Goal: Use online tool/utility

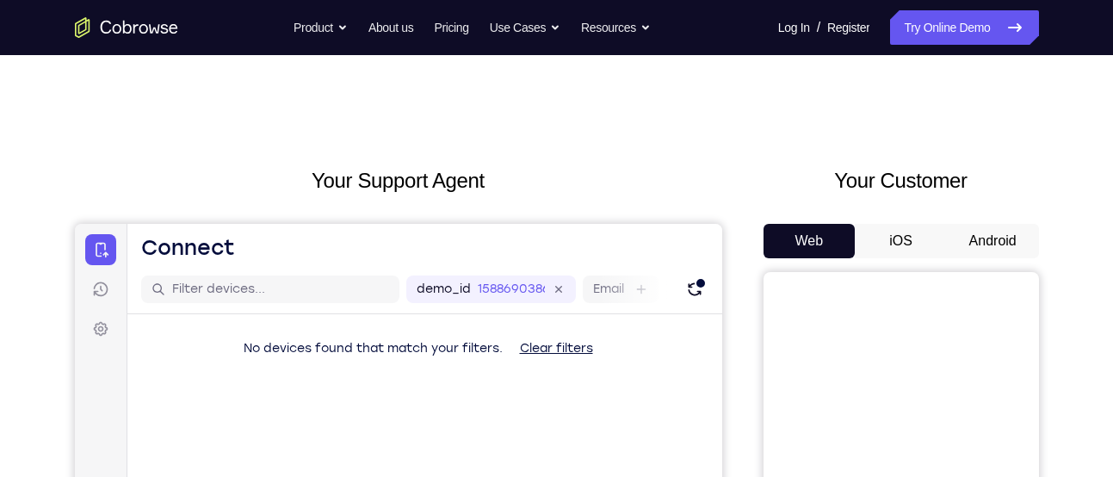
drag, startPoint x: 0, startPoint y: 0, endPoint x: 970, endPoint y: 232, distance: 997.8
click at [970, 232] on button "Android" at bounding box center [993, 241] width 92 height 34
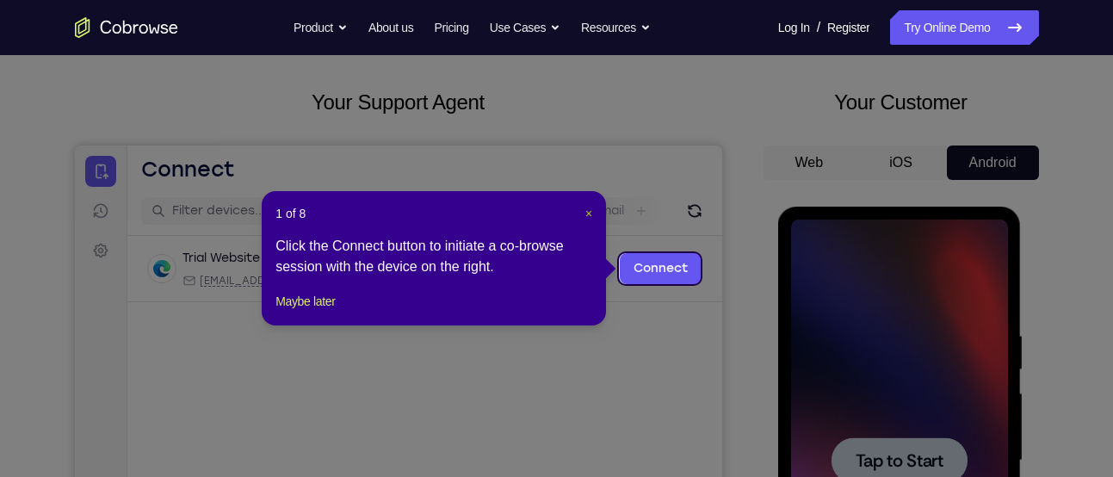
click at [588, 214] on span "×" at bounding box center [588, 214] width 7 height 14
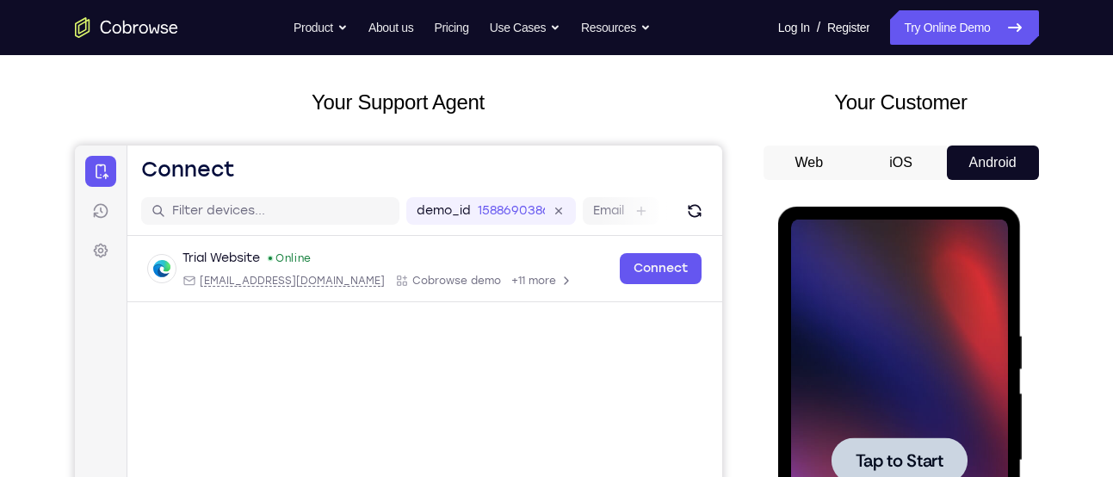
click at [873, 329] on div at bounding box center [899, 461] width 217 height 482
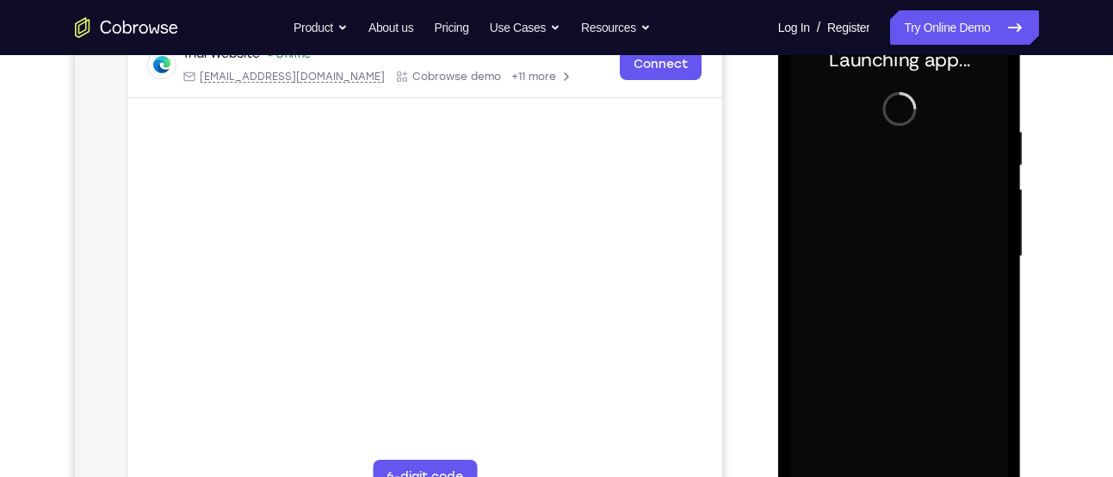
scroll to position [345, 0]
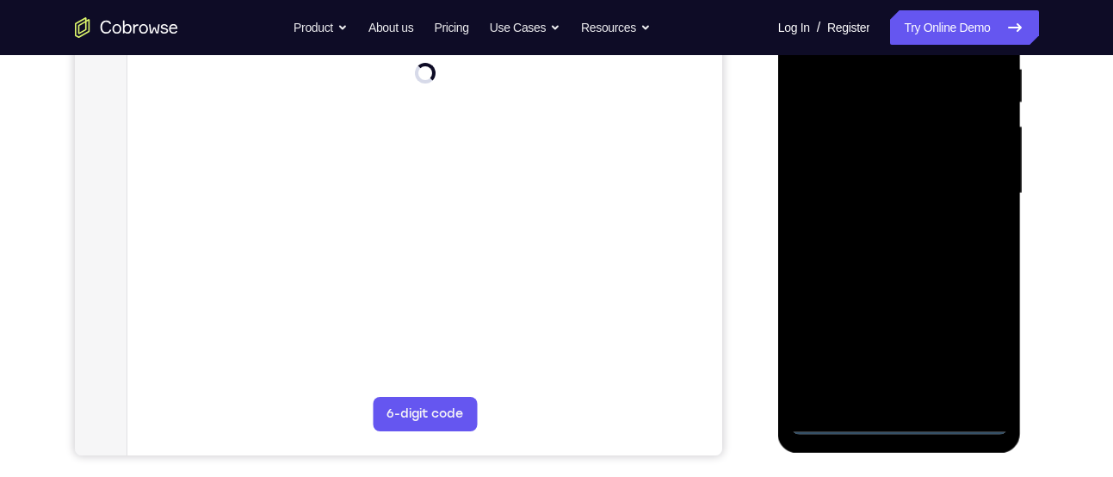
click at [899, 419] on div at bounding box center [899, 194] width 217 height 482
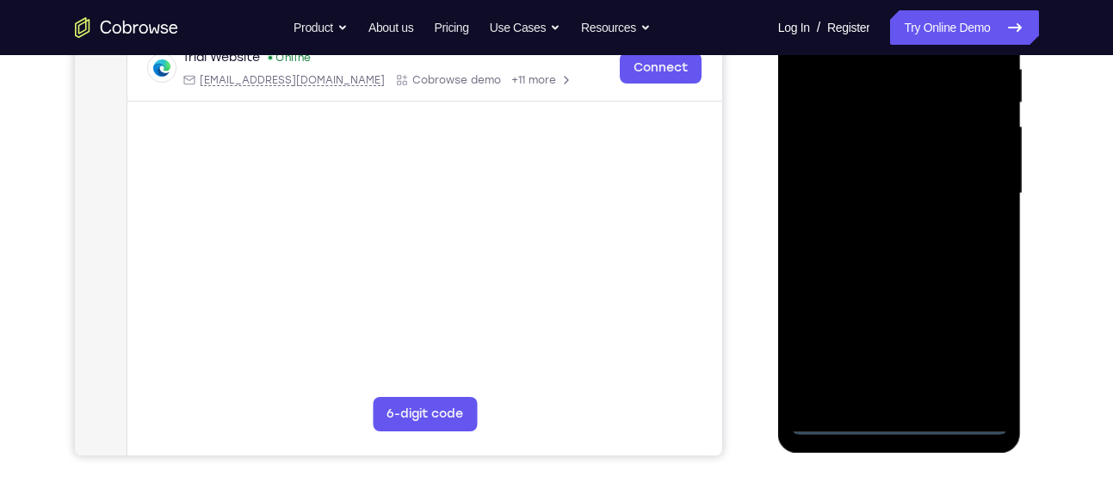
click at [979, 344] on div at bounding box center [899, 194] width 217 height 482
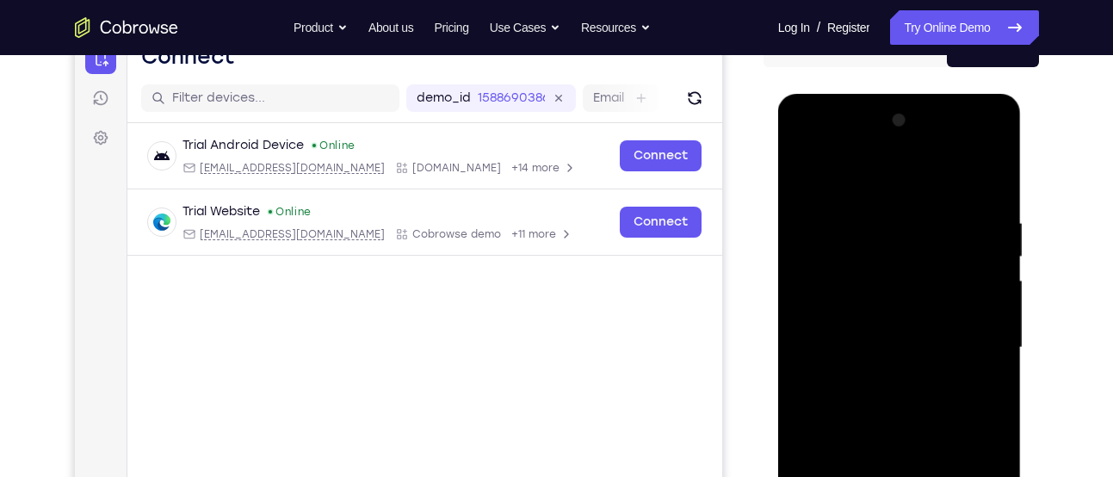
scroll to position [190, 0]
click at [808, 156] on div at bounding box center [899, 349] width 217 height 482
click at [968, 341] on div at bounding box center [899, 349] width 217 height 482
click at [874, 375] on div at bounding box center [899, 349] width 217 height 482
click at [865, 333] on div at bounding box center [899, 349] width 217 height 482
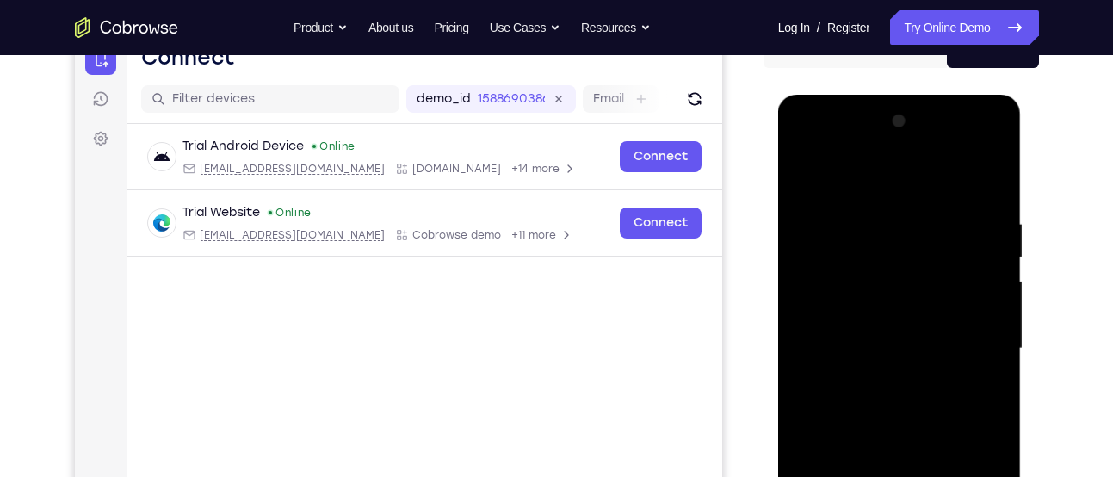
click at [865, 320] on div at bounding box center [899, 349] width 217 height 482
click at [891, 348] on div at bounding box center [899, 349] width 217 height 482
click at [895, 403] on div at bounding box center [899, 349] width 217 height 482
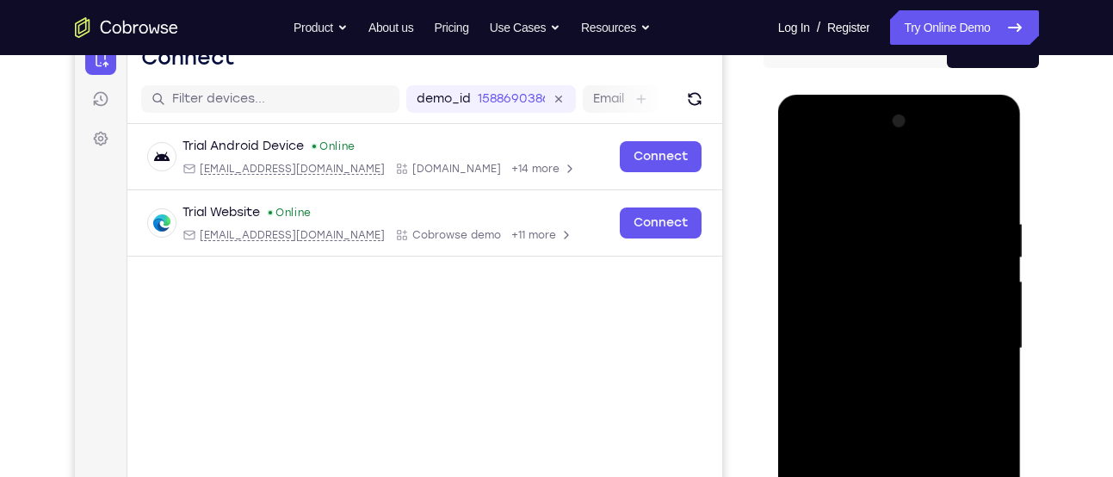
click at [895, 403] on div at bounding box center [899, 349] width 217 height 482
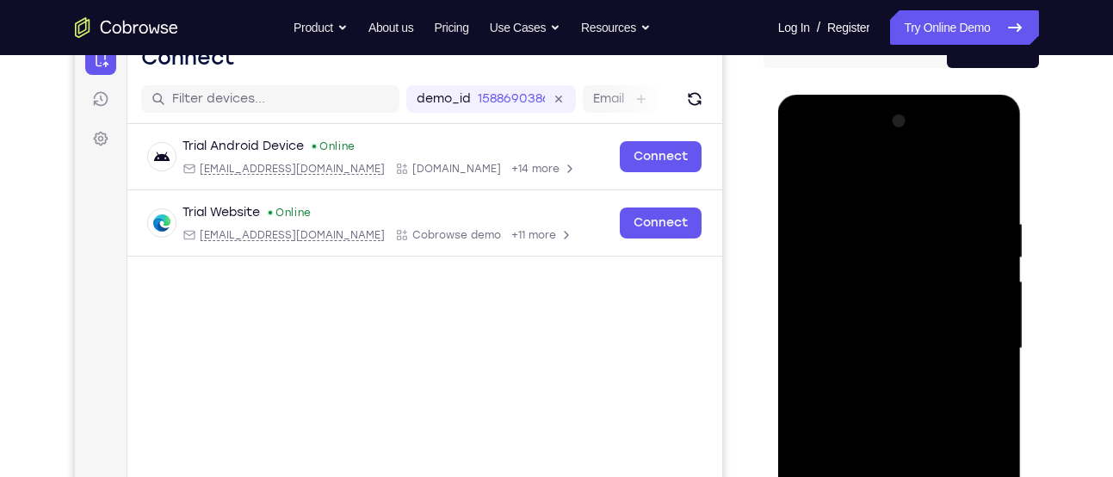
click at [895, 403] on div at bounding box center [899, 349] width 217 height 482
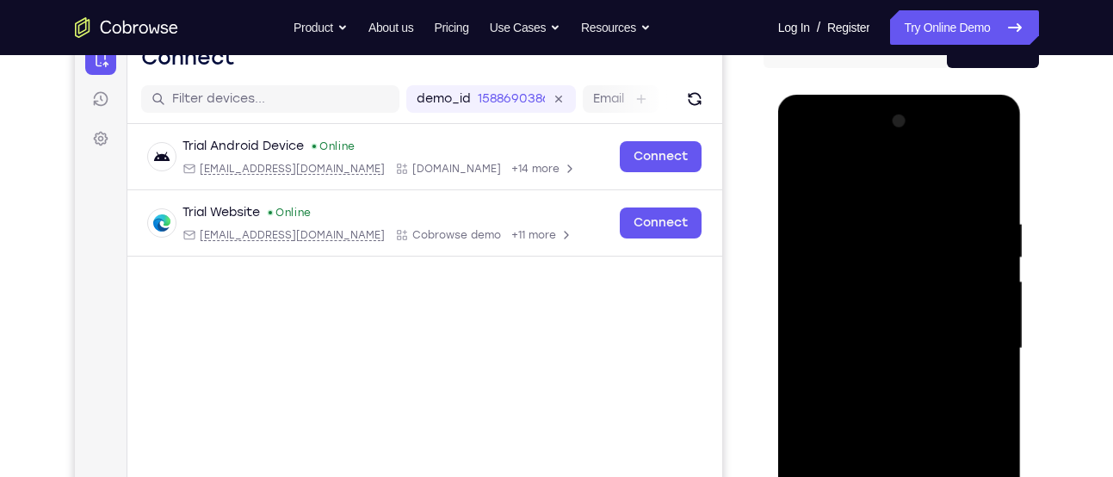
click at [895, 403] on div at bounding box center [899, 349] width 217 height 482
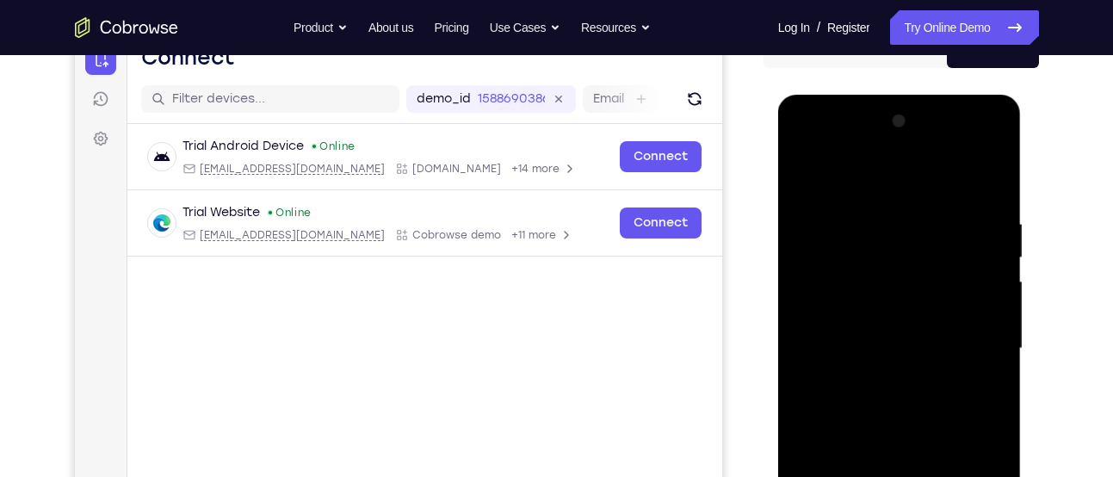
click at [895, 403] on div at bounding box center [899, 349] width 217 height 482
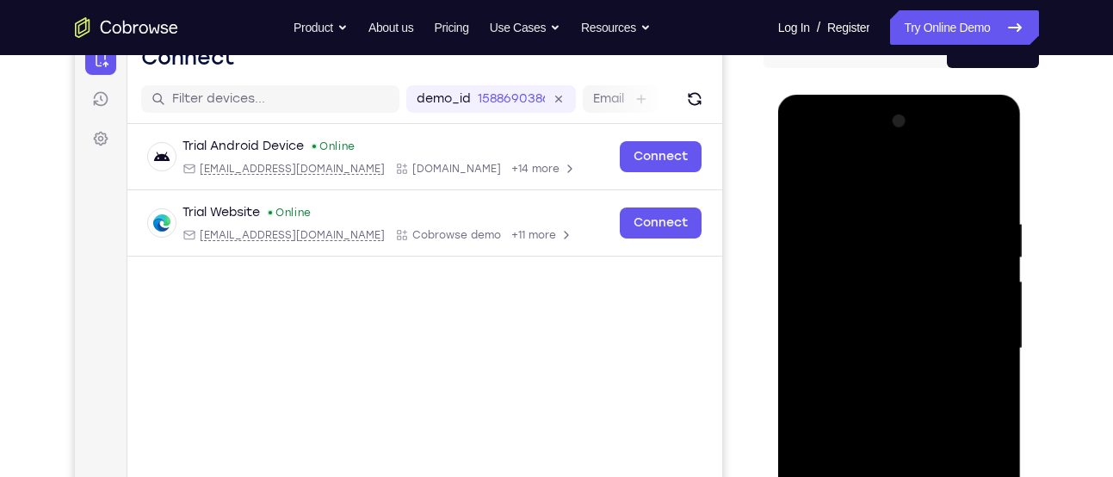
click at [895, 403] on div at bounding box center [899, 349] width 217 height 482
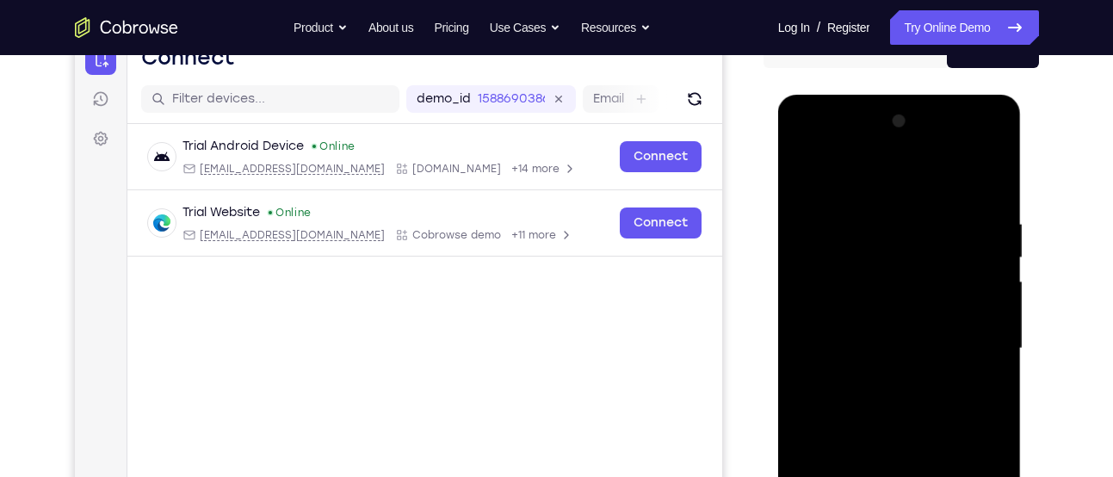
click at [895, 403] on div at bounding box center [899, 349] width 217 height 482
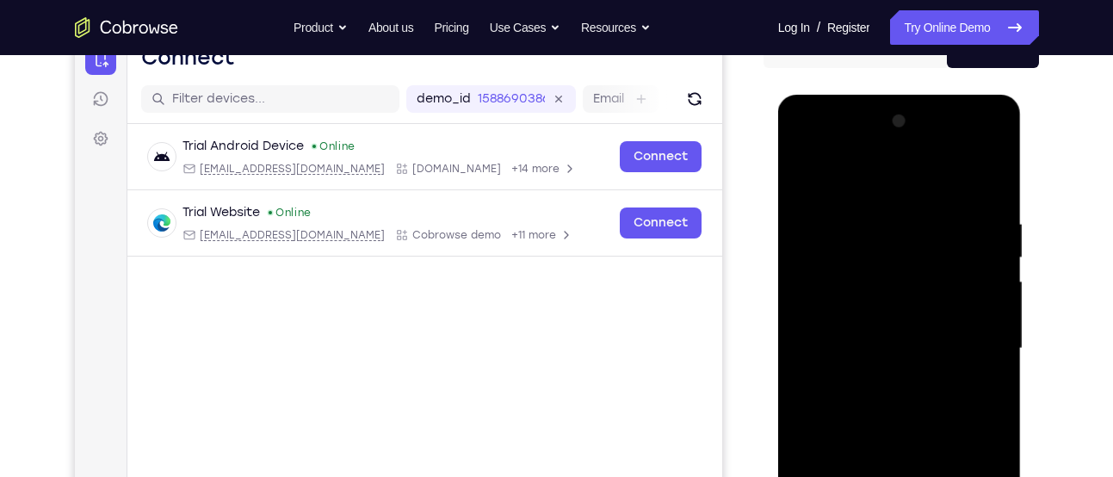
click at [895, 403] on div at bounding box center [899, 349] width 217 height 482
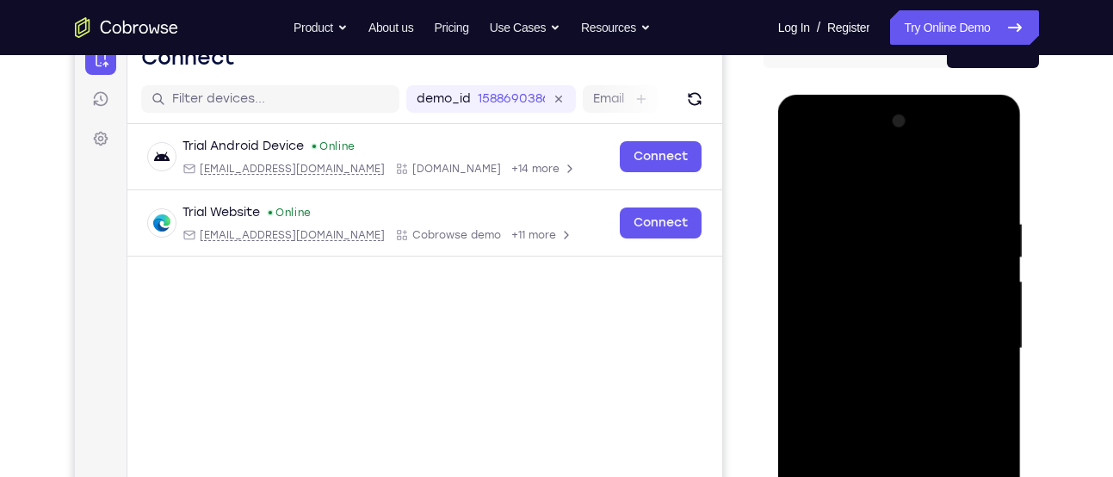
click at [895, 403] on div at bounding box center [899, 349] width 217 height 482
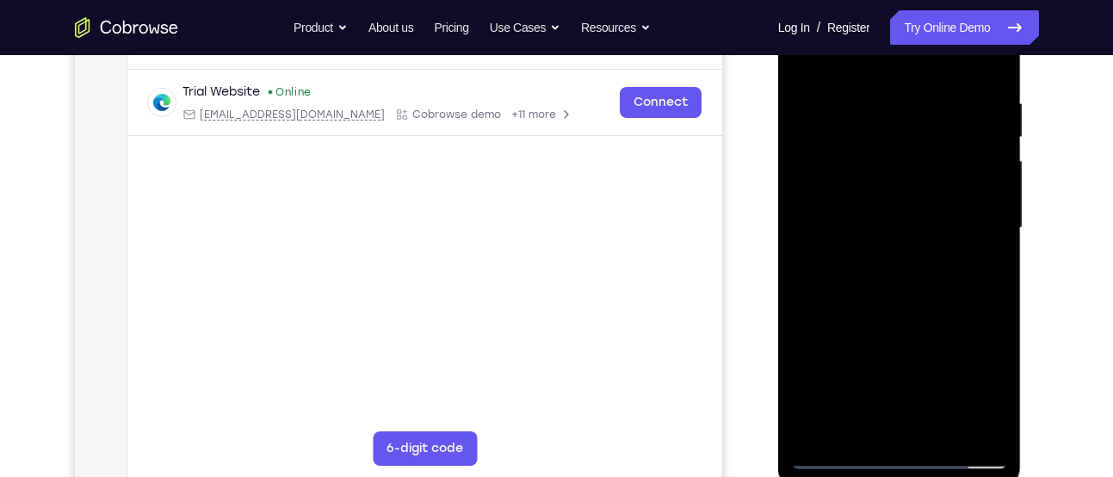
scroll to position [318, 0]
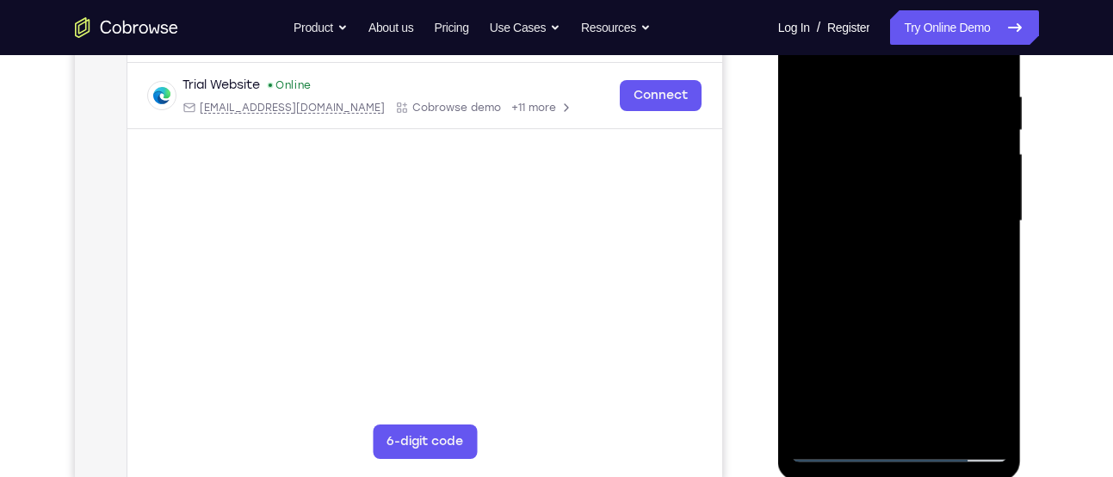
click at [907, 300] on div at bounding box center [899, 221] width 217 height 482
click at [937, 419] on div at bounding box center [899, 221] width 217 height 482
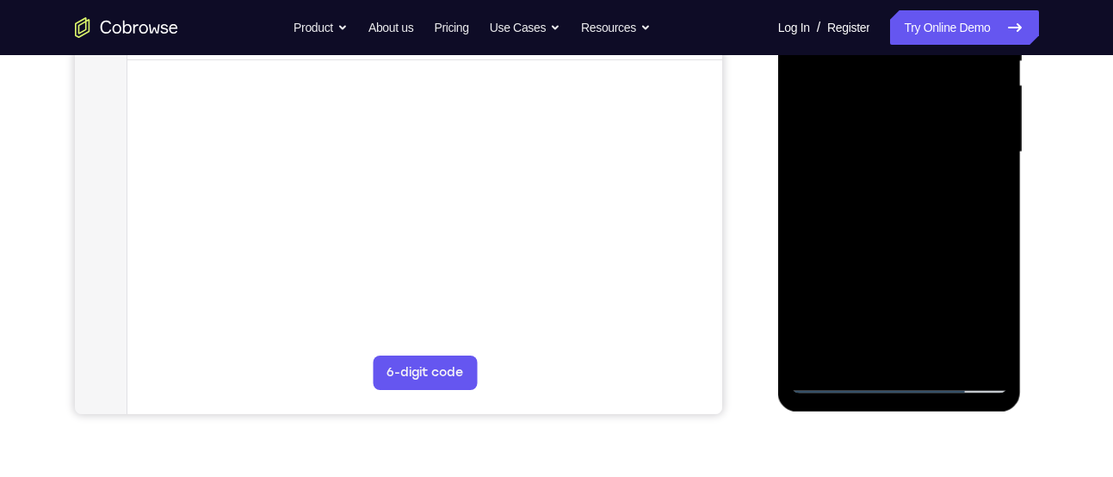
scroll to position [387, 0]
click at [907, 242] on div at bounding box center [899, 151] width 217 height 482
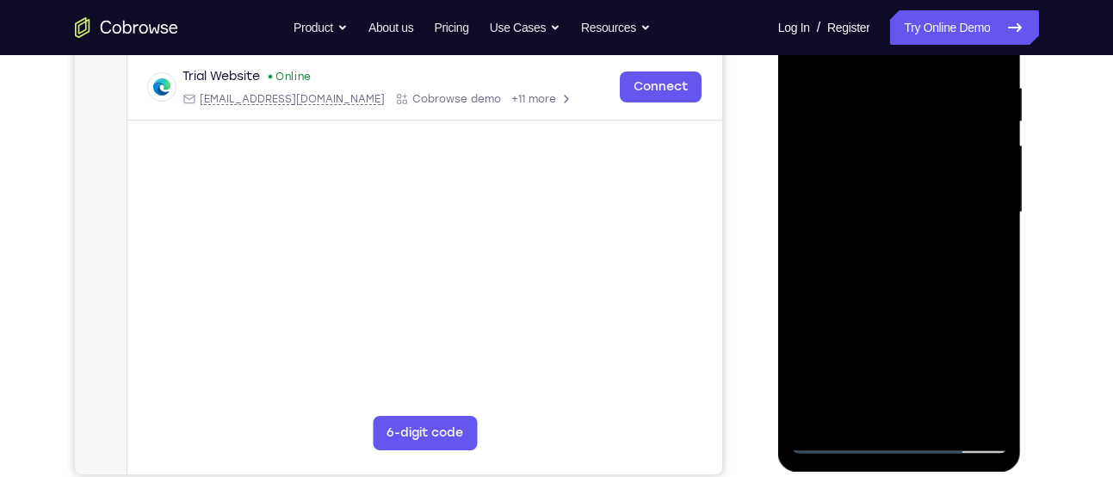
scroll to position [325, 0]
click at [887, 187] on div at bounding box center [899, 213] width 217 height 482
click at [886, 269] on div at bounding box center [899, 213] width 217 height 482
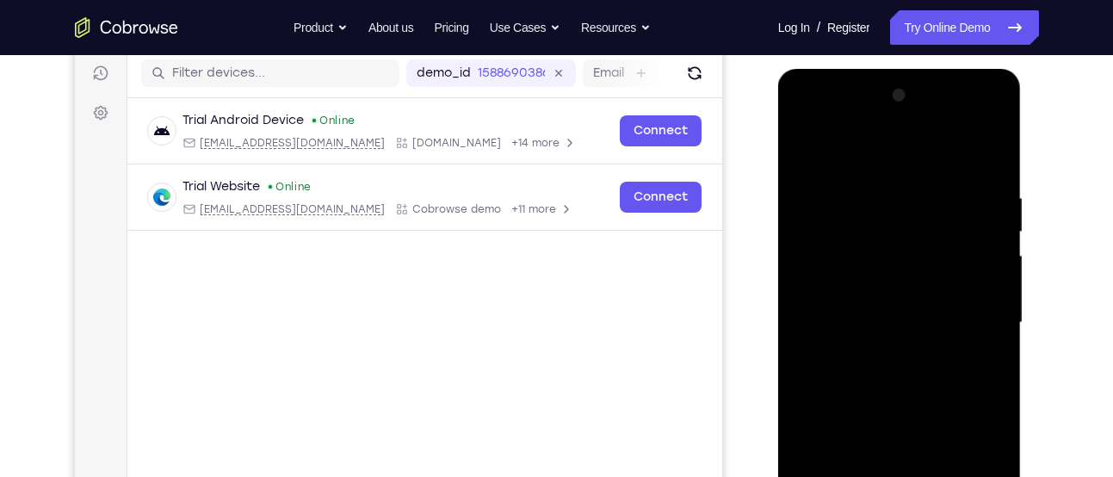
scroll to position [215, 0]
click at [804, 150] on div at bounding box center [899, 324] width 217 height 482
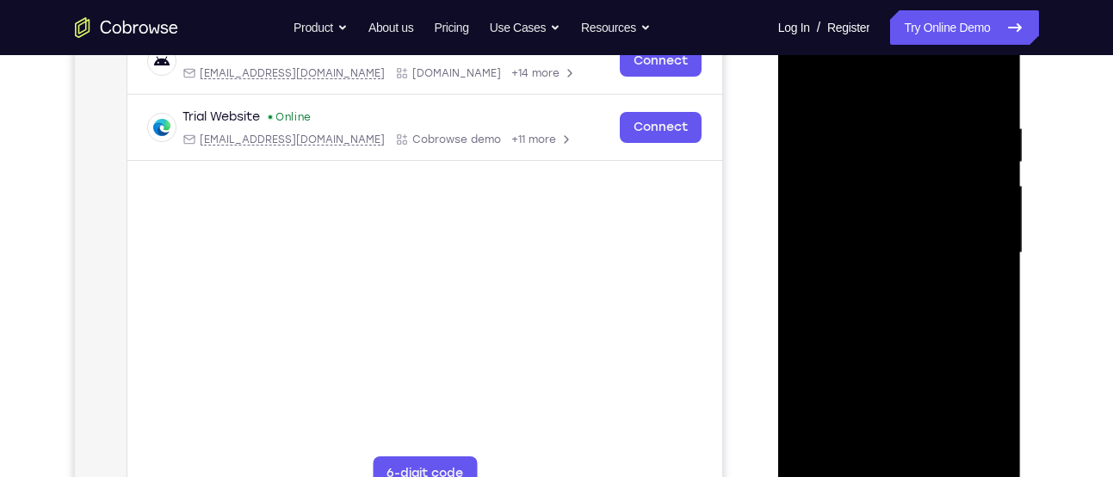
scroll to position [291, 0]
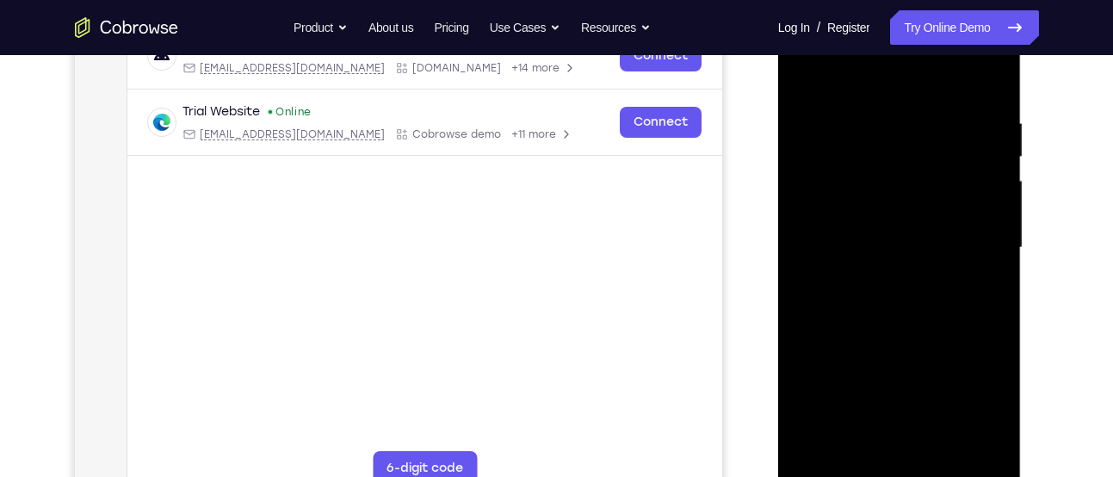
click at [941, 445] on div at bounding box center [899, 248] width 217 height 482
click at [876, 230] on div at bounding box center [899, 248] width 217 height 482
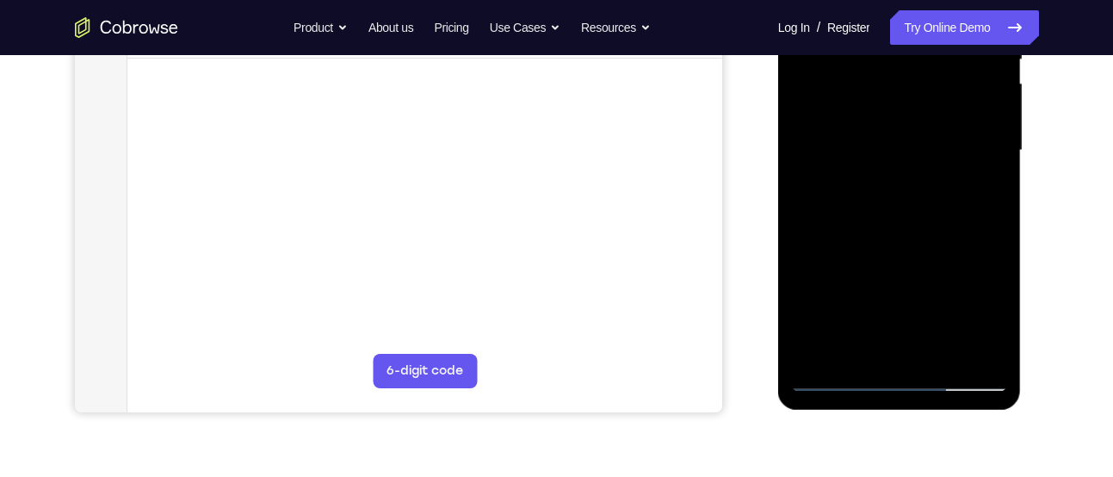
scroll to position [394, 0]
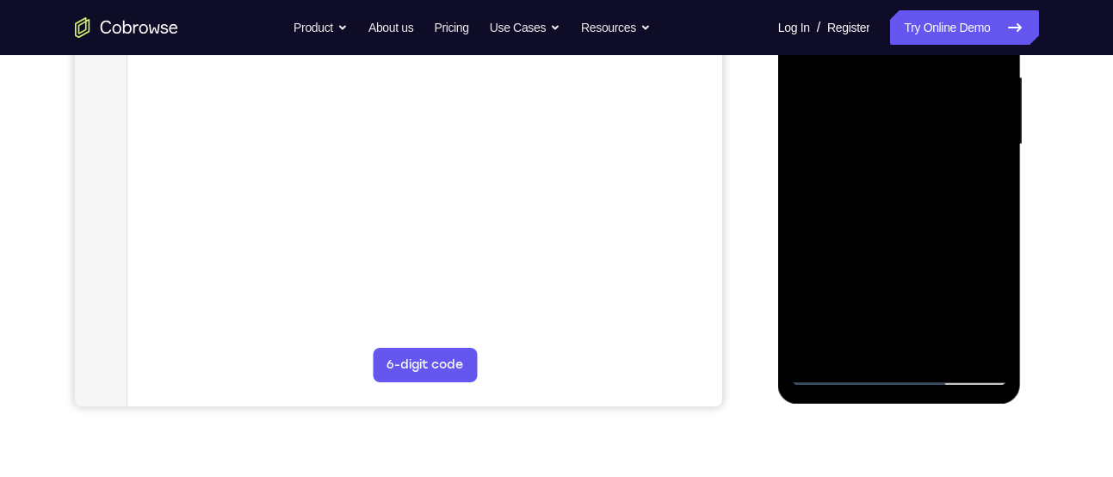
click at [845, 344] on div at bounding box center [899, 145] width 217 height 482
click at [853, 344] on div at bounding box center [899, 145] width 217 height 482
drag, startPoint x: 907, startPoint y: 310, endPoint x: 914, endPoint y: 240, distance: 70.1
click at [914, 240] on div at bounding box center [899, 145] width 217 height 482
drag, startPoint x: 914, startPoint y: 240, endPoint x: 876, endPoint y: 409, distance: 173.0
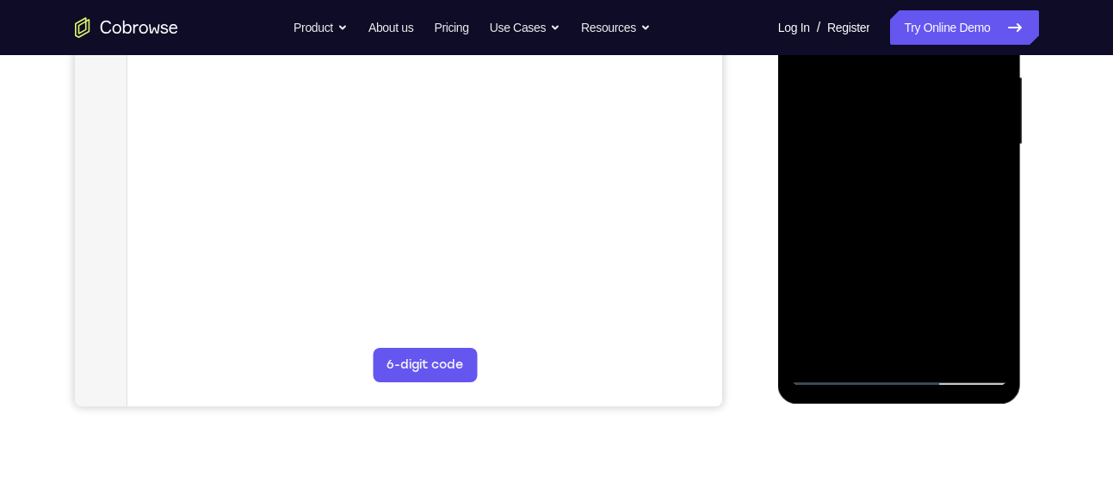
click at [876, 407] on html "Online web based iOS Simulators and Android Emulators. Run iPhone, iPad, Mobile…" at bounding box center [900, 149] width 245 height 517
drag, startPoint x: 898, startPoint y: 307, endPoint x: 898, endPoint y: 242, distance: 65.4
click at [898, 242] on div at bounding box center [899, 145] width 217 height 482
drag, startPoint x: 894, startPoint y: 311, endPoint x: 895, endPoint y: 234, distance: 76.6
click at [895, 234] on div at bounding box center [899, 145] width 217 height 482
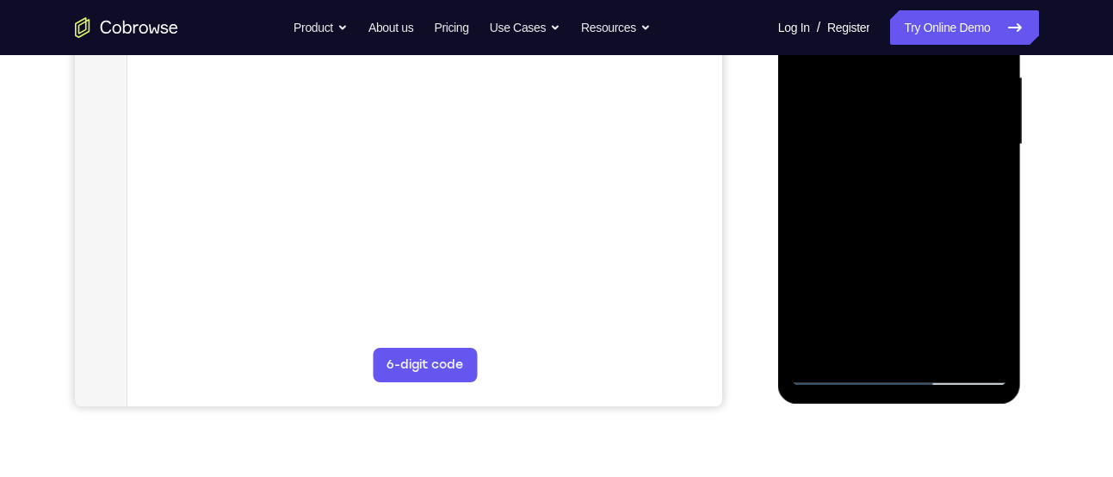
click at [921, 254] on div at bounding box center [899, 145] width 217 height 482
click at [981, 174] on div at bounding box center [899, 145] width 217 height 482
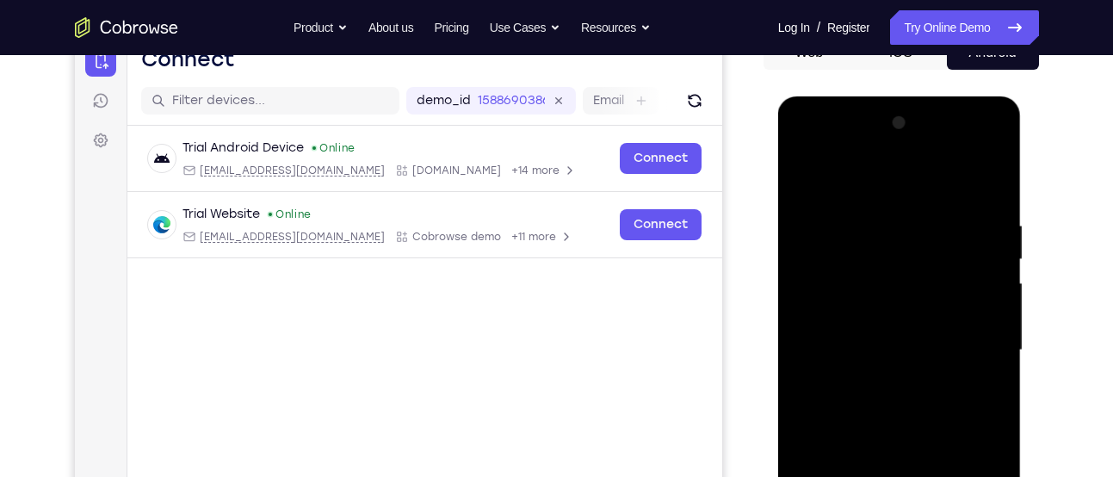
scroll to position [188, 0]
click at [803, 181] on div at bounding box center [899, 351] width 217 height 482
click at [810, 177] on div at bounding box center [899, 351] width 217 height 482
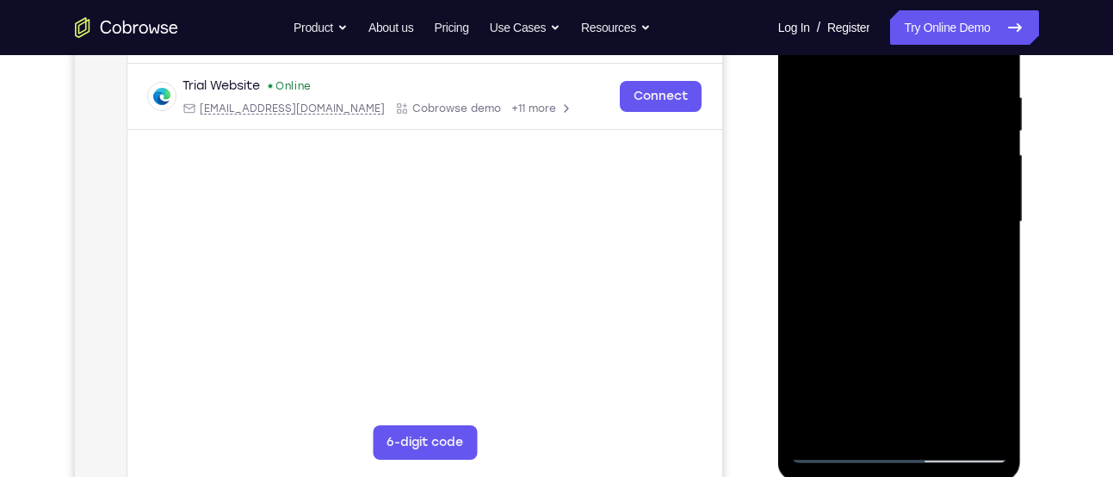
scroll to position [313, 0]
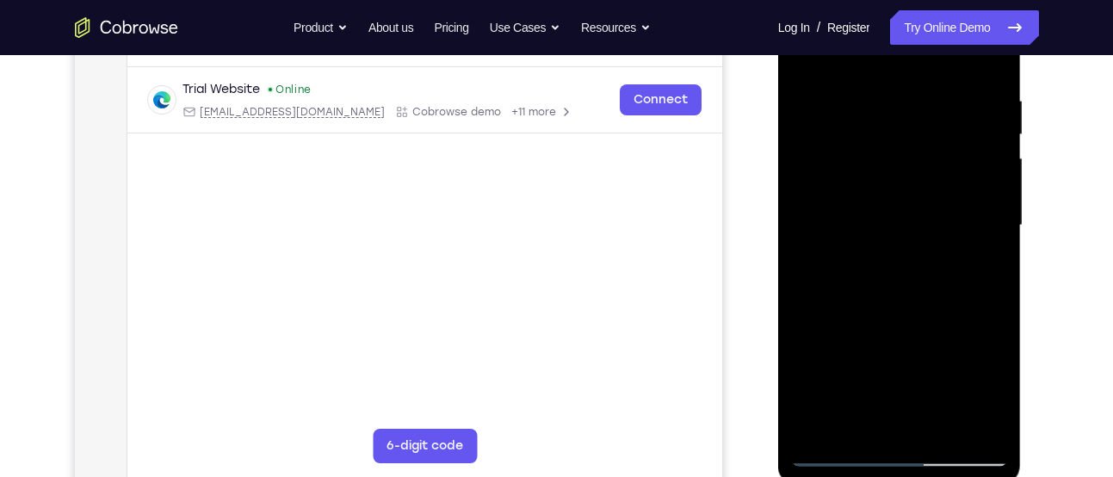
click at [938, 420] on div at bounding box center [899, 226] width 217 height 482
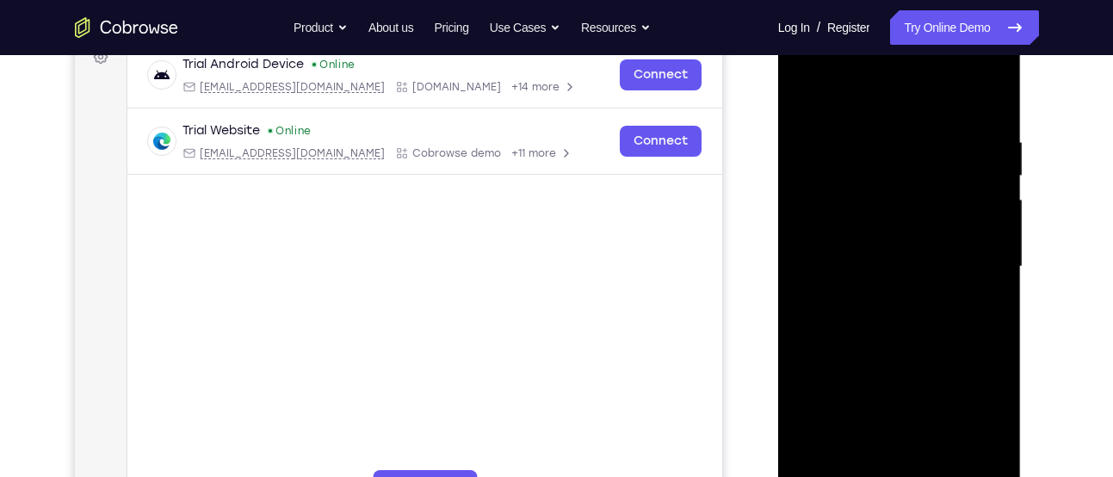
scroll to position [269, 0]
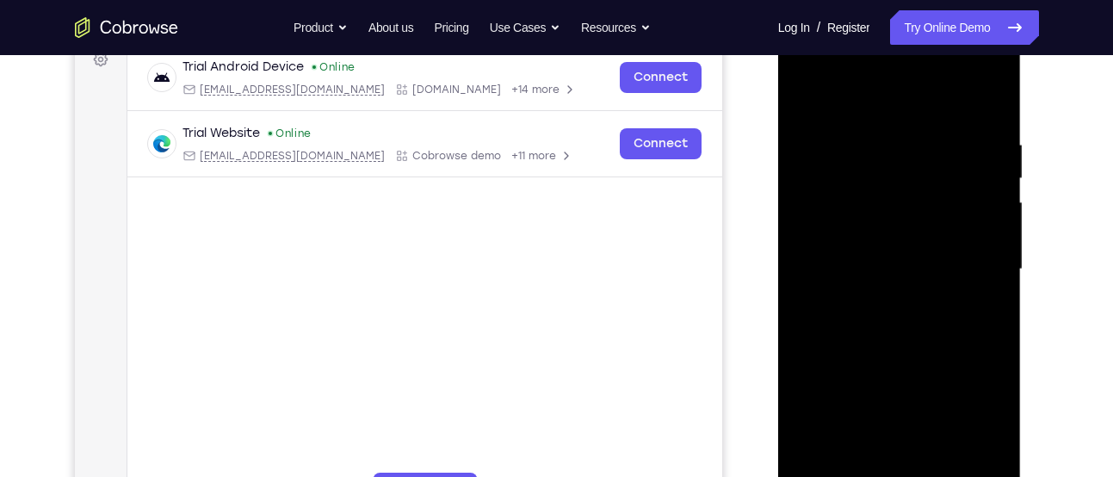
click at [859, 118] on div at bounding box center [899, 269] width 217 height 482
click at [871, 160] on div at bounding box center [899, 269] width 217 height 482
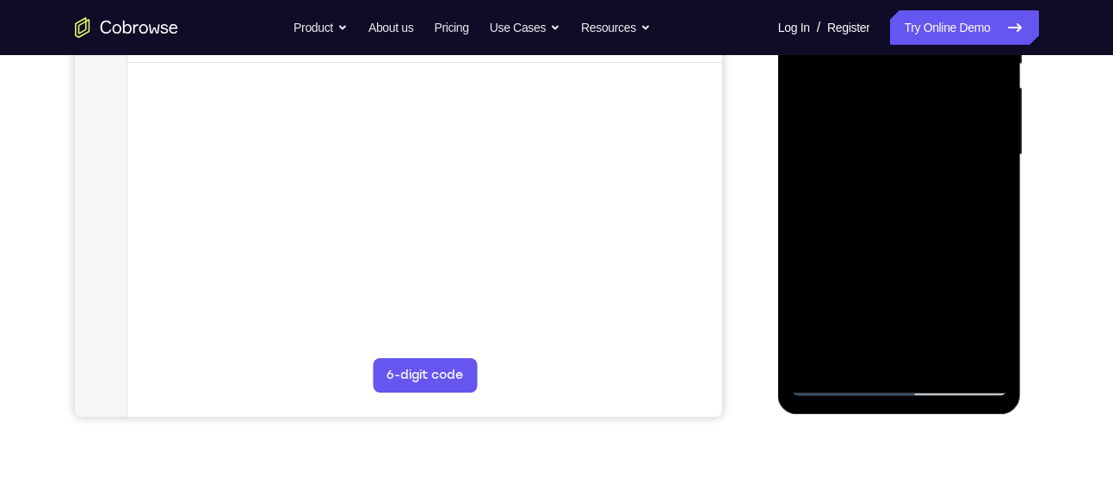
scroll to position [386, 0]
click at [868, 350] on div at bounding box center [899, 153] width 217 height 482
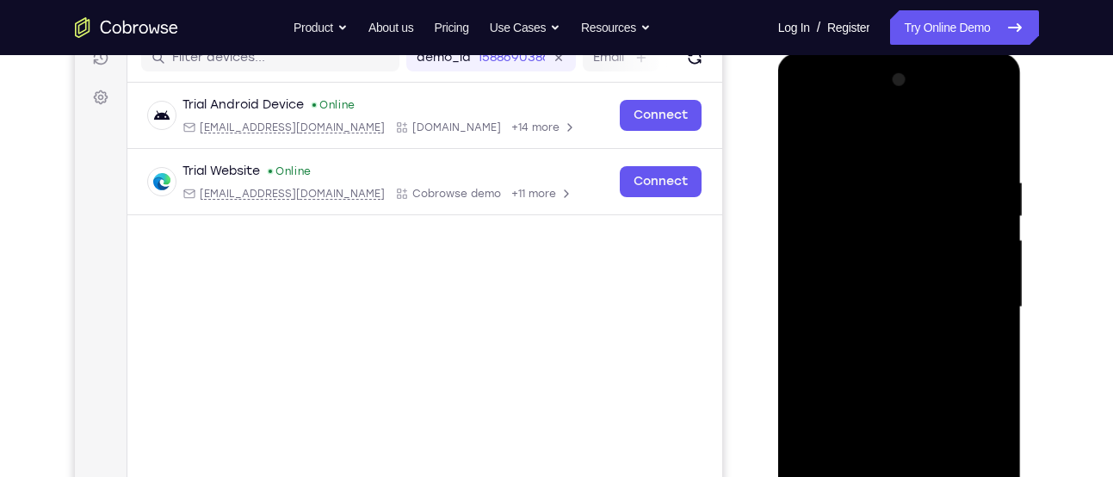
scroll to position [228, 0]
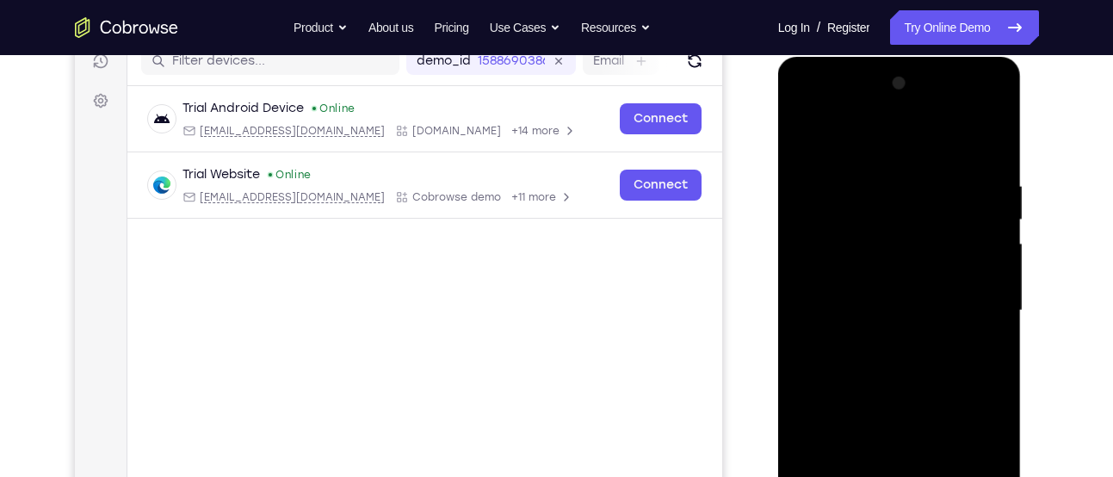
click at [803, 142] on div at bounding box center [899, 311] width 217 height 482
click at [861, 315] on div at bounding box center [899, 311] width 217 height 482
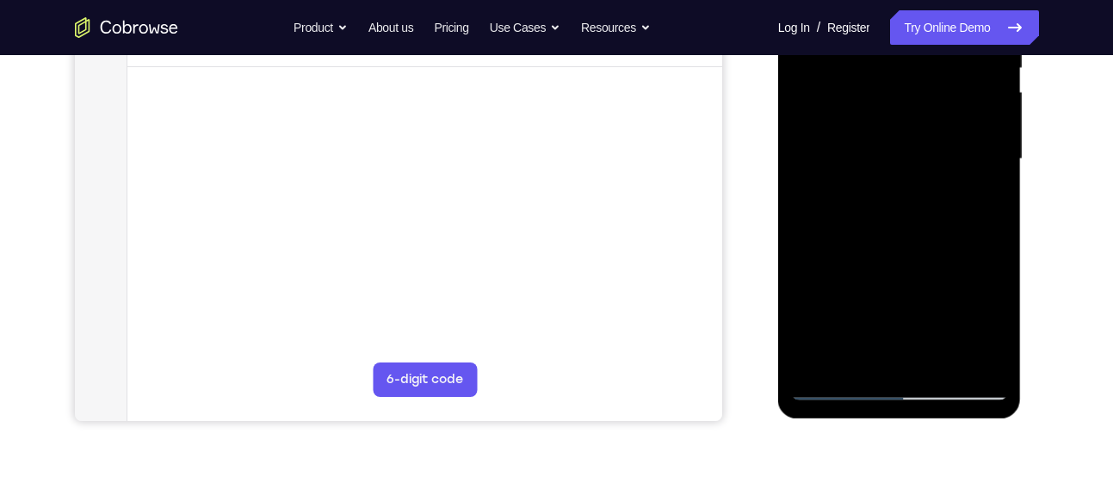
scroll to position [381, 0]
click at [870, 350] on div at bounding box center [899, 158] width 217 height 482
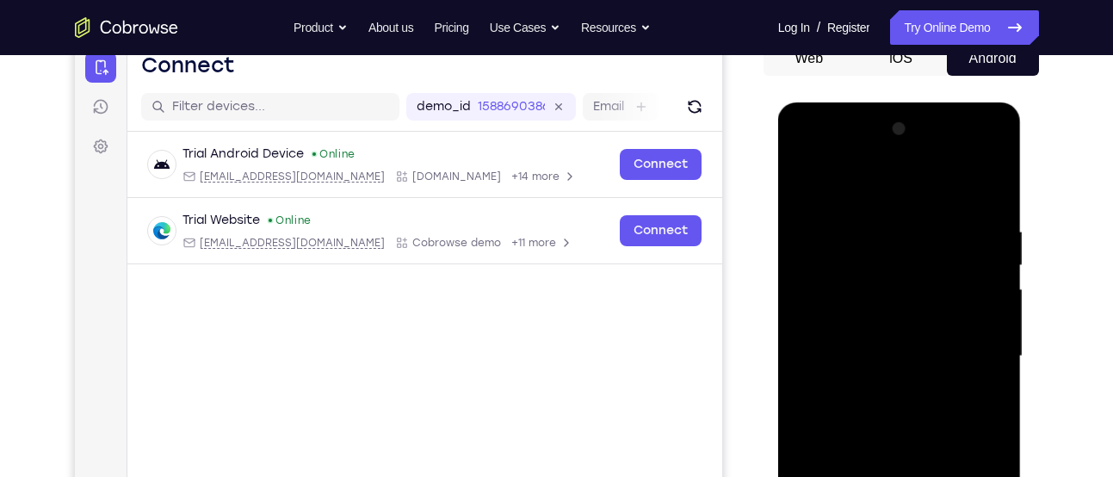
scroll to position [182, 0]
click at [804, 181] on div at bounding box center [899, 357] width 217 height 482
click at [810, 183] on div at bounding box center [899, 357] width 217 height 482
click at [874, 223] on div at bounding box center [899, 357] width 217 height 482
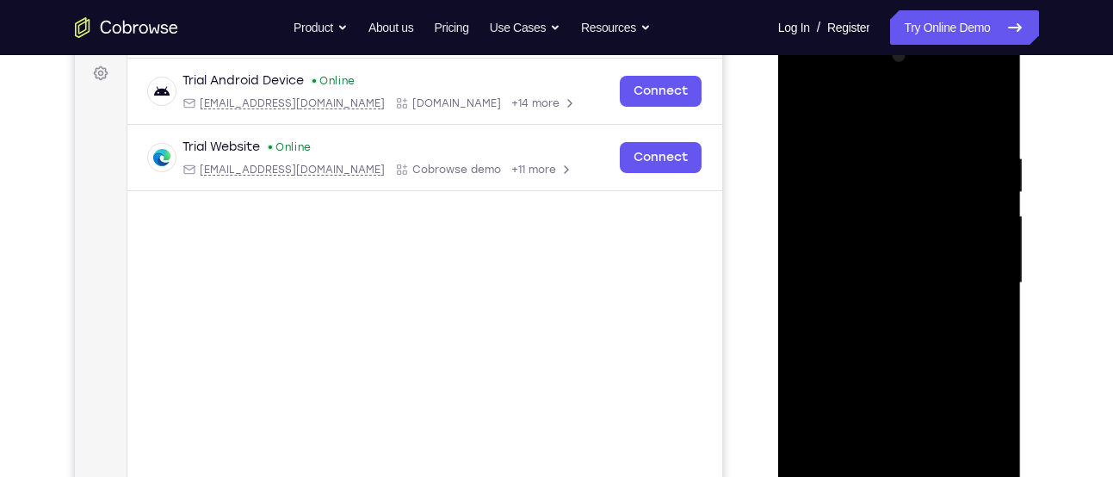
scroll to position [257, 0]
click at [990, 294] on div at bounding box center [899, 281] width 217 height 482
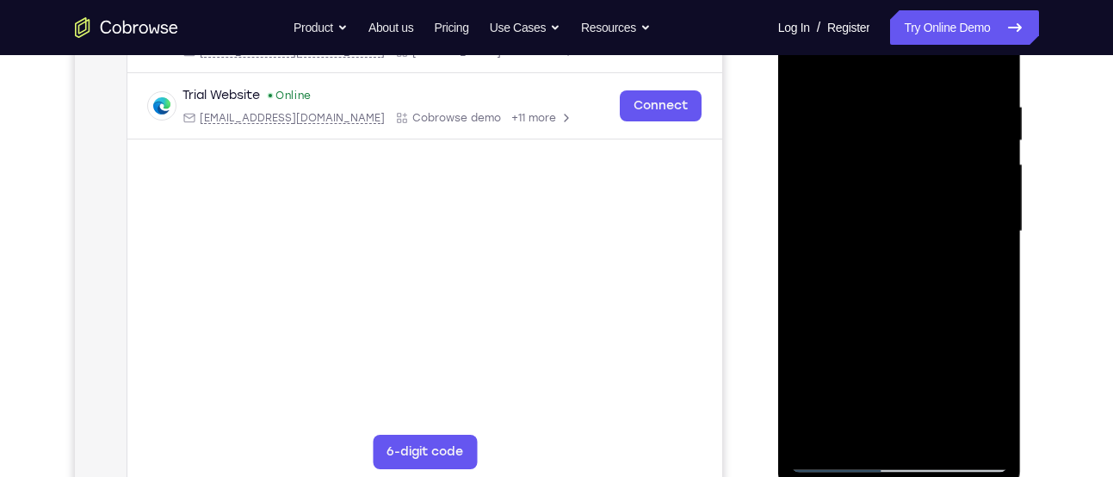
scroll to position [305, 0]
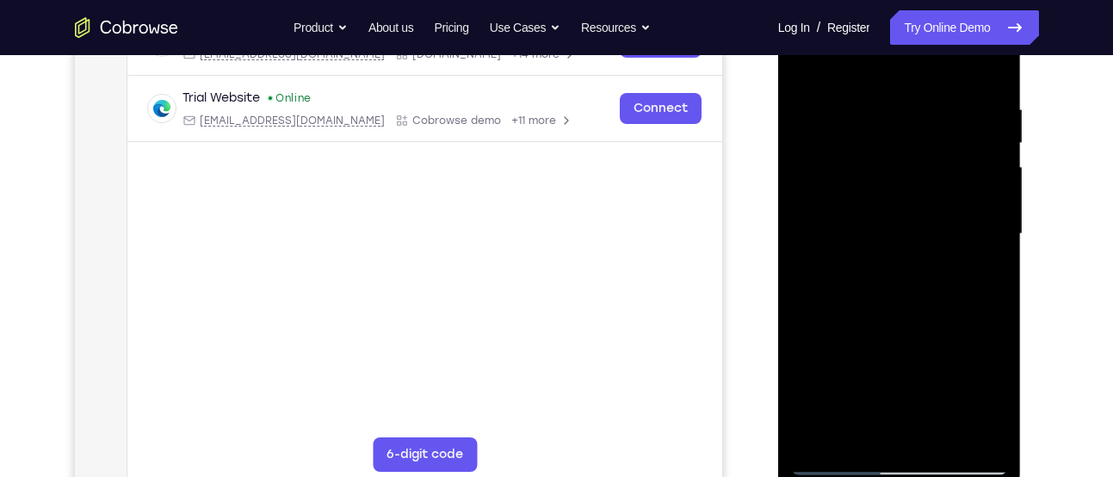
click at [990, 208] on div at bounding box center [899, 234] width 217 height 482
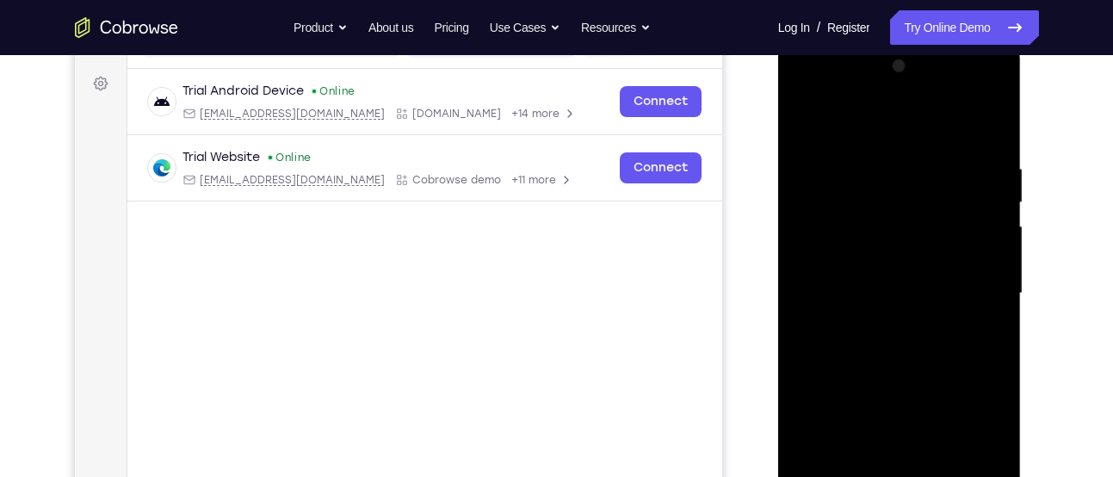
scroll to position [245, 0]
click at [989, 225] on div at bounding box center [899, 294] width 217 height 482
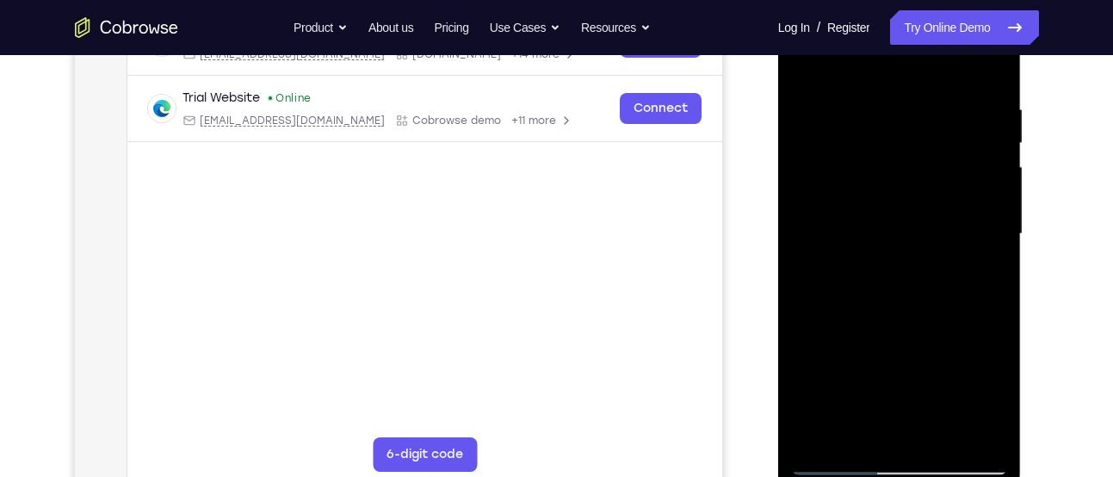
scroll to position [306, 0]
click at [802, 224] on div at bounding box center [899, 233] width 217 height 482
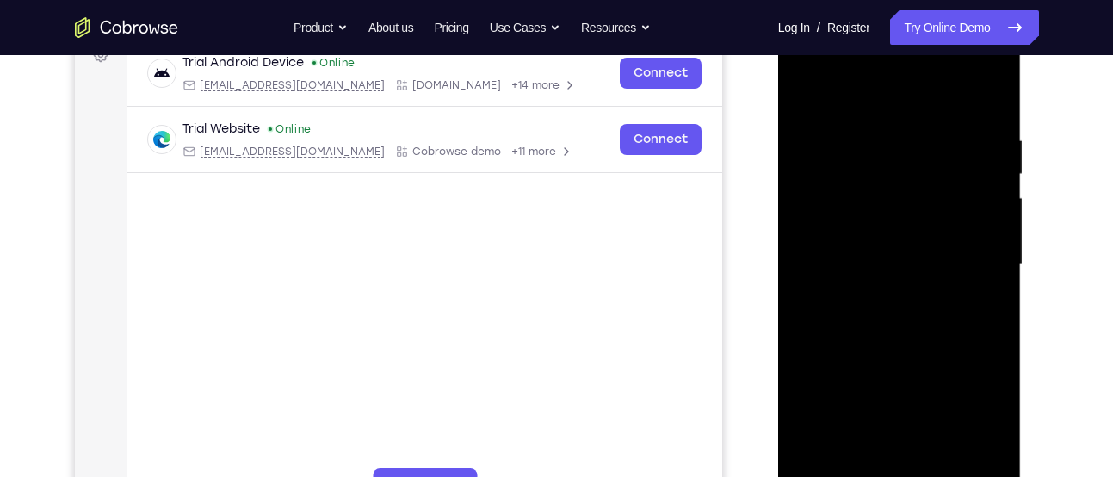
scroll to position [273, 0]
click at [983, 215] on div at bounding box center [899, 266] width 217 height 482
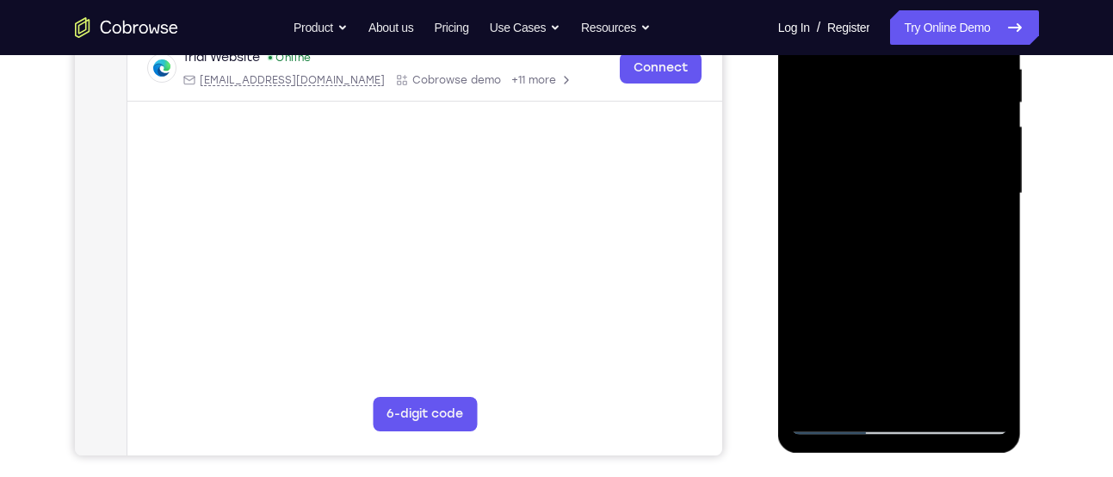
scroll to position [347, 0]
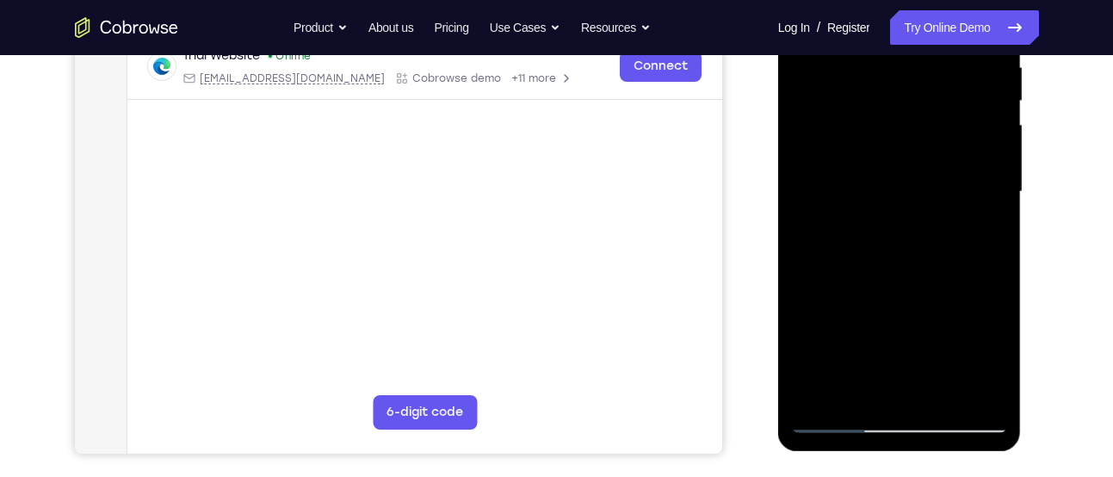
click at [989, 214] on div at bounding box center [899, 192] width 217 height 482
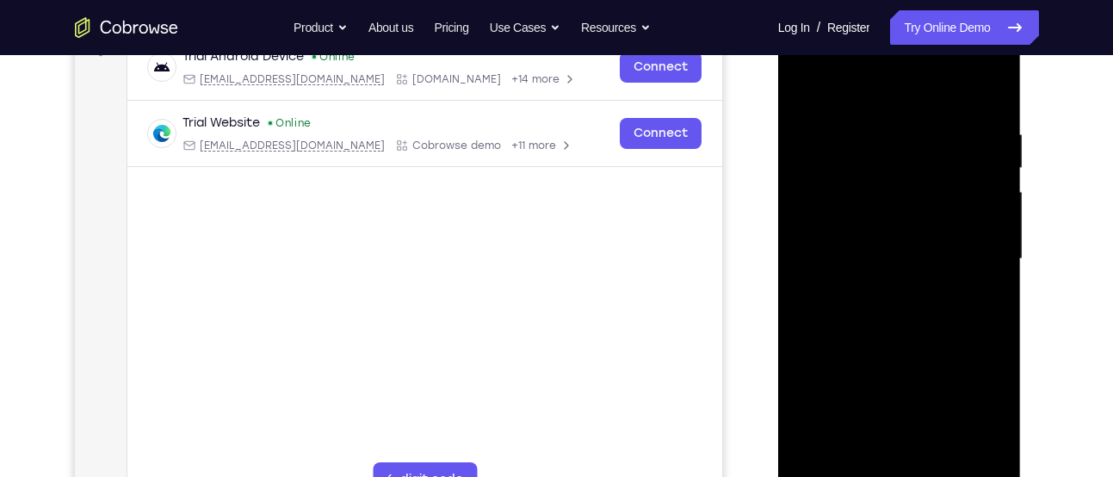
scroll to position [278, 0]
drag, startPoint x: 990, startPoint y: 136, endPoint x: 740, endPoint y: 195, distance: 256.5
click at [778, 195] on html "Online web based iOS Simulators and Android Emulators. Run iPhone, iPad, Mobile…" at bounding box center [900, 265] width 245 height 517
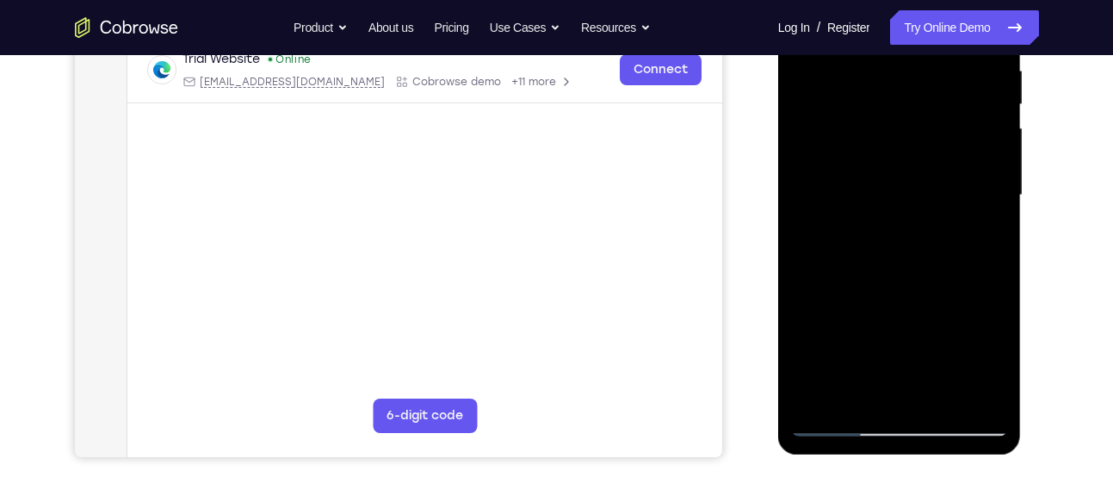
scroll to position [350, 0]
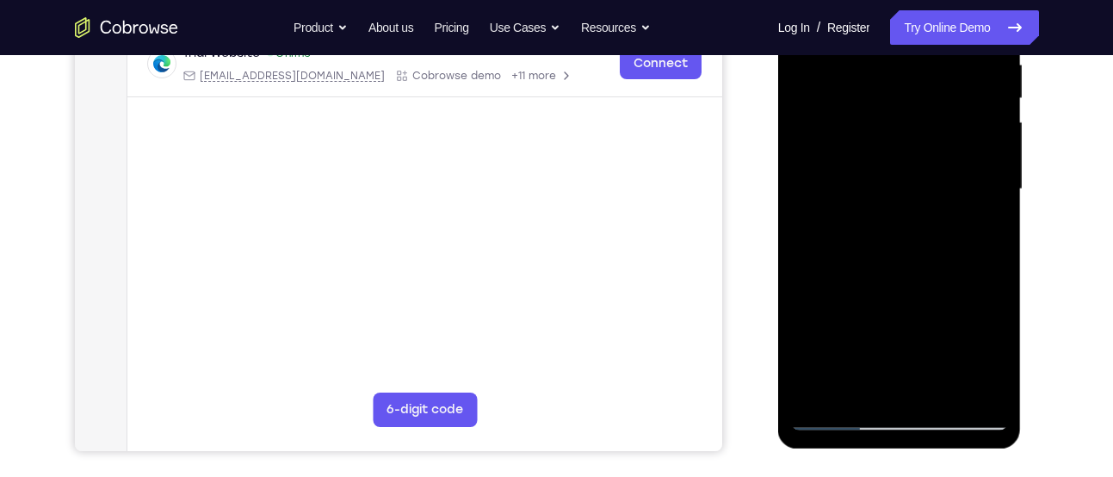
drag, startPoint x: 951, startPoint y: 246, endPoint x: 735, endPoint y: 233, distance: 215.6
click at [778, 233] on html "Online web based iOS Simulators and Android Emulators. Run iPhone, iPad, Mobile…" at bounding box center [900, 193] width 245 height 517
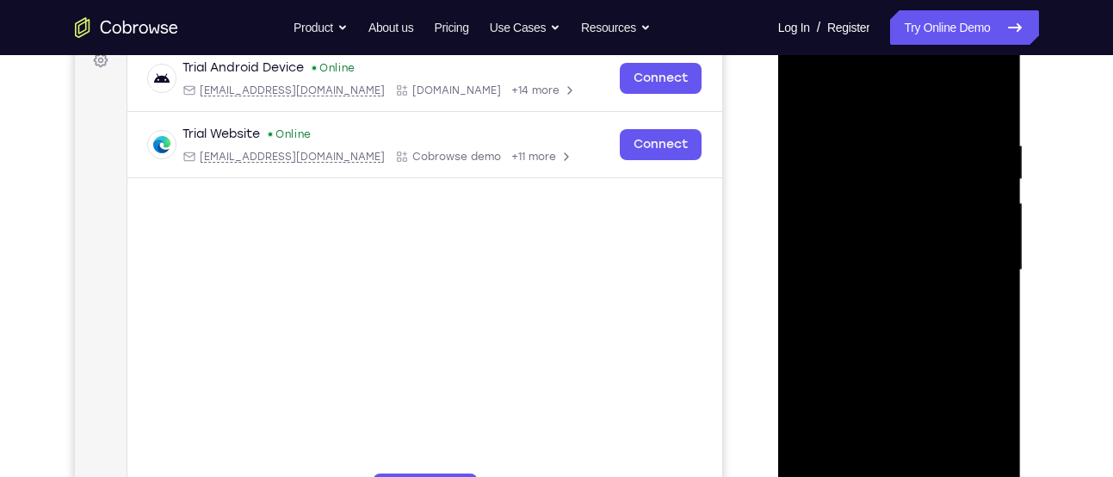
scroll to position [265, 0]
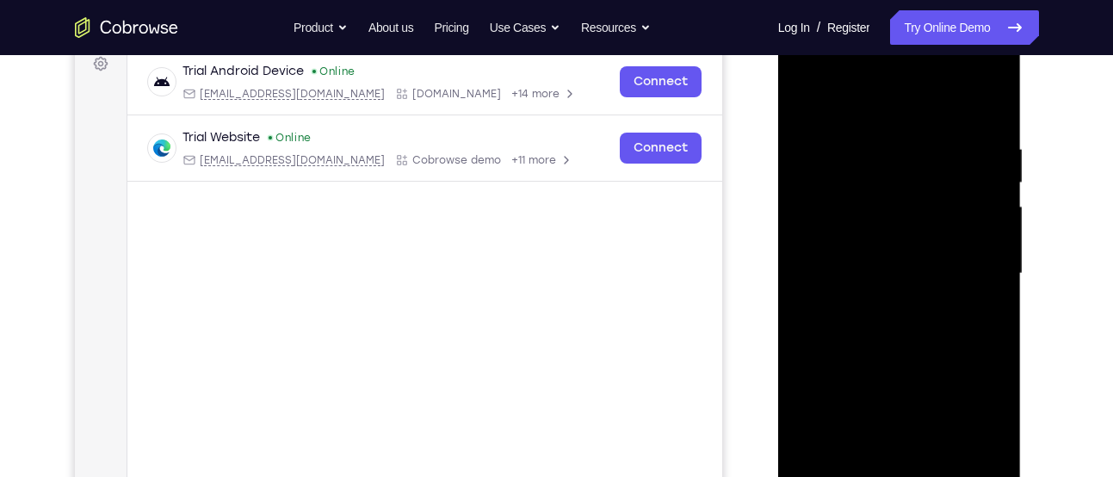
click at [974, 280] on div at bounding box center [899, 274] width 217 height 482
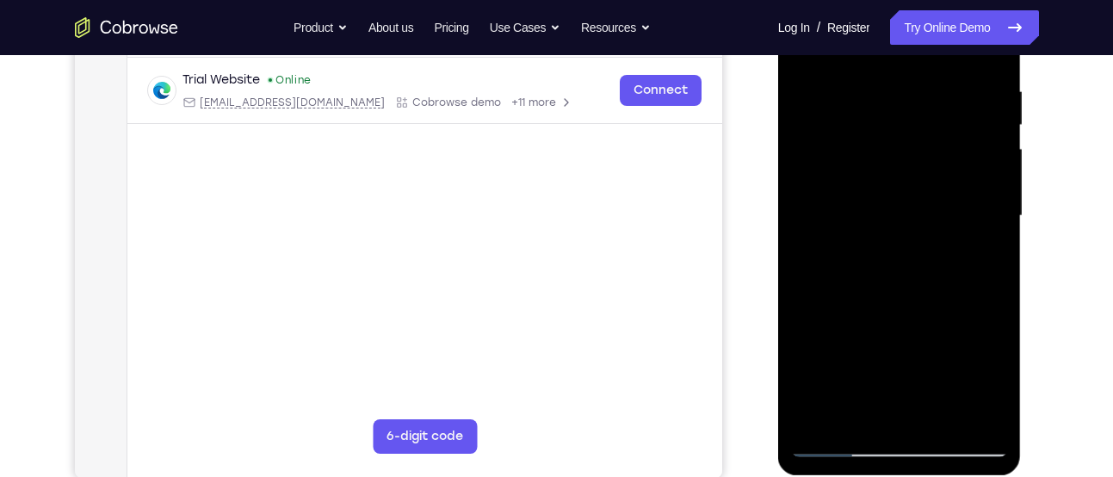
scroll to position [324, 0]
click at [988, 411] on div at bounding box center [899, 215] width 217 height 482
click at [993, 318] on div at bounding box center [899, 215] width 217 height 482
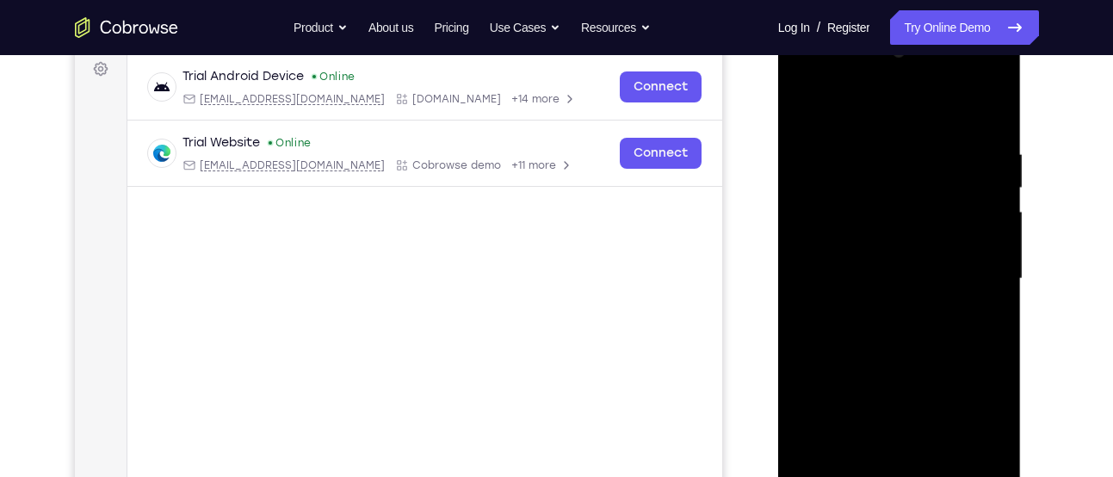
scroll to position [258, 0]
click at [993, 318] on div at bounding box center [899, 281] width 217 height 482
click at [992, 226] on div at bounding box center [899, 281] width 217 height 482
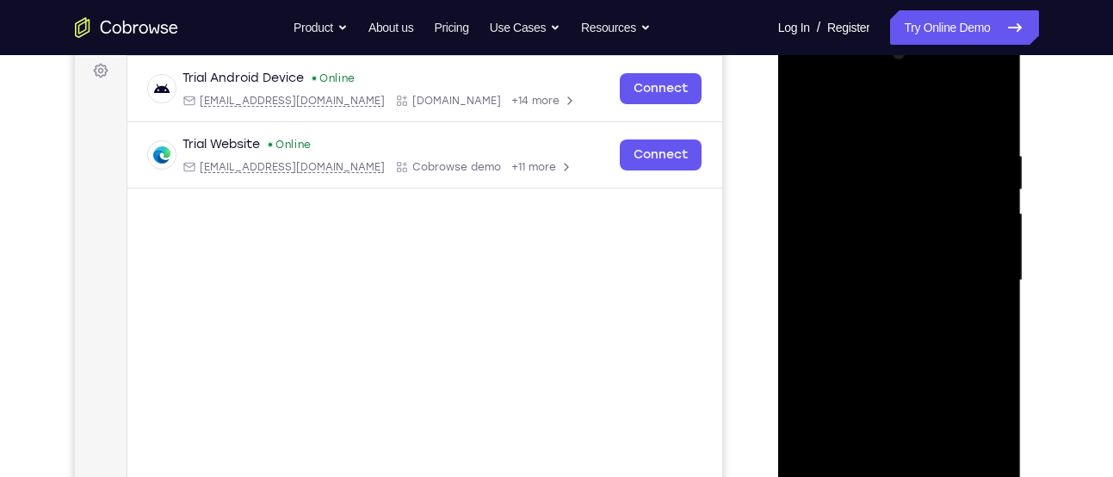
drag, startPoint x: 992, startPoint y: 226, endPoint x: 798, endPoint y: 229, distance: 193.8
click at [798, 229] on div at bounding box center [899, 281] width 217 height 482
drag, startPoint x: 985, startPoint y: 227, endPoint x: 697, endPoint y: 246, distance: 289.1
click at [778, 246] on html "Online web based iOS Simulators and Android Emulators. Run iPhone, iPad, Mobile…" at bounding box center [900, 285] width 245 height 517
click at [988, 253] on div at bounding box center [899, 281] width 217 height 482
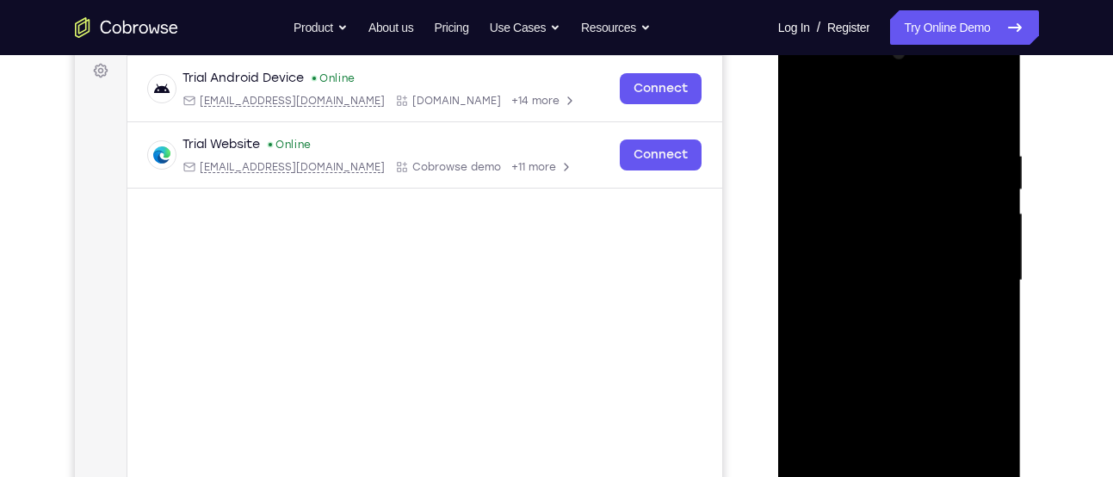
click at [988, 253] on div at bounding box center [899, 281] width 217 height 482
click at [992, 201] on div at bounding box center [899, 281] width 217 height 482
click at [987, 112] on div at bounding box center [899, 281] width 217 height 482
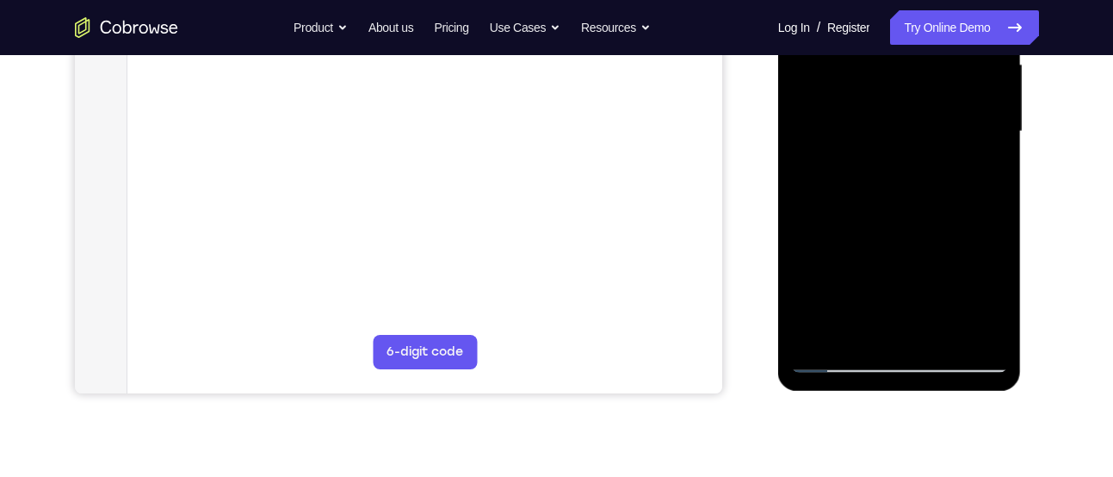
scroll to position [426, 0]
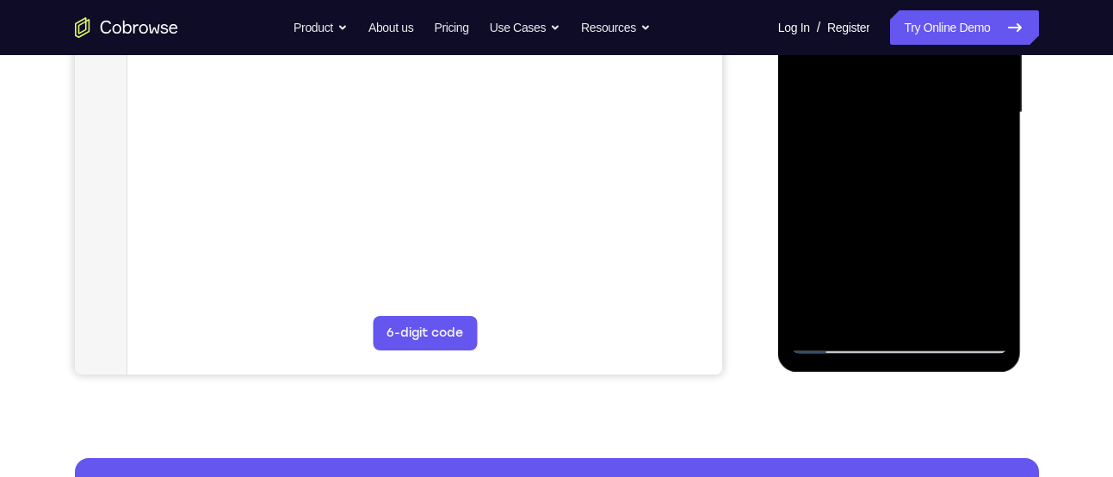
click at [947, 313] on div at bounding box center [899, 113] width 217 height 482
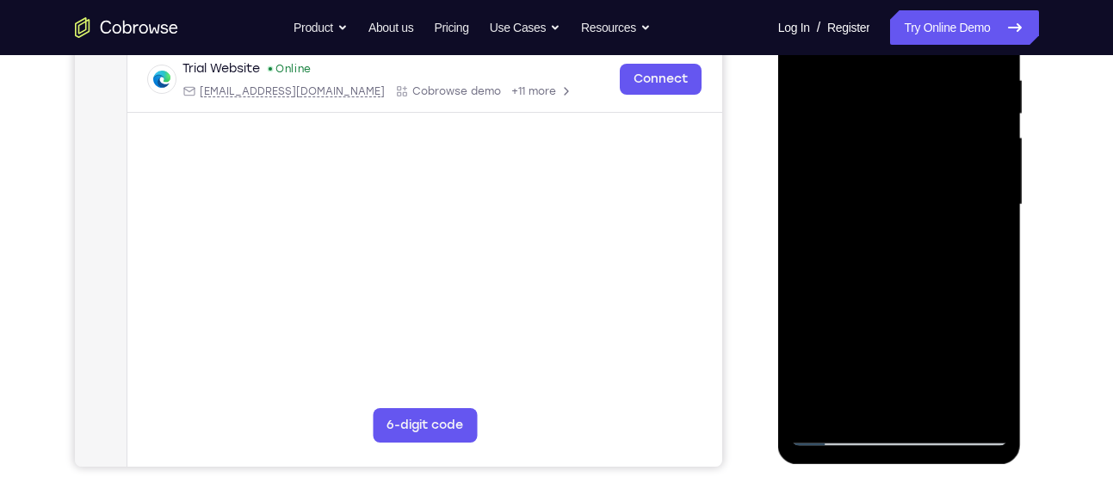
scroll to position [333, 0]
click at [893, 189] on div at bounding box center [899, 206] width 217 height 482
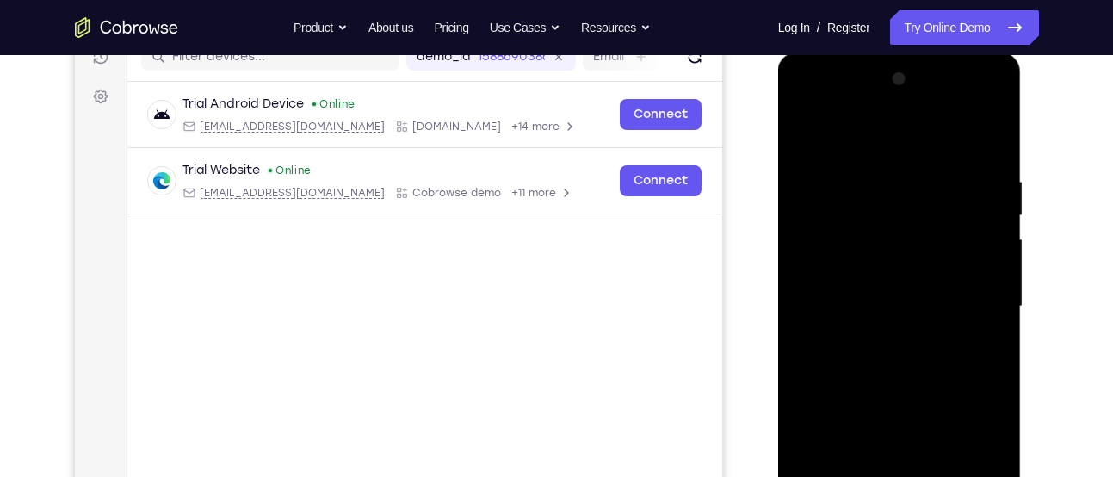
scroll to position [232, 0]
click at [802, 137] on div at bounding box center [899, 307] width 217 height 482
click at [808, 133] on div at bounding box center [899, 307] width 217 height 482
drag, startPoint x: 895, startPoint y: 188, endPoint x: 810, endPoint y: 464, distance: 289.0
click at [810, 464] on div at bounding box center [899, 307] width 217 height 482
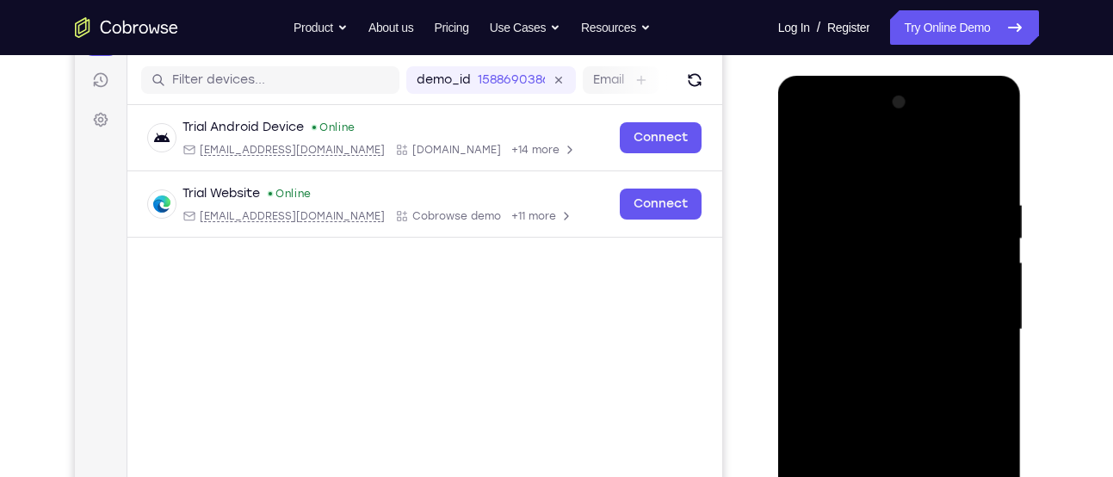
scroll to position [201, 0]
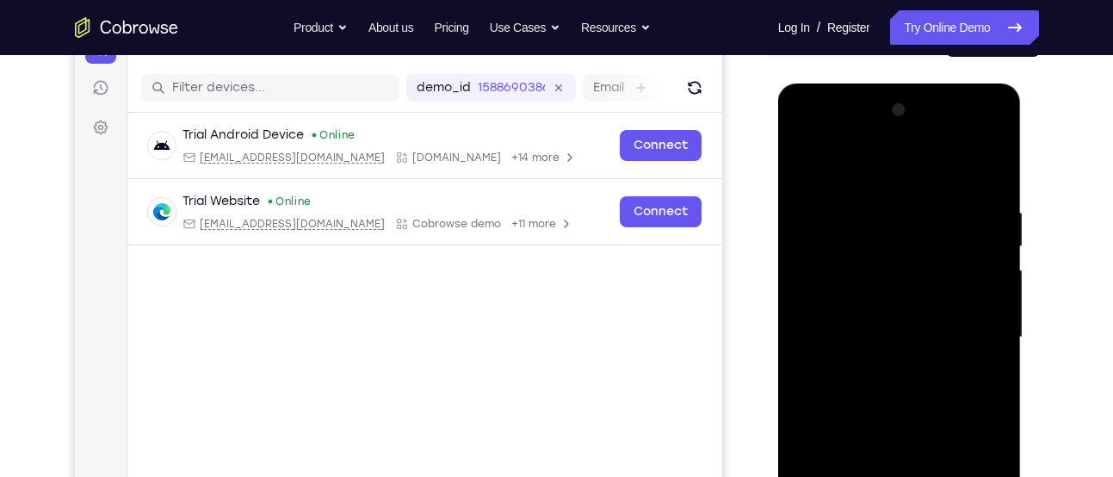
click at [996, 158] on div at bounding box center [899, 337] width 217 height 482
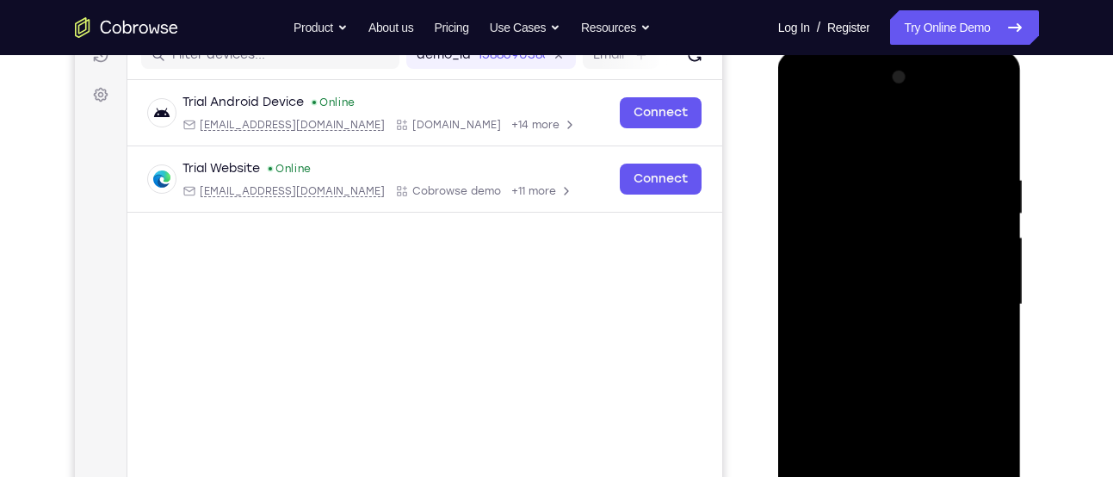
scroll to position [233, 0]
click at [853, 222] on div at bounding box center [899, 306] width 217 height 482
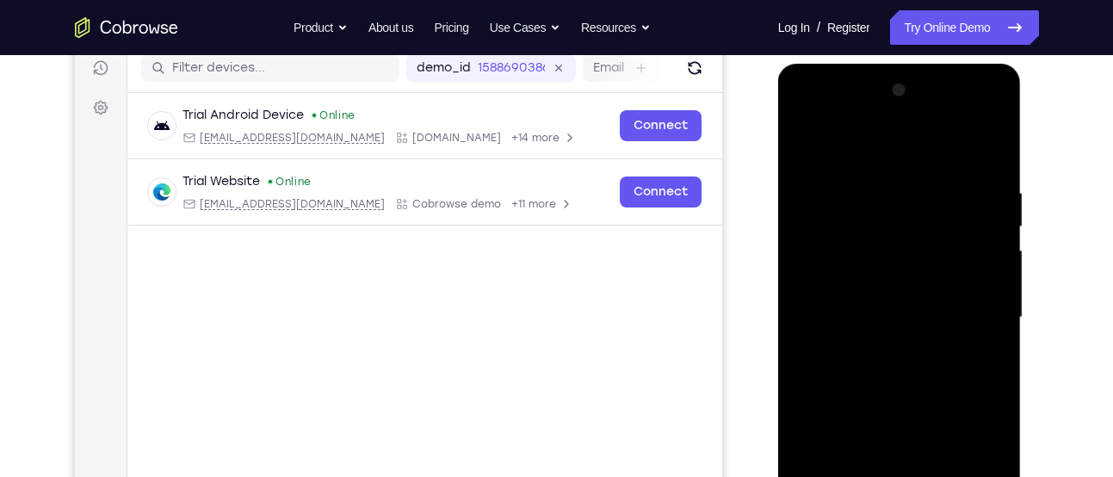
scroll to position [195, 0]
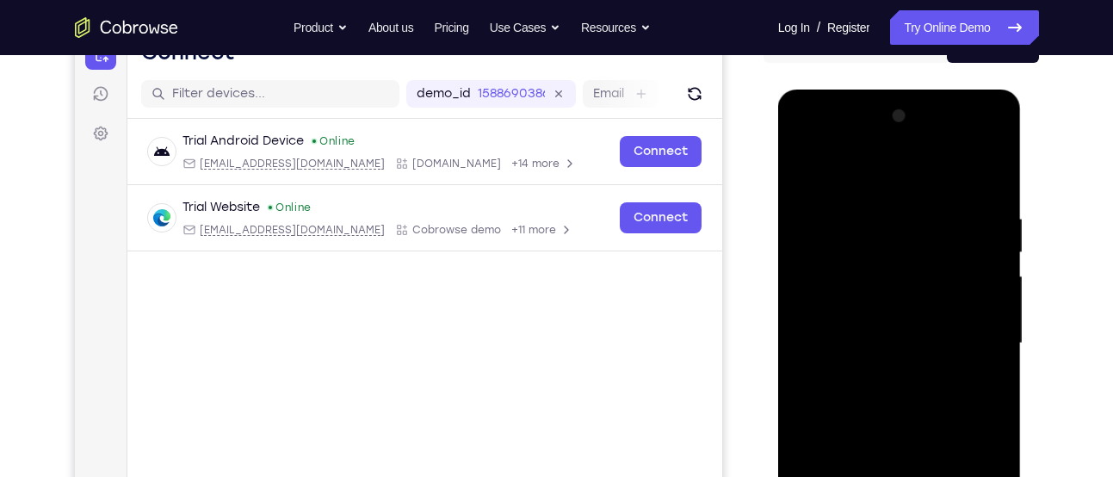
click at [809, 322] on div at bounding box center [899, 343] width 217 height 482
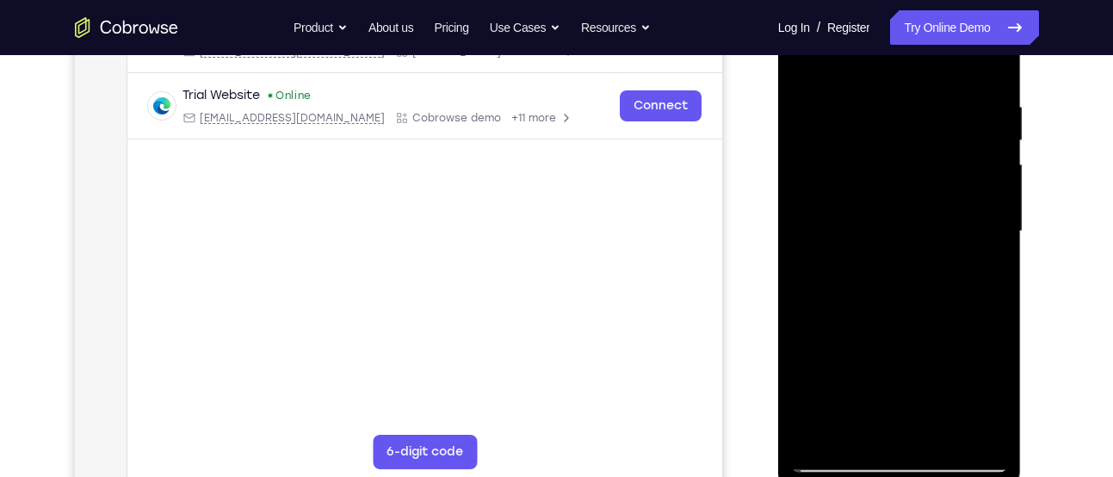
scroll to position [308, 0]
click at [980, 239] on div at bounding box center [899, 231] width 217 height 482
click at [982, 239] on div at bounding box center [899, 231] width 217 height 482
click at [990, 224] on div at bounding box center [899, 231] width 217 height 482
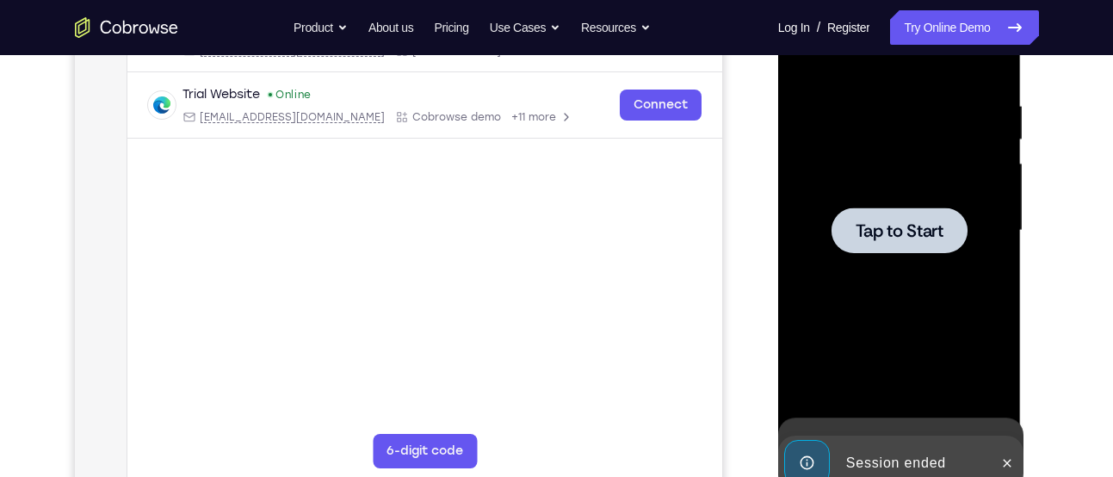
click at [990, 224] on div at bounding box center [899, 231] width 217 height 482
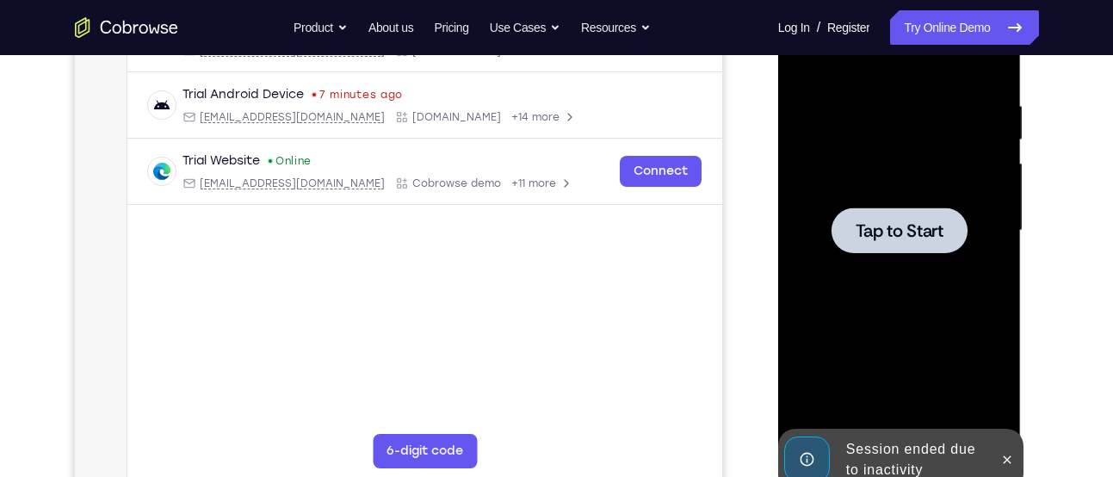
click at [875, 170] on div at bounding box center [899, 231] width 217 height 482
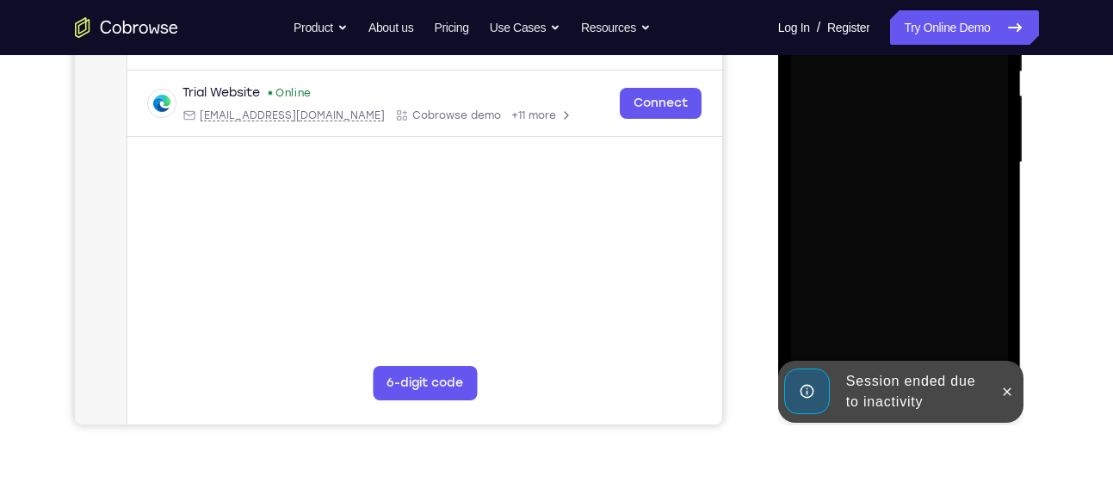
scroll to position [381, 0]
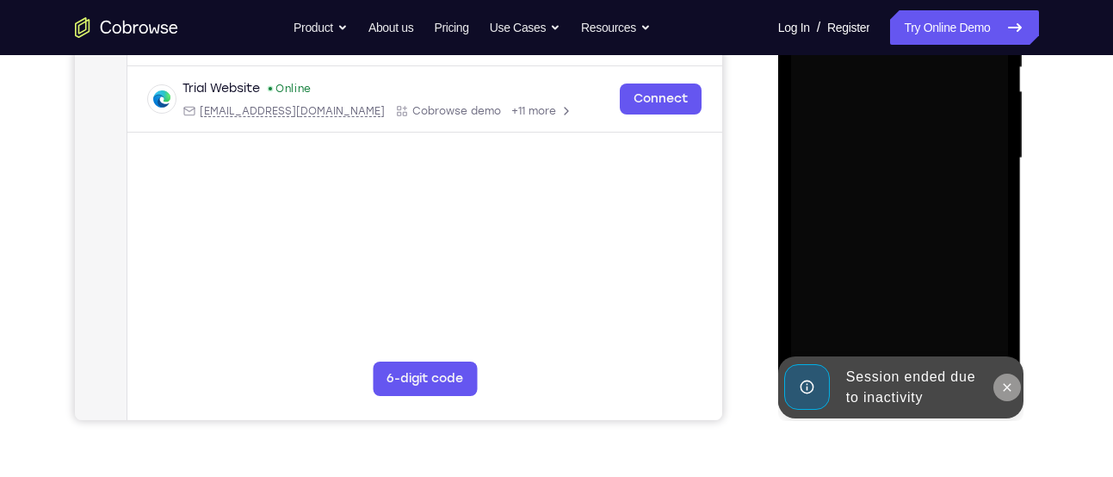
click at [1002, 375] on button at bounding box center [1008, 388] width 28 height 28
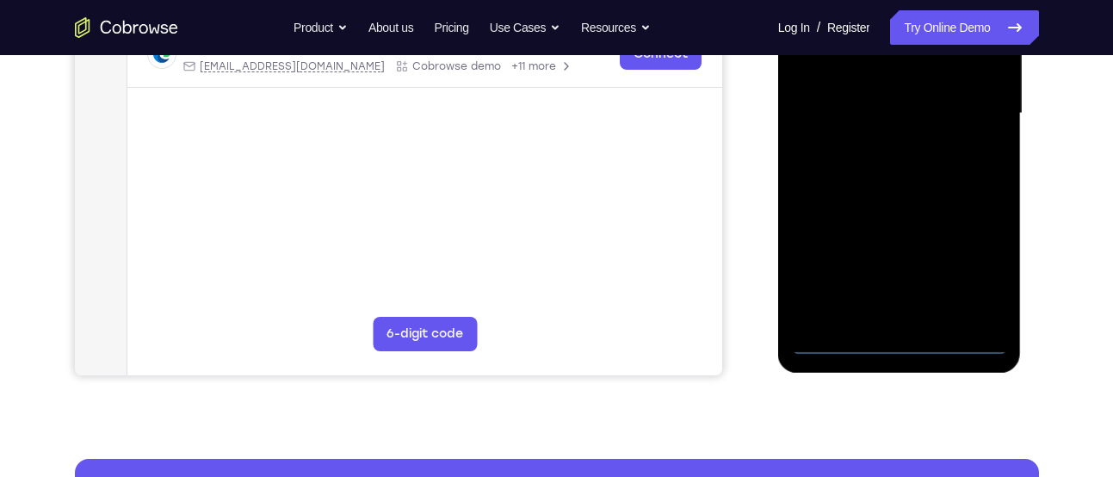
scroll to position [427, 0]
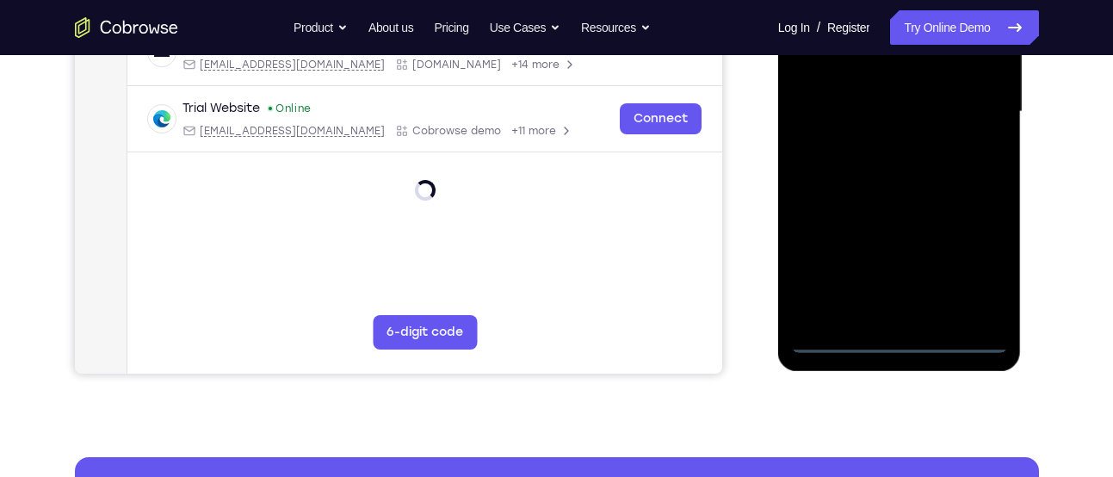
click at [897, 340] on div at bounding box center [899, 112] width 217 height 482
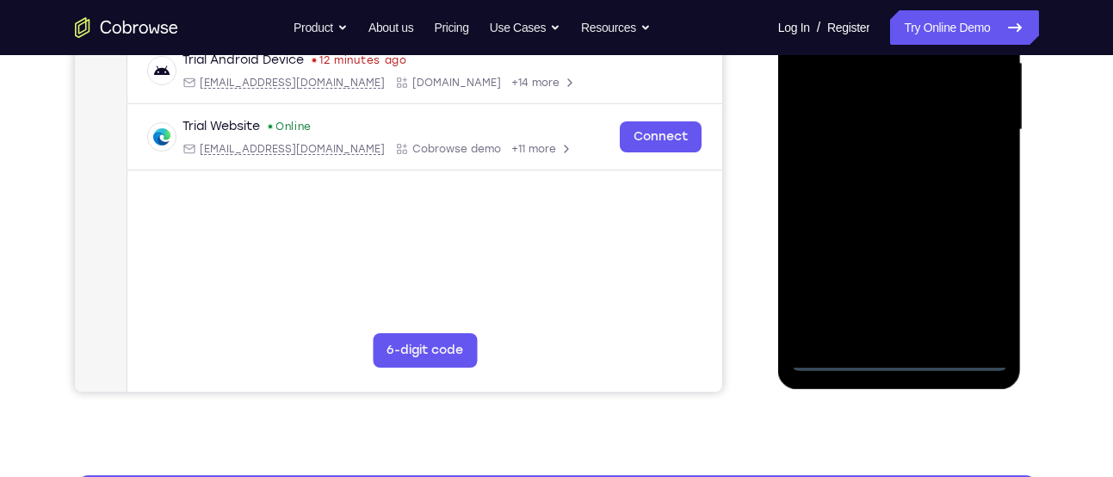
scroll to position [405, 0]
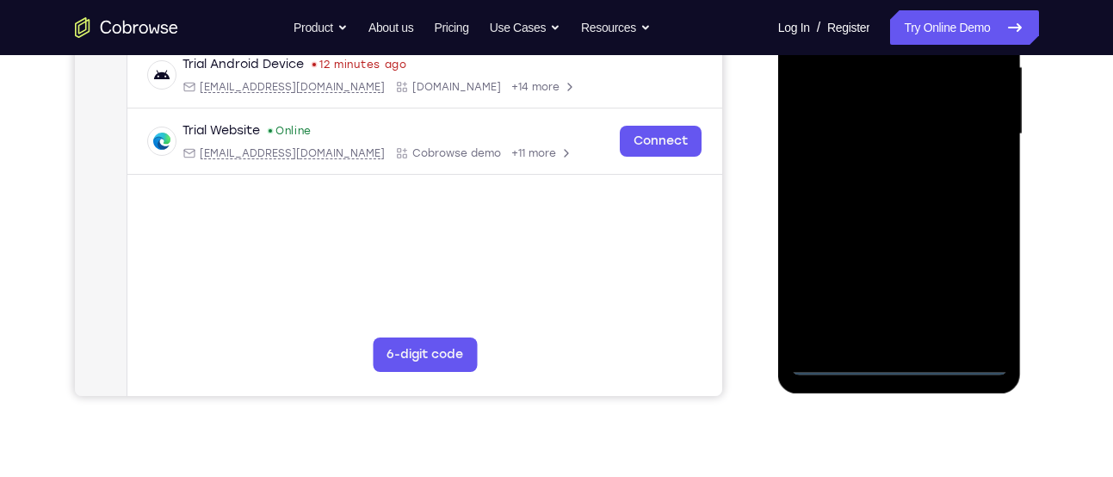
click at [972, 275] on div at bounding box center [899, 134] width 217 height 482
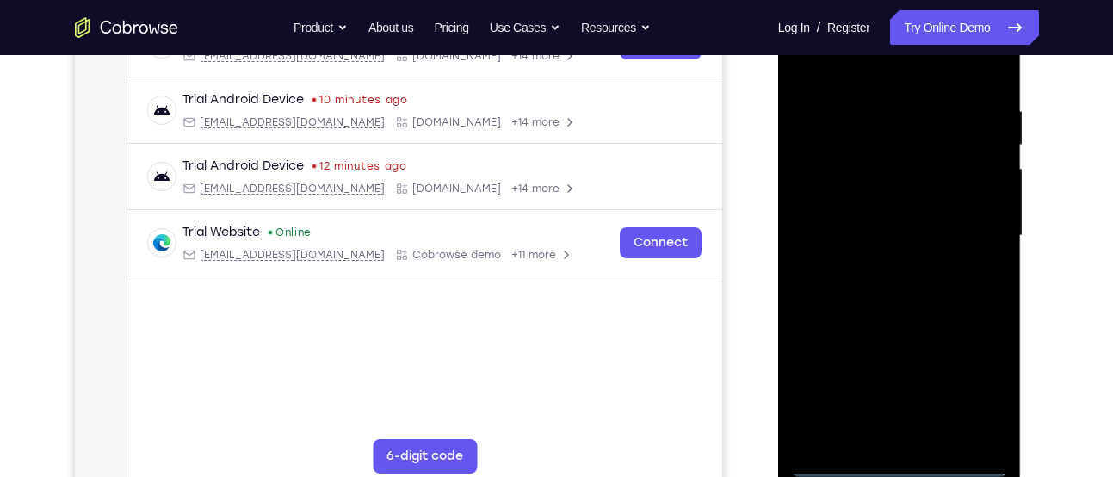
scroll to position [301, 0]
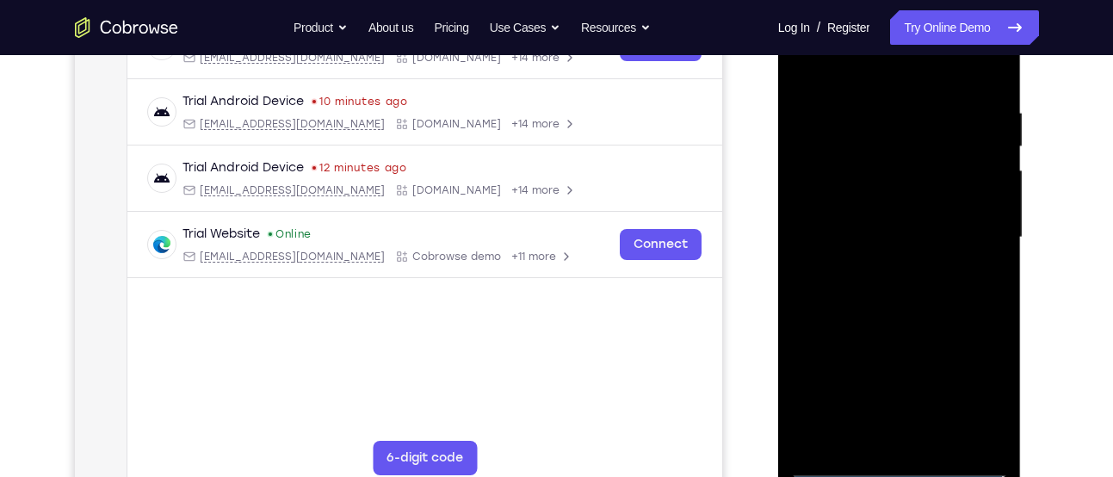
click at [812, 77] on div at bounding box center [899, 238] width 217 height 482
click at [972, 232] on div at bounding box center [899, 238] width 217 height 482
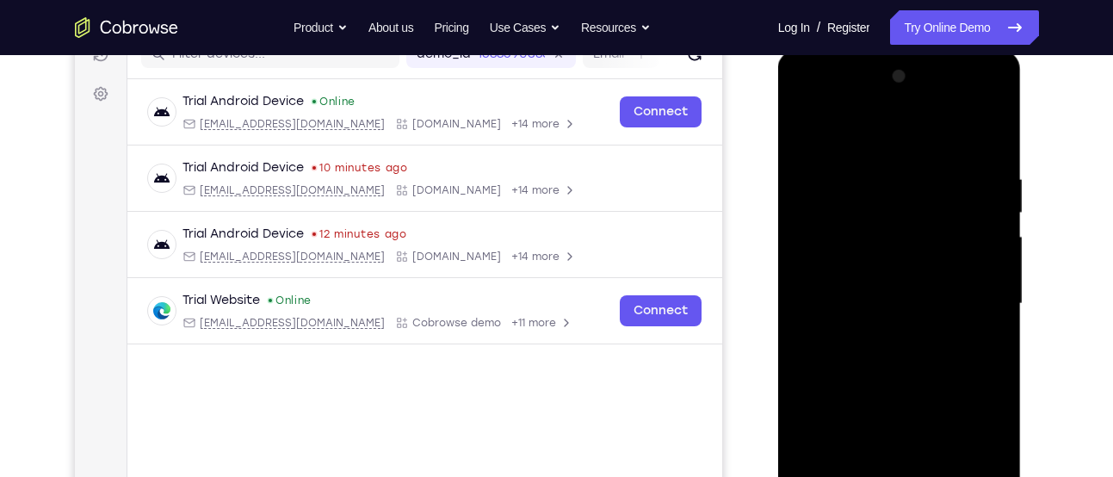
scroll to position [232, 0]
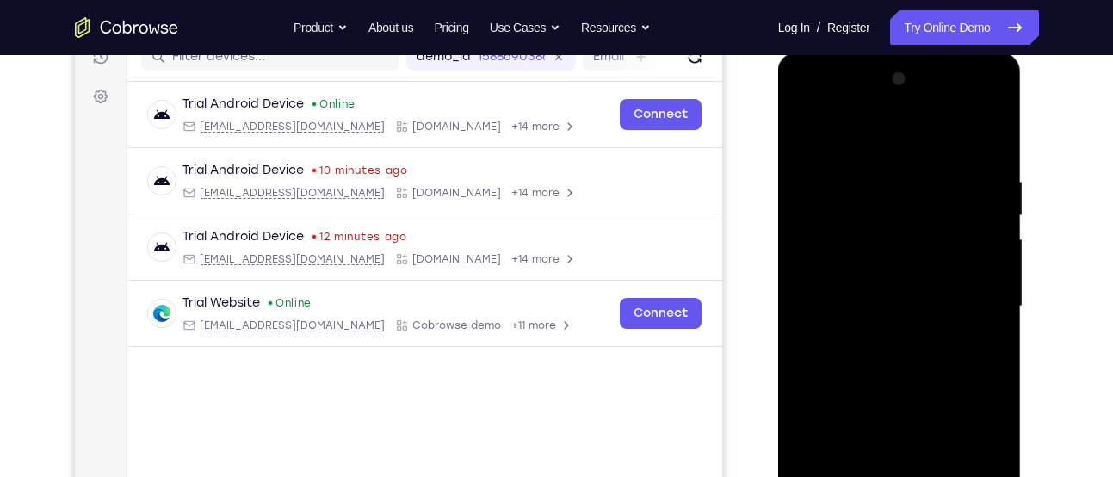
click at [882, 335] on div at bounding box center [899, 306] width 217 height 482
click at [870, 269] on div at bounding box center [899, 306] width 217 height 482
click at [876, 293] on div at bounding box center [899, 306] width 217 height 482
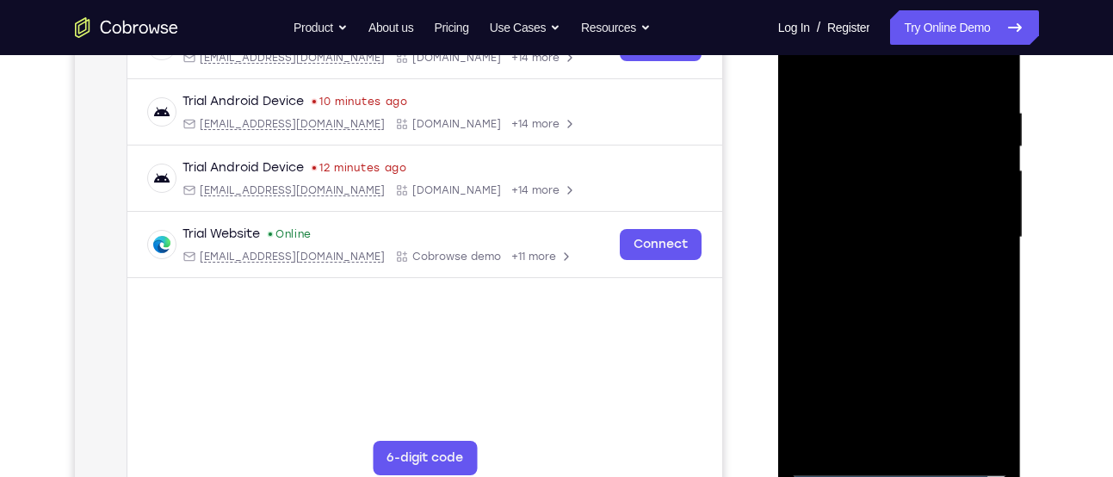
click at [882, 270] on div at bounding box center [899, 238] width 217 height 482
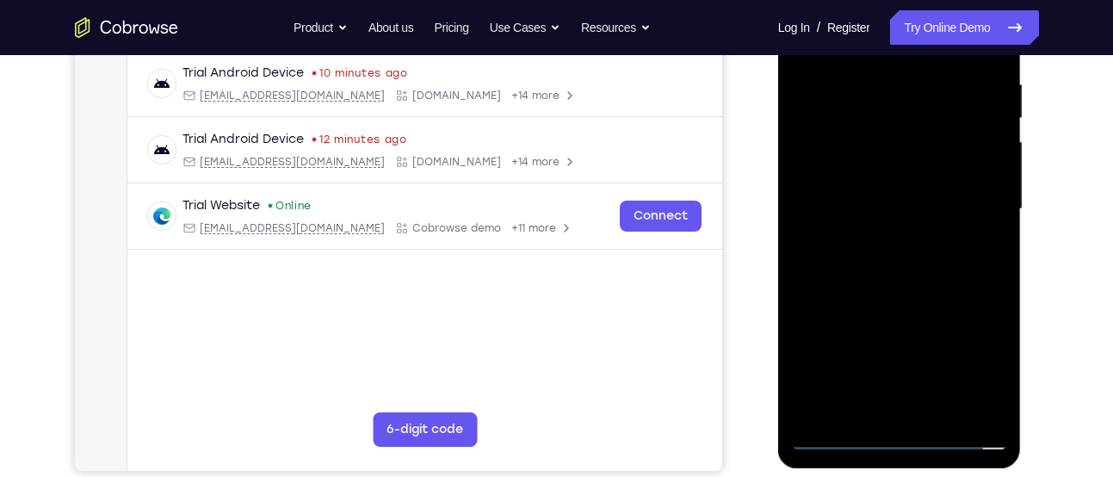
scroll to position [329, 0]
click at [881, 245] on div at bounding box center [899, 210] width 217 height 482
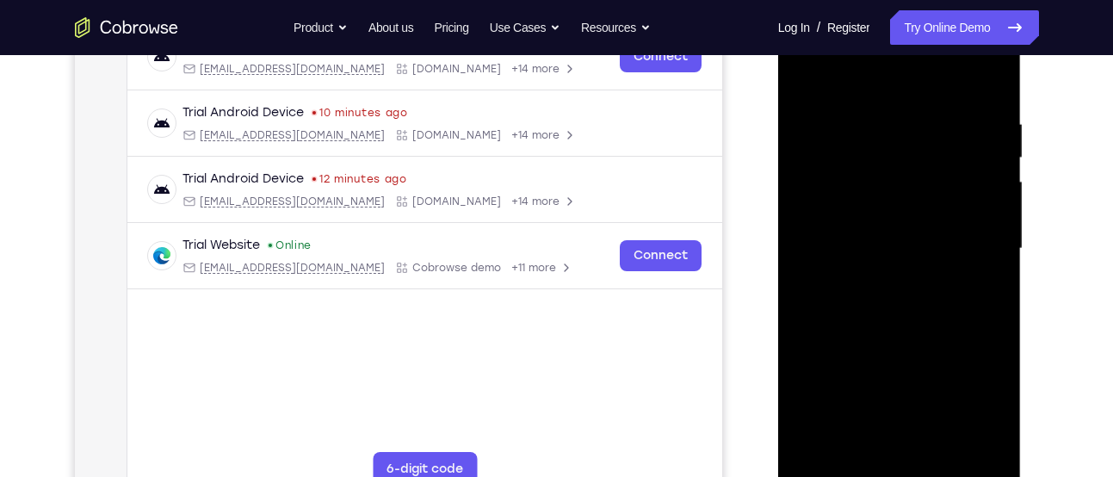
scroll to position [291, 0]
drag, startPoint x: 906, startPoint y: 121, endPoint x: 841, endPoint y: 454, distance: 339.4
click at [841, 454] on div at bounding box center [899, 248] width 217 height 482
click at [884, 218] on div at bounding box center [899, 248] width 217 height 482
click at [878, 233] on div at bounding box center [899, 248] width 217 height 482
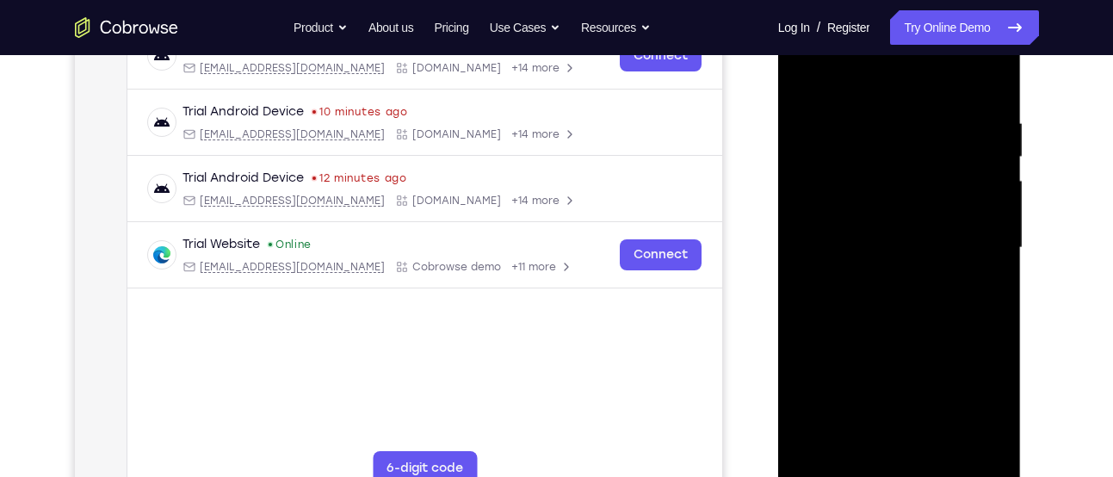
click at [878, 236] on div at bounding box center [899, 248] width 217 height 482
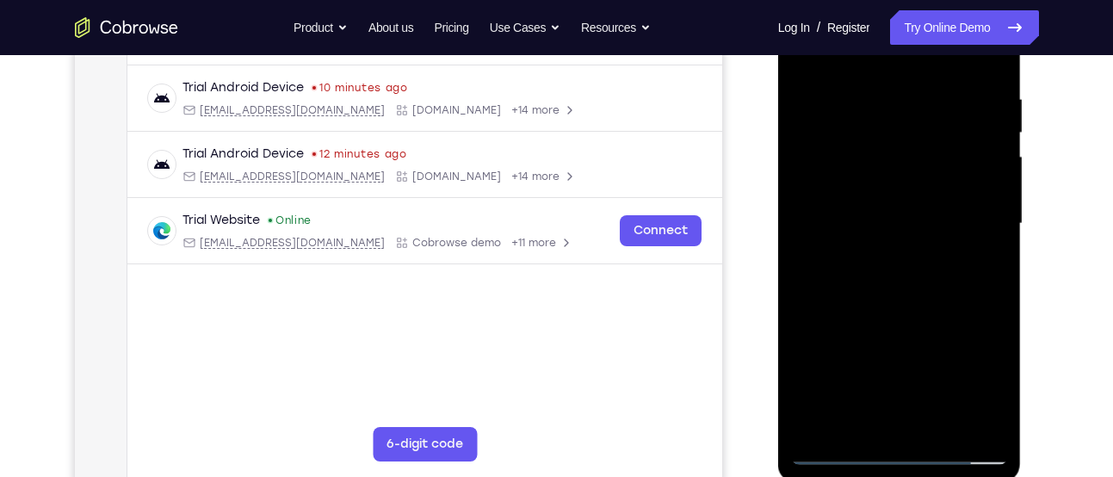
scroll to position [319, 0]
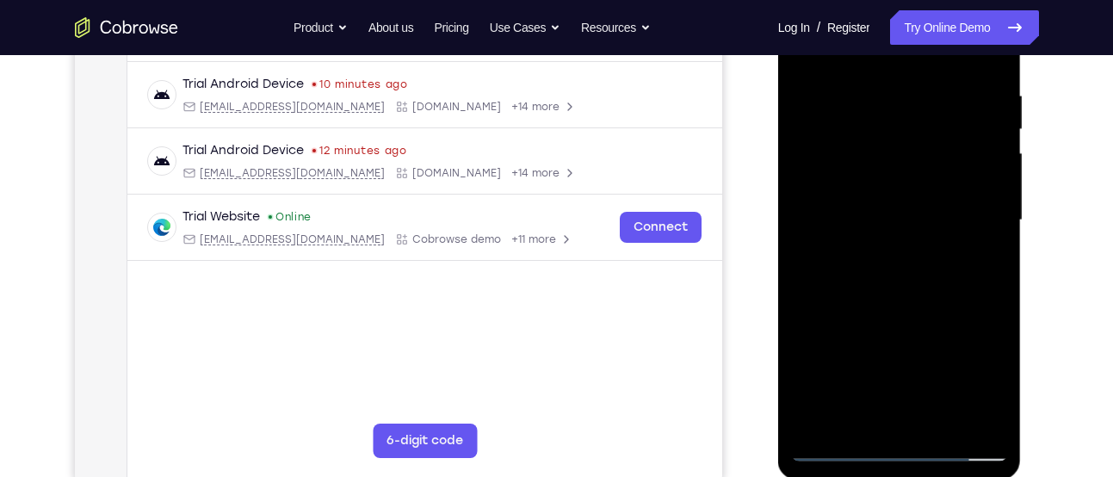
click at [991, 412] on div at bounding box center [899, 220] width 217 height 482
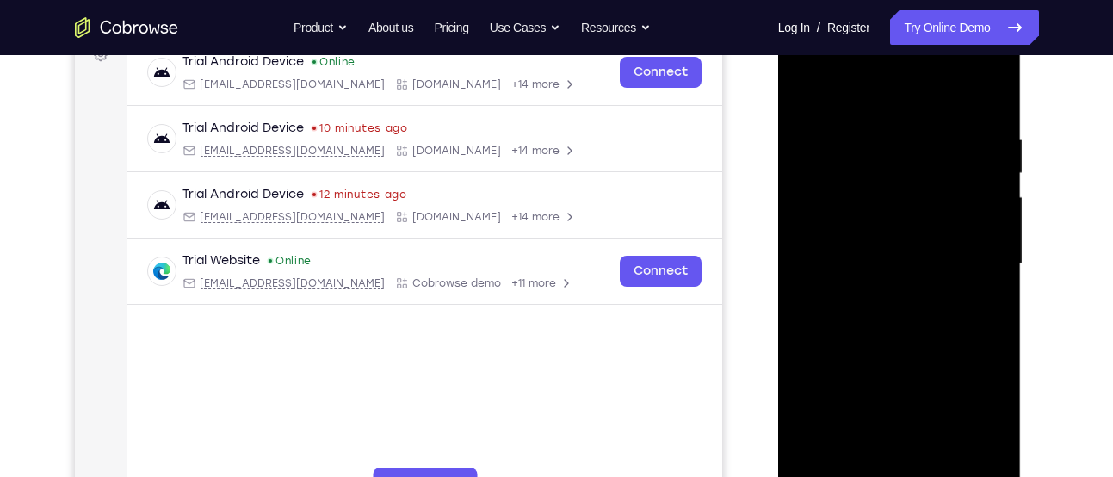
scroll to position [274, 0]
click at [905, 226] on div at bounding box center [899, 265] width 217 height 482
click at [993, 91] on div at bounding box center [899, 265] width 217 height 482
click at [870, 189] on div at bounding box center [899, 265] width 217 height 482
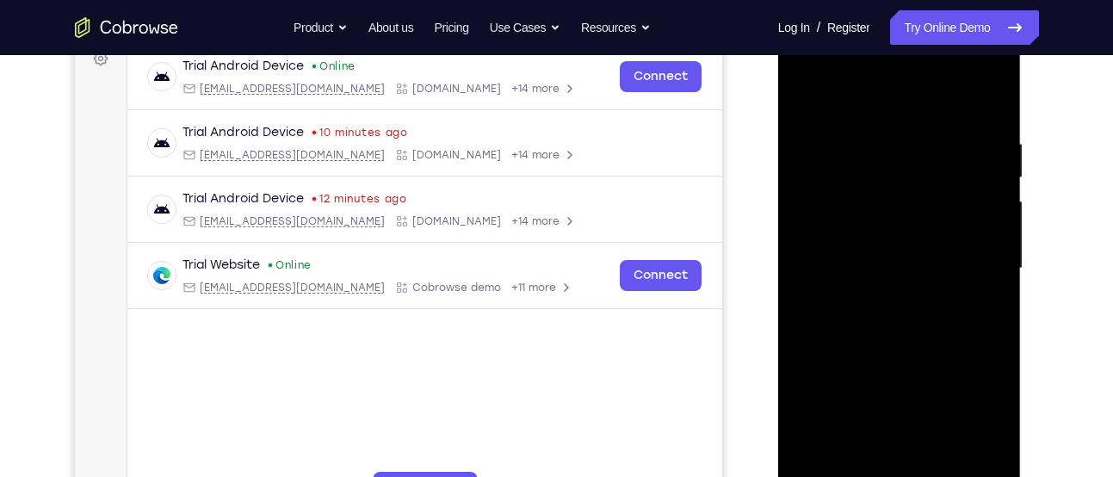
scroll to position [267, 0]
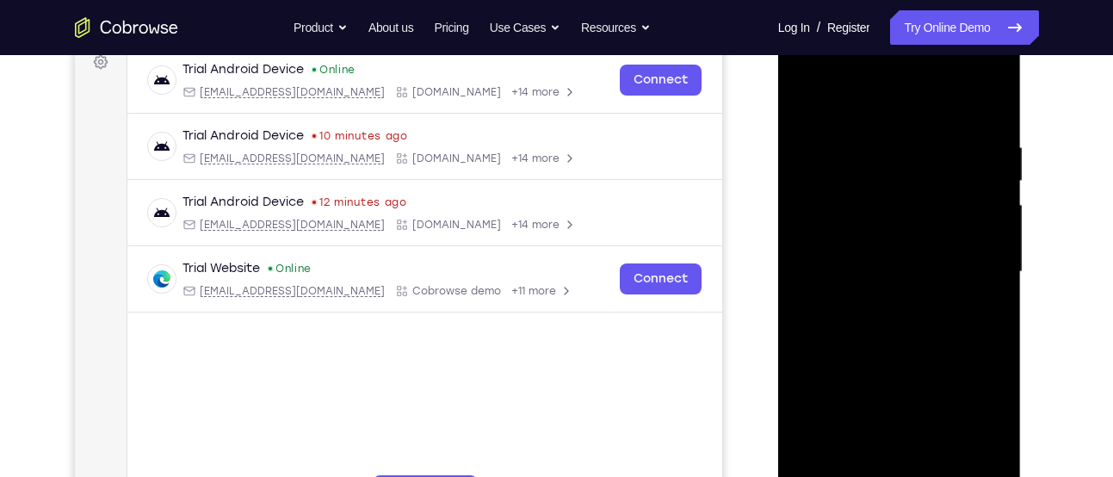
drag, startPoint x: 912, startPoint y: 182, endPoint x: 878, endPoint y: 453, distance: 273.3
click at [878, 453] on div at bounding box center [899, 272] width 217 height 482
drag, startPoint x: 908, startPoint y: 174, endPoint x: 889, endPoint y: 454, distance: 280.5
click at [889, 454] on div at bounding box center [899, 272] width 217 height 482
click at [962, 300] on div at bounding box center [899, 272] width 217 height 482
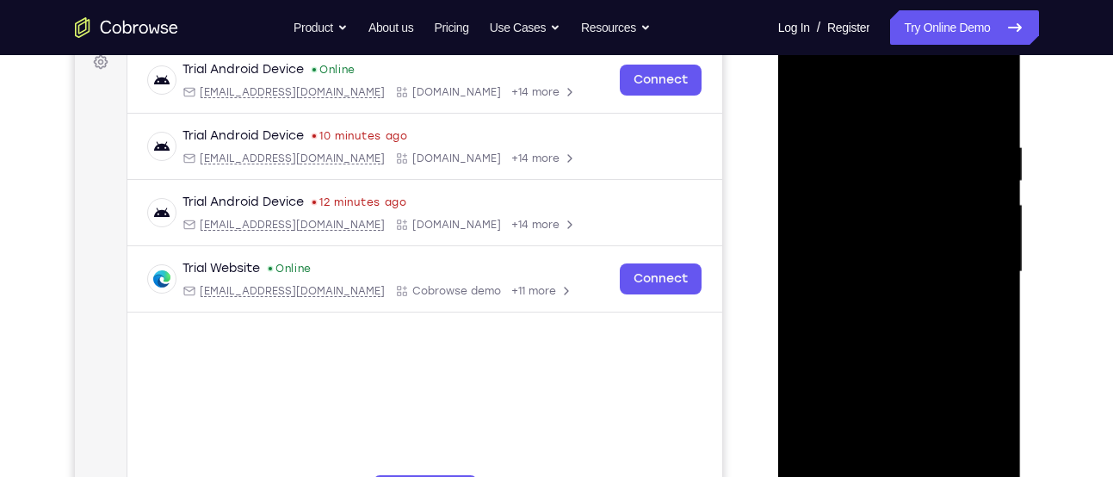
scroll to position [218, 0]
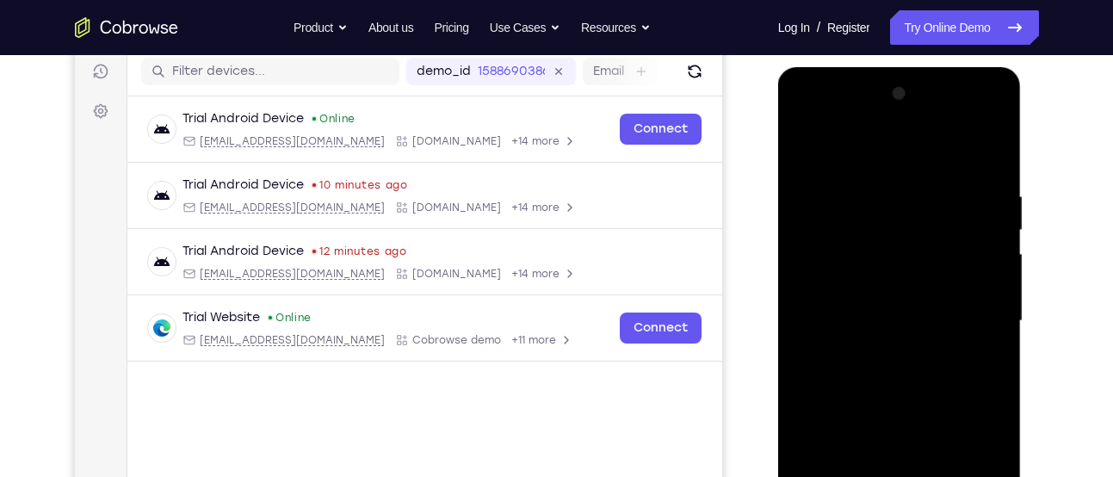
click at [806, 146] on div at bounding box center [899, 321] width 217 height 482
click at [804, 143] on div at bounding box center [899, 321] width 217 height 482
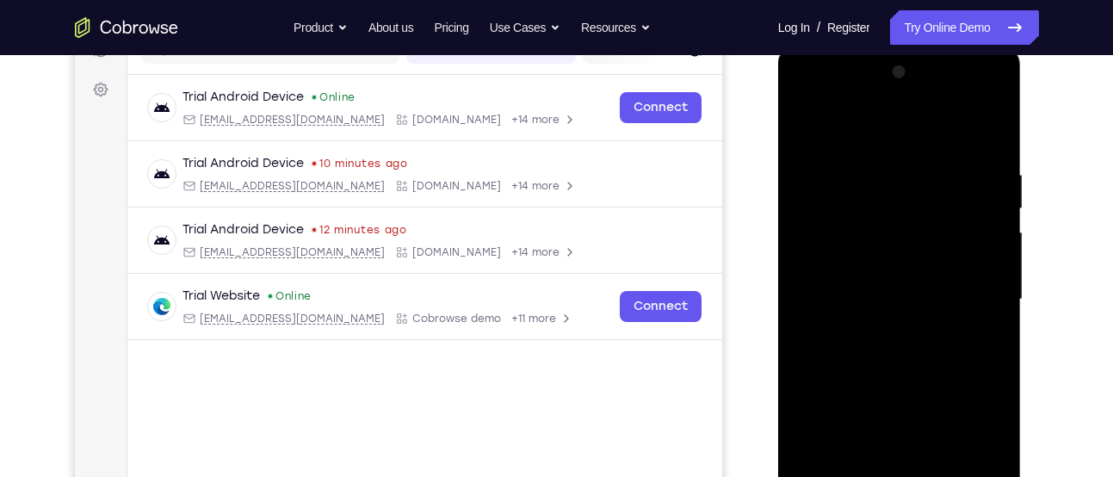
scroll to position [240, 0]
click at [853, 220] on div at bounding box center [899, 299] width 217 height 482
click at [898, 314] on div at bounding box center [899, 299] width 217 height 482
click at [808, 126] on div at bounding box center [899, 299] width 217 height 482
click at [963, 316] on div at bounding box center [899, 299] width 217 height 482
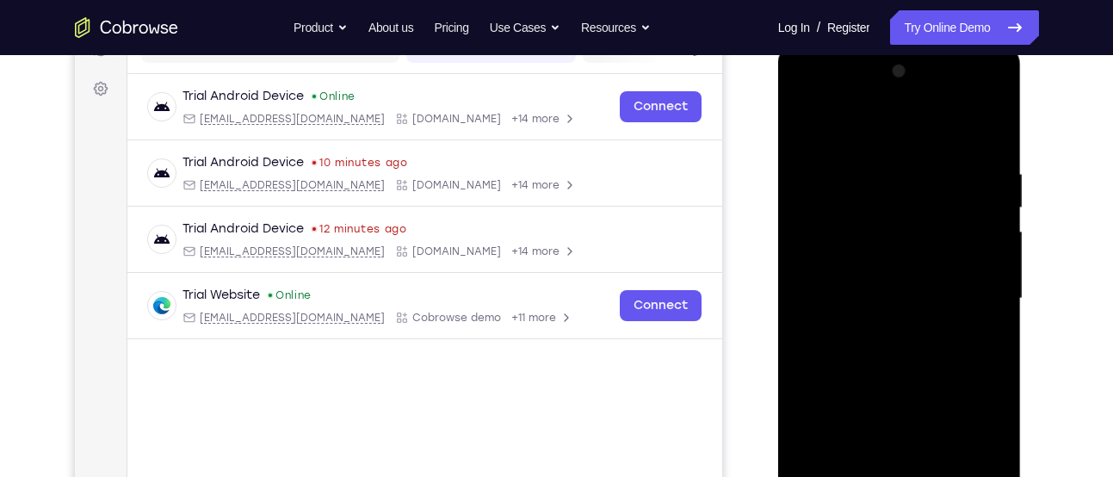
click at [941, 183] on div at bounding box center [899, 299] width 217 height 482
click at [804, 125] on div at bounding box center [899, 299] width 217 height 482
click at [933, 183] on div at bounding box center [899, 299] width 217 height 482
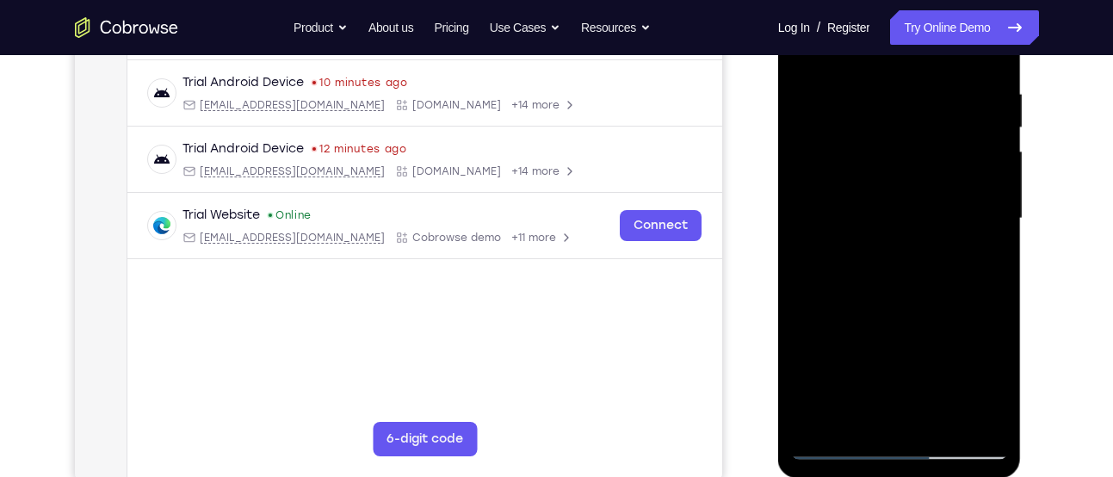
scroll to position [326, 0]
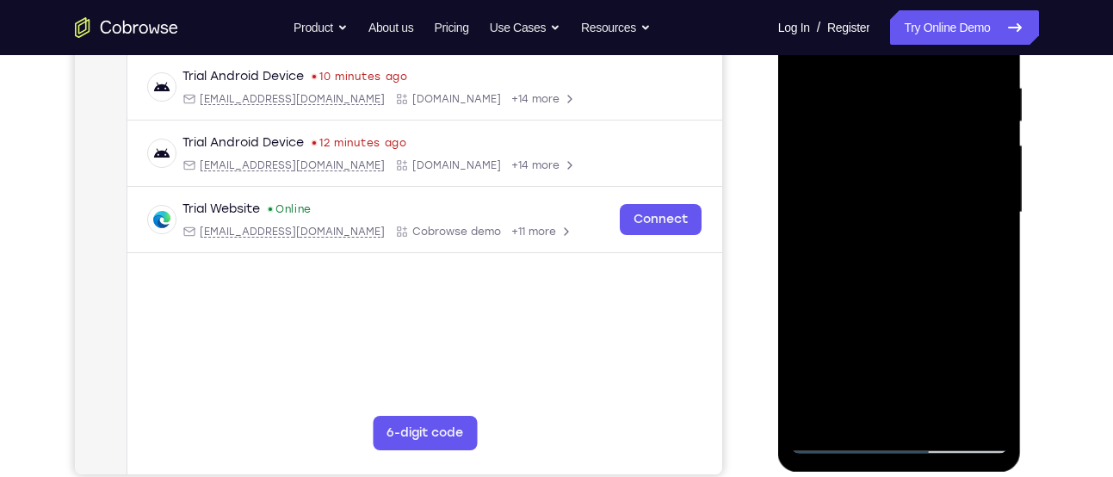
click at [907, 296] on div at bounding box center [899, 213] width 217 height 482
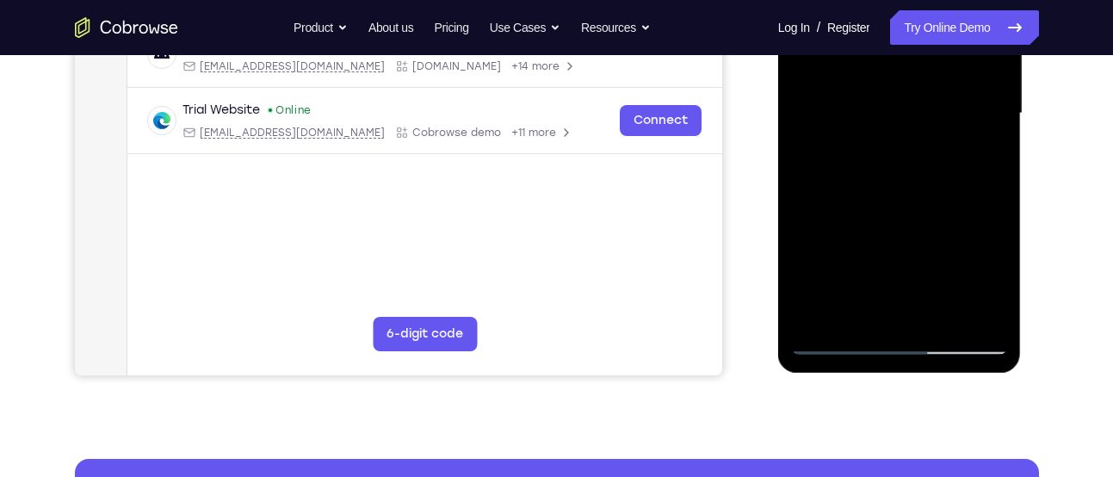
click at [864, 307] on div at bounding box center [899, 114] width 217 height 482
click at [854, 308] on div at bounding box center [899, 114] width 217 height 482
click at [947, 216] on div at bounding box center [899, 114] width 217 height 482
drag, startPoint x: 918, startPoint y: 276, endPoint x: 903, endPoint y: 168, distance: 108.6
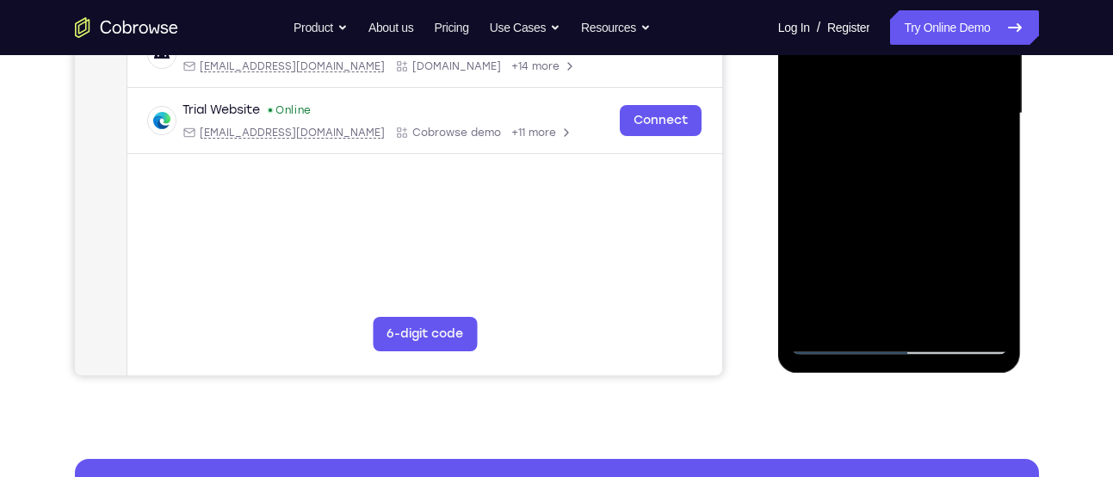
click at [903, 168] on div at bounding box center [899, 114] width 217 height 482
drag, startPoint x: 905, startPoint y: 269, endPoint x: 884, endPoint y: 145, distance: 125.7
click at [884, 145] on div at bounding box center [899, 114] width 217 height 482
click at [979, 143] on div at bounding box center [899, 114] width 217 height 482
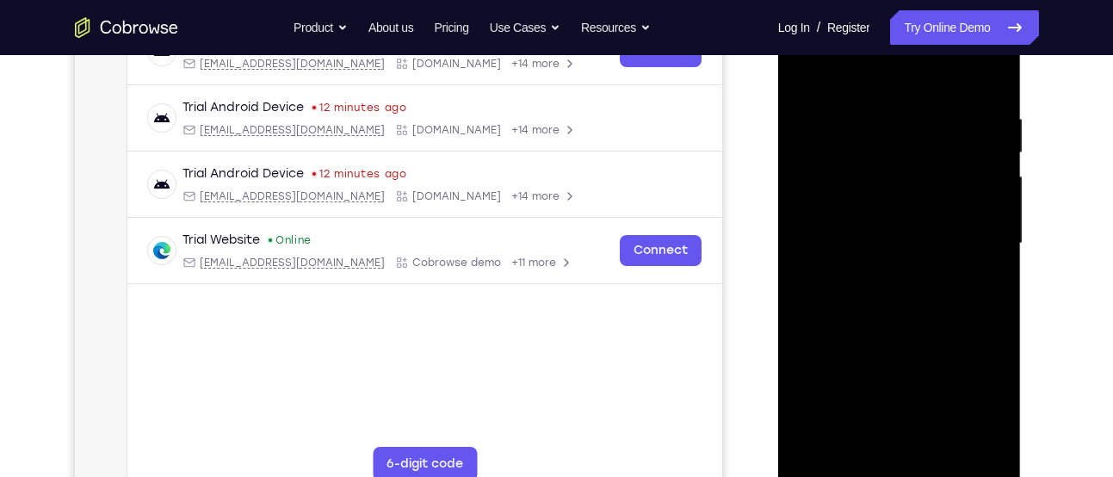
scroll to position [292, 0]
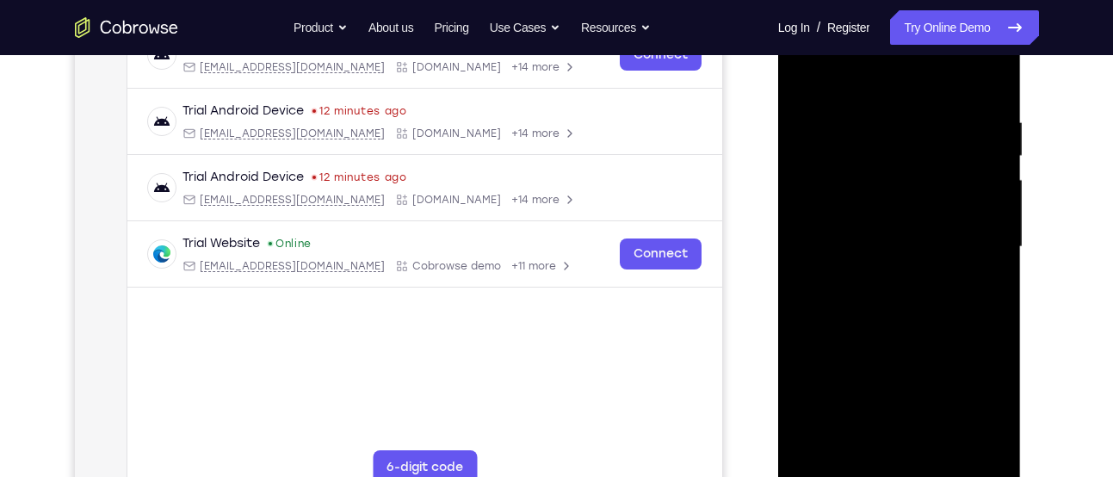
click at [804, 80] on div at bounding box center [899, 247] width 217 height 482
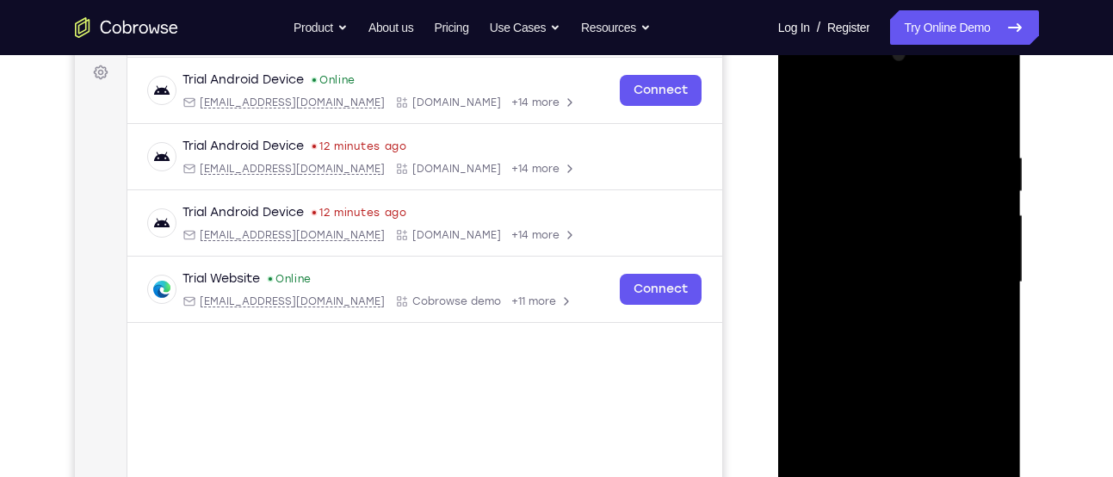
scroll to position [257, 0]
click at [810, 102] on div at bounding box center [899, 281] width 217 height 482
click at [874, 152] on div at bounding box center [899, 281] width 217 height 482
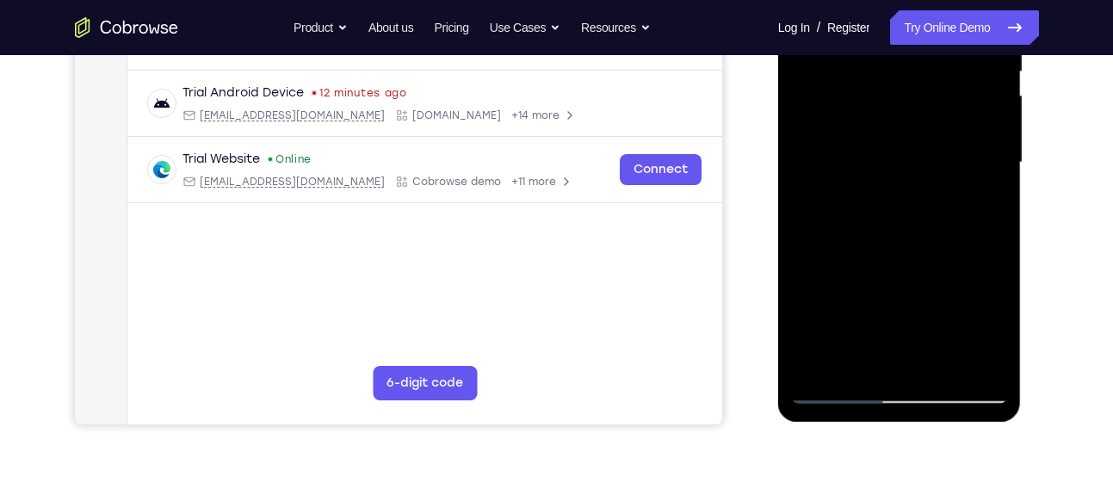
scroll to position [389, 0]
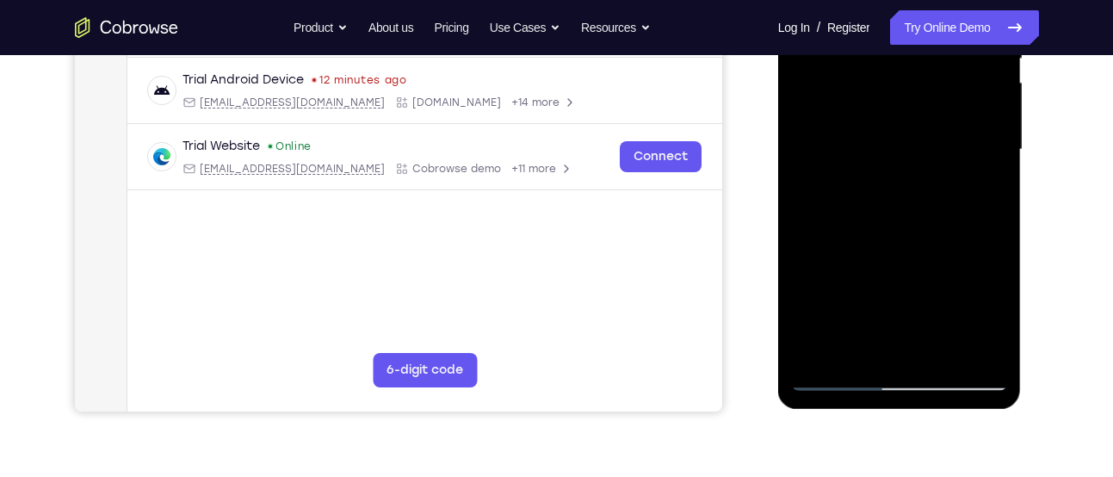
click at [963, 348] on div at bounding box center [899, 150] width 217 height 482
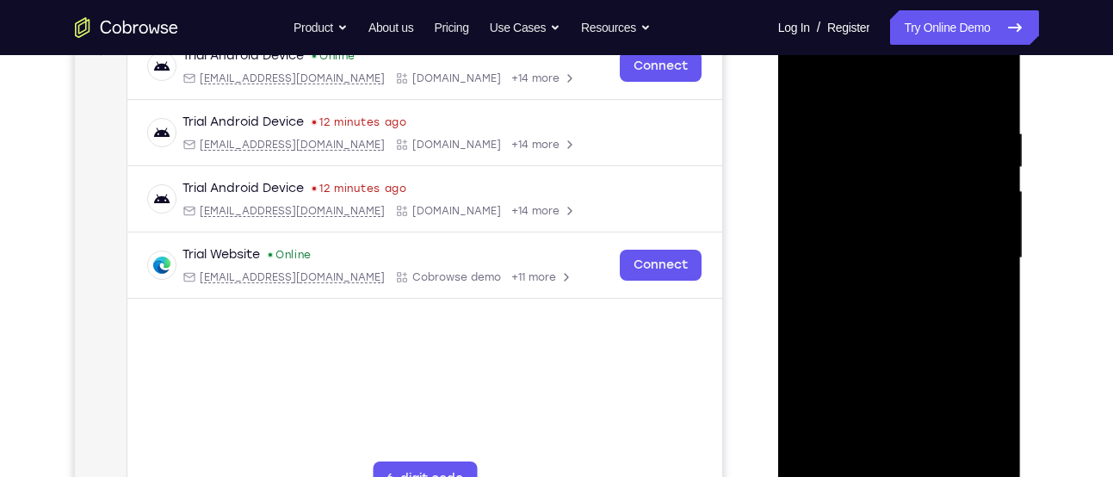
scroll to position [280, 0]
click at [988, 92] on div at bounding box center [899, 259] width 217 height 482
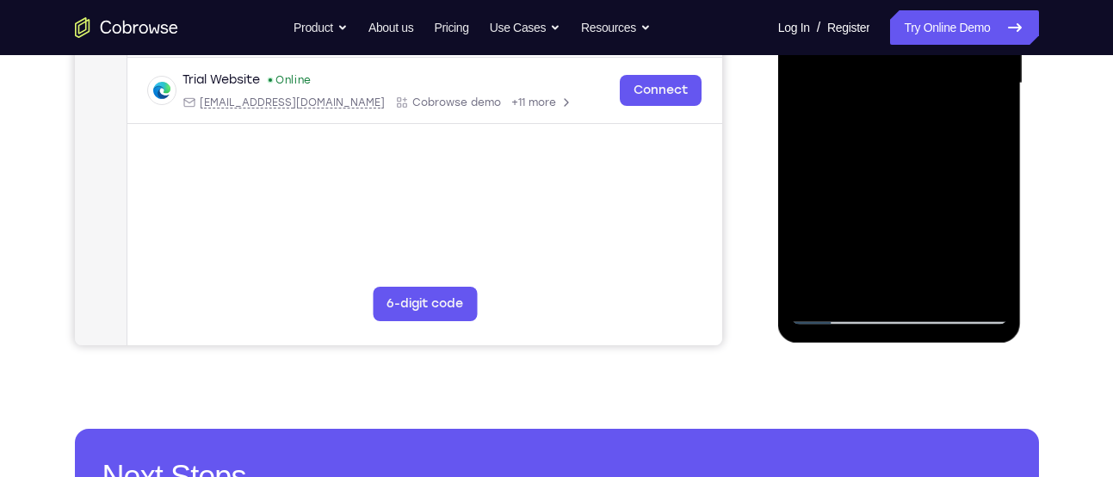
click at [940, 283] on div at bounding box center [899, 83] width 217 height 482
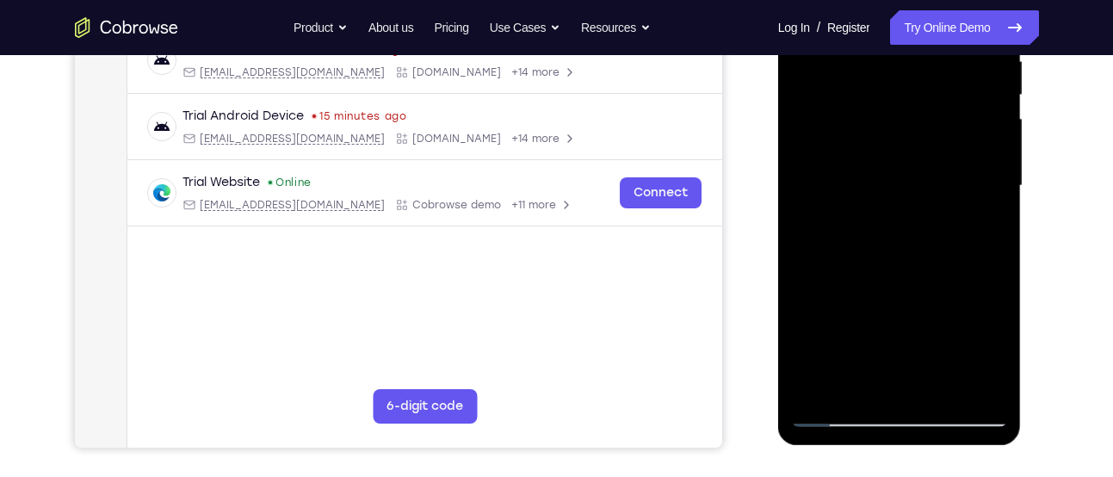
scroll to position [352, 0]
click at [939, 383] on div at bounding box center [899, 187] width 217 height 482
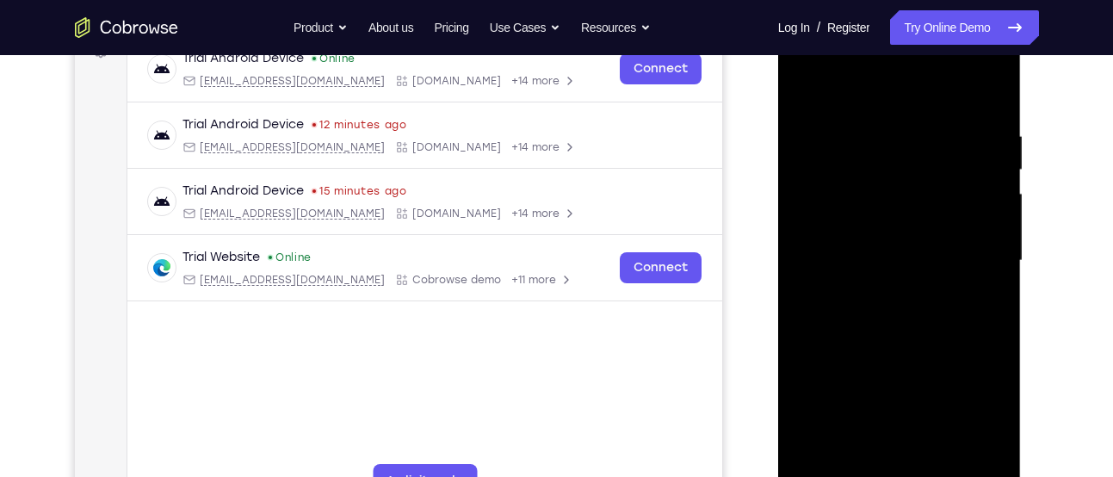
click at [802, 86] on div at bounding box center [899, 261] width 217 height 482
click at [817, 234] on div at bounding box center [899, 261] width 217 height 482
click at [833, 91] on div at bounding box center [899, 261] width 217 height 482
click at [896, 283] on div at bounding box center [899, 261] width 217 height 482
click at [861, 110] on div at bounding box center [899, 261] width 217 height 482
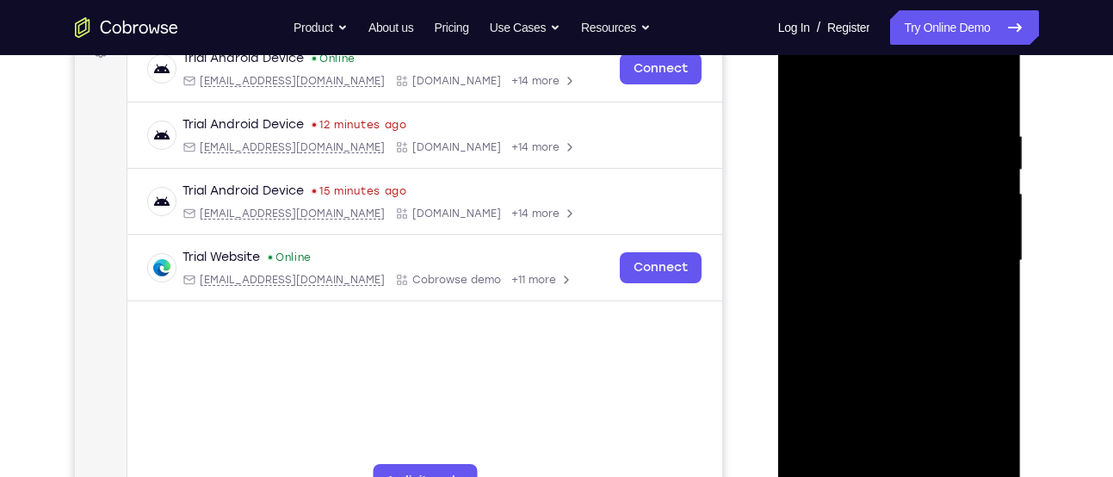
drag, startPoint x: 891, startPoint y: 208, endPoint x: 889, endPoint y: 183, distance: 25.9
click at [889, 183] on div at bounding box center [899, 261] width 217 height 482
click at [846, 210] on div at bounding box center [899, 261] width 217 height 482
click at [931, 186] on div at bounding box center [899, 261] width 217 height 482
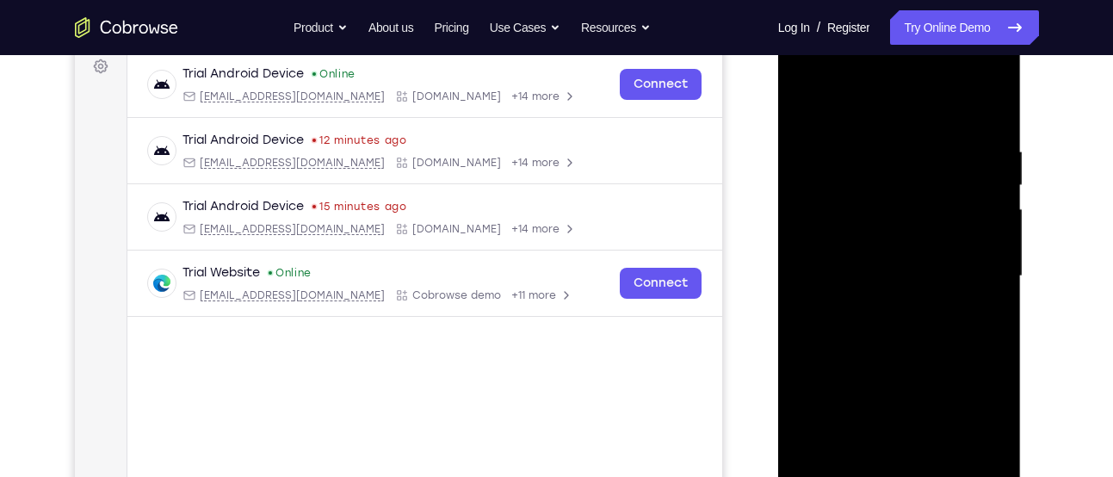
scroll to position [262, 0]
drag, startPoint x: 912, startPoint y: 217, endPoint x: 893, endPoint y: 293, distance: 78.1
click at [893, 293] on div at bounding box center [899, 277] width 217 height 482
click at [804, 99] on div at bounding box center [899, 277] width 217 height 482
click at [942, 135] on div at bounding box center [899, 277] width 217 height 482
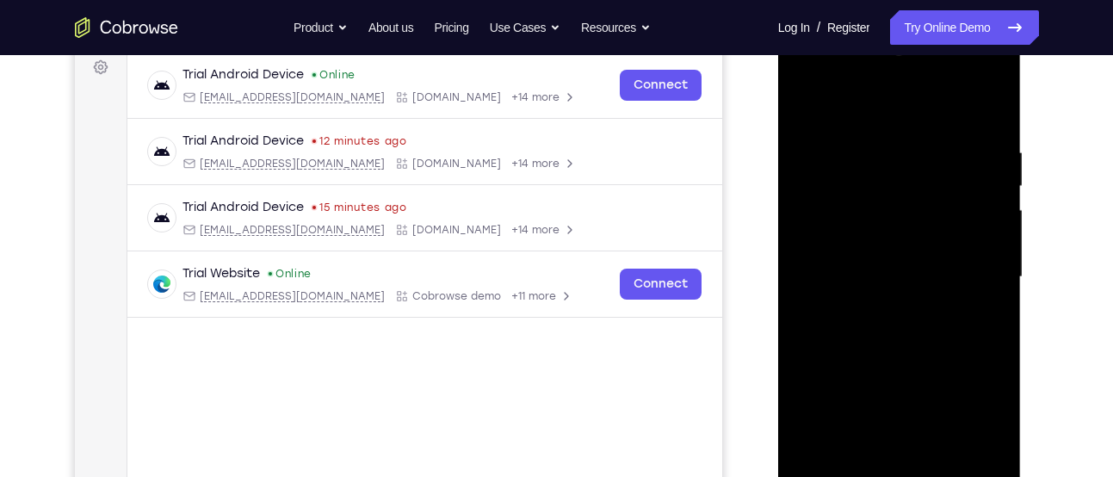
click at [912, 266] on div at bounding box center [899, 277] width 217 height 482
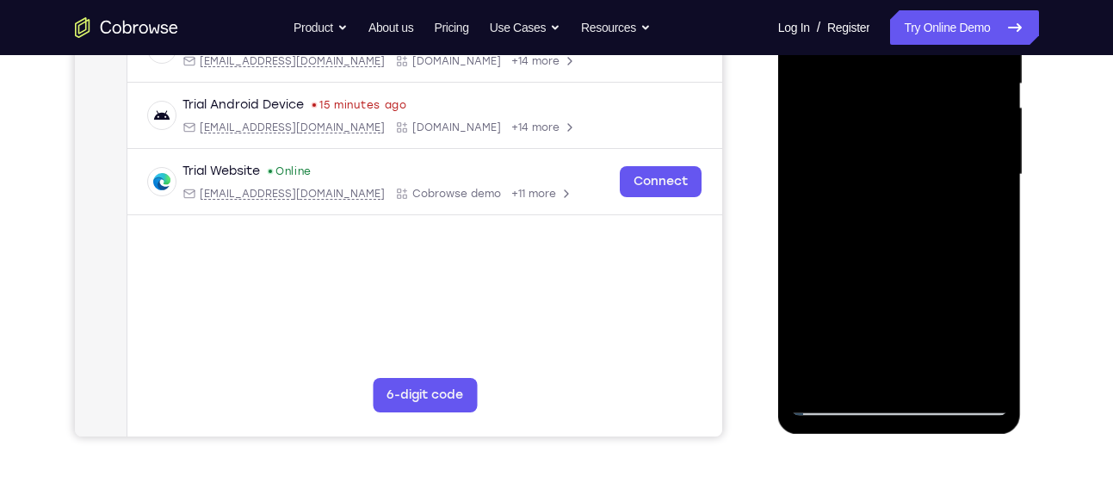
scroll to position [320, 0]
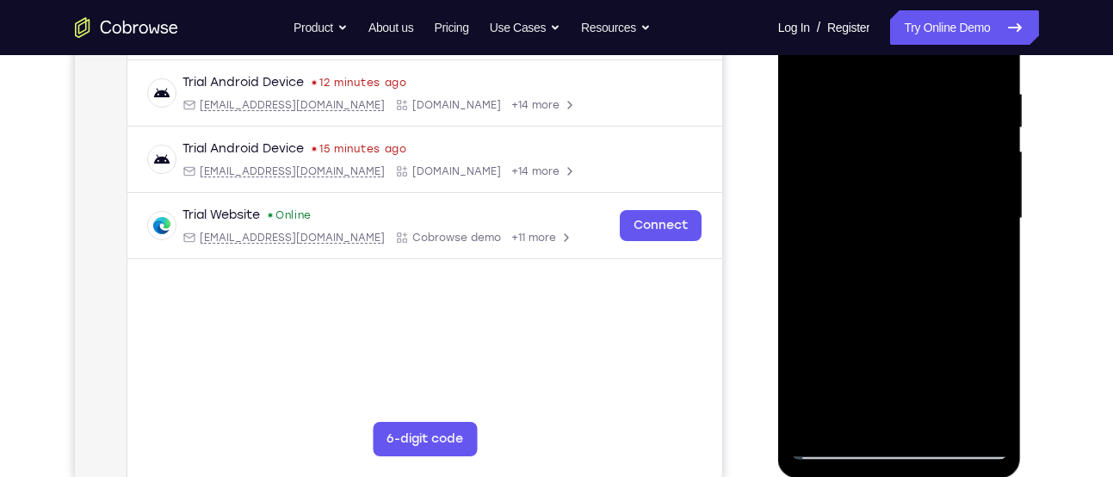
drag, startPoint x: 907, startPoint y: 131, endPoint x: 887, endPoint y: 305, distance: 175.0
click at [887, 305] on div at bounding box center [899, 219] width 217 height 482
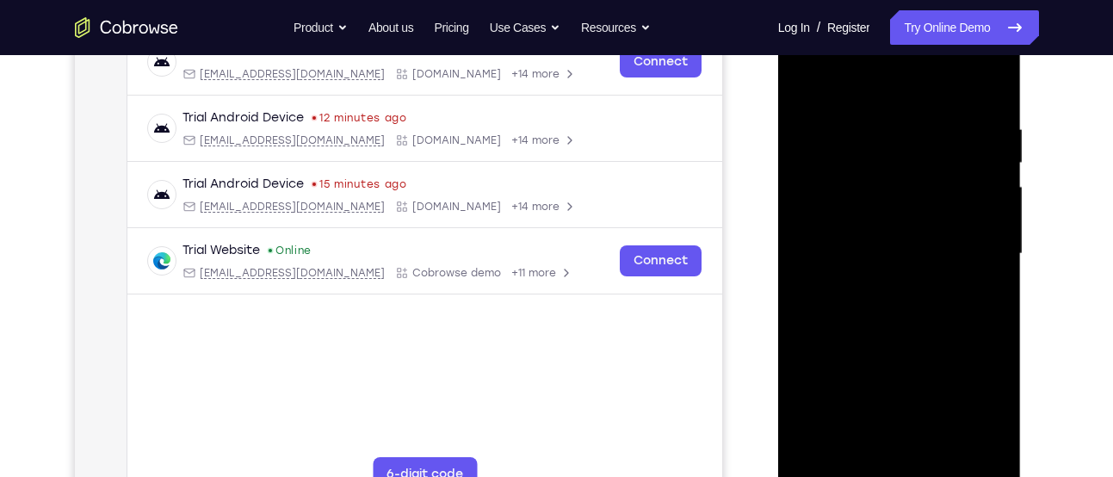
scroll to position [284, 0]
click at [802, 83] on div at bounding box center [899, 255] width 217 height 482
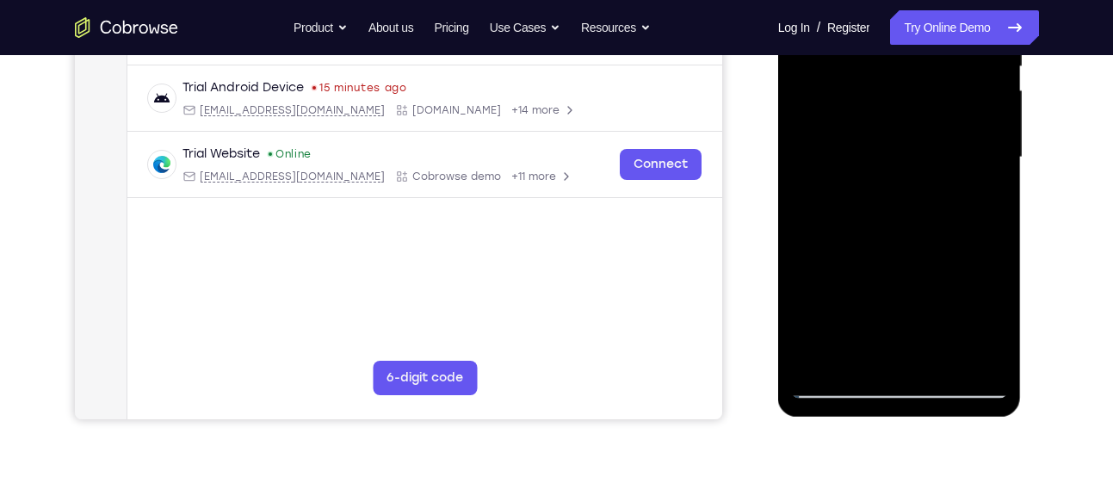
scroll to position [382, 0]
click at [940, 362] on div at bounding box center [899, 157] width 217 height 482
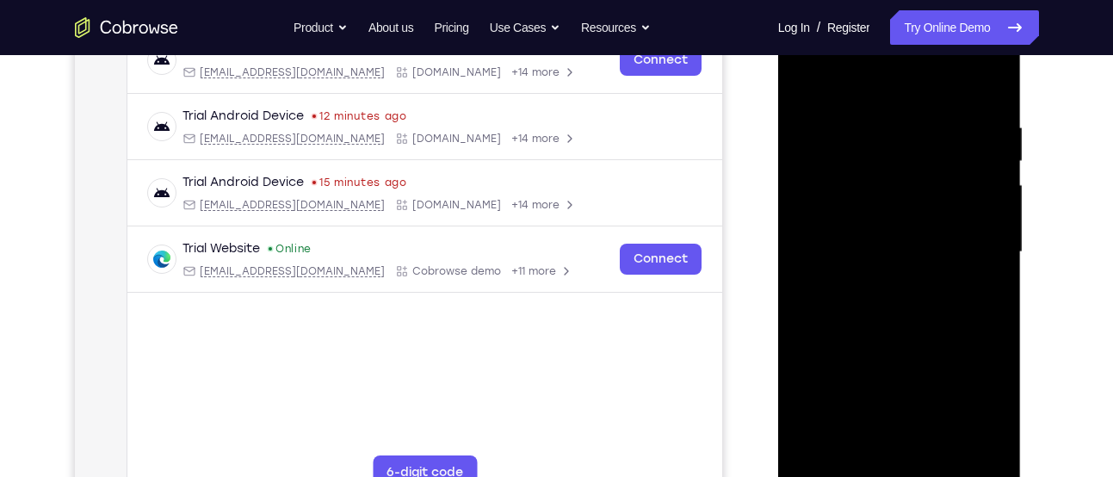
scroll to position [286, 0]
click at [808, 78] on div at bounding box center [899, 253] width 217 height 482
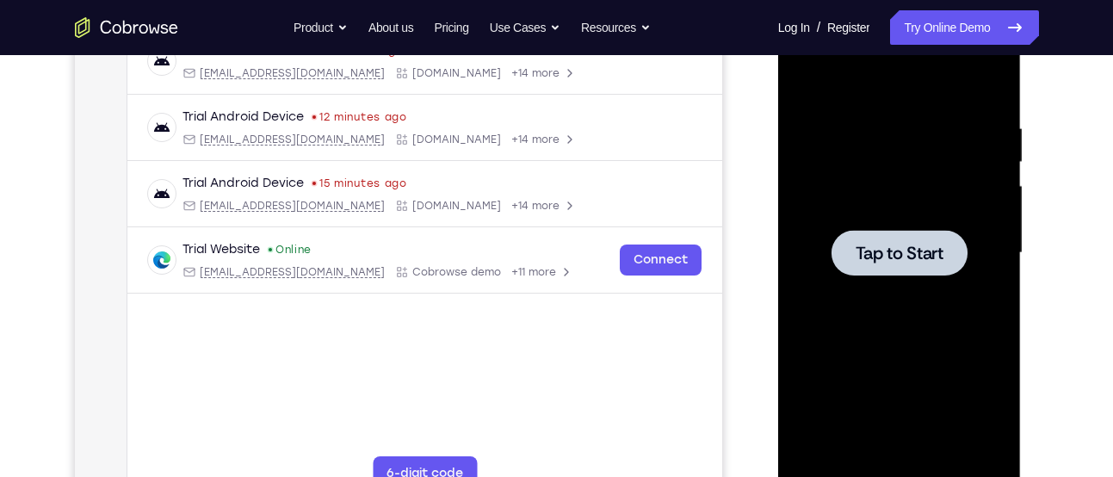
click at [966, 290] on div at bounding box center [899, 253] width 217 height 482
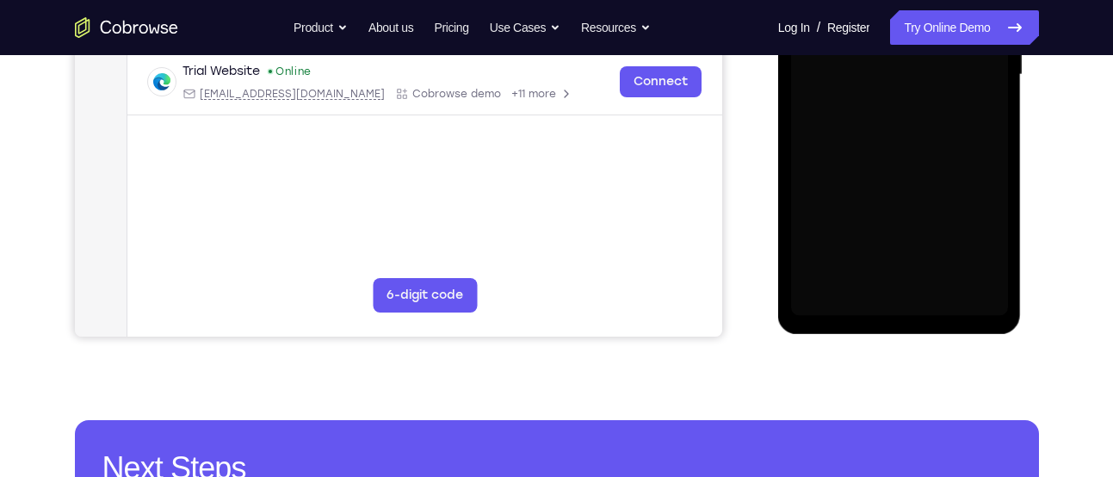
scroll to position [466, 0]
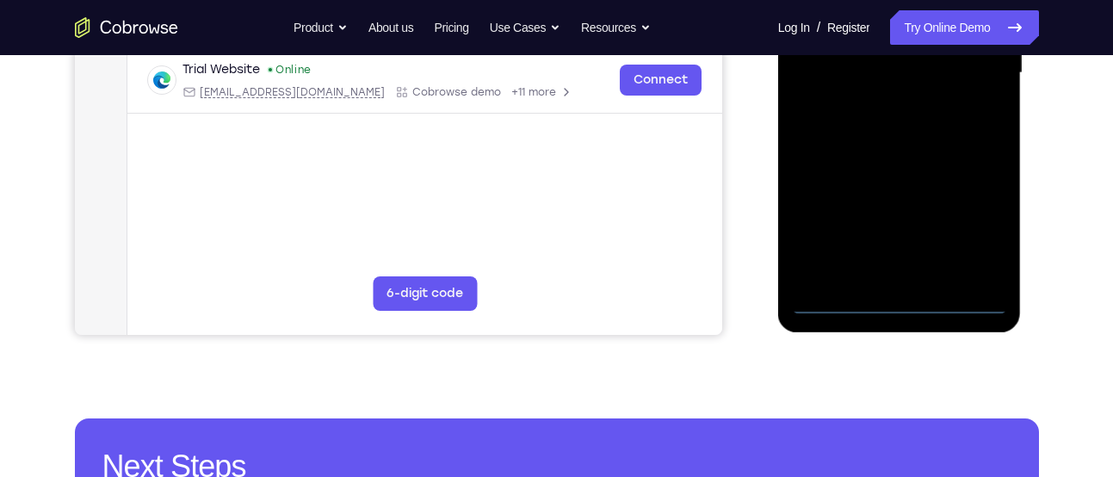
click at [895, 300] on div at bounding box center [899, 73] width 217 height 482
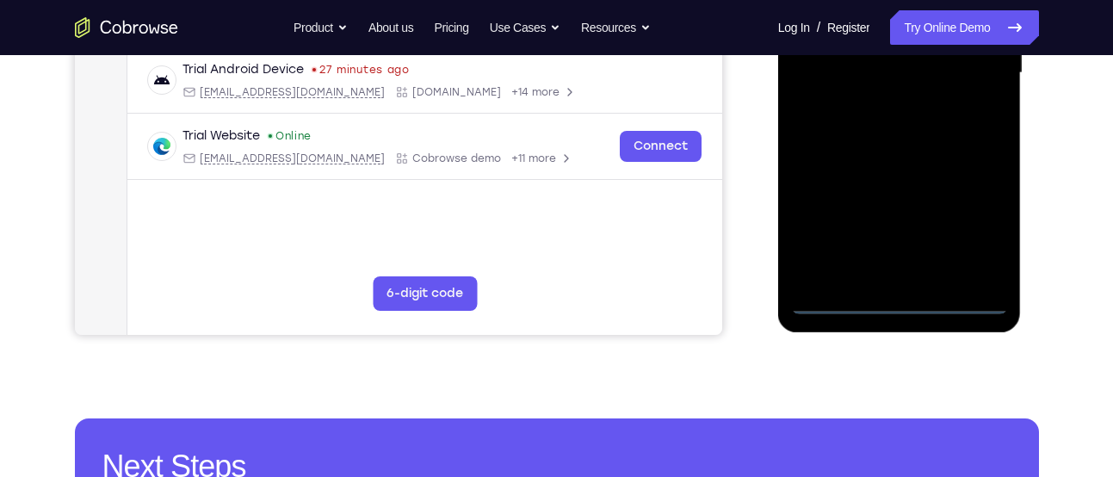
click at [980, 223] on div at bounding box center [899, 73] width 217 height 482
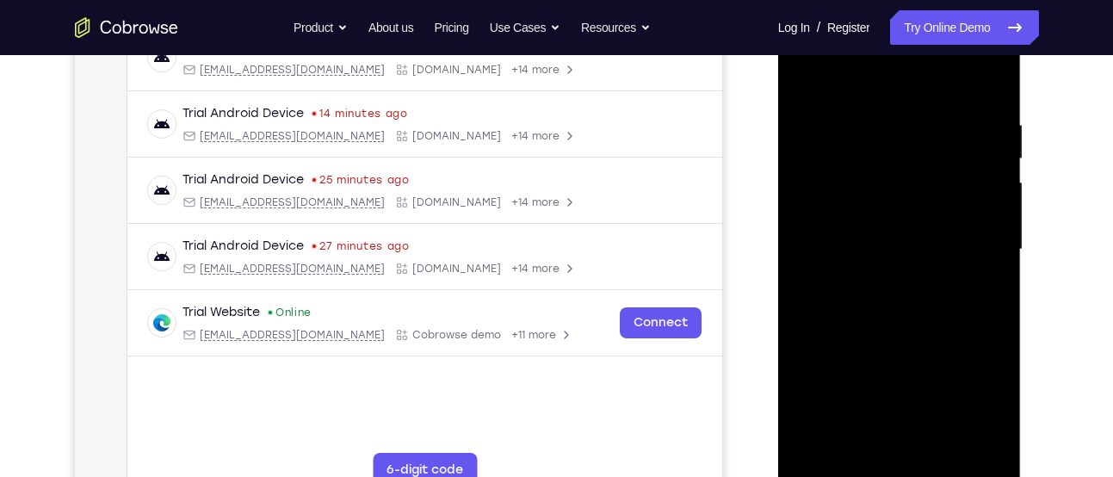
scroll to position [273, 0]
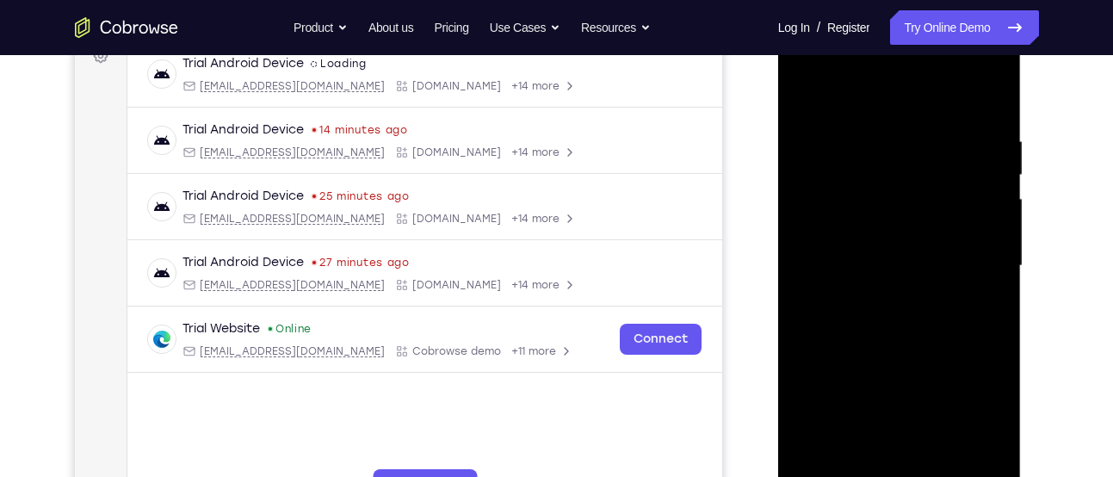
click at [845, 85] on div at bounding box center [899, 266] width 217 height 482
click at [968, 257] on div at bounding box center [899, 266] width 217 height 482
click at [879, 296] on div at bounding box center [899, 266] width 217 height 482
click at [873, 244] on div at bounding box center [899, 266] width 217 height 482
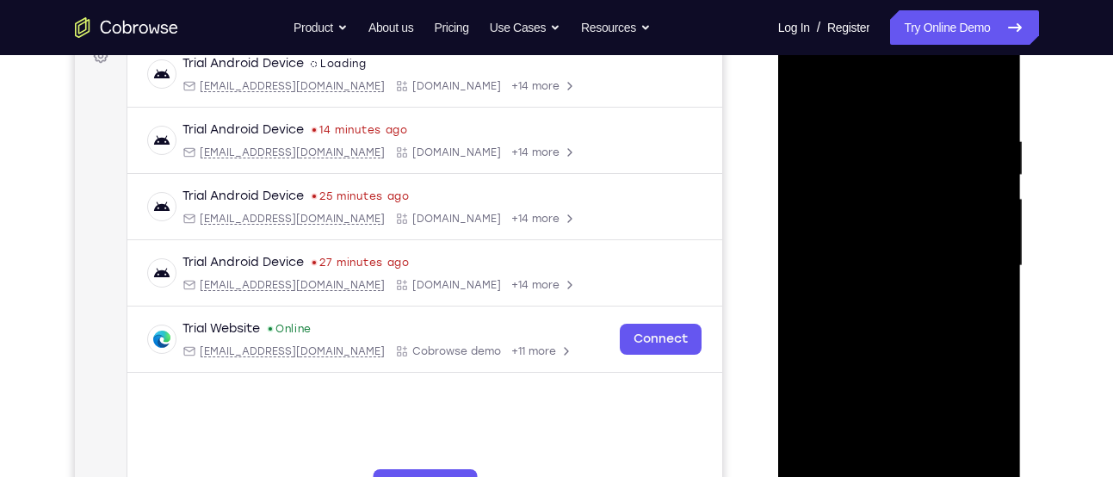
click at [857, 197] on div at bounding box center [899, 266] width 217 height 482
click at [857, 224] on div at bounding box center [899, 266] width 217 height 482
click at [876, 260] on div at bounding box center [899, 266] width 217 height 482
click at [901, 270] on div at bounding box center [899, 266] width 217 height 482
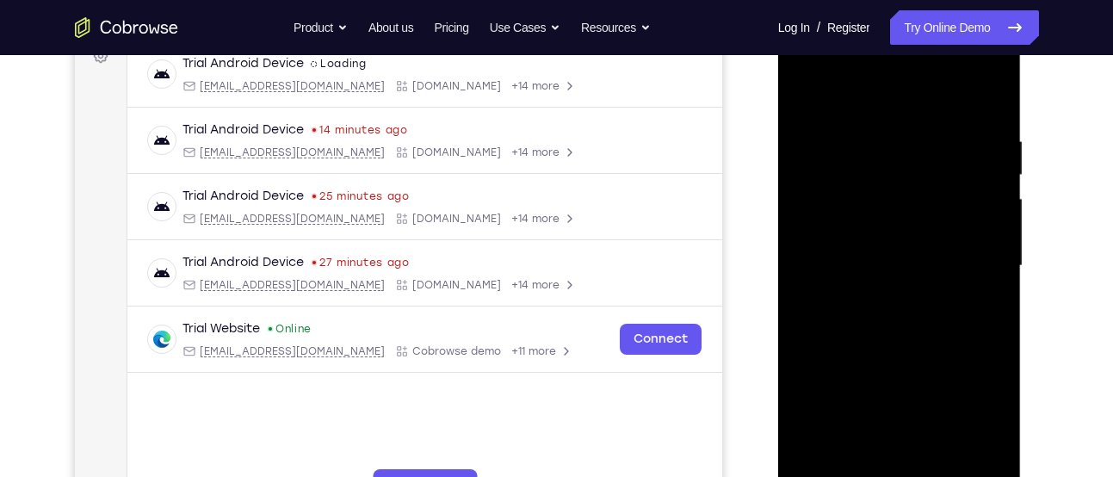
click at [901, 270] on div at bounding box center [899, 266] width 217 height 482
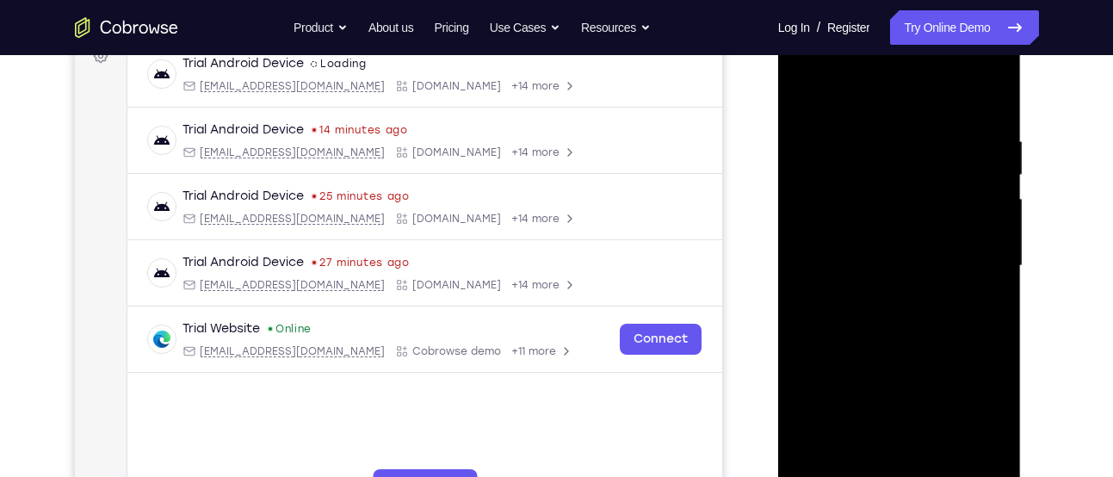
click at [901, 270] on div at bounding box center [899, 266] width 217 height 482
click at [891, 314] on div at bounding box center [899, 266] width 217 height 482
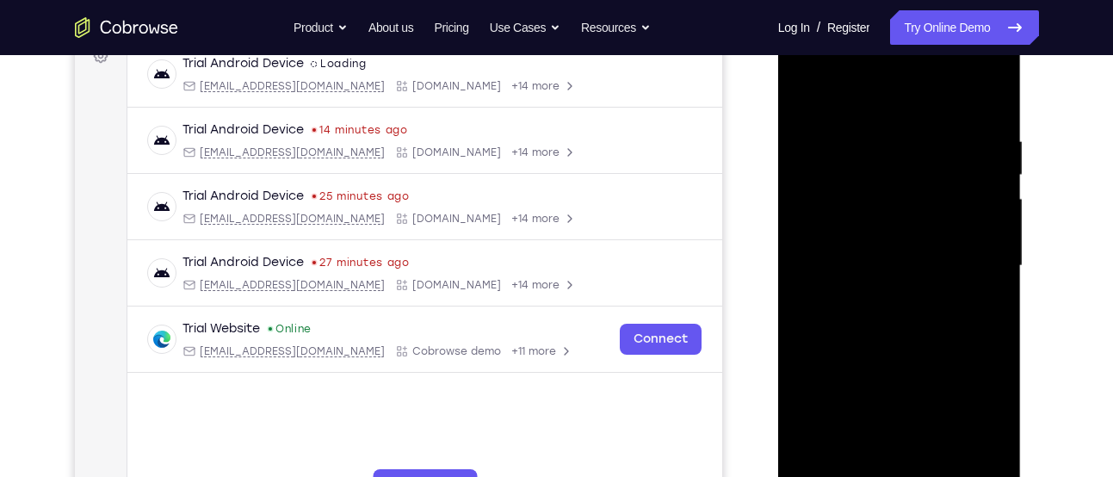
click at [891, 314] on div at bounding box center [899, 266] width 217 height 482
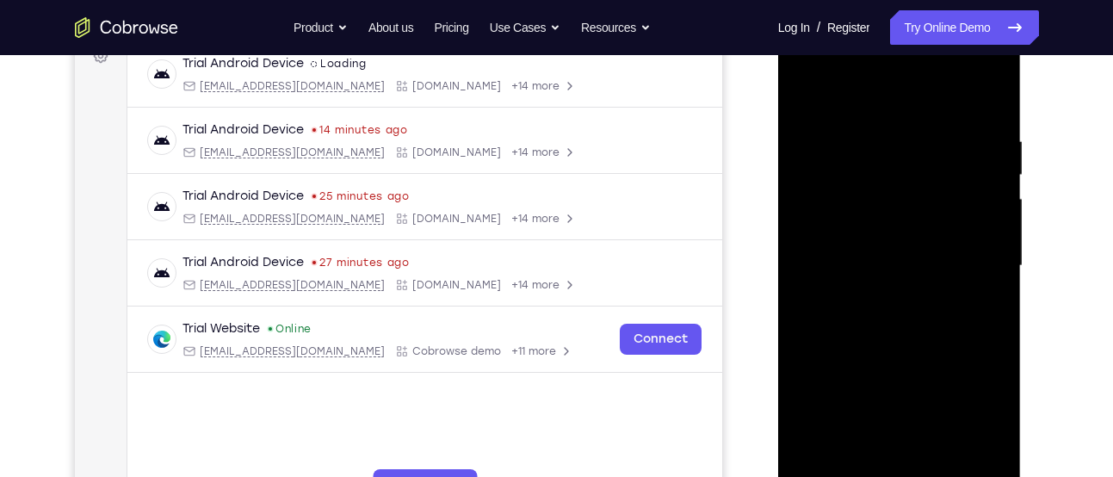
click at [891, 314] on div at bounding box center [899, 266] width 217 height 482
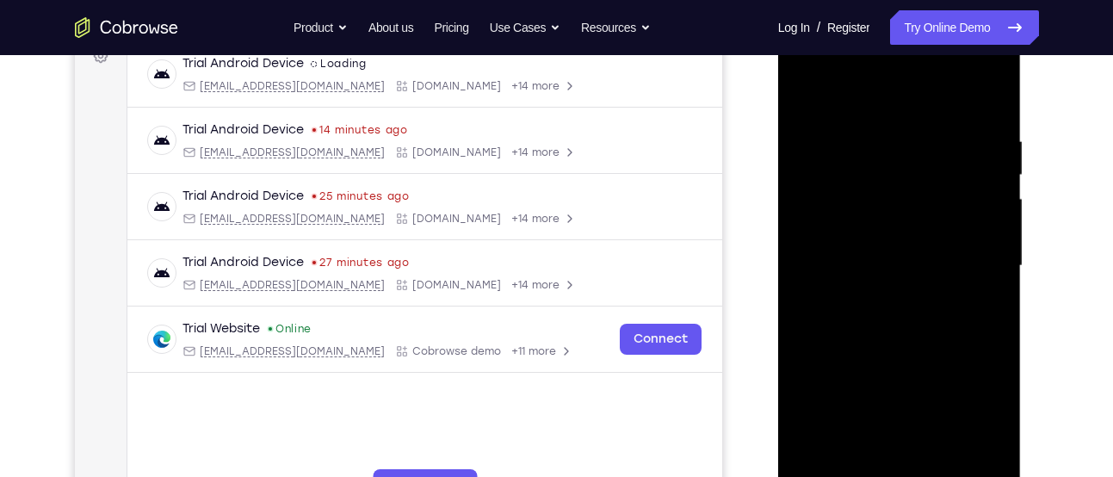
click at [891, 314] on div at bounding box center [899, 266] width 217 height 482
drag, startPoint x: 896, startPoint y: 131, endPoint x: 808, endPoint y: 520, distance: 399.1
click at [808, 476] on div at bounding box center [900, 268] width 244 height 513
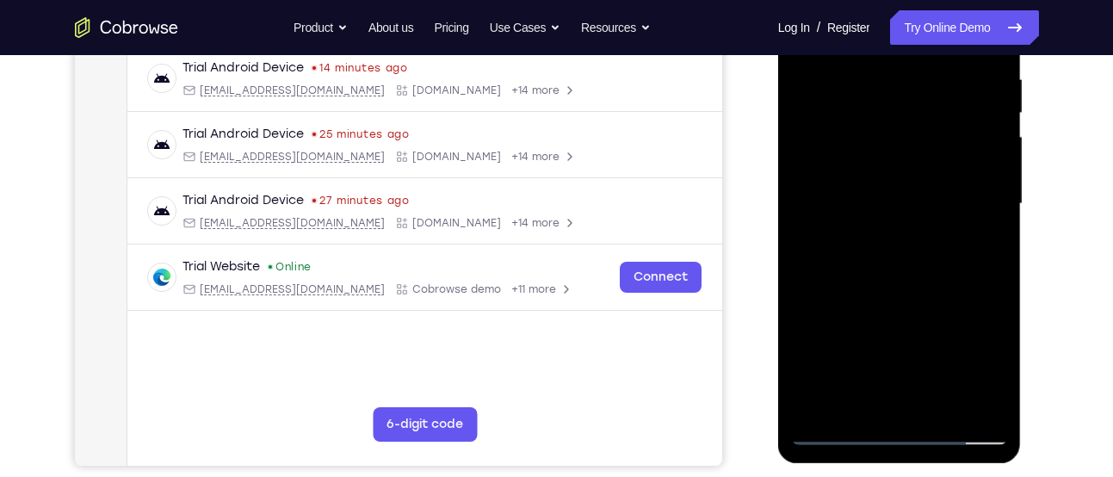
scroll to position [339, 0]
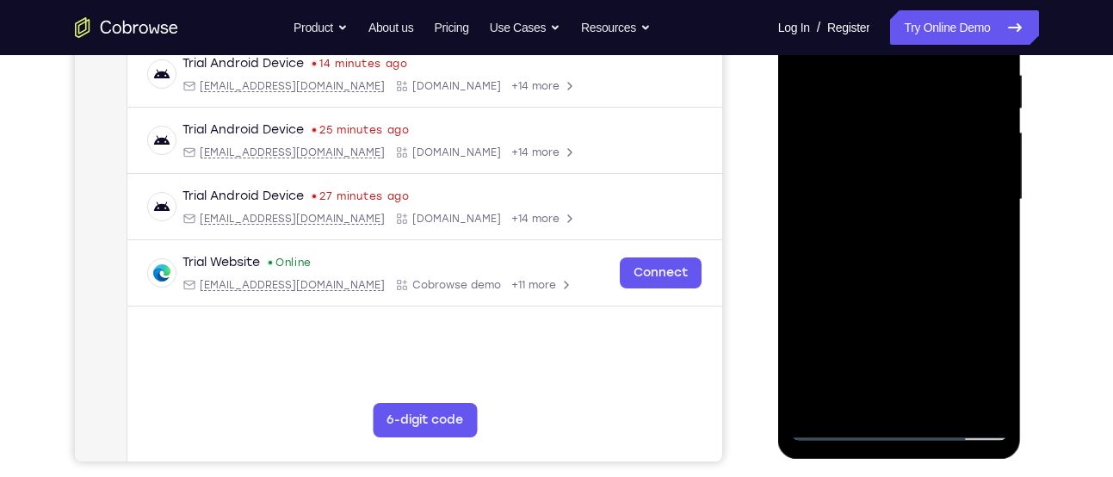
click at [940, 401] on div at bounding box center [899, 200] width 217 height 482
click at [909, 270] on div at bounding box center [899, 200] width 217 height 482
click at [941, 398] on div at bounding box center [899, 200] width 217 height 482
click at [910, 302] on div at bounding box center [899, 200] width 217 height 482
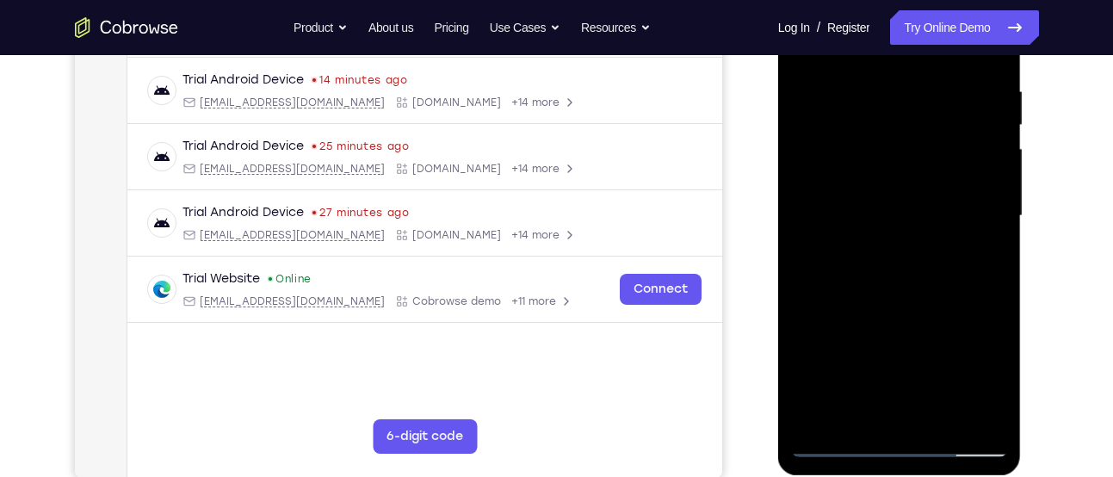
scroll to position [322, 0]
click at [909, 225] on div at bounding box center [899, 217] width 217 height 482
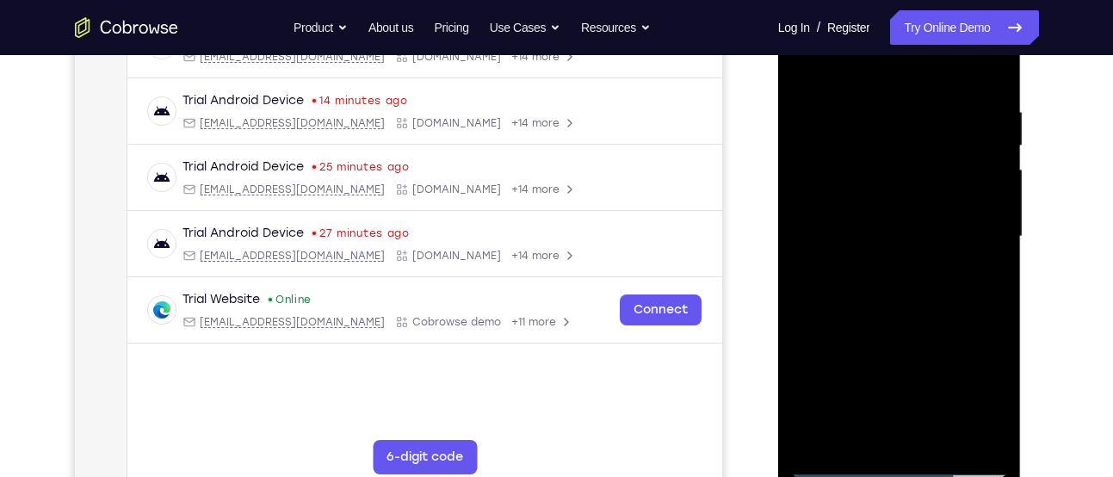
scroll to position [254, 0]
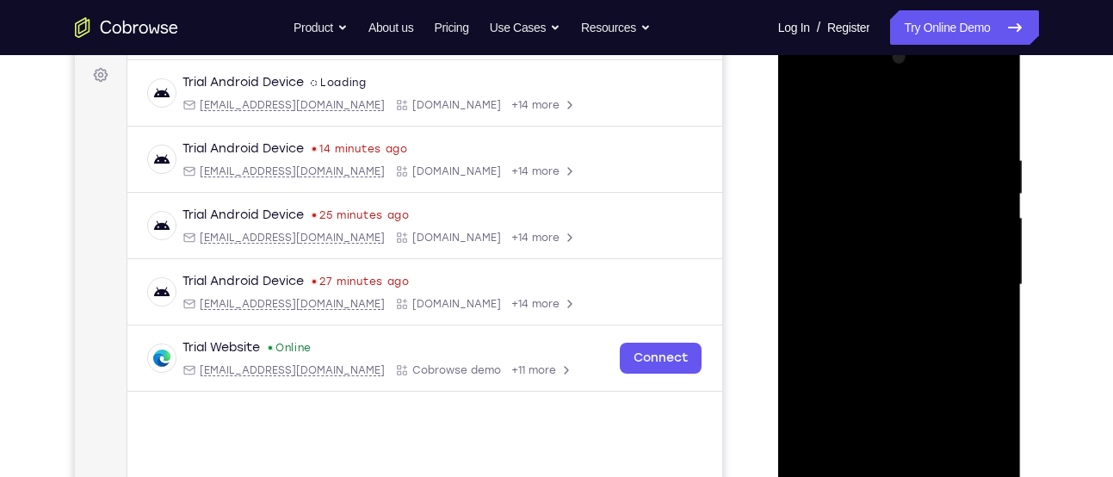
drag, startPoint x: 851, startPoint y: 121, endPoint x: 838, endPoint y: 16, distance: 105.0
click at [838, 31] on html "Online web based iOS Simulators and Android Emulators. Run iPhone, iPad, Mobile…" at bounding box center [900, 289] width 245 height 517
click at [810, 113] on div at bounding box center [899, 285] width 217 height 482
click at [859, 260] on div at bounding box center [899, 285] width 217 height 482
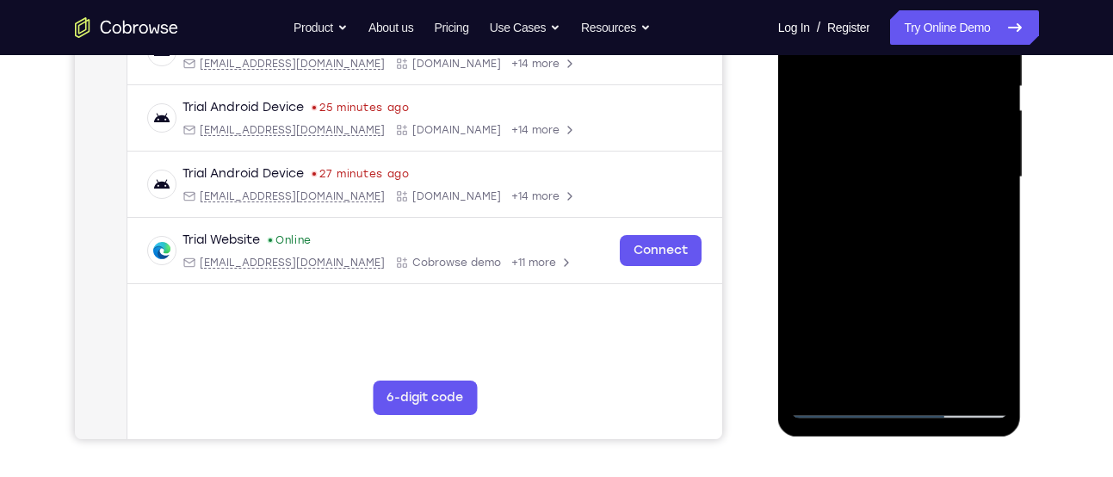
scroll to position [363, 0]
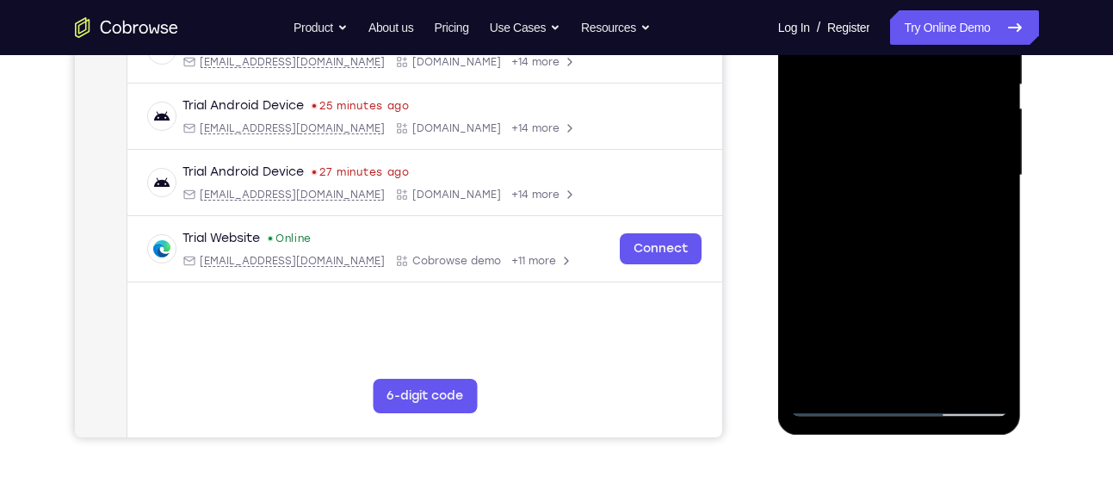
click at [858, 369] on div at bounding box center [899, 176] width 217 height 482
click at [855, 369] on div at bounding box center [899, 176] width 217 height 482
click at [945, 275] on div at bounding box center [899, 176] width 217 height 482
drag, startPoint x: 945, startPoint y: 275, endPoint x: 984, endPoint y: 204, distance: 80.5
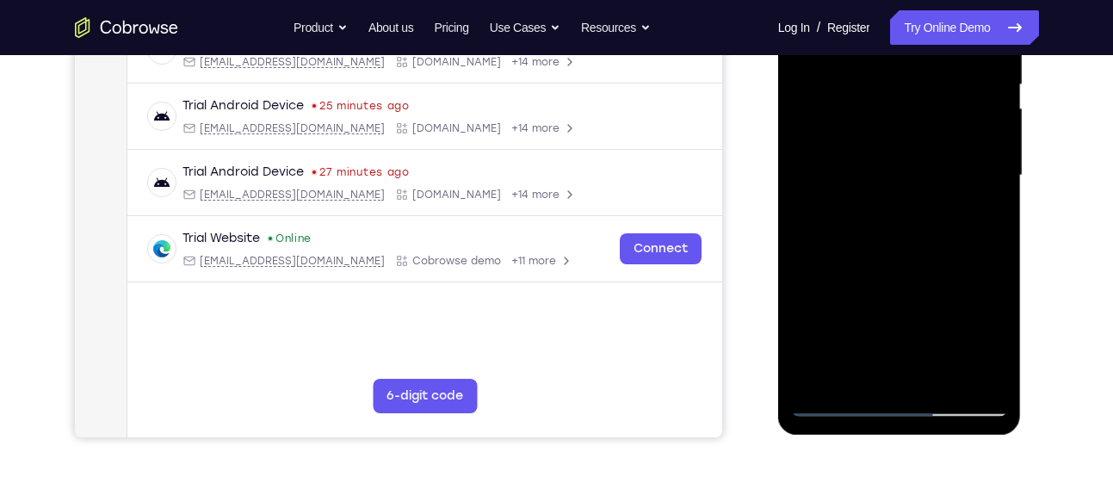
click at [984, 204] on div at bounding box center [899, 176] width 217 height 482
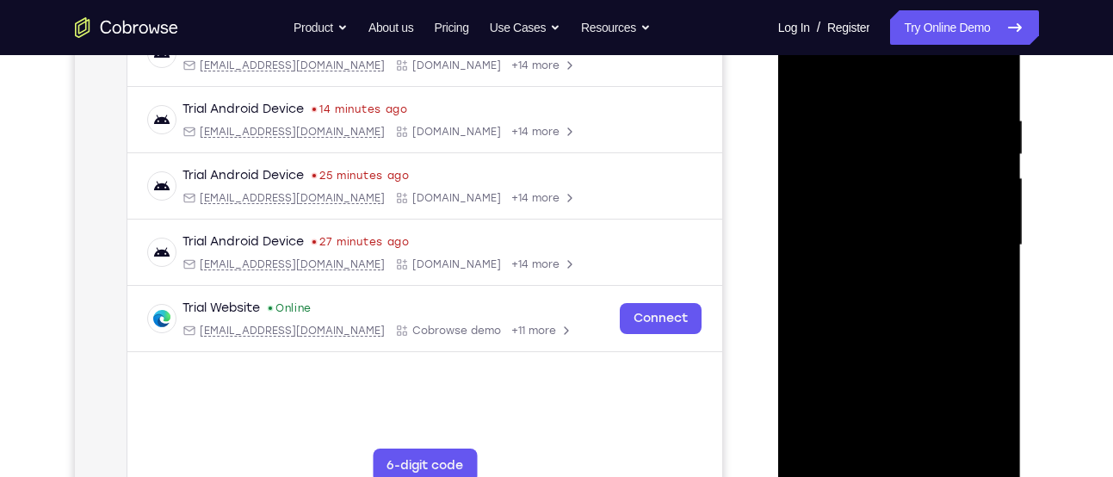
scroll to position [293, 0]
click at [806, 77] on div at bounding box center [899, 246] width 217 height 482
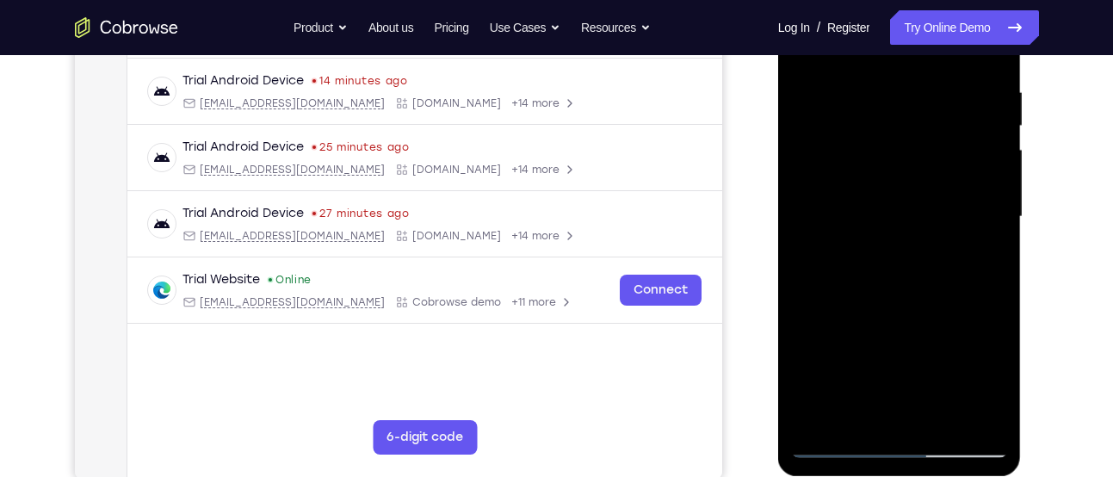
scroll to position [264, 0]
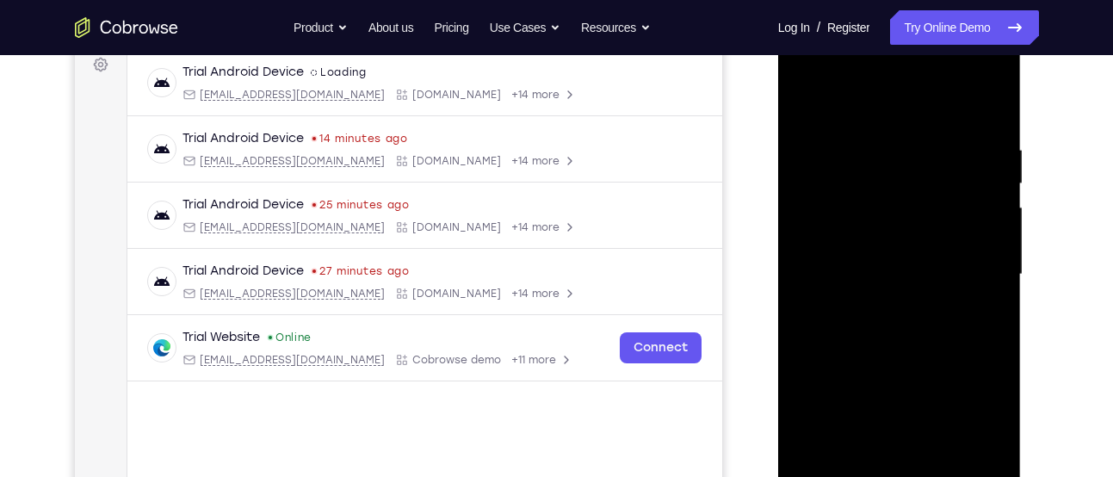
click at [860, 280] on div at bounding box center [899, 275] width 217 height 482
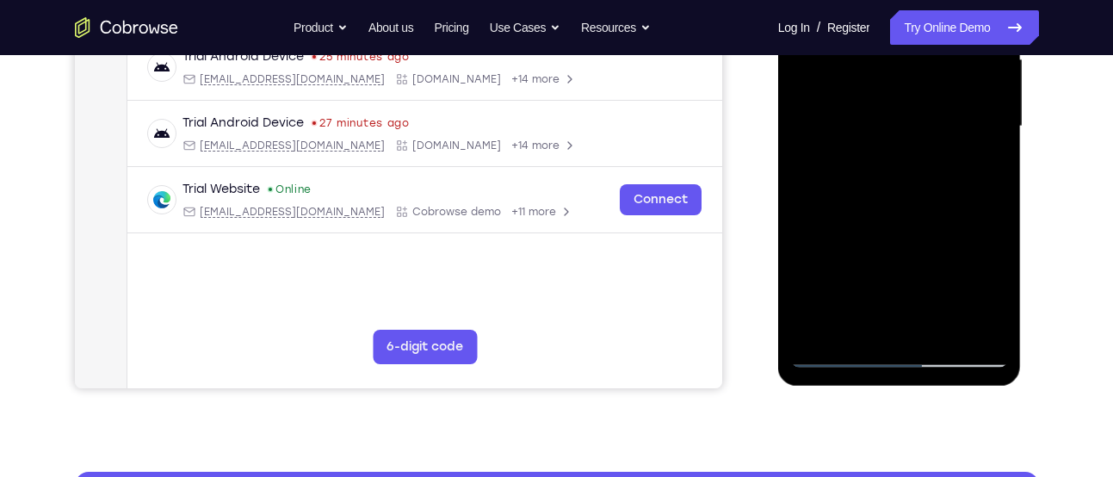
scroll to position [414, 0]
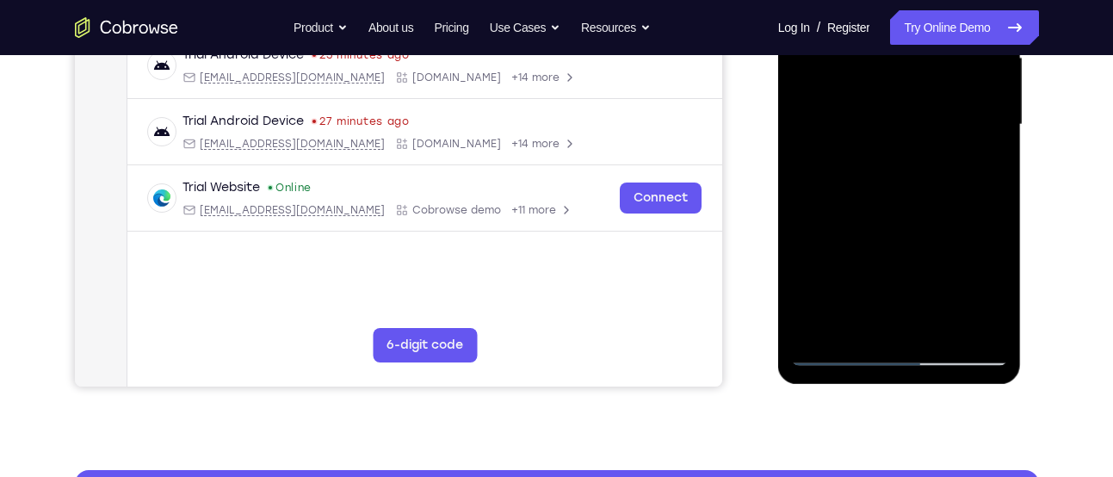
click at [877, 285] on div at bounding box center [899, 125] width 217 height 482
click at [822, 282] on div at bounding box center [899, 125] width 217 height 482
click at [916, 232] on div at bounding box center [899, 125] width 217 height 482
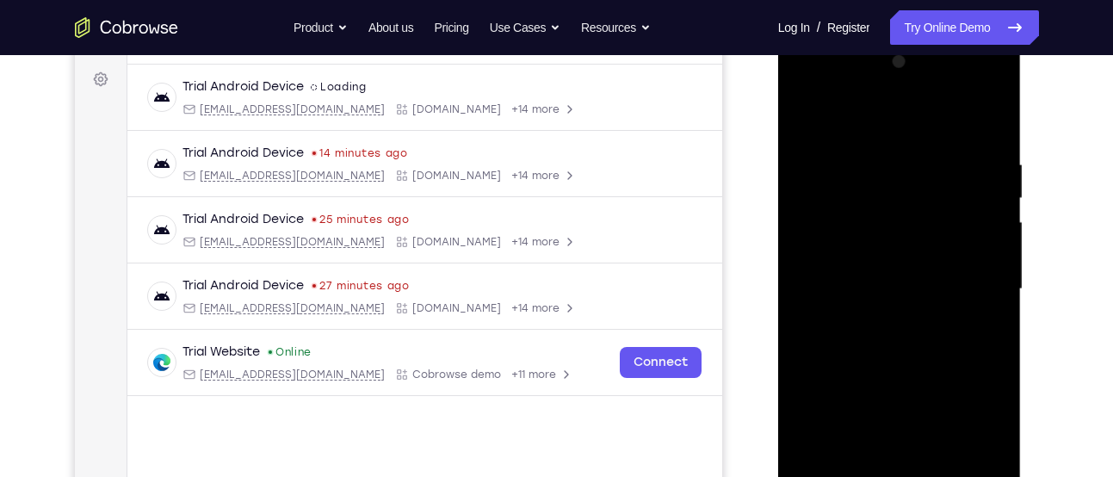
scroll to position [245, 0]
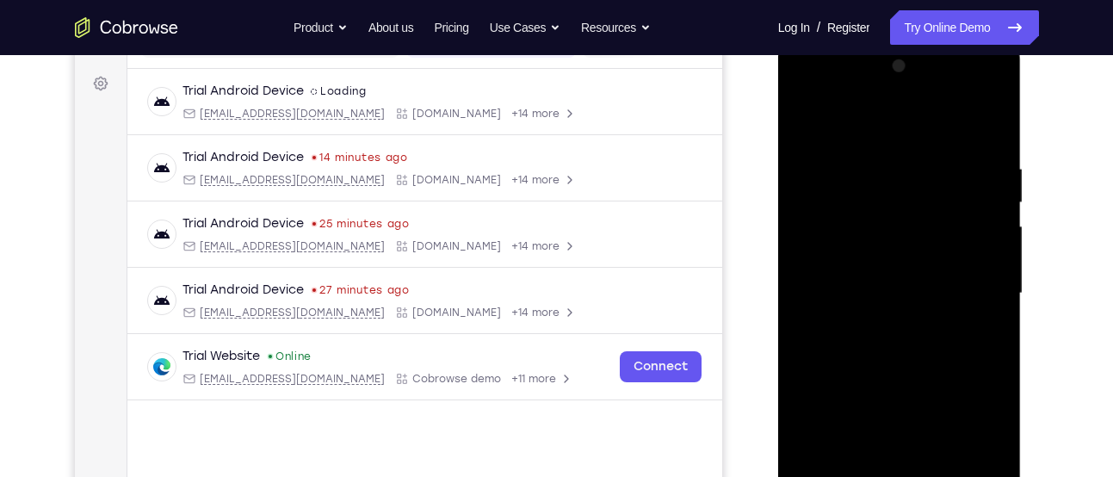
click at [807, 124] on div at bounding box center [899, 294] width 217 height 482
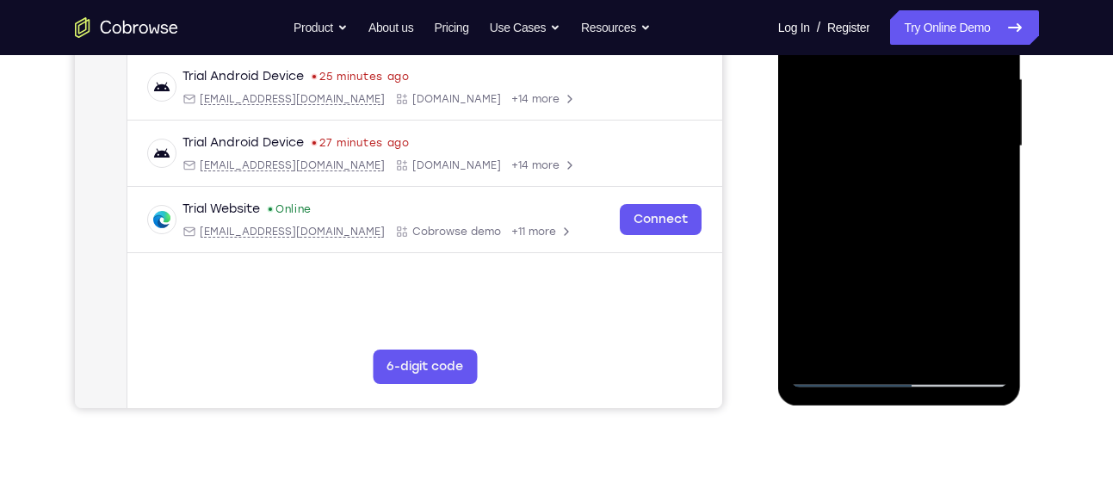
scroll to position [410, 0]
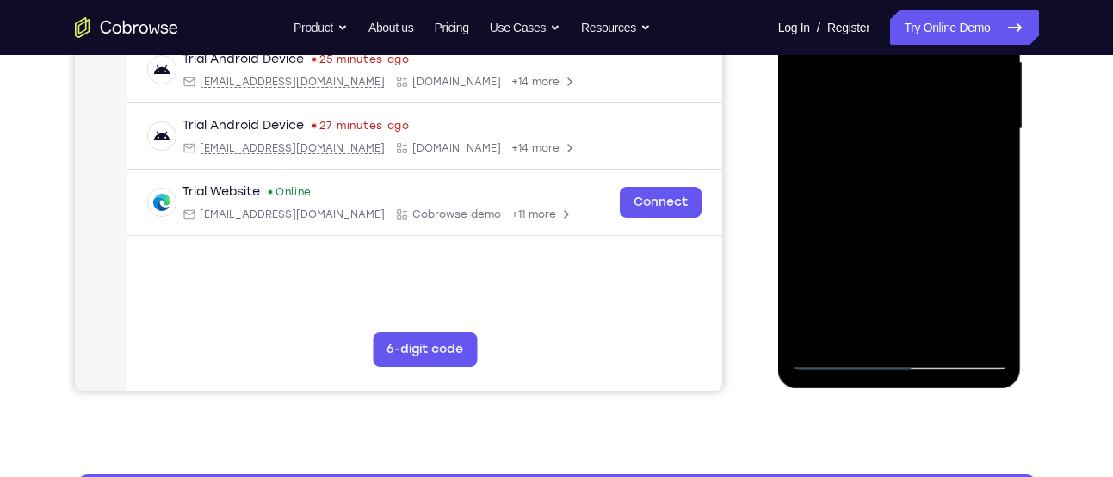
click at [941, 328] on div at bounding box center [899, 129] width 217 height 482
click at [822, 133] on div at bounding box center [899, 129] width 217 height 482
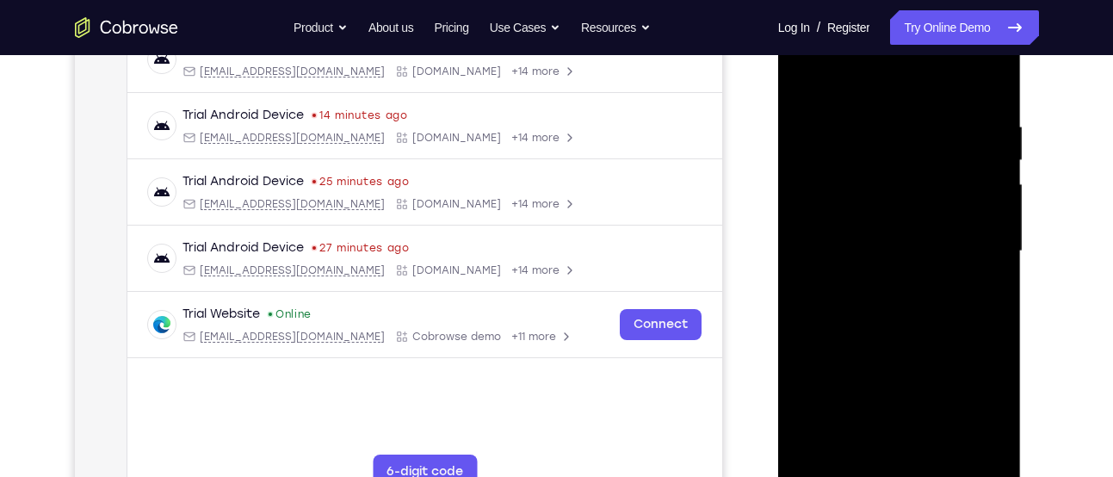
scroll to position [272, 0]
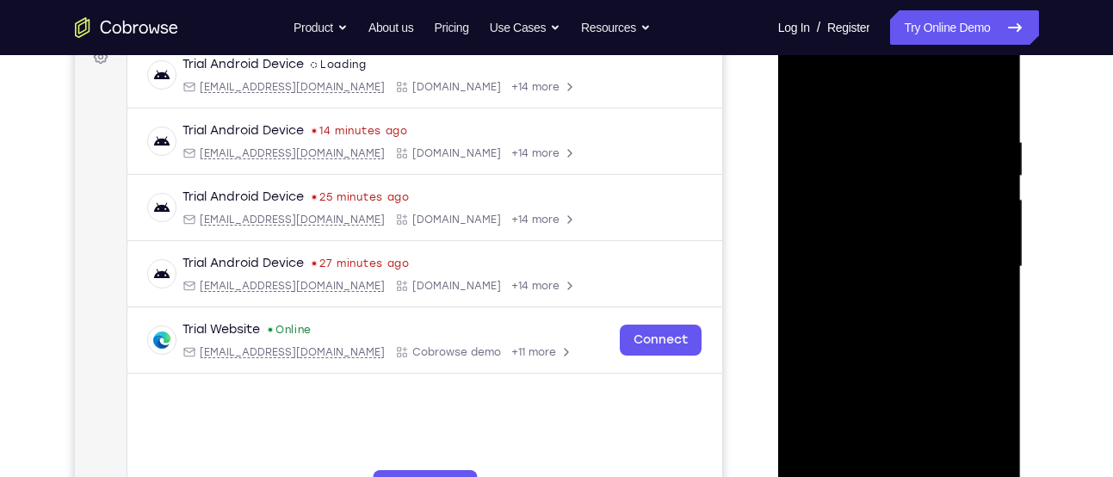
click at [831, 99] on div at bounding box center [899, 267] width 217 height 482
click at [829, 147] on div at bounding box center [899, 267] width 217 height 482
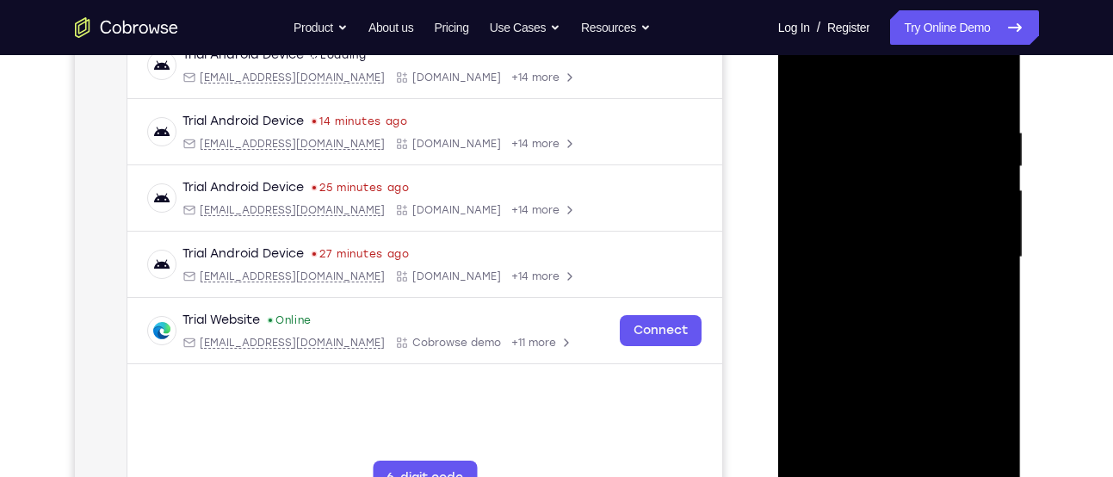
scroll to position [277, 0]
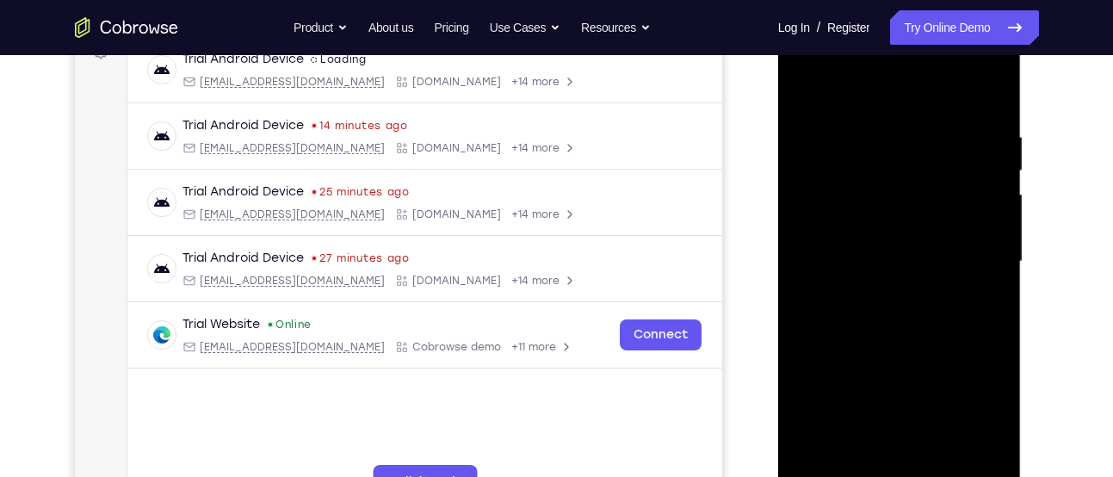
click at [989, 96] on div at bounding box center [899, 262] width 217 height 482
click at [817, 230] on div at bounding box center [899, 262] width 217 height 482
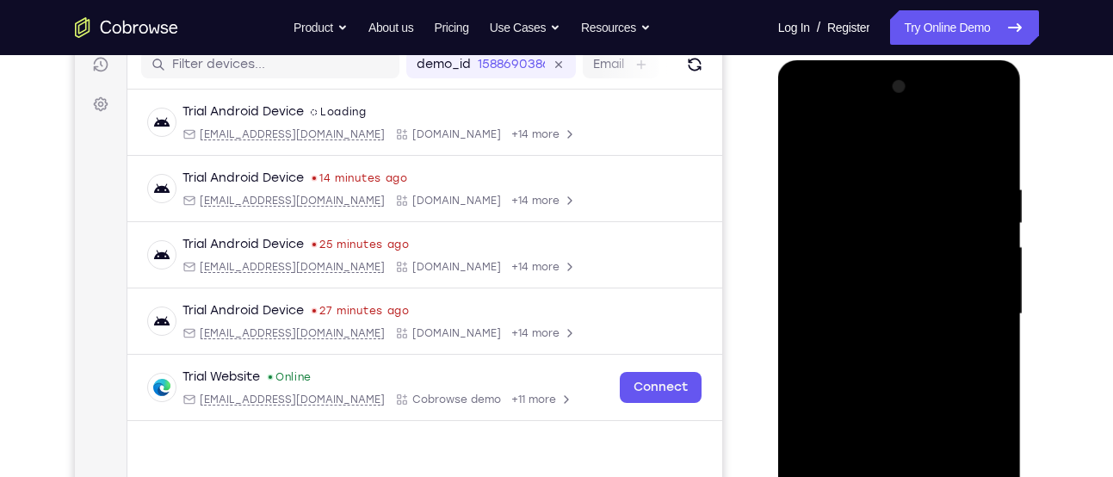
click at [981, 255] on div at bounding box center [899, 314] width 217 height 482
click at [987, 252] on div at bounding box center [899, 314] width 217 height 482
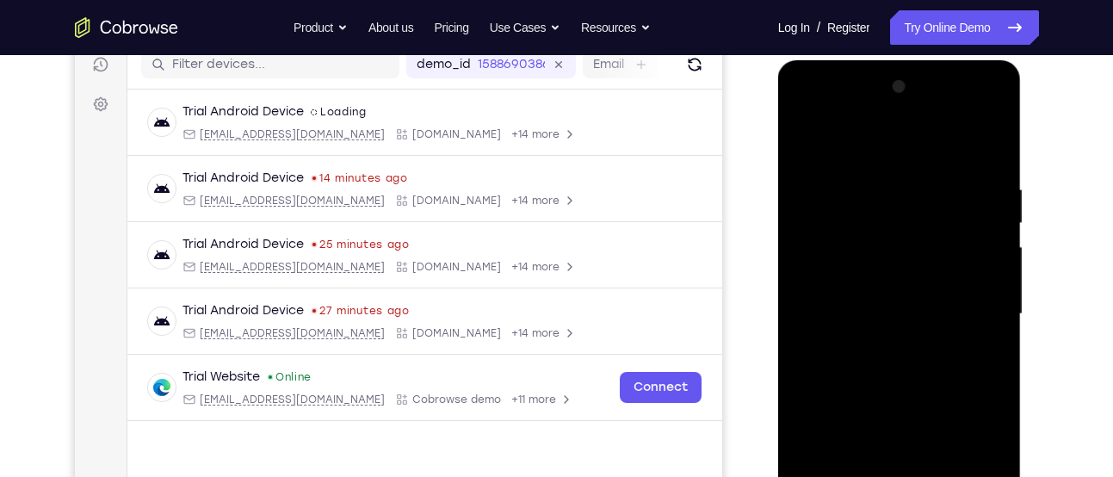
click at [990, 224] on div at bounding box center [899, 314] width 217 height 482
click at [982, 148] on div at bounding box center [899, 314] width 217 height 482
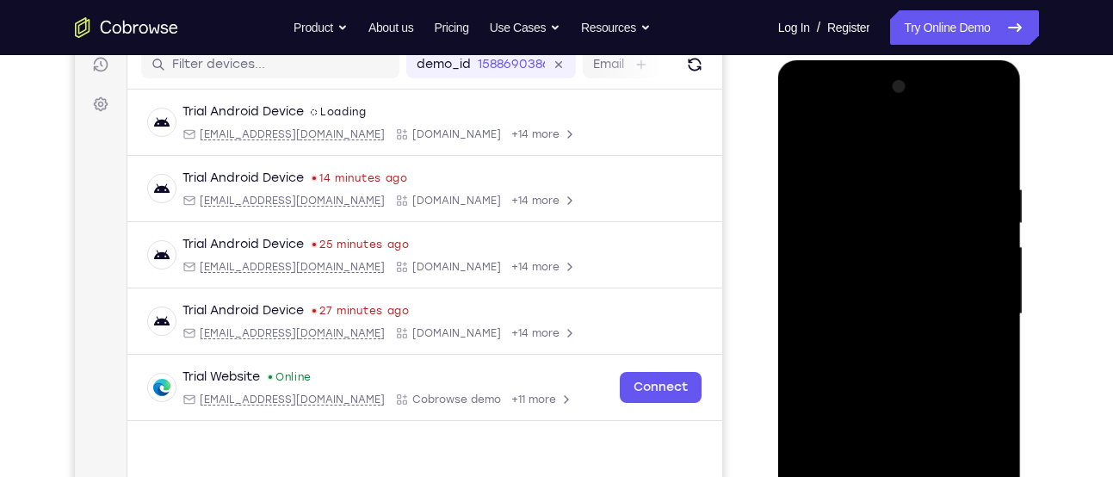
scroll to position [201, 0]
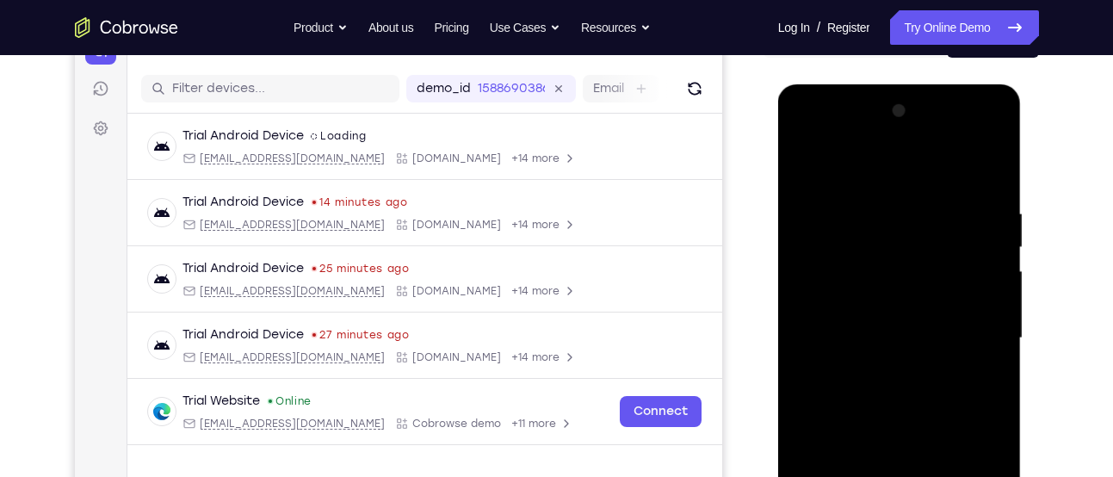
click at [994, 119] on div at bounding box center [899, 338] width 217 height 482
click at [810, 162] on div at bounding box center [899, 338] width 217 height 482
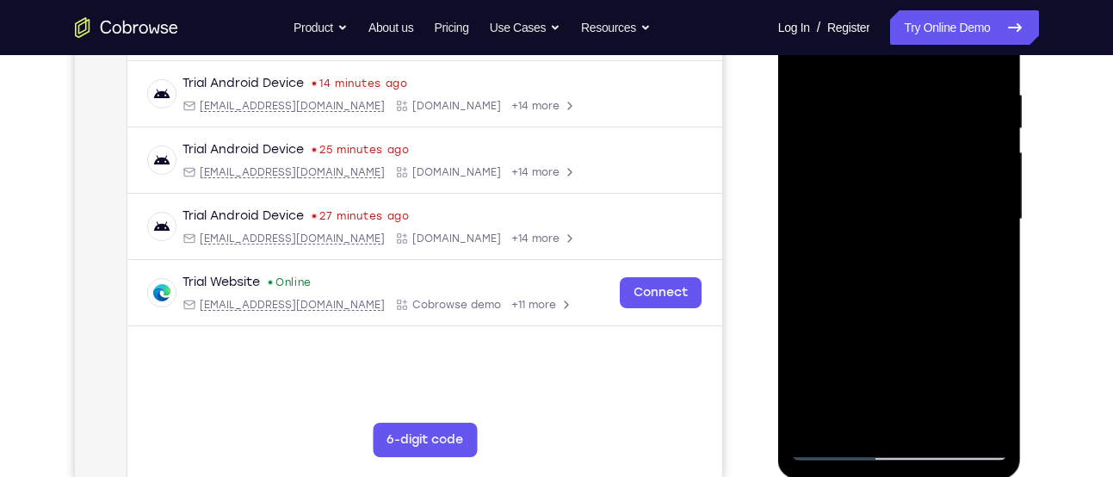
scroll to position [246, 0]
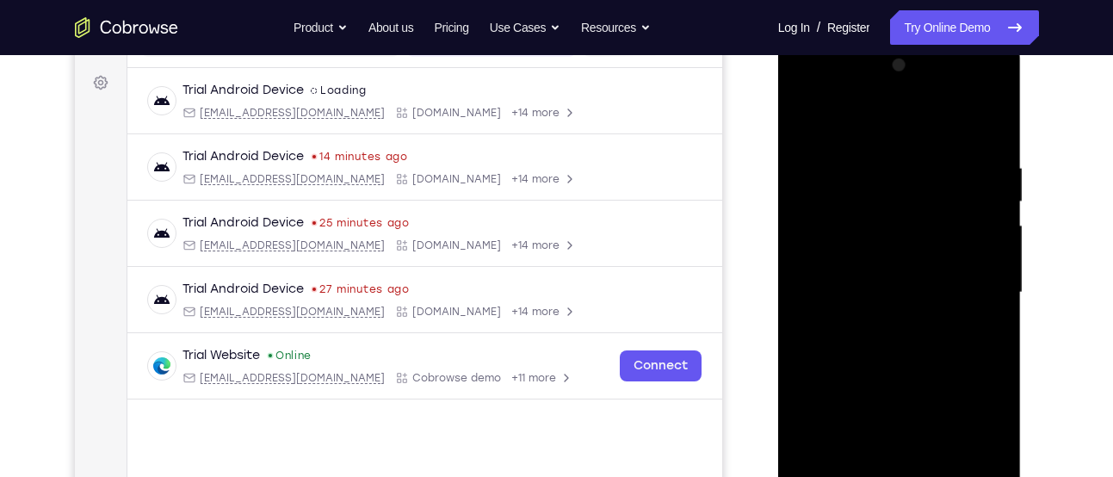
click at [806, 126] on div at bounding box center [899, 293] width 217 height 482
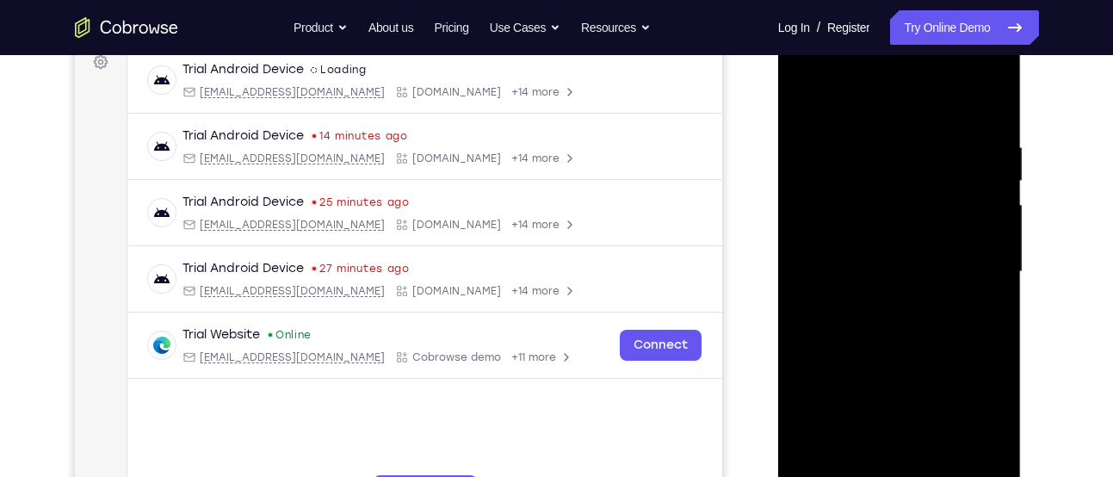
click at [811, 98] on div at bounding box center [899, 272] width 217 height 482
click at [880, 140] on div at bounding box center [899, 272] width 217 height 482
click at [991, 102] on div at bounding box center [899, 272] width 217 height 482
click at [993, 95] on div at bounding box center [899, 272] width 217 height 482
click at [805, 97] on div at bounding box center [899, 272] width 217 height 482
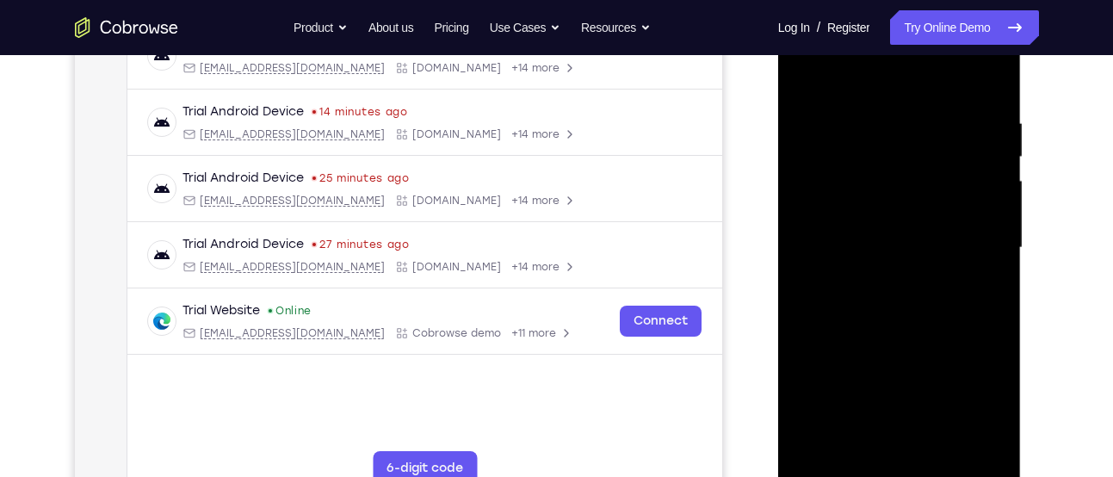
scroll to position [290, 0]
click at [926, 120] on div at bounding box center [899, 249] width 217 height 482
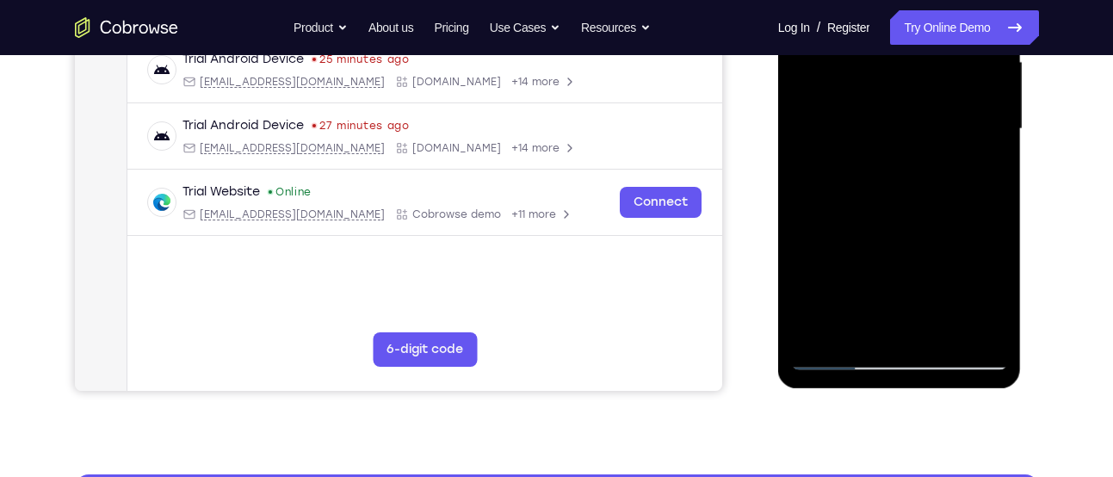
click at [963, 327] on div at bounding box center [899, 129] width 217 height 482
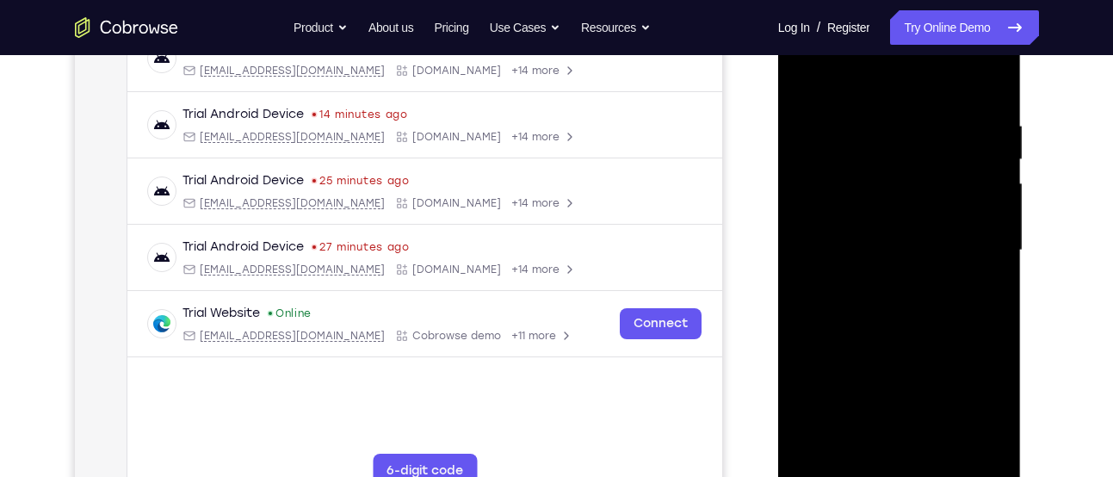
click at [979, 250] on div at bounding box center [899, 250] width 217 height 482
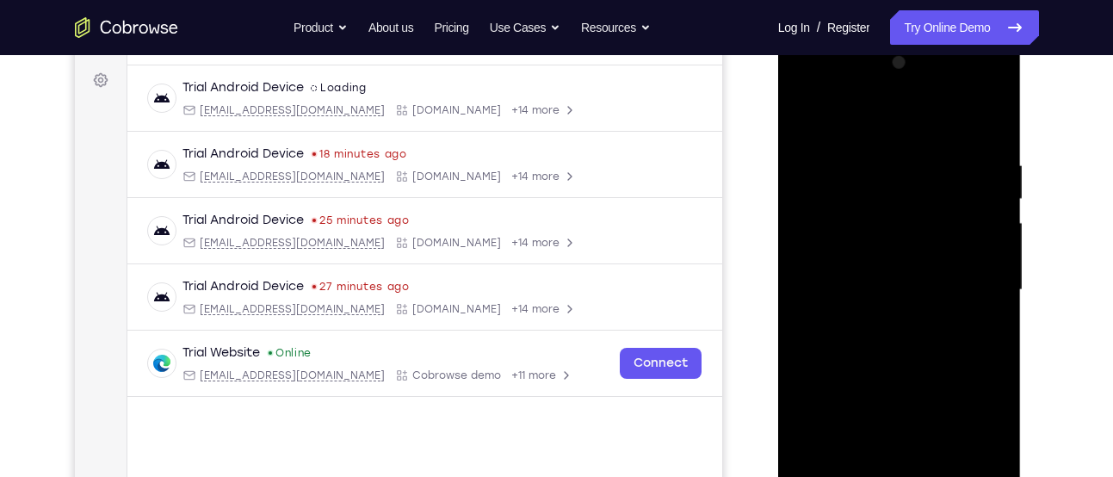
scroll to position [236, 0]
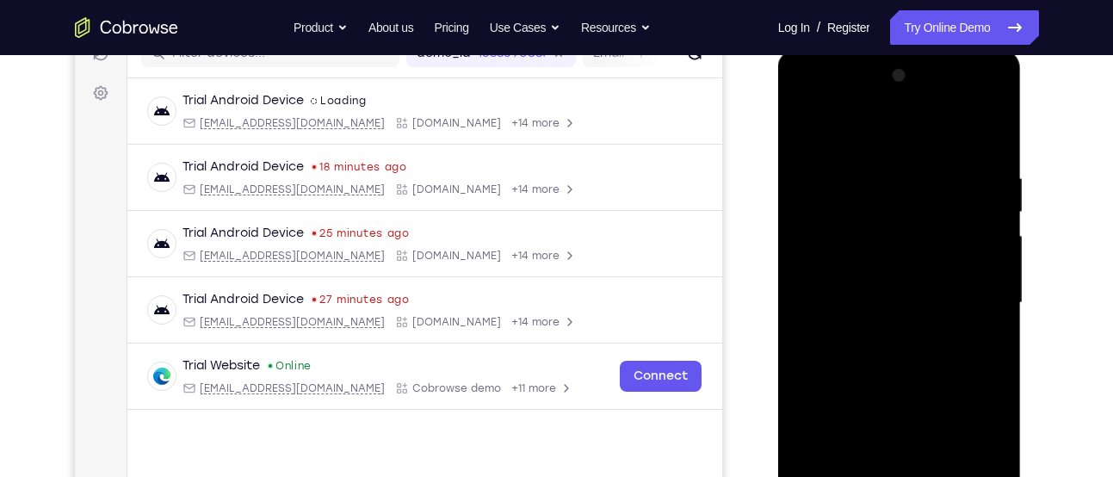
click at [988, 133] on div at bounding box center [899, 303] width 217 height 482
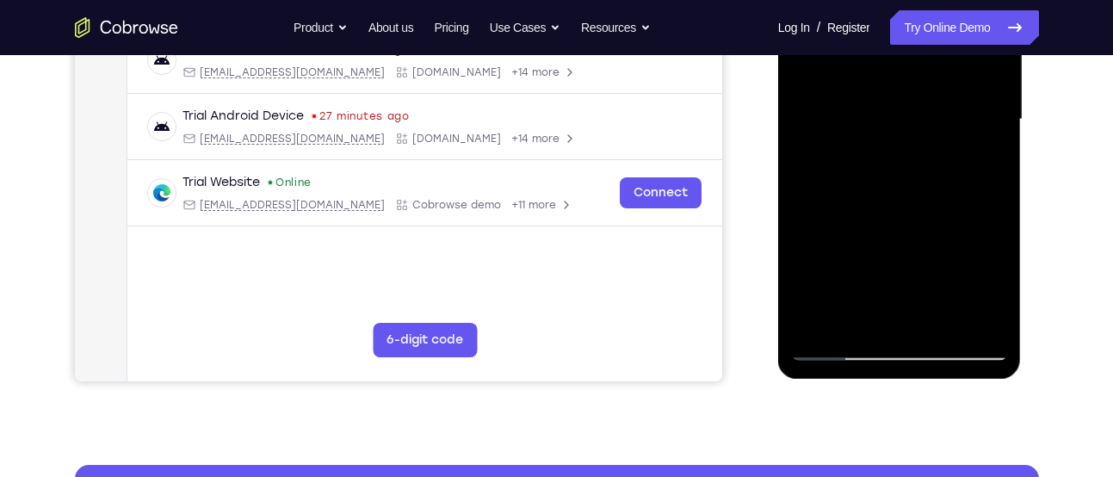
scroll to position [422, 0]
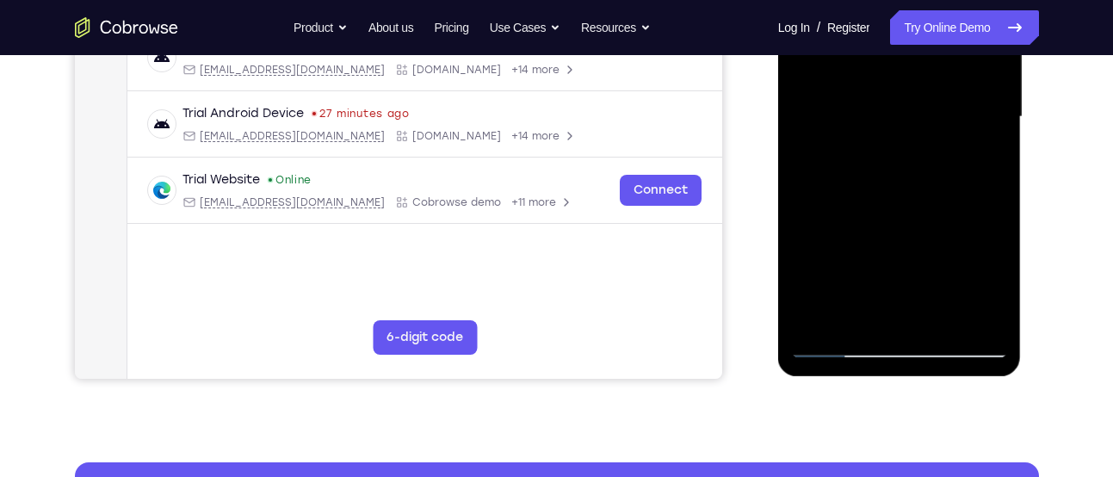
click at [943, 310] on div at bounding box center [899, 117] width 217 height 482
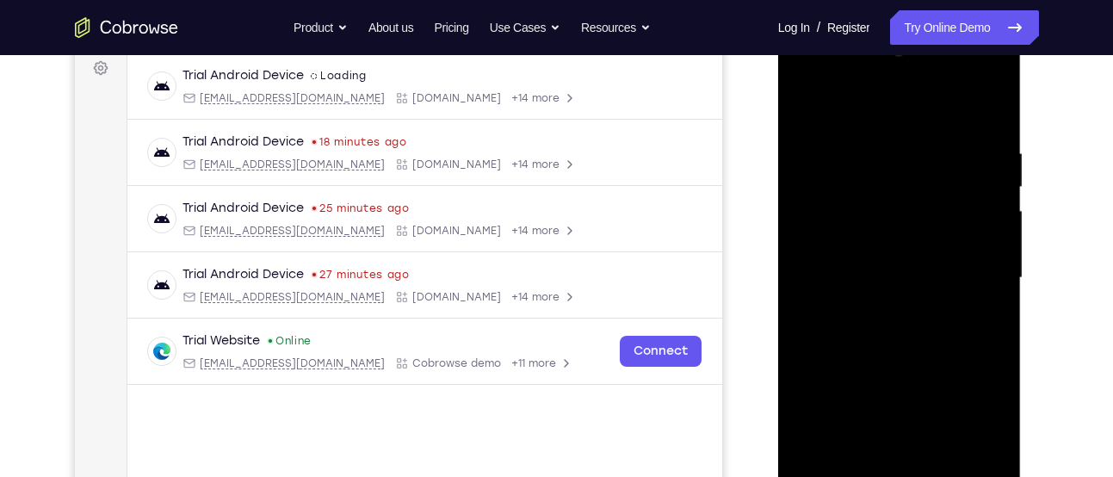
scroll to position [260, 0]
click at [811, 102] on div at bounding box center [899, 279] width 217 height 482
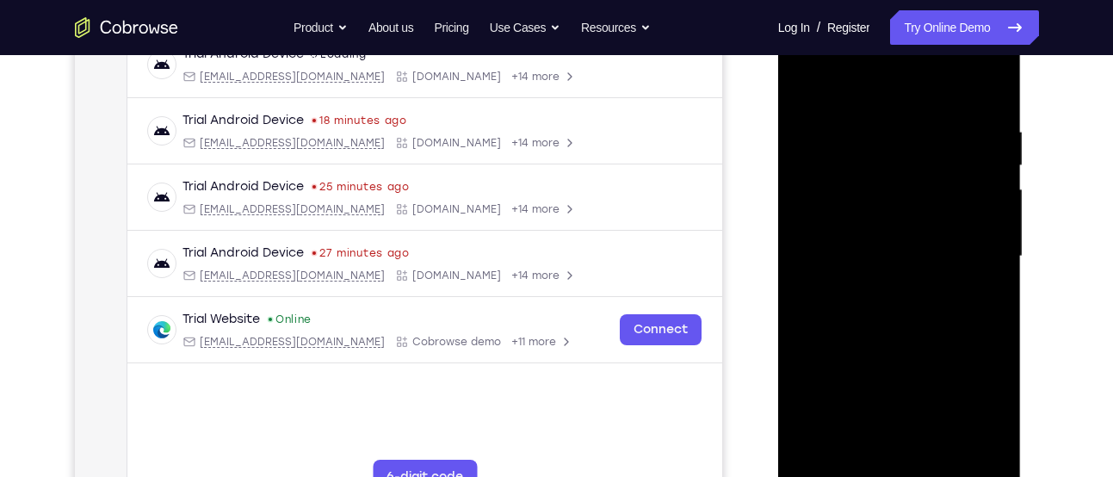
scroll to position [277, 0]
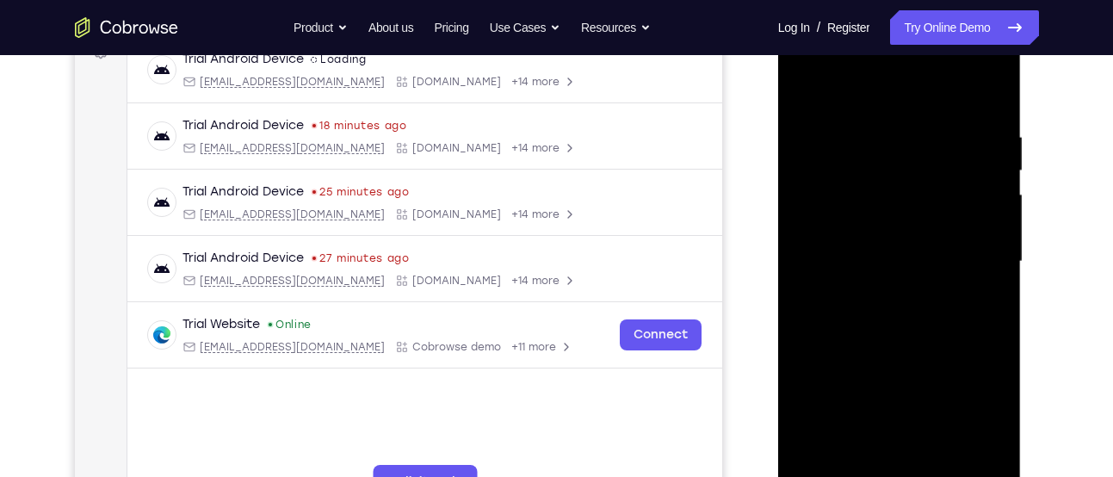
drag, startPoint x: 895, startPoint y: 170, endPoint x: 864, endPoint y: 422, distance: 253.4
click at [864, 422] on div at bounding box center [899, 262] width 217 height 482
drag, startPoint x: 900, startPoint y: 147, endPoint x: 839, endPoint y: 424, distance: 283.1
click at [839, 424] on div at bounding box center [899, 262] width 217 height 482
drag, startPoint x: 897, startPoint y: 99, endPoint x: 840, endPoint y: 417, distance: 322.7
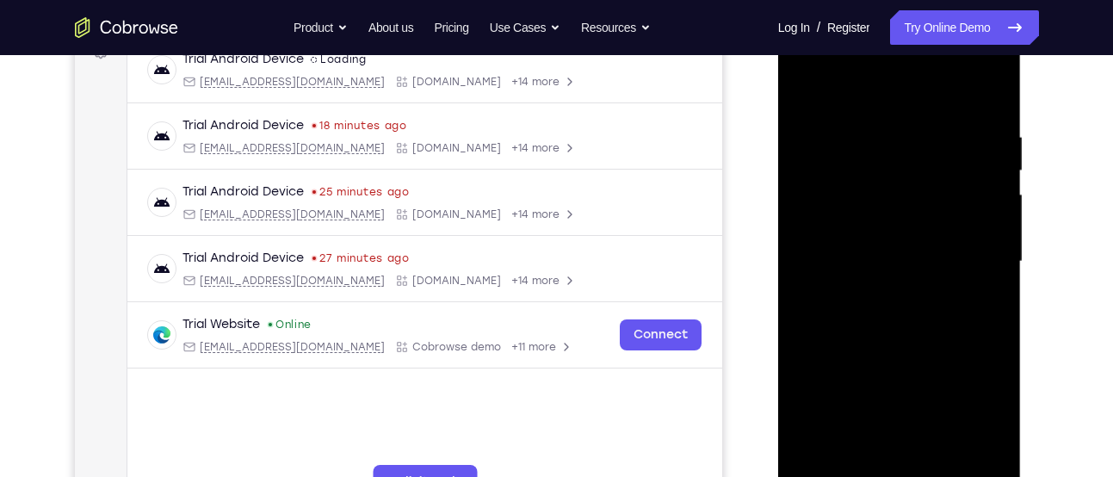
click at [840, 417] on div at bounding box center [899, 262] width 217 height 482
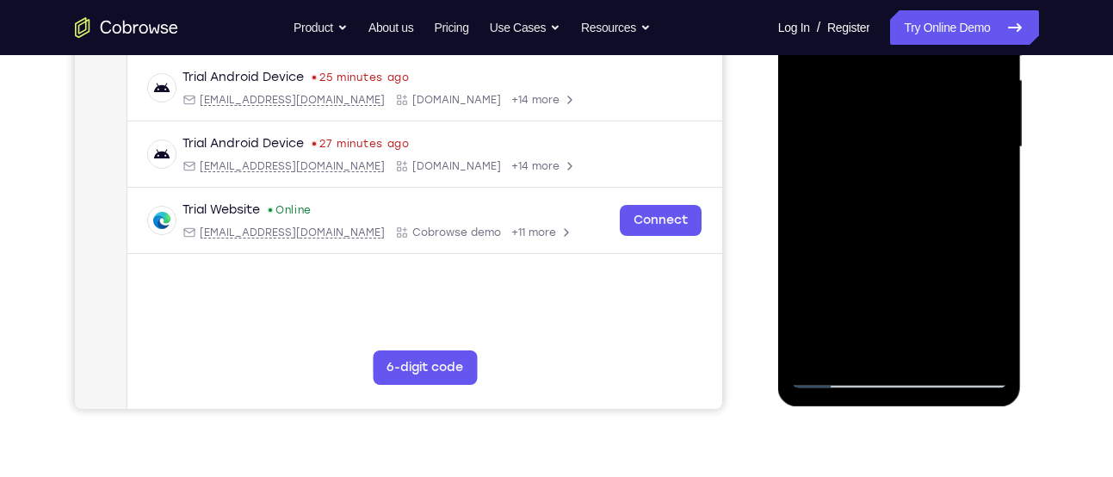
scroll to position [433, 0]
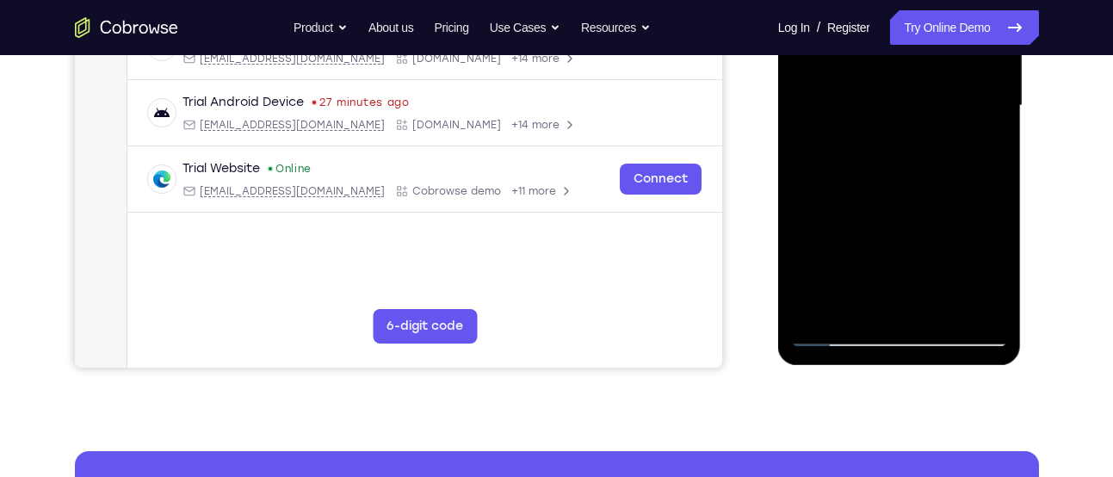
click at [940, 305] on div at bounding box center [899, 106] width 217 height 482
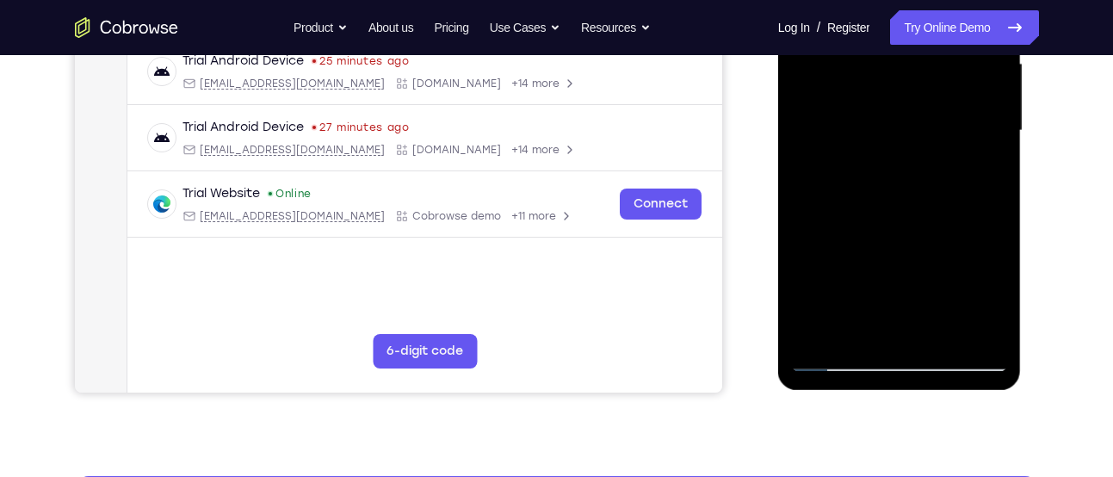
scroll to position [409, 0]
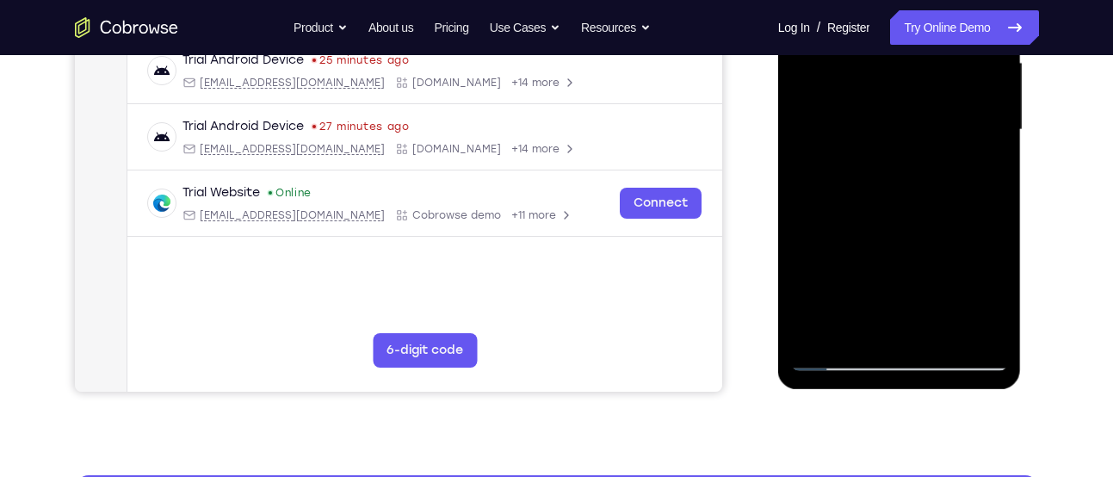
click at [843, 356] on div at bounding box center [899, 130] width 217 height 482
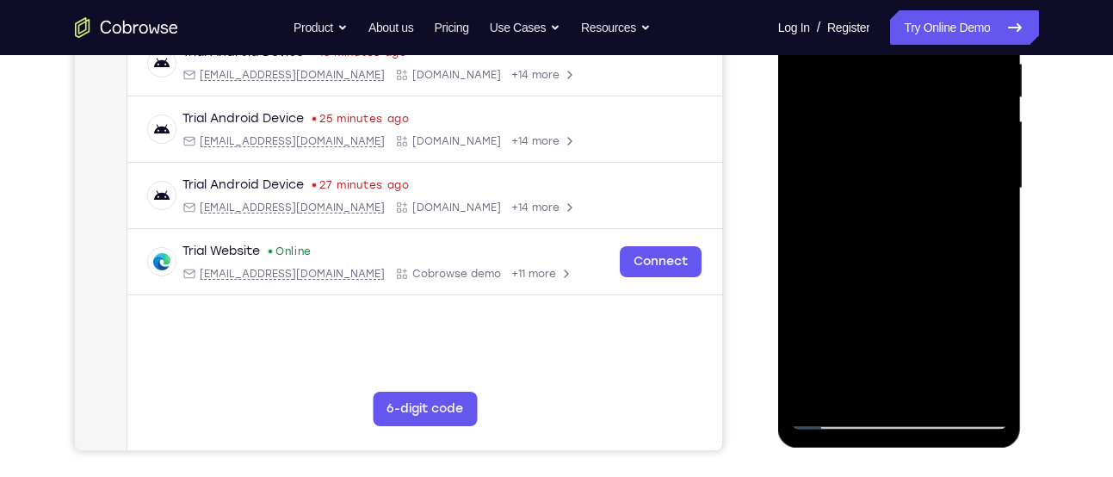
scroll to position [352, 0]
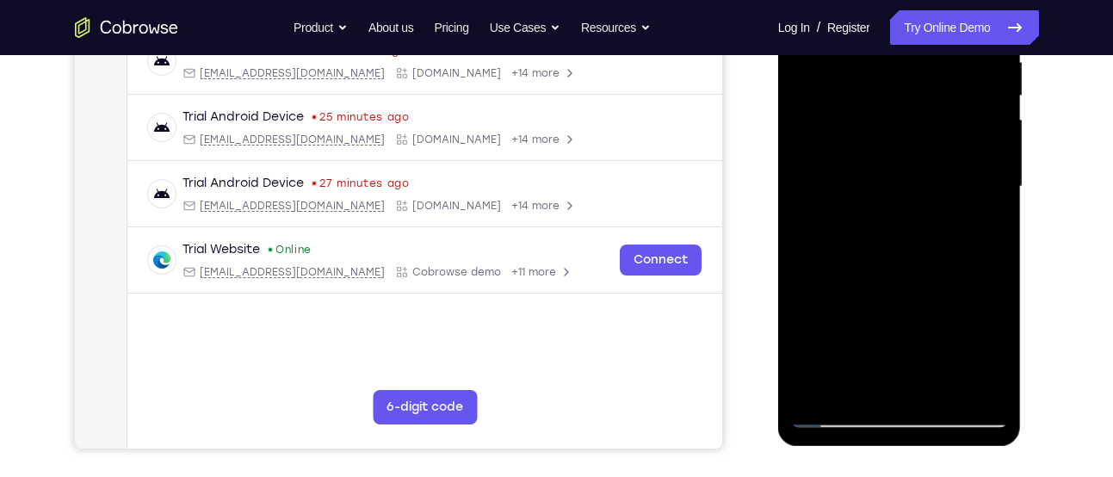
click at [858, 388] on div at bounding box center [899, 187] width 217 height 482
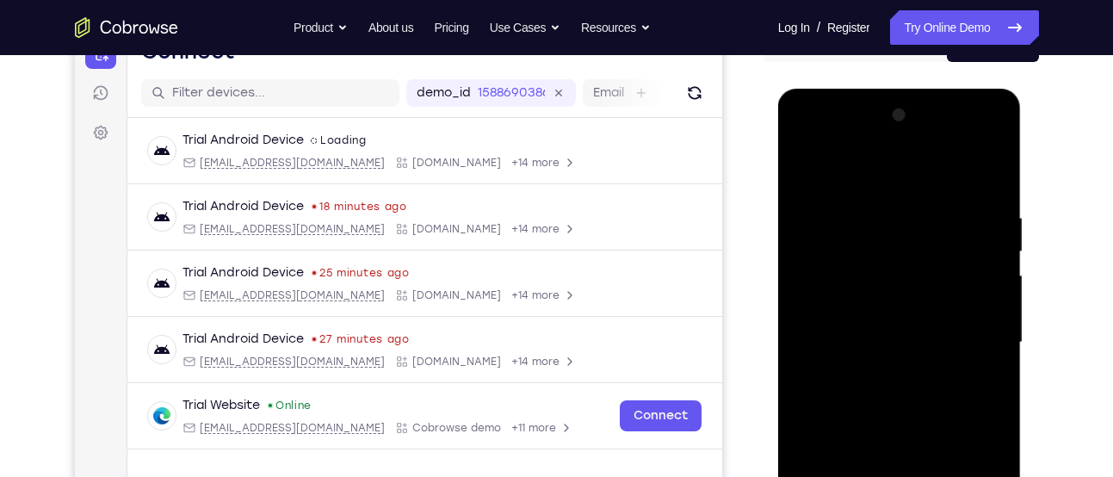
click at [865, 167] on div at bounding box center [899, 343] width 217 height 482
click at [819, 392] on div at bounding box center [899, 343] width 217 height 482
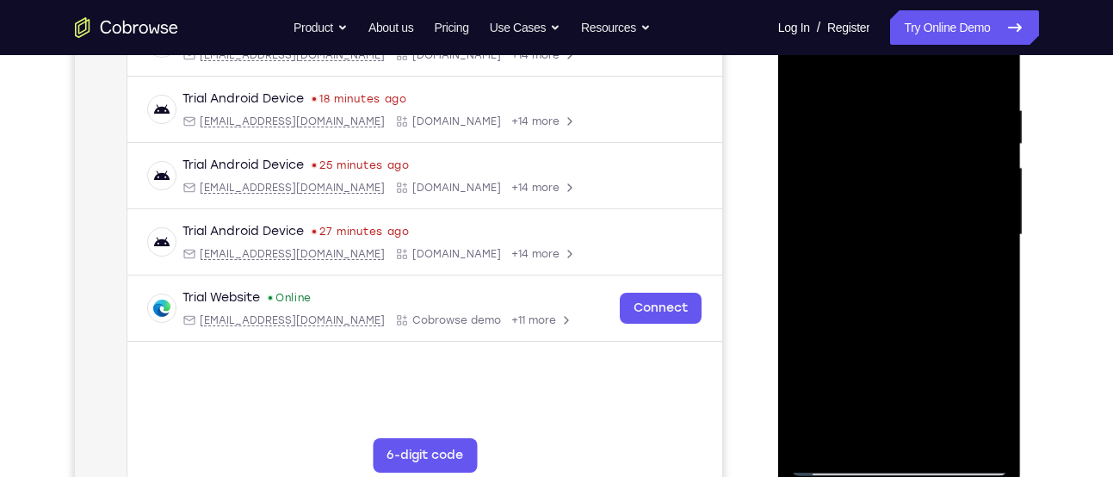
scroll to position [329, 0]
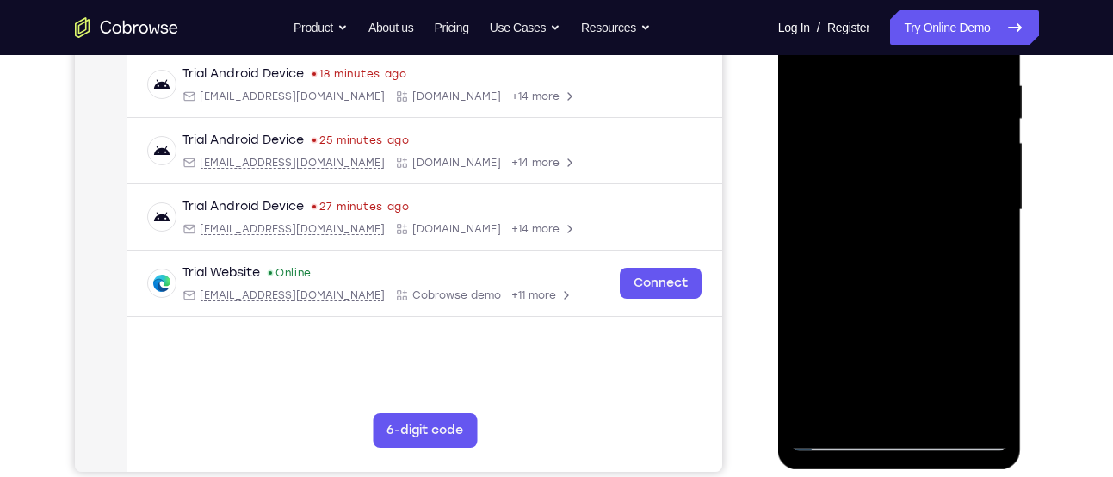
click at [817, 414] on div at bounding box center [899, 210] width 217 height 482
click at [941, 408] on div at bounding box center [899, 210] width 217 height 482
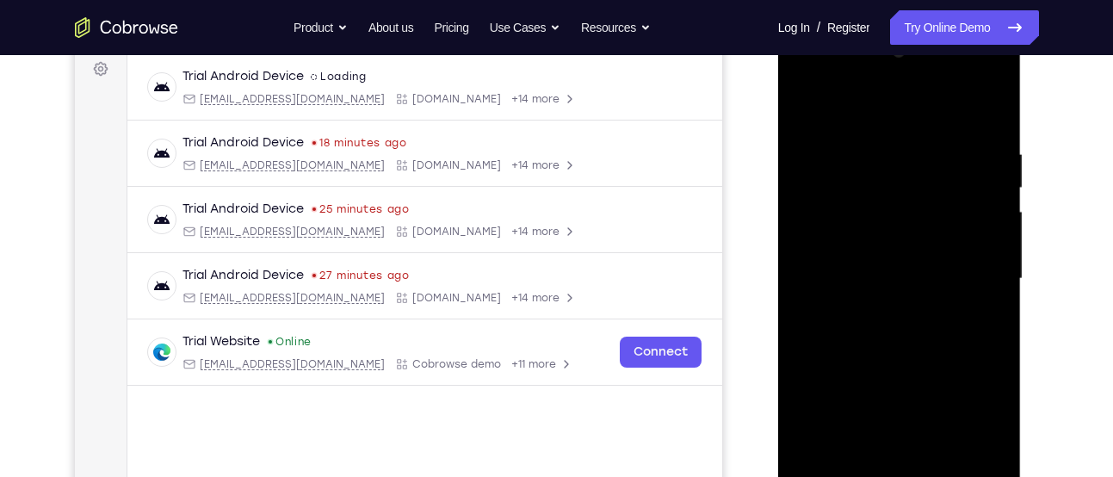
scroll to position [259, 0]
click at [879, 129] on div at bounding box center [899, 280] width 217 height 482
click at [871, 234] on div at bounding box center [899, 280] width 217 height 482
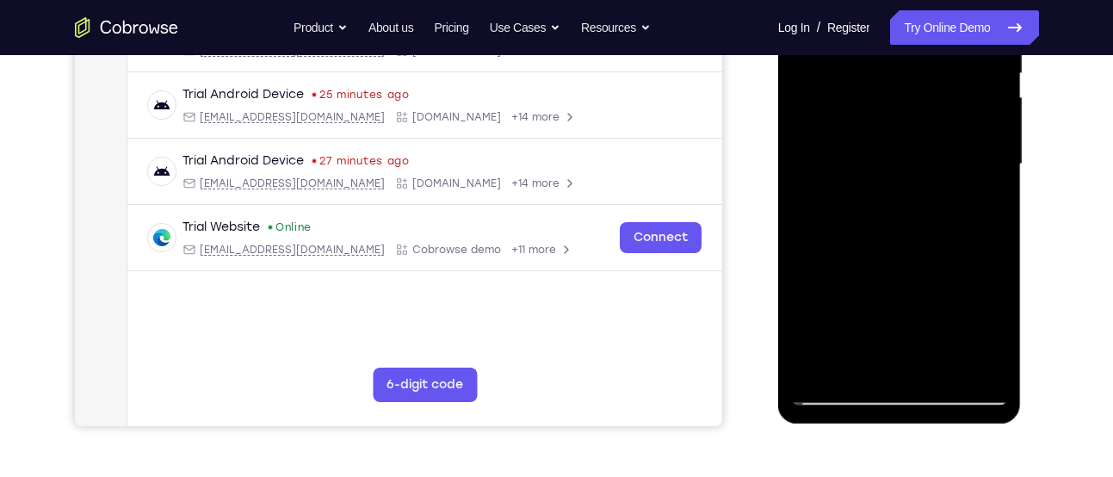
scroll to position [350, 0]
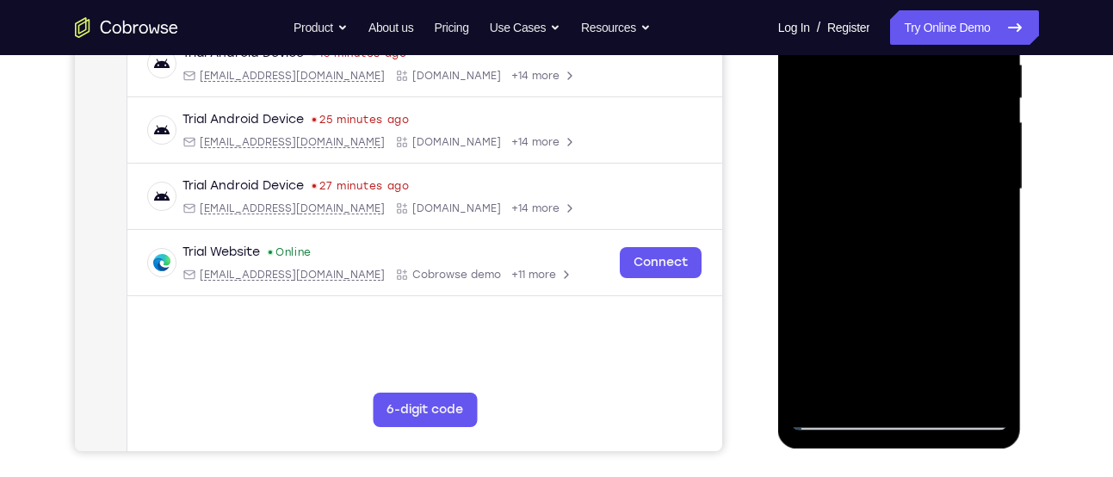
click at [883, 383] on div at bounding box center [899, 189] width 217 height 482
click at [912, 228] on div at bounding box center [899, 189] width 217 height 482
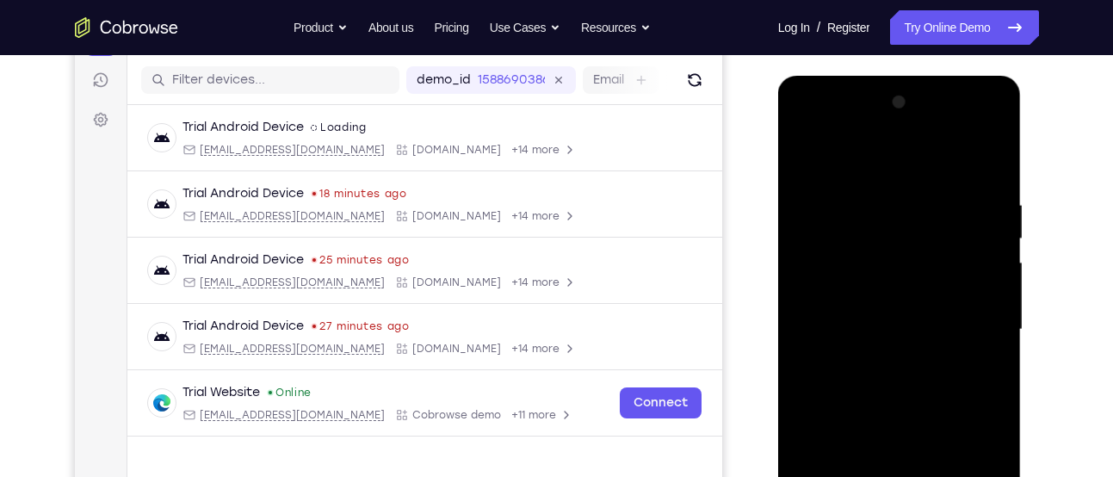
click at [805, 155] on div at bounding box center [899, 330] width 217 height 482
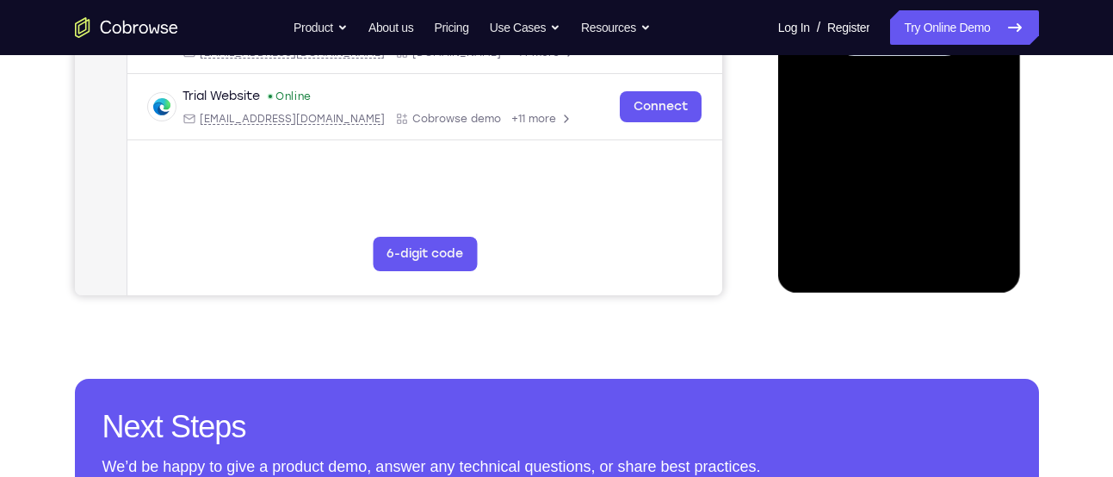
scroll to position [505, 0]
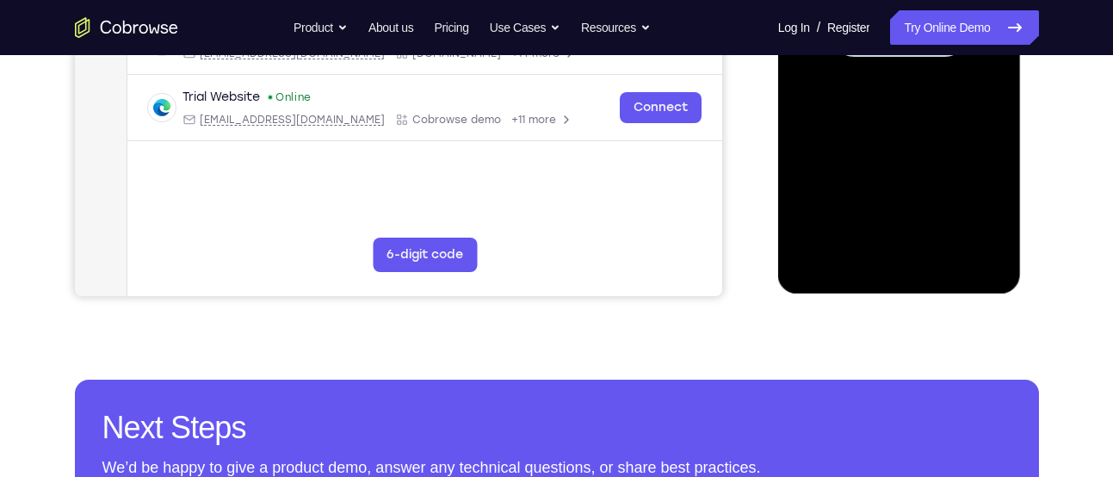
click at [918, 203] on div at bounding box center [899, 34] width 217 height 482
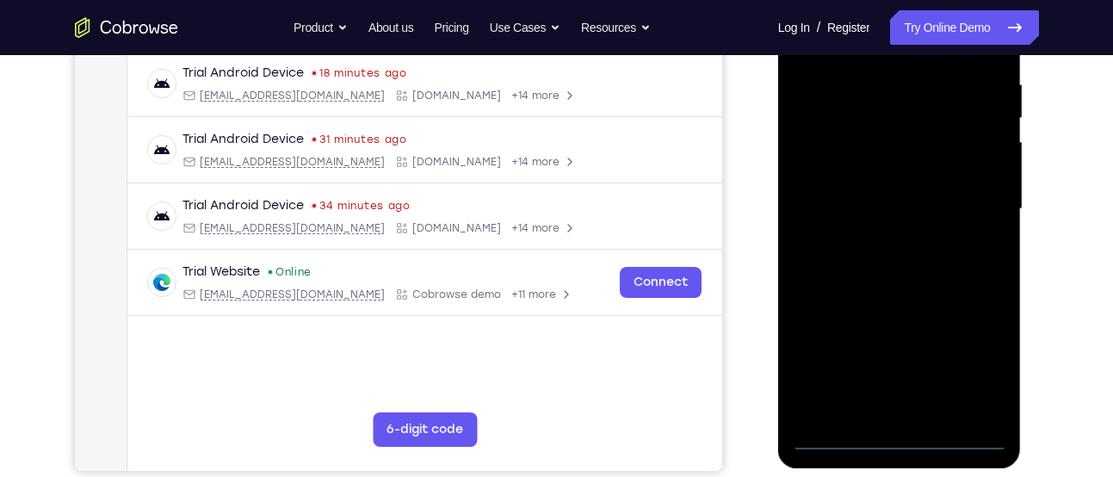
scroll to position [331, 0]
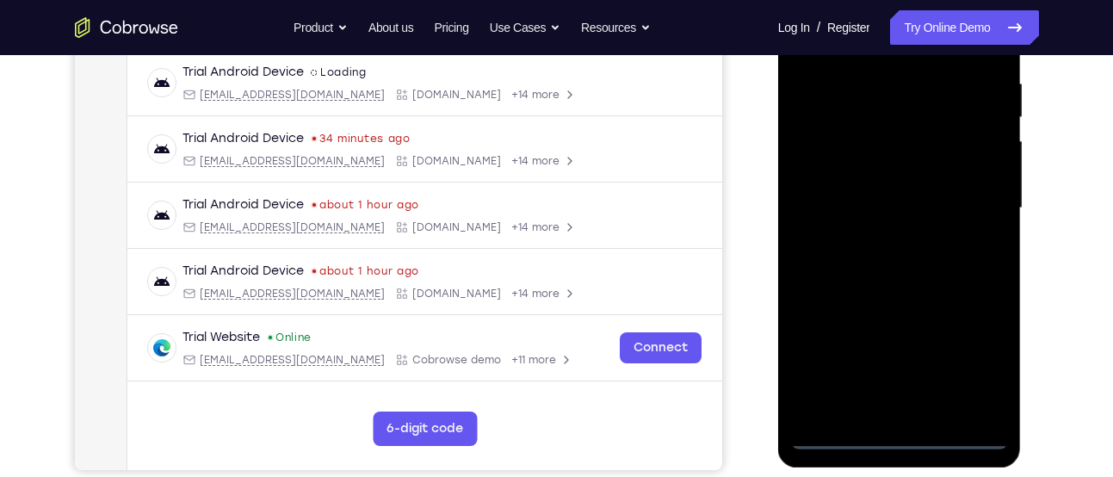
click at [901, 437] on div at bounding box center [899, 208] width 217 height 482
click at [968, 347] on div at bounding box center [899, 208] width 217 height 482
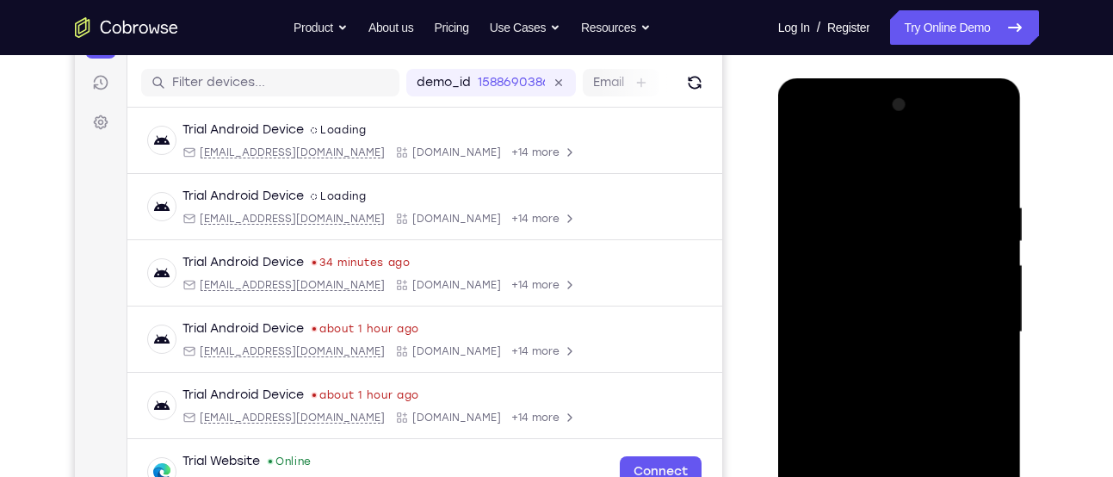
scroll to position [205, 0]
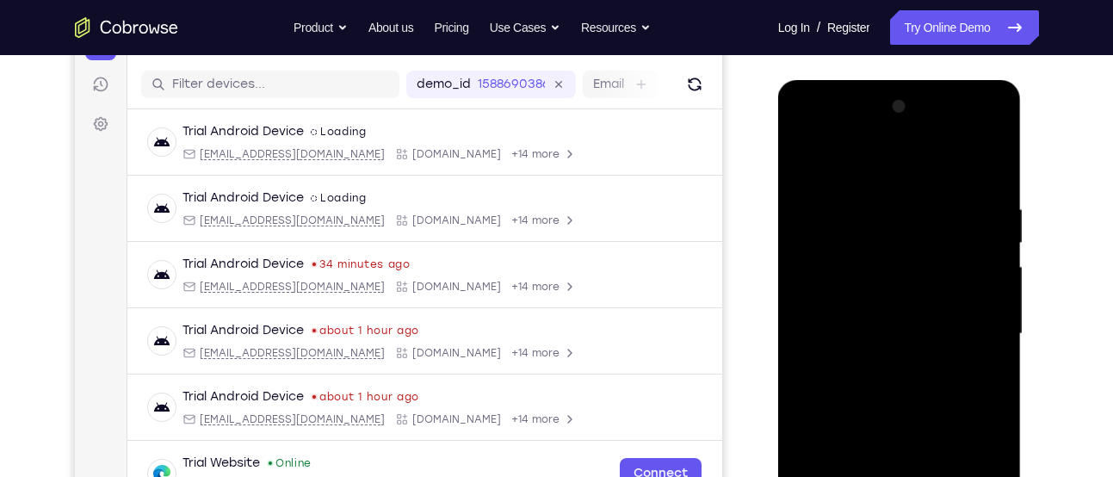
click at [840, 162] on div at bounding box center [899, 334] width 217 height 482
click at [965, 324] on div at bounding box center [899, 334] width 217 height 482
click at [881, 362] on div at bounding box center [899, 334] width 217 height 482
click at [896, 325] on div at bounding box center [899, 334] width 217 height 482
click at [893, 293] on div at bounding box center [899, 334] width 217 height 482
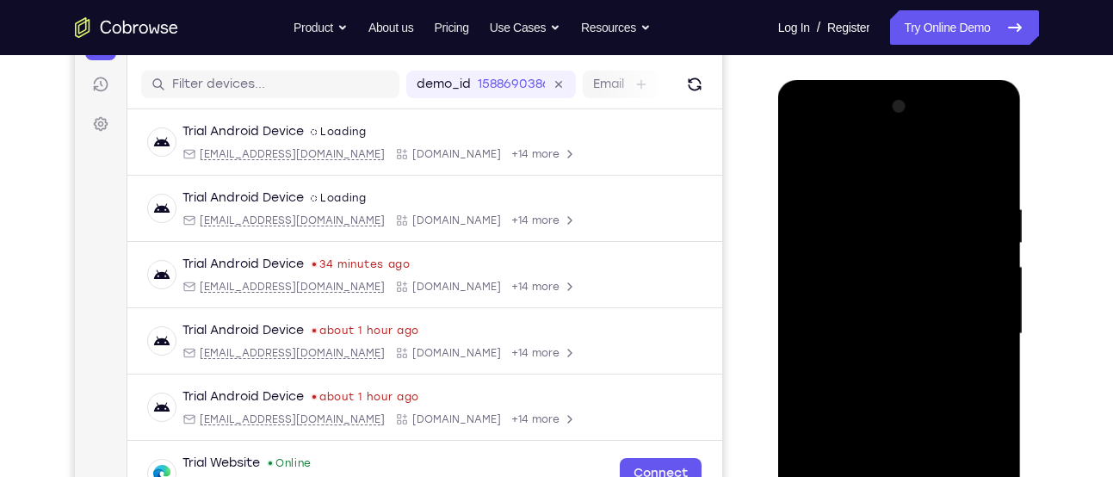
click at [895, 331] on div at bounding box center [899, 334] width 217 height 482
click at [897, 388] on div at bounding box center [899, 334] width 217 height 482
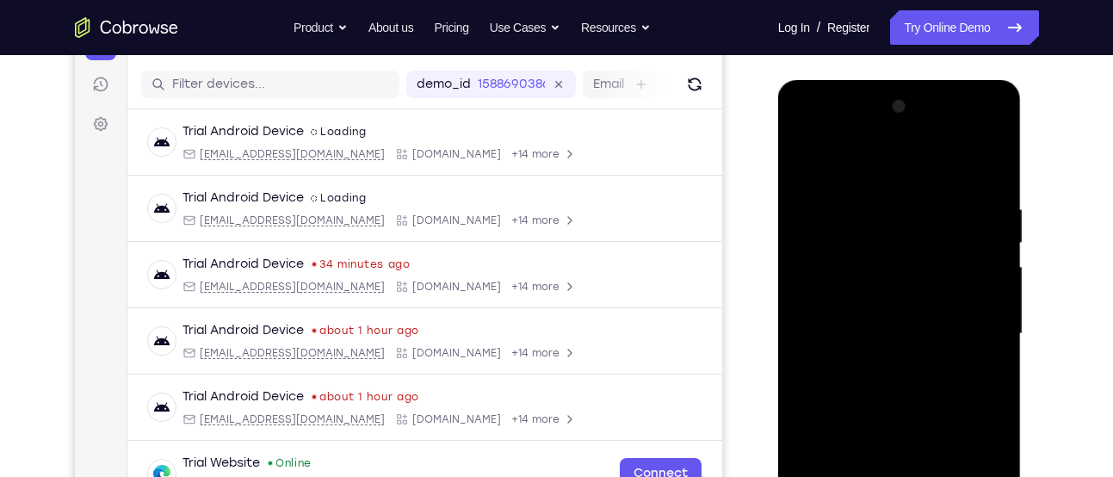
click at [897, 388] on div at bounding box center [899, 334] width 217 height 482
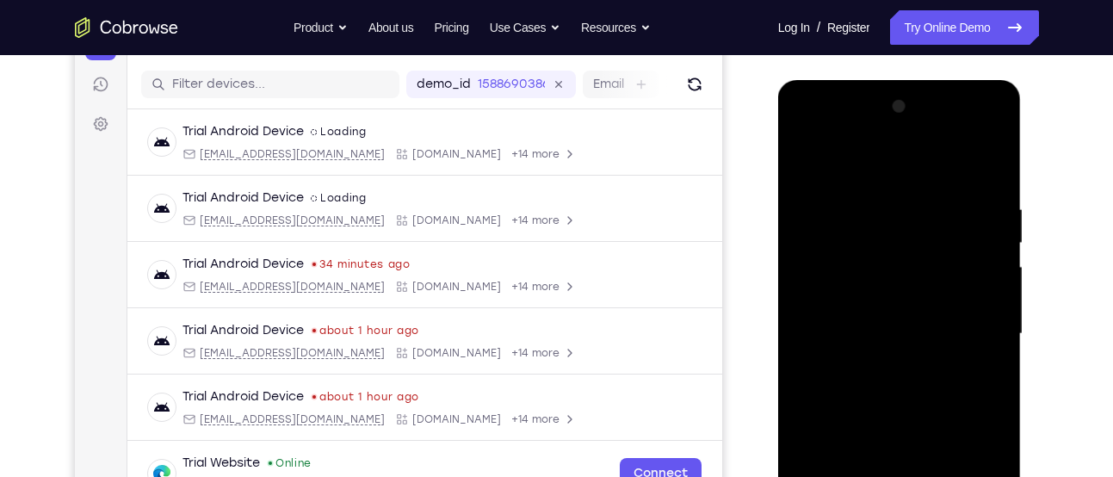
click at [897, 388] on div at bounding box center [899, 334] width 217 height 482
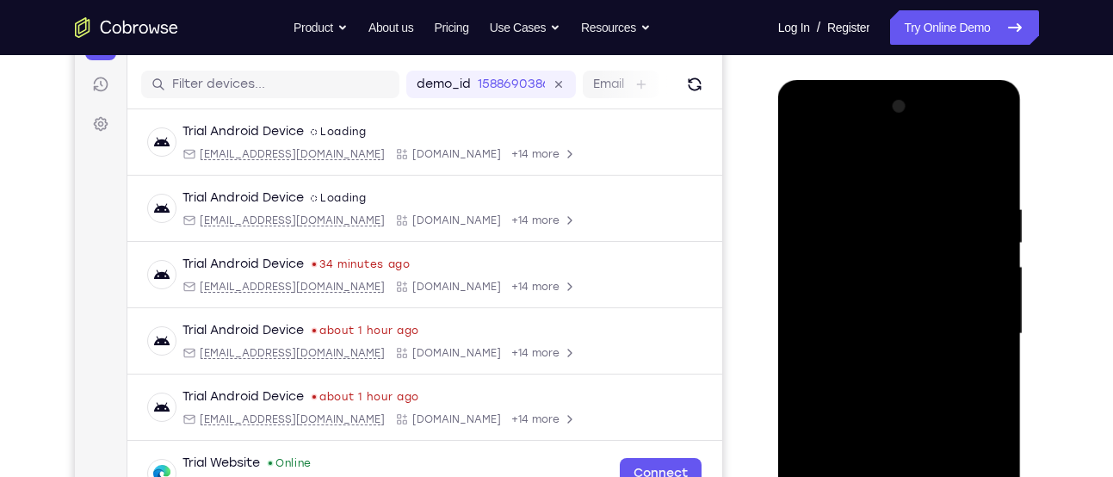
click at [897, 388] on div at bounding box center [899, 334] width 217 height 482
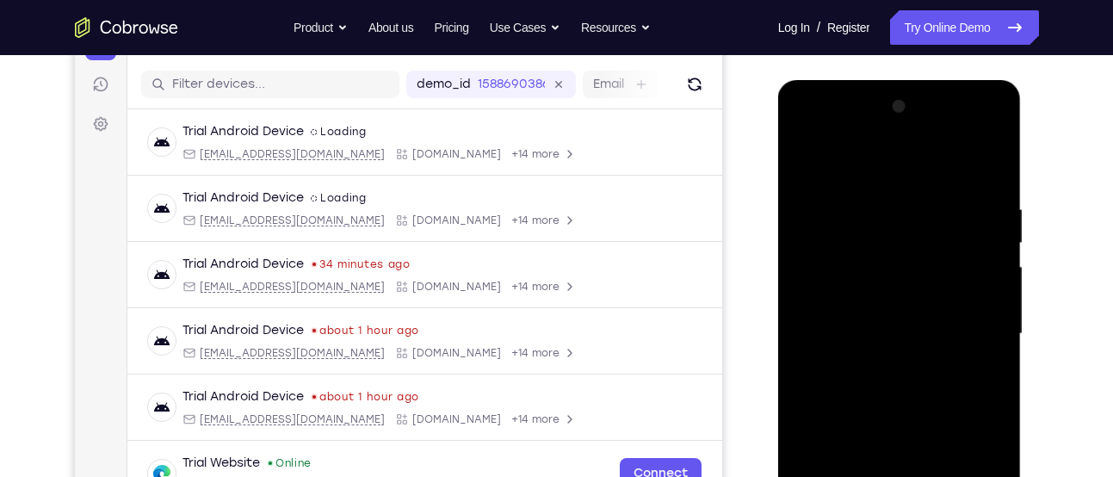
click at [897, 388] on div at bounding box center [899, 334] width 217 height 482
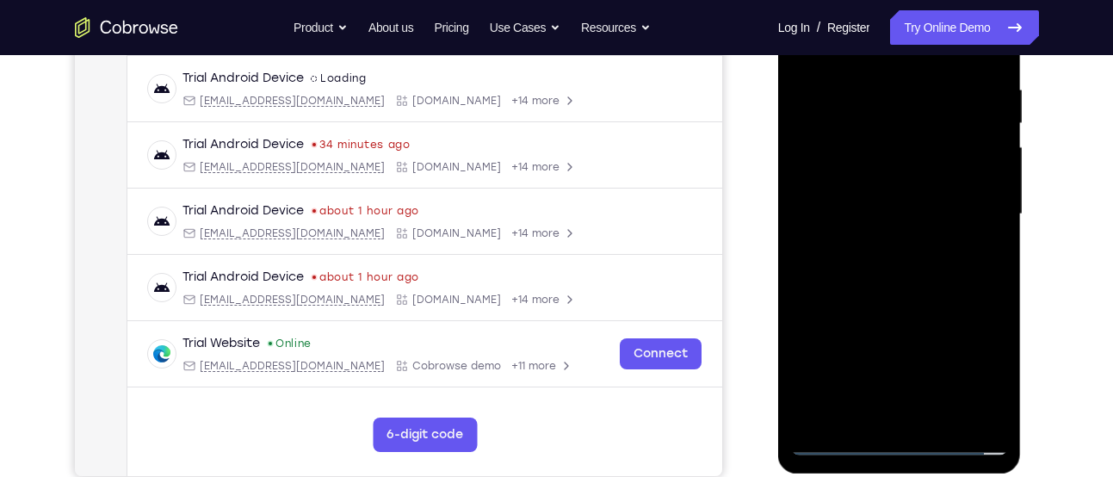
scroll to position [327, 0]
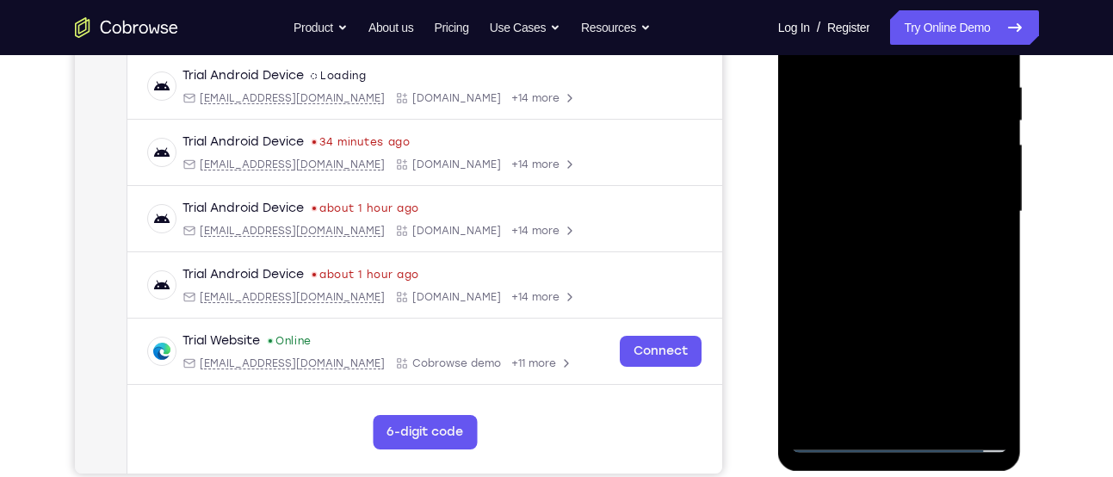
click at [899, 288] on div at bounding box center [899, 212] width 217 height 482
click at [943, 415] on div at bounding box center [899, 212] width 217 height 482
click at [891, 297] on div at bounding box center [899, 212] width 217 height 482
click at [889, 197] on div at bounding box center [899, 212] width 217 height 482
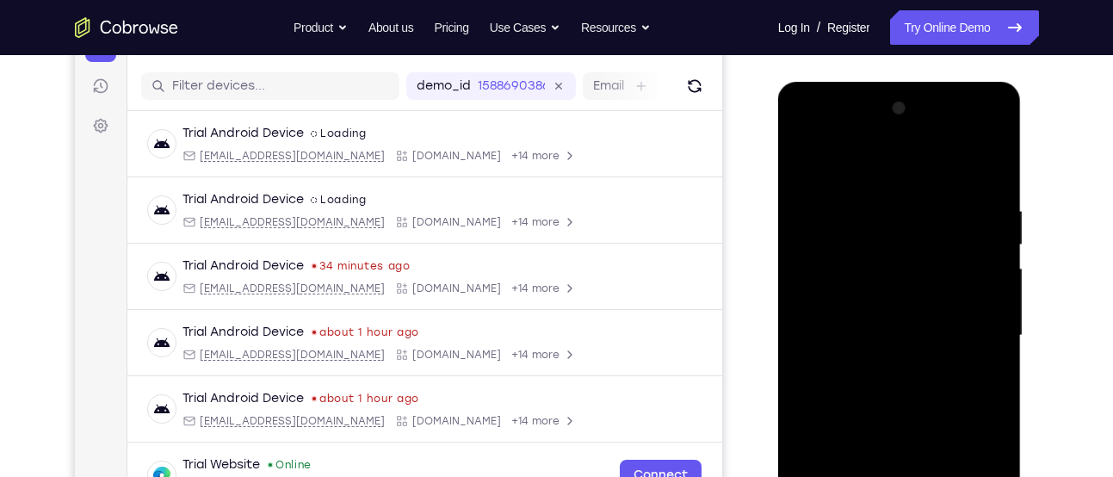
scroll to position [202, 0]
click at [804, 157] on div at bounding box center [899, 337] width 217 height 482
click at [996, 161] on div at bounding box center [899, 337] width 217 height 482
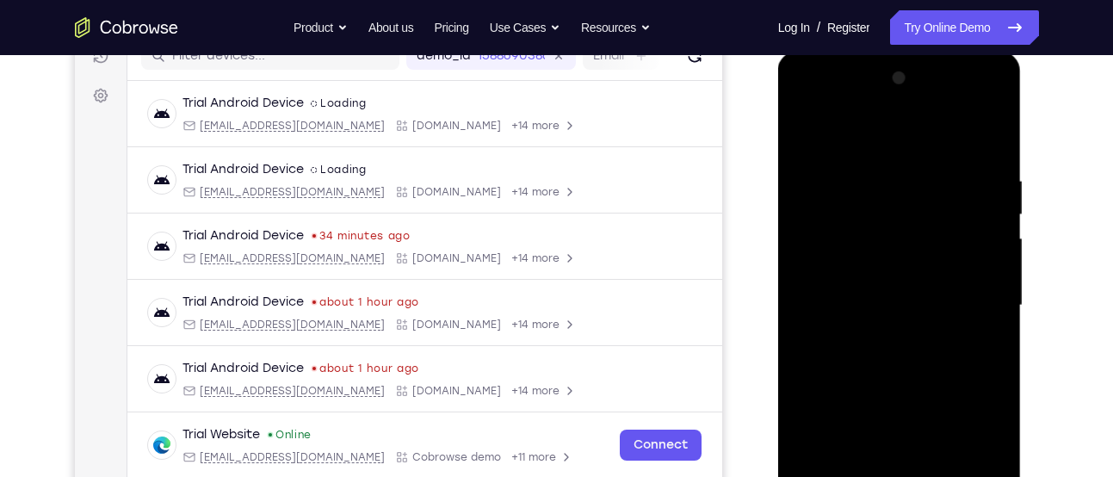
scroll to position [237, 0]
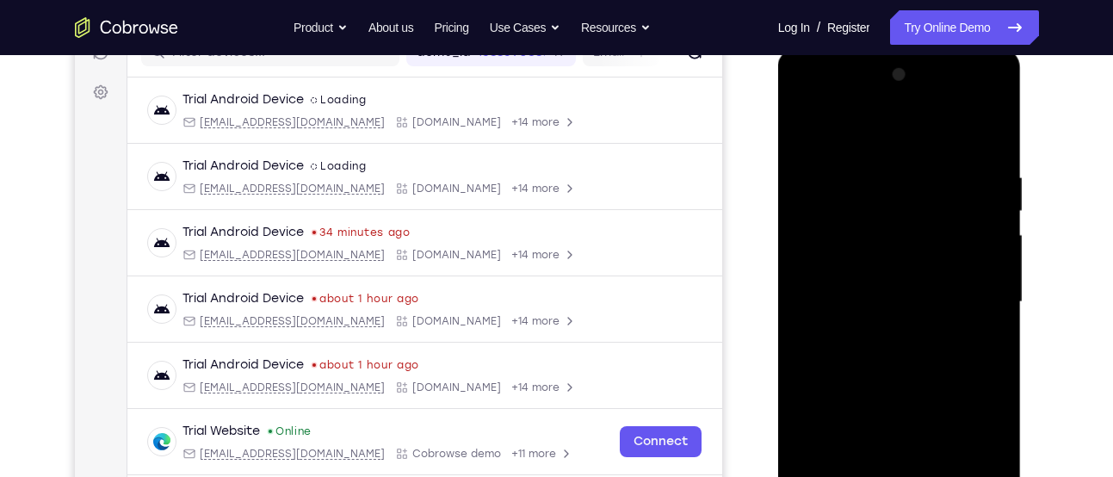
click at [805, 123] on div at bounding box center [899, 302] width 217 height 482
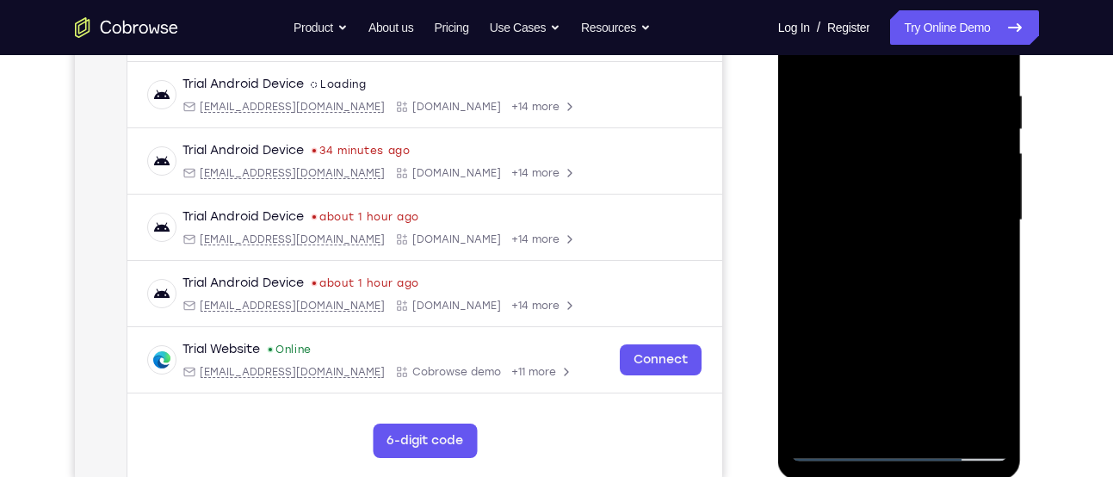
scroll to position [320, 0]
click at [938, 422] on div at bounding box center [899, 219] width 217 height 482
click at [904, 273] on div at bounding box center [899, 219] width 217 height 482
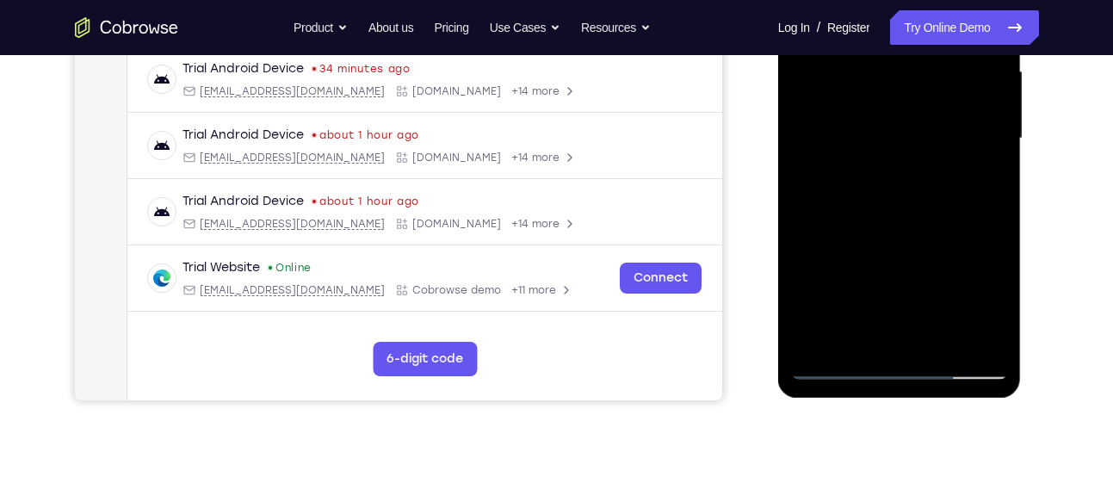
scroll to position [394, 0]
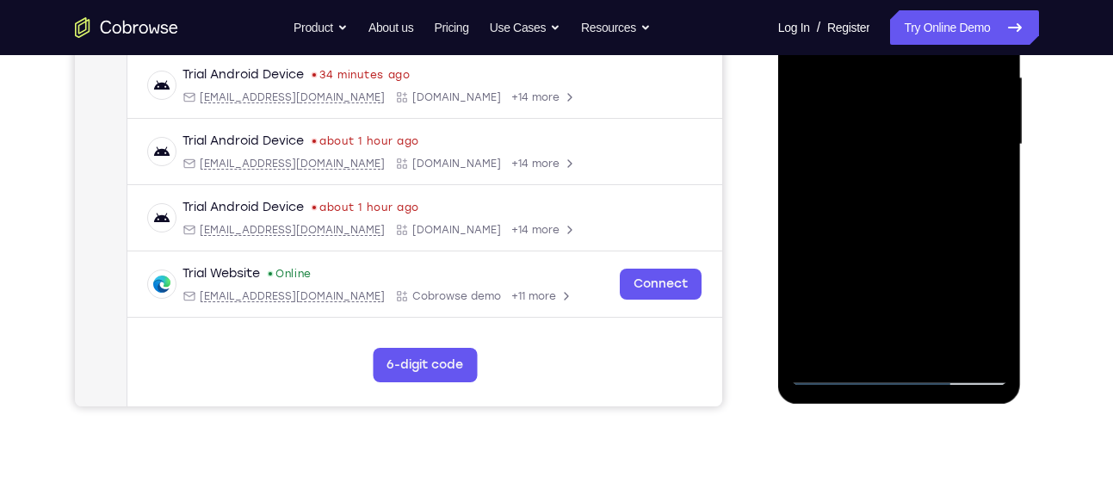
click at [884, 337] on div at bounding box center [899, 145] width 217 height 482
click at [987, 308] on div at bounding box center [899, 145] width 217 height 482
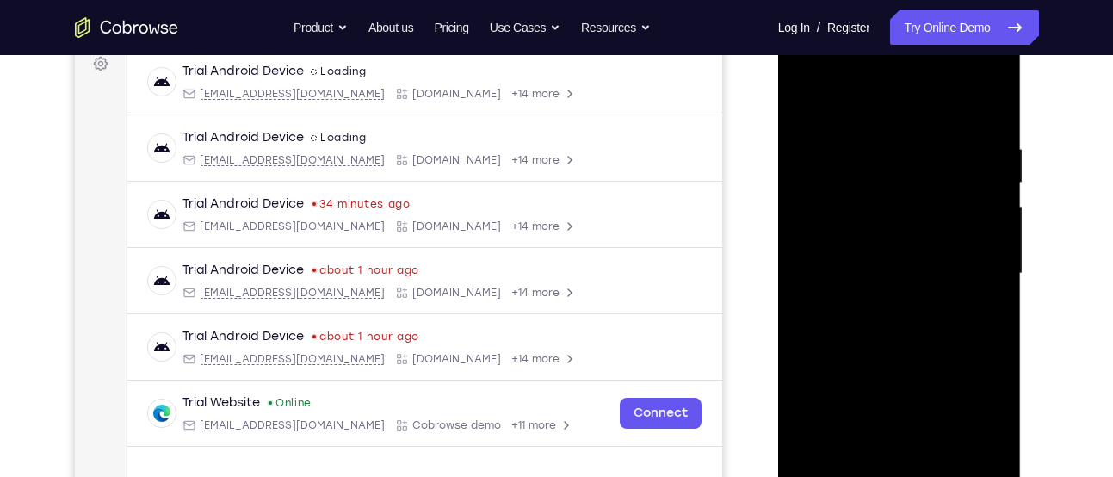
scroll to position [259, 0]
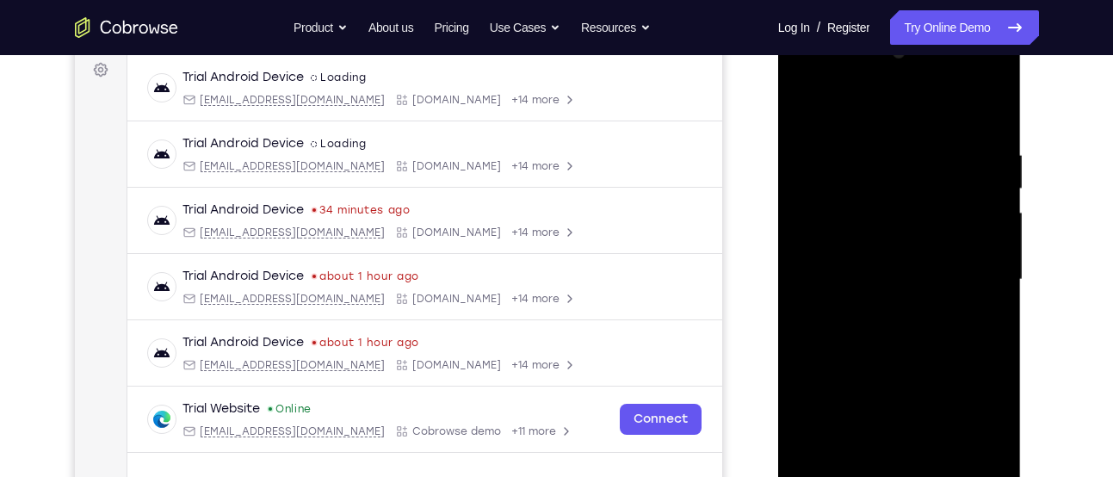
click at [804, 108] on div at bounding box center [899, 280] width 217 height 482
click at [994, 106] on div at bounding box center [899, 280] width 217 height 482
click at [808, 104] on div at bounding box center [899, 280] width 217 height 482
click at [907, 192] on div at bounding box center [899, 280] width 217 height 482
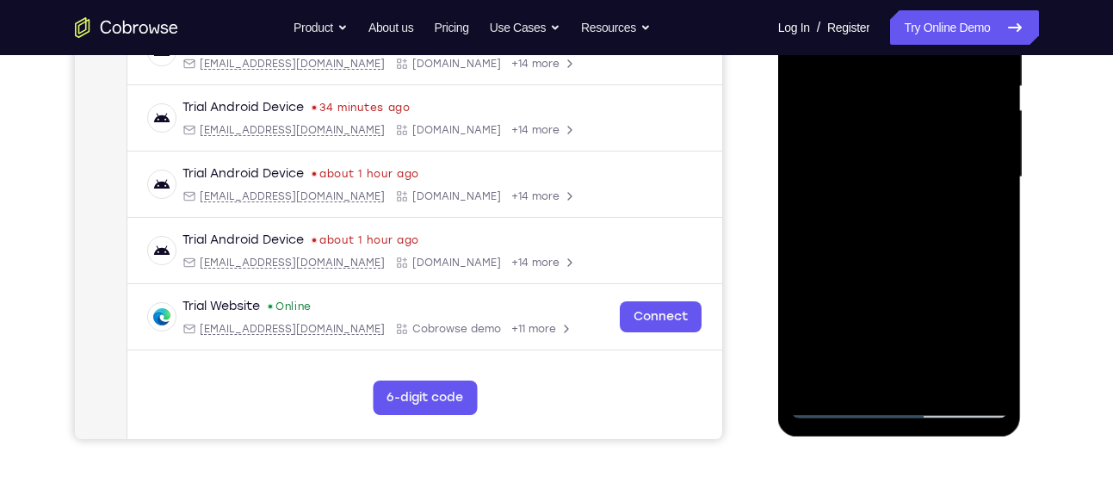
scroll to position [363, 0]
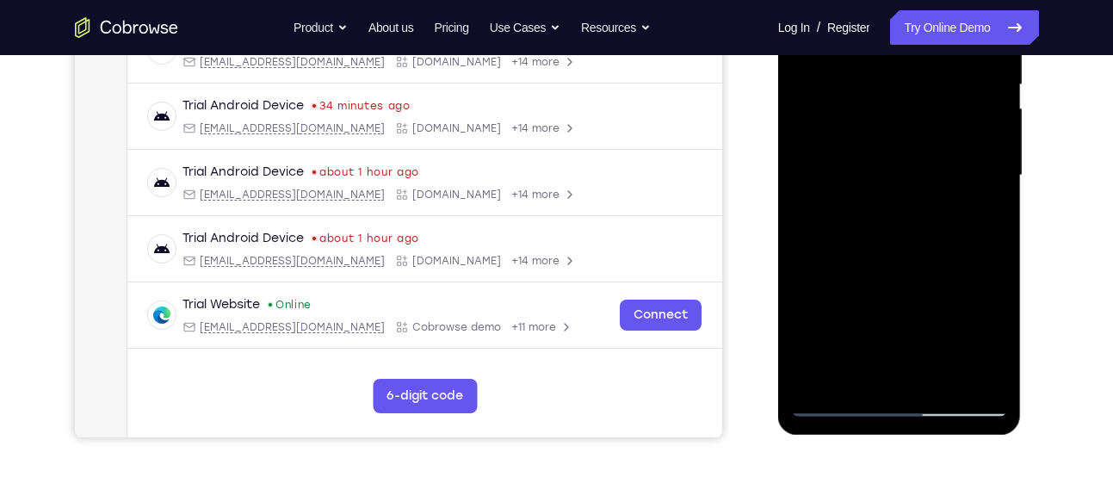
click at [948, 378] on div at bounding box center [899, 176] width 217 height 482
click at [823, 226] on div at bounding box center [899, 176] width 217 height 482
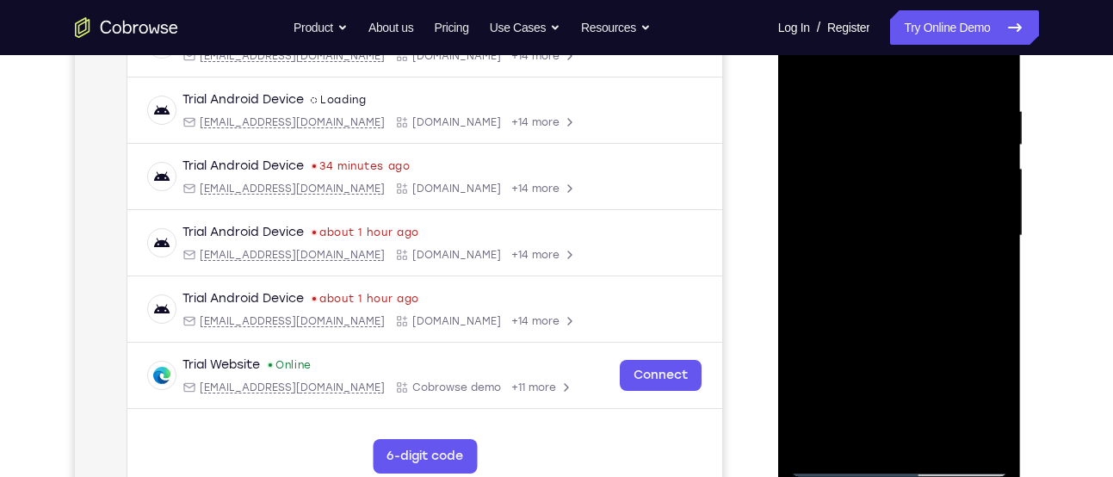
click at [839, 69] on div at bounding box center [899, 236] width 217 height 482
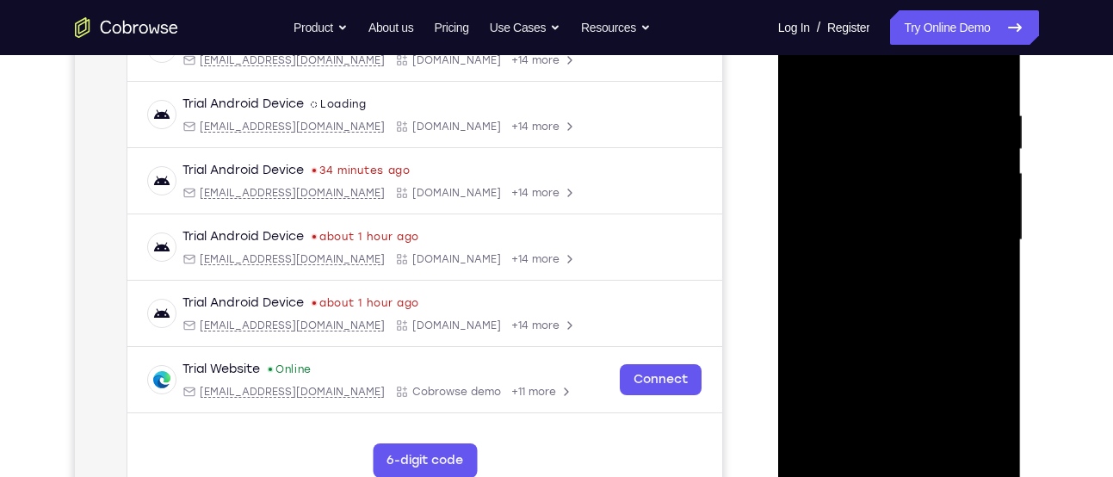
click at [807, 65] on div at bounding box center [899, 240] width 217 height 482
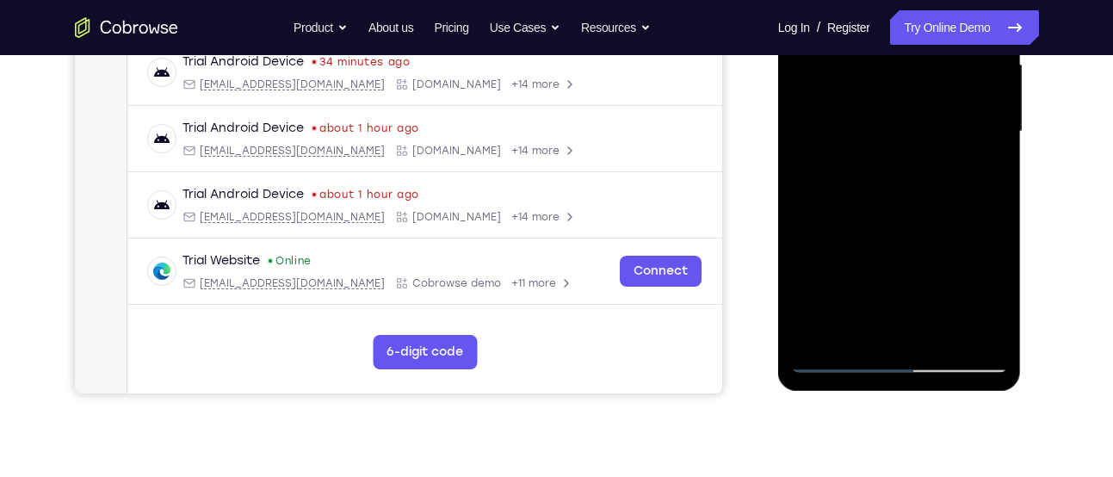
click at [856, 288] on div at bounding box center [899, 132] width 217 height 482
click at [859, 258] on div at bounding box center [899, 132] width 217 height 482
click at [862, 330] on div at bounding box center [899, 132] width 217 height 482
click at [804, 331] on div at bounding box center [899, 132] width 217 height 482
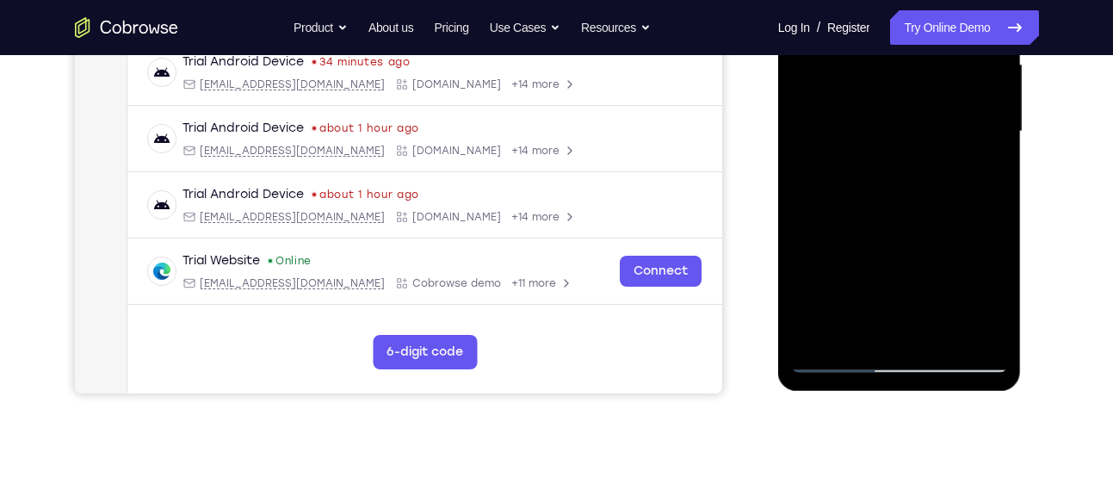
click at [853, 331] on div at bounding box center [899, 132] width 217 height 482
click at [950, 231] on div at bounding box center [899, 132] width 217 height 482
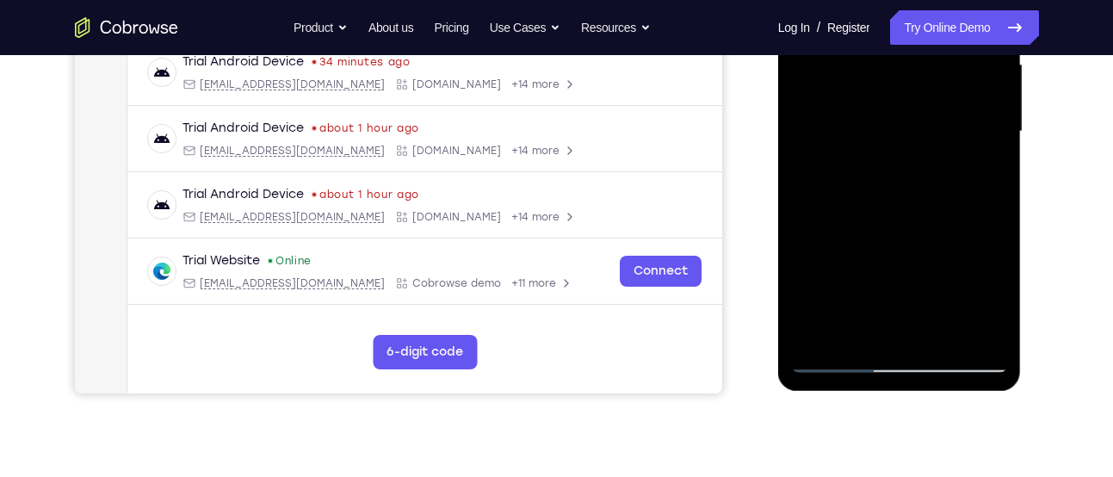
click at [950, 231] on div at bounding box center [899, 132] width 217 height 482
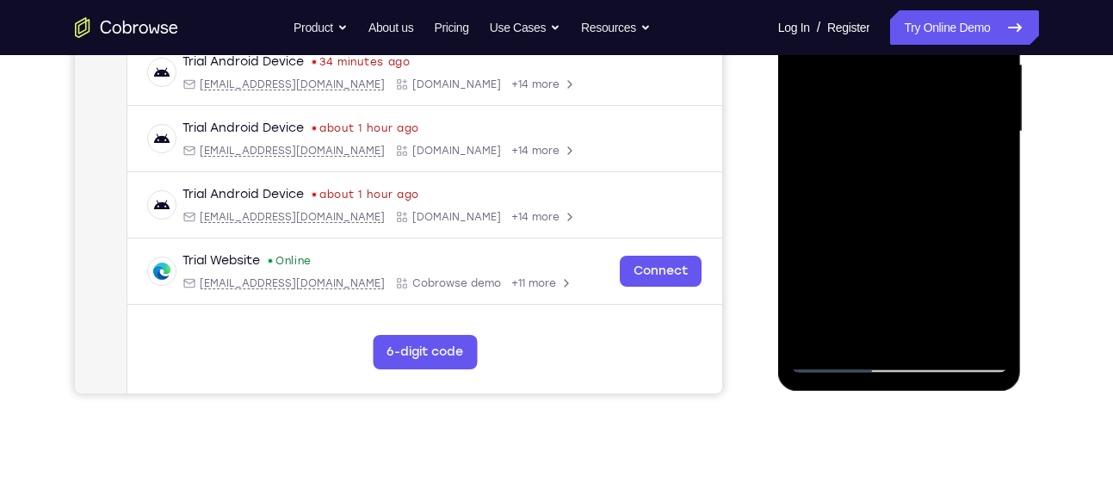
click at [950, 231] on div at bounding box center [899, 132] width 217 height 482
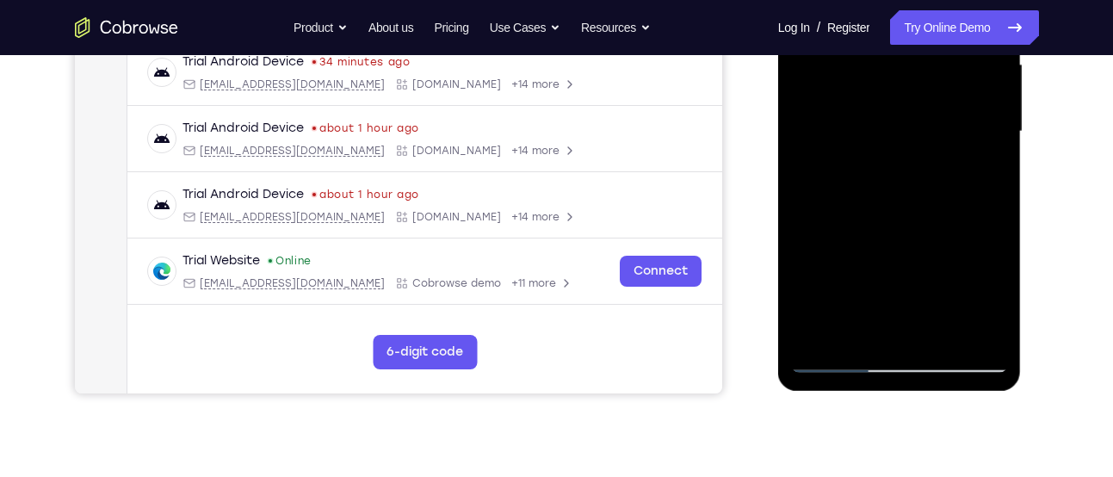
click at [835, 152] on div at bounding box center [899, 132] width 217 height 482
click at [809, 331] on div at bounding box center [899, 132] width 217 height 482
click at [880, 167] on div at bounding box center [899, 132] width 217 height 482
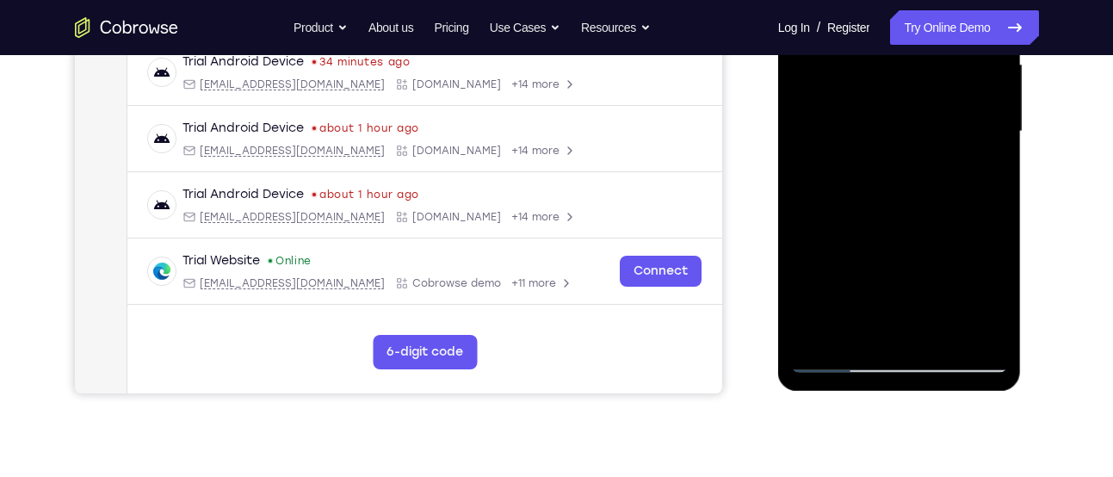
click at [850, 158] on div at bounding box center [899, 132] width 217 height 482
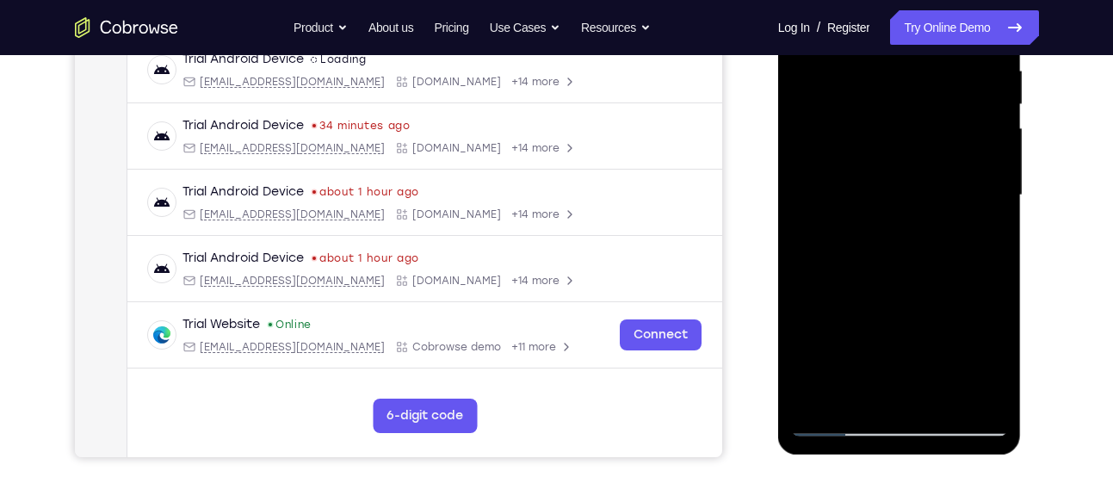
scroll to position [330, 0]
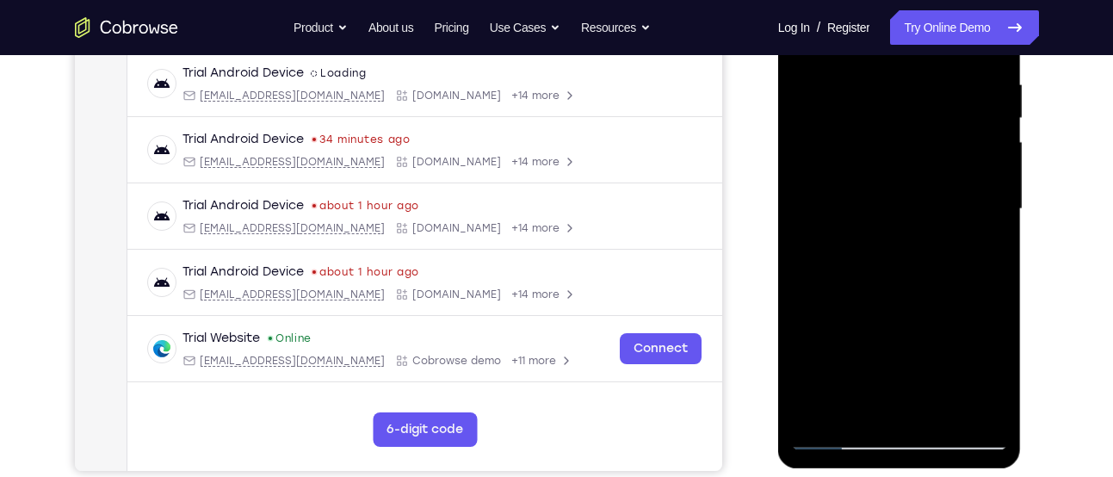
click at [977, 251] on div at bounding box center [899, 209] width 217 height 482
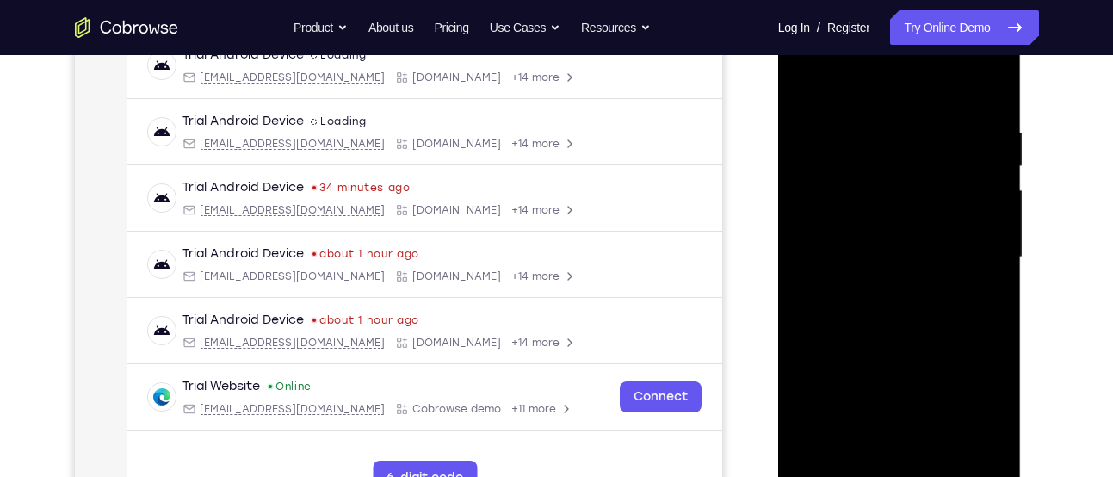
scroll to position [276, 0]
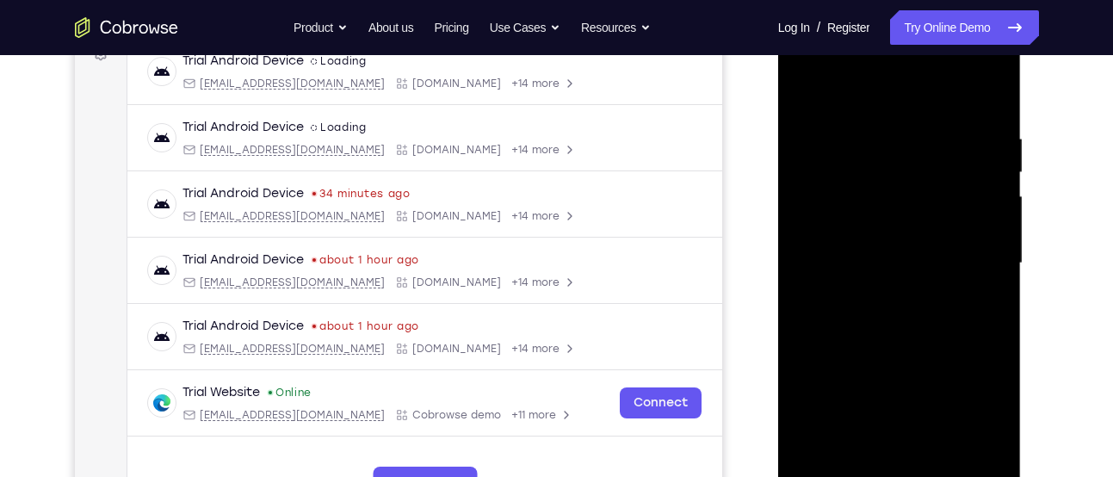
click at [808, 91] on div at bounding box center [899, 263] width 217 height 482
click at [855, 117] on div at bounding box center [899, 263] width 217 height 482
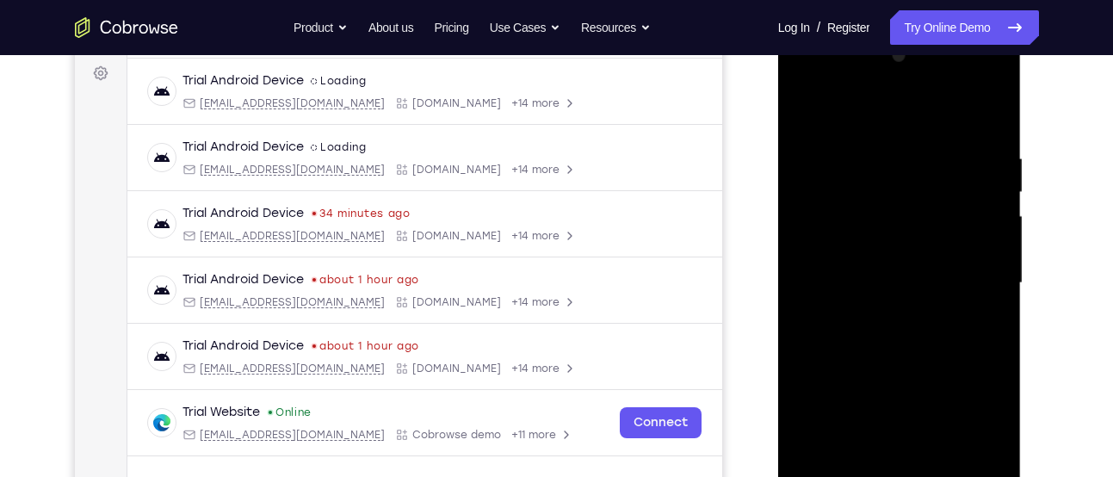
scroll to position [243, 0]
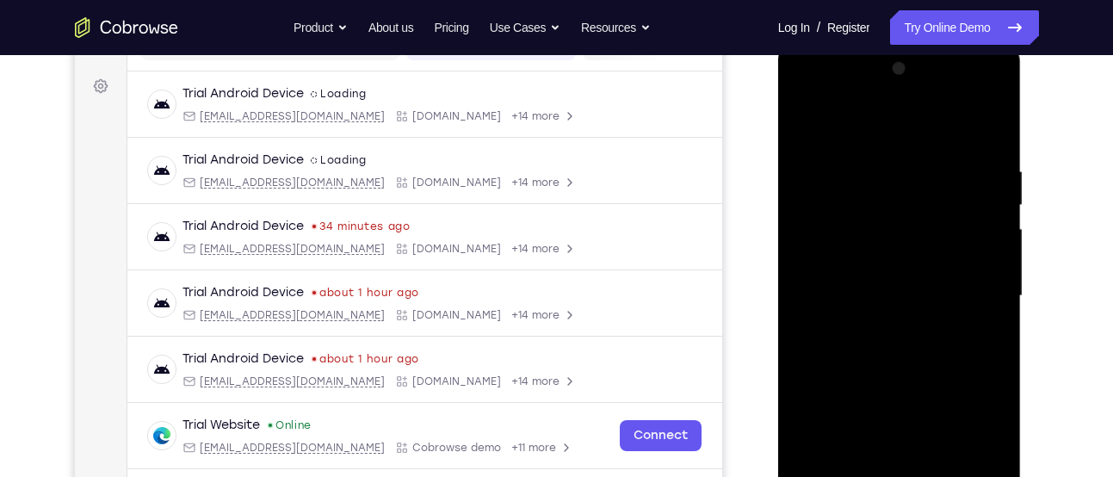
click at [871, 189] on div at bounding box center [899, 296] width 217 height 482
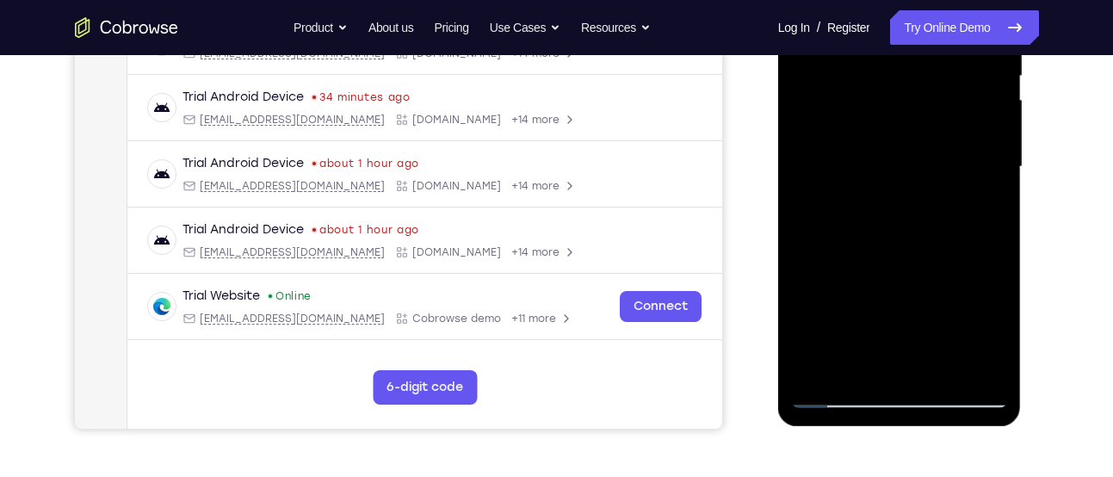
click at [856, 360] on div at bounding box center [899, 167] width 217 height 482
click at [988, 331] on div at bounding box center [899, 167] width 217 height 482
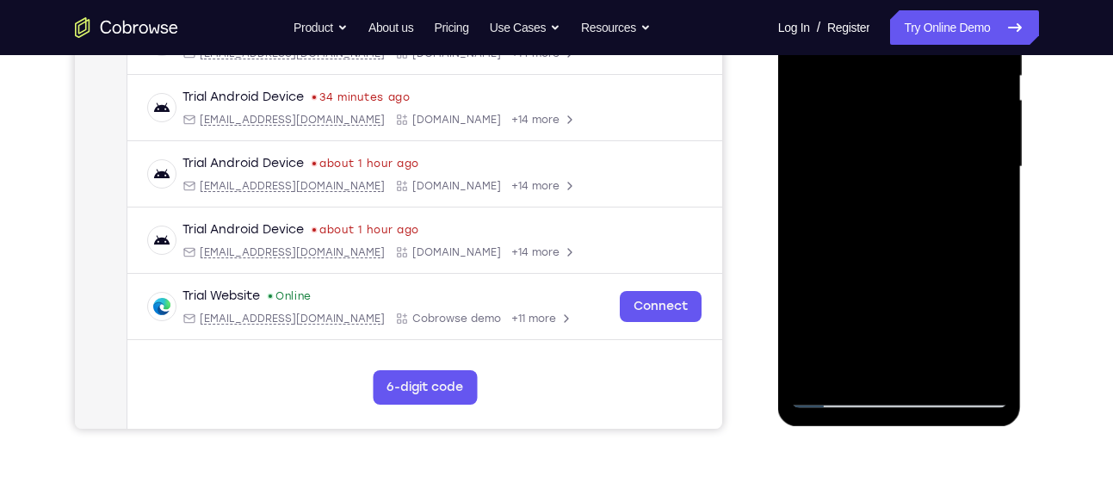
click at [988, 331] on div at bounding box center [899, 167] width 217 height 482
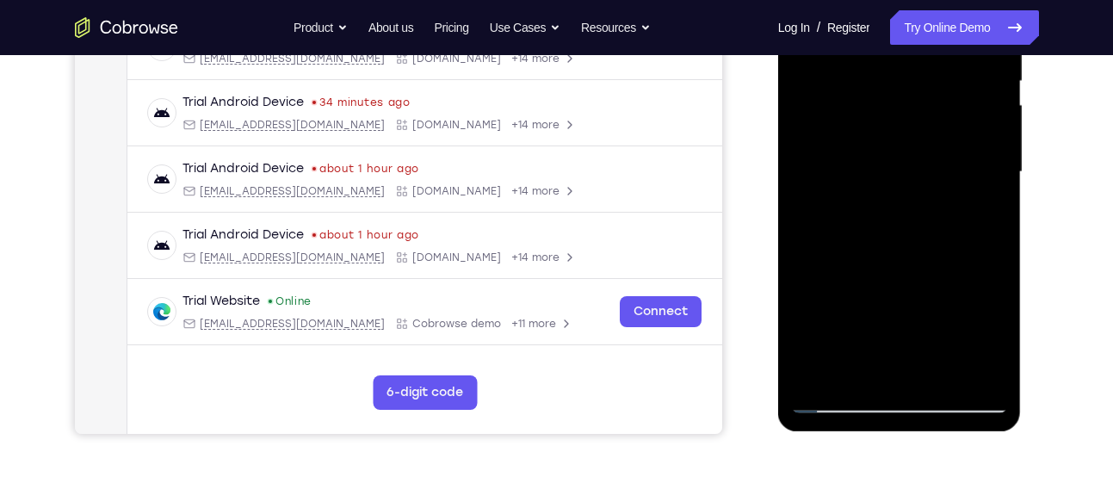
scroll to position [366, 0]
click at [990, 325] on div at bounding box center [899, 173] width 217 height 482
click at [993, 336] on div at bounding box center [899, 173] width 217 height 482
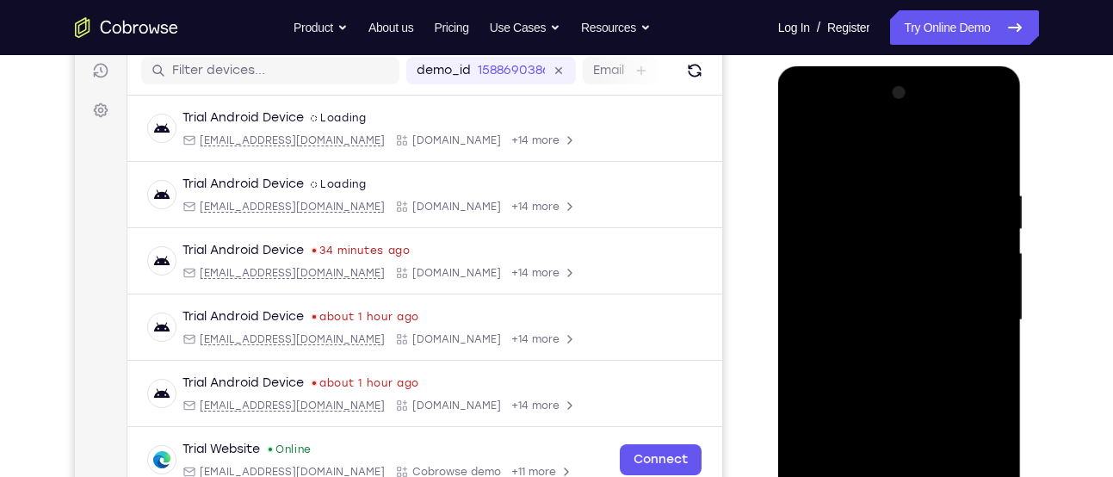
scroll to position [215, 0]
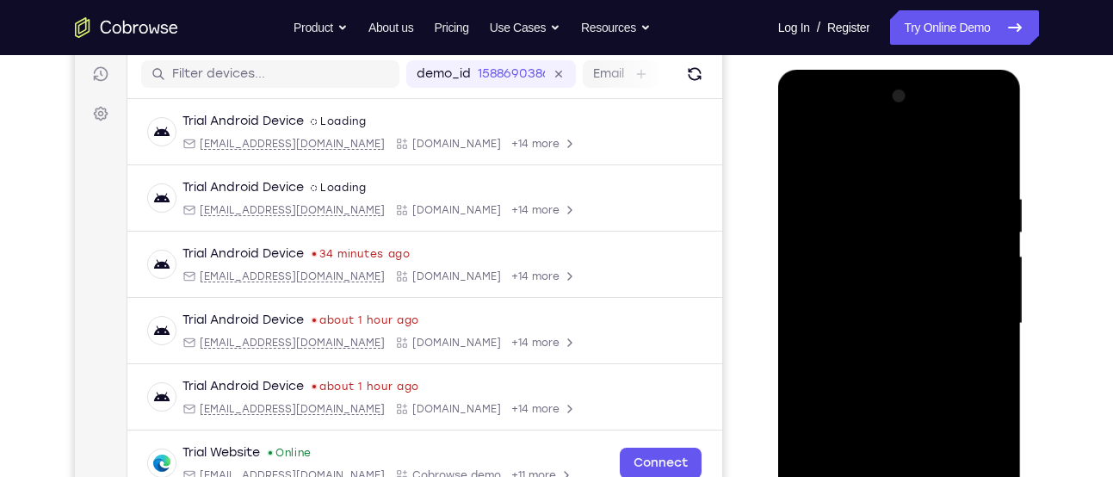
click at [807, 150] on div at bounding box center [899, 324] width 217 height 482
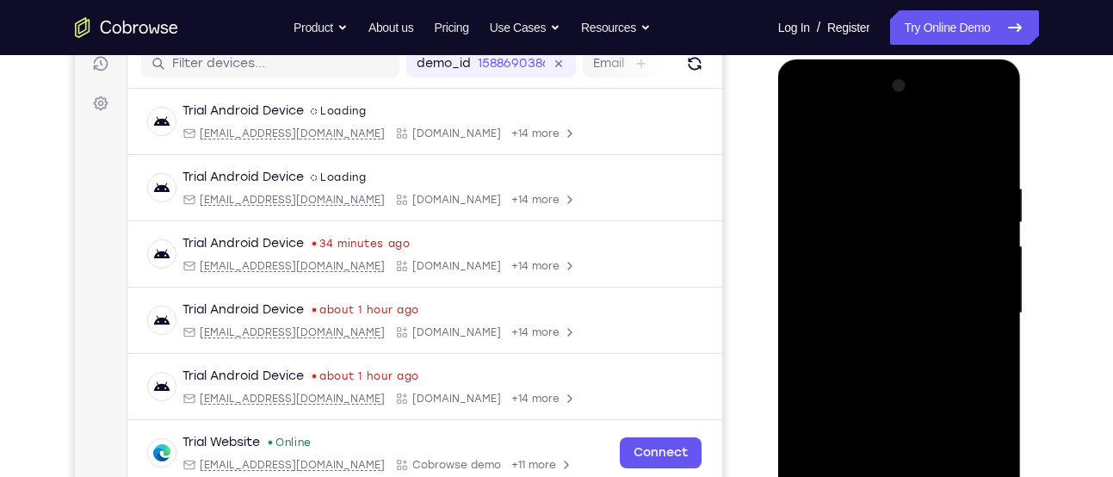
scroll to position [196, 0]
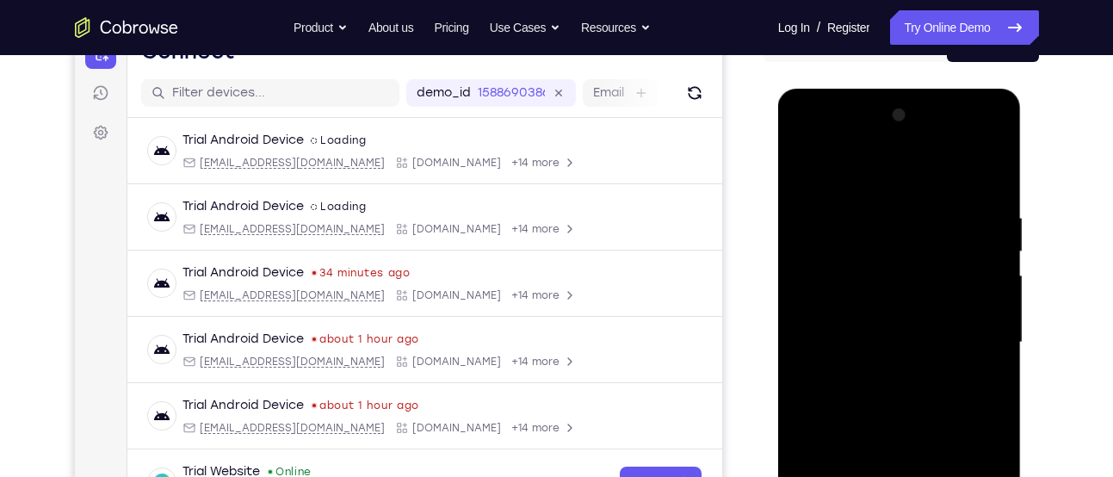
click at [810, 166] on div at bounding box center [899, 343] width 217 height 482
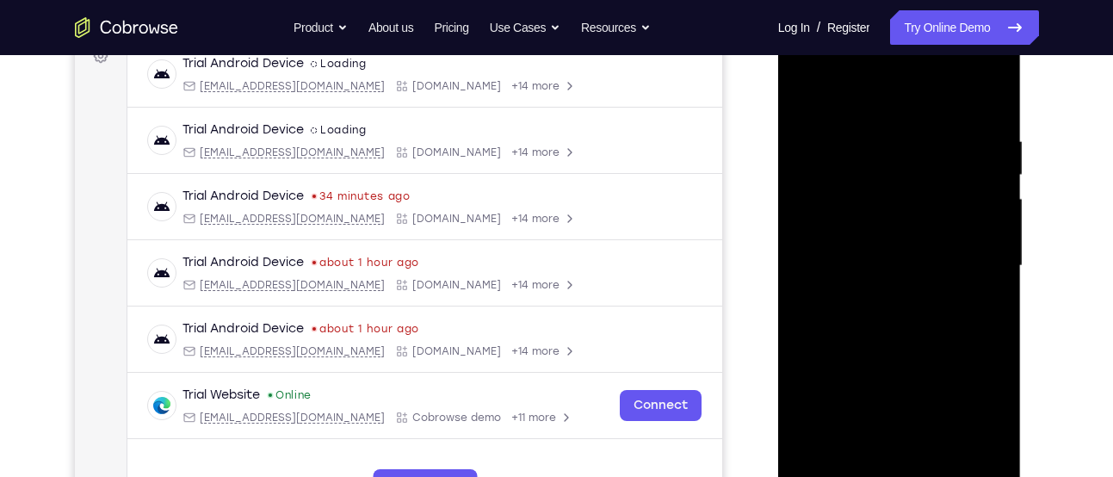
scroll to position [285, 0]
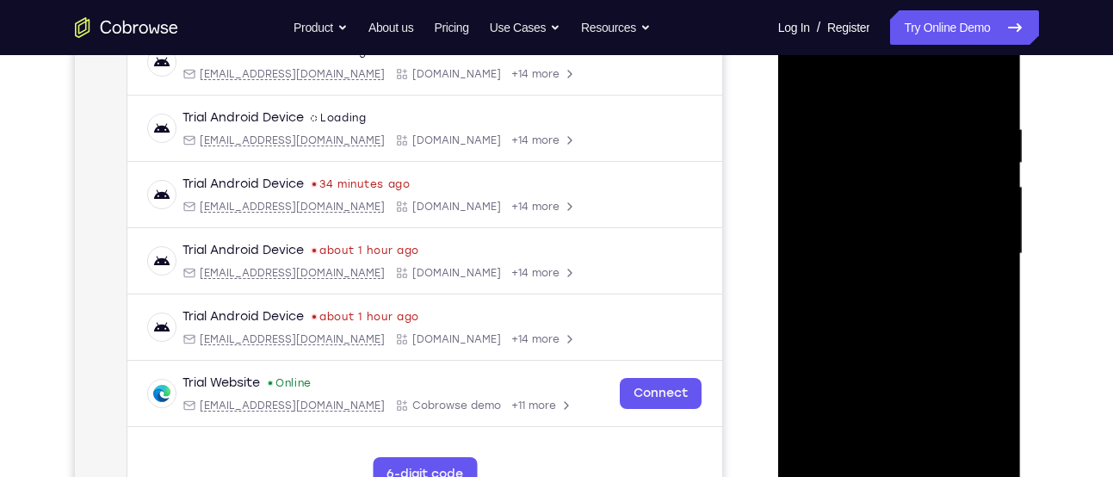
click at [1000, 327] on div at bounding box center [899, 254] width 217 height 482
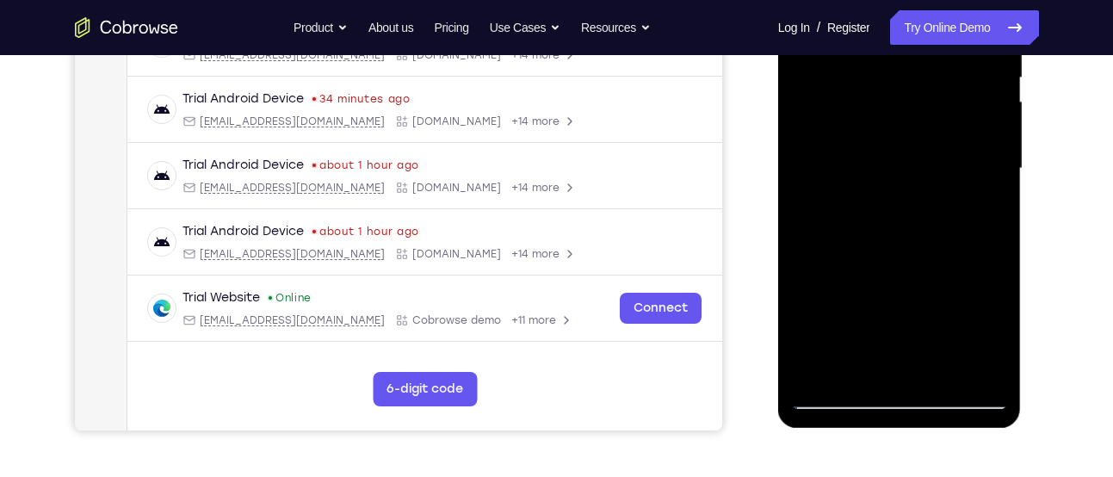
scroll to position [371, 0]
click at [939, 368] on div at bounding box center [899, 168] width 217 height 482
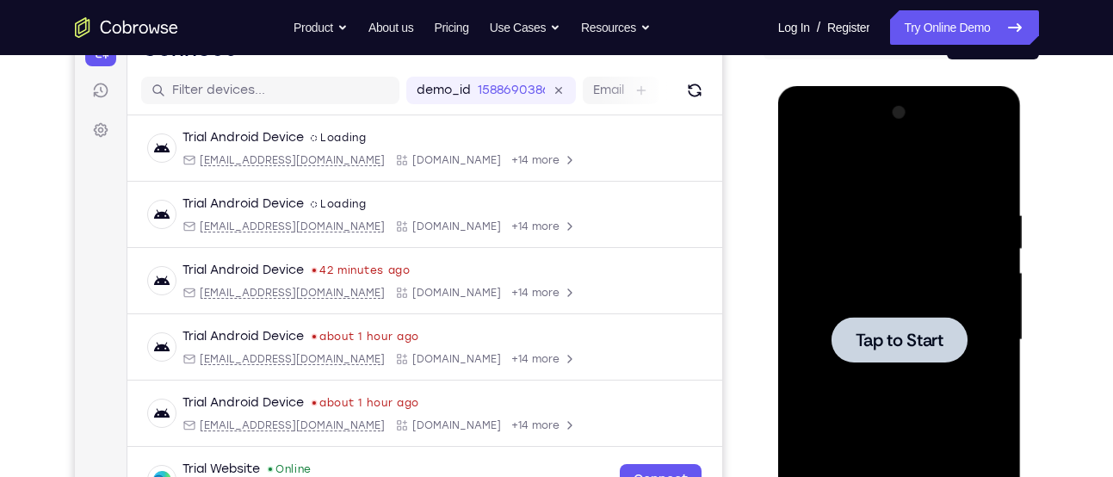
scroll to position [209, 0]
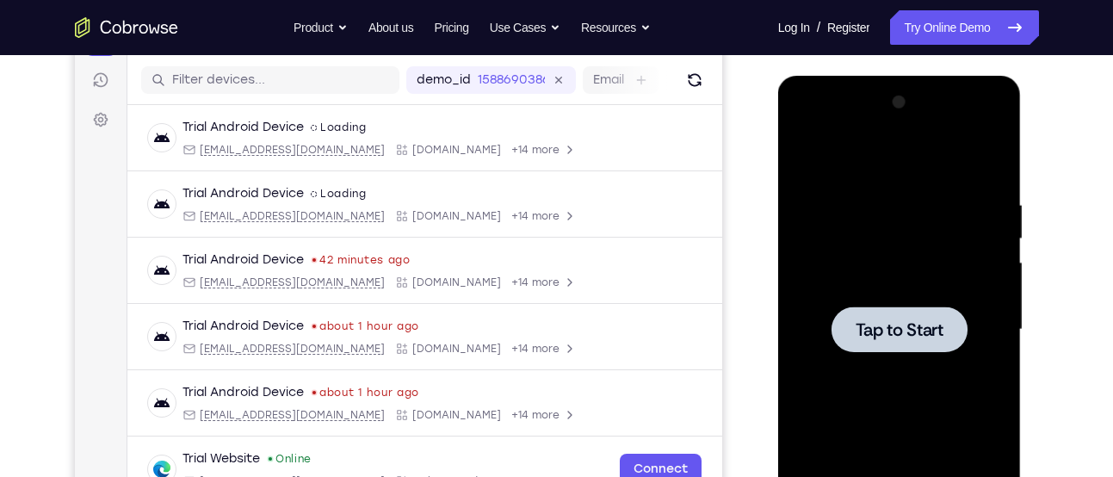
click at [943, 374] on div at bounding box center [899, 330] width 217 height 482
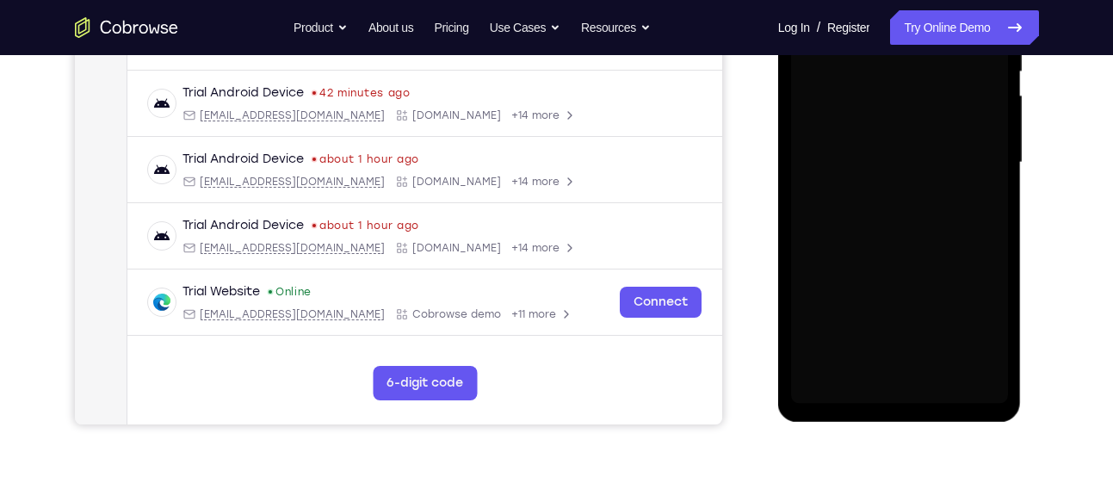
scroll to position [377, 0]
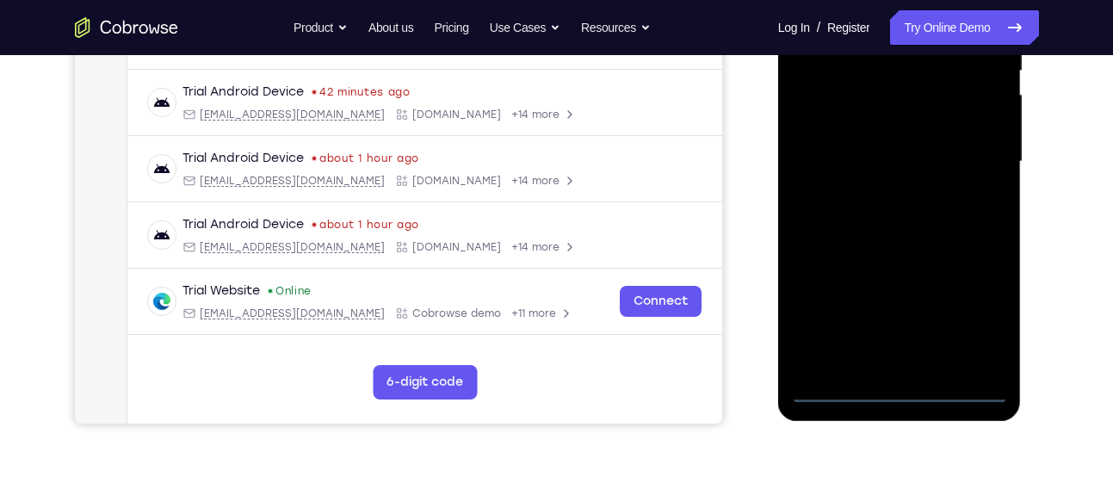
click at [897, 387] on div at bounding box center [899, 162] width 217 height 482
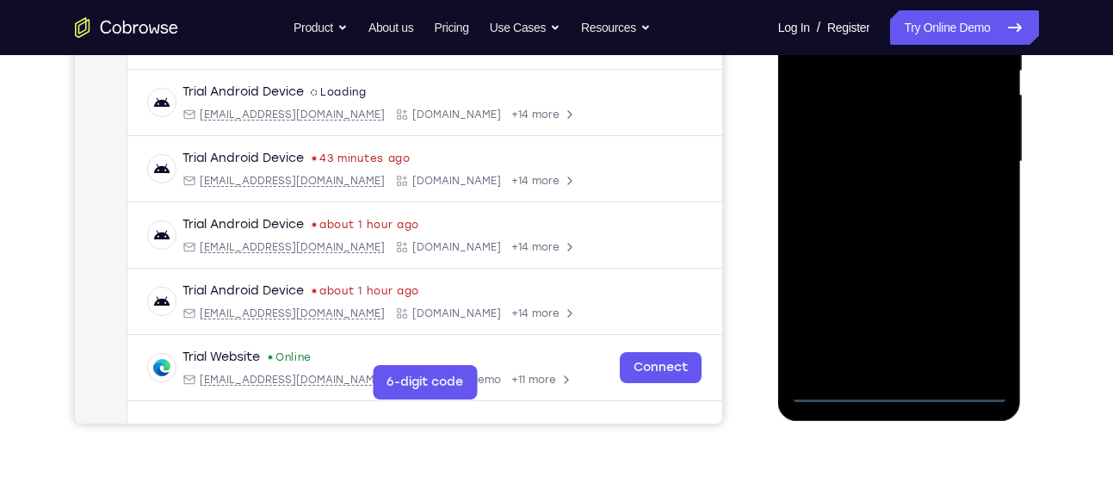
click at [988, 319] on div at bounding box center [899, 162] width 217 height 482
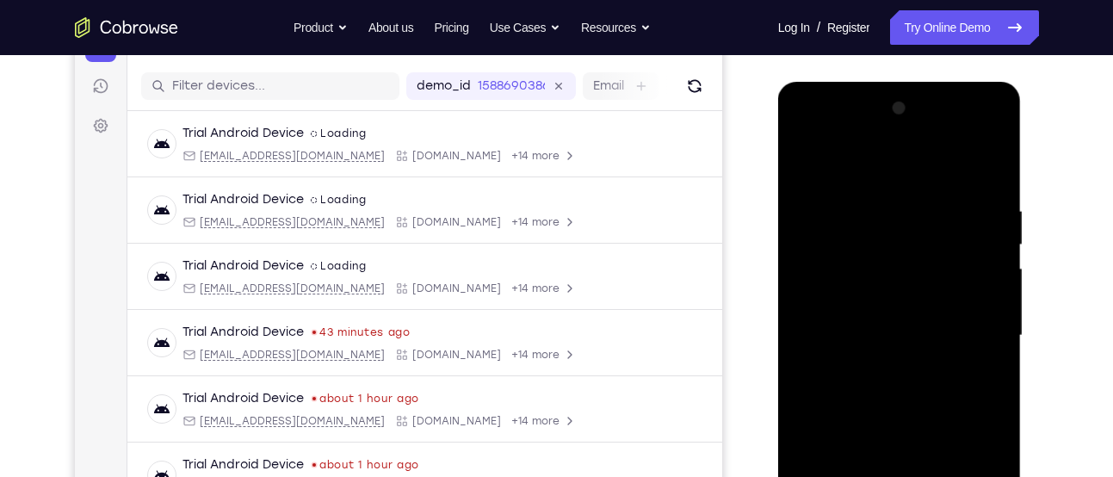
scroll to position [202, 0]
click at [832, 162] on div at bounding box center [899, 337] width 217 height 482
click at [971, 328] on div at bounding box center [899, 337] width 217 height 482
click at [880, 367] on div at bounding box center [899, 337] width 217 height 482
click at [893, 318] on div at bounding box center [899, 337] width 217 height 482
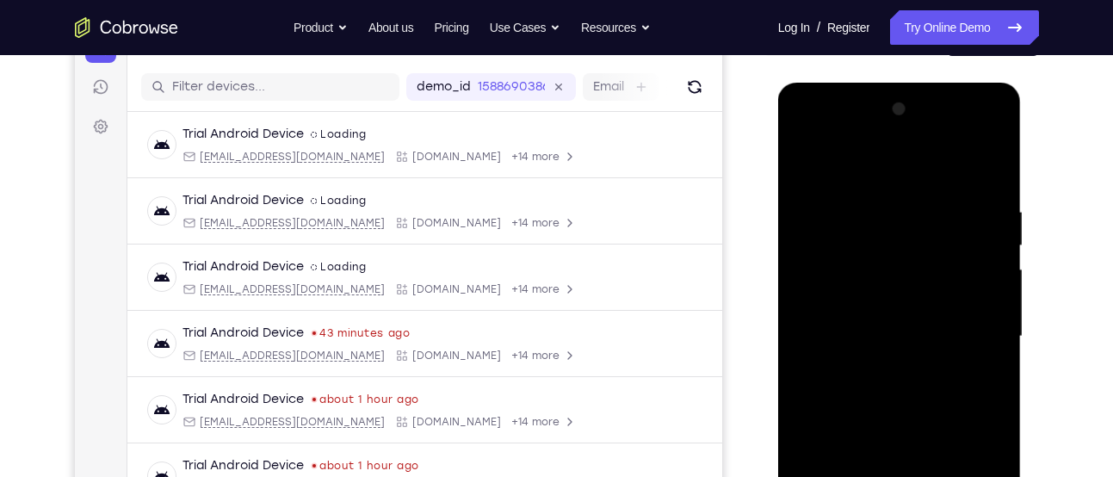
click at [893, 305] on div at bounding box center [899, 337] width 217 height 482
click at [902, 342] on div at bounding box center [899, 337] width 217 height 482
click at [901, 395] on div at bounding box center [899, 337] width 217 height 482
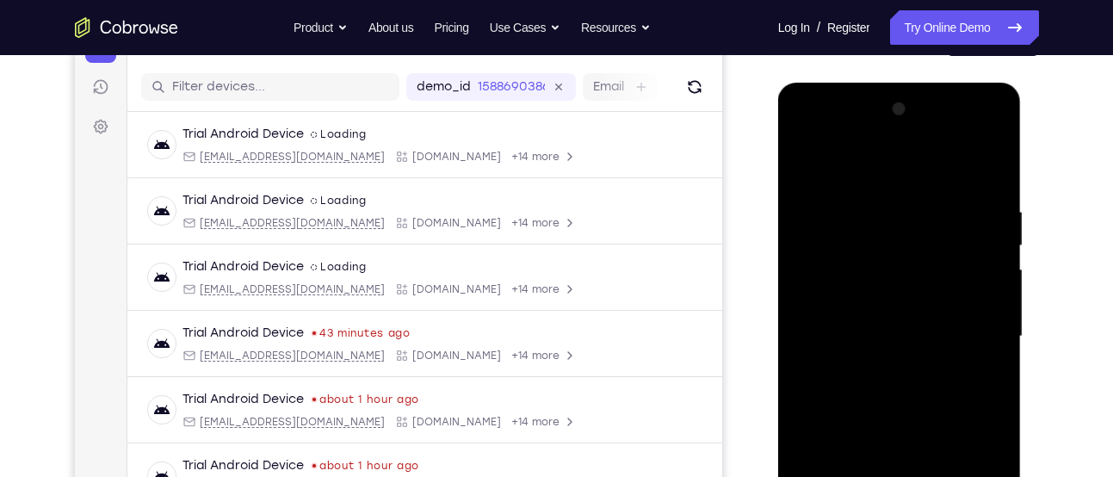
click at [901, 395] on div at bounding box center [899, 337] width 217 height 482
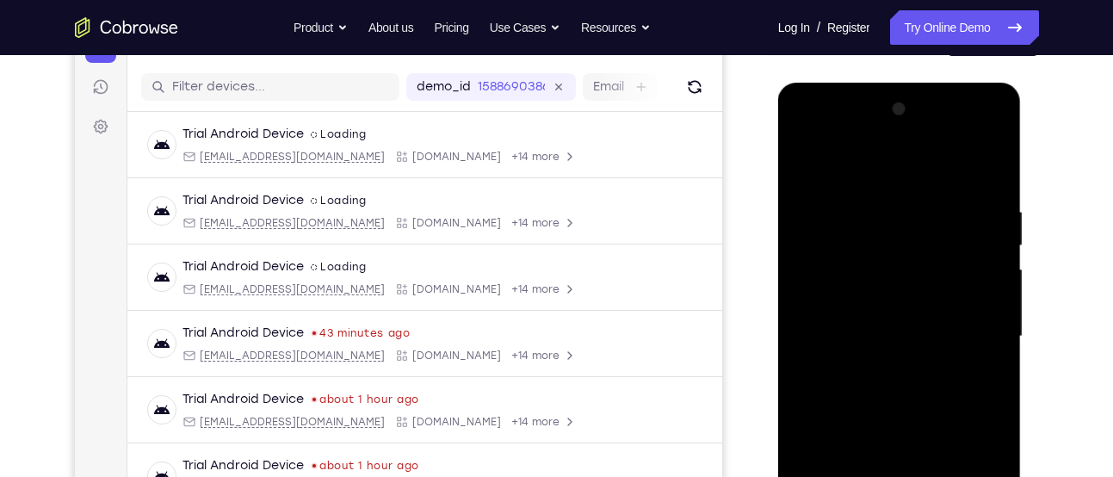
click at [901, 395] on div at bounding box center [899, 337] width 217 height 482
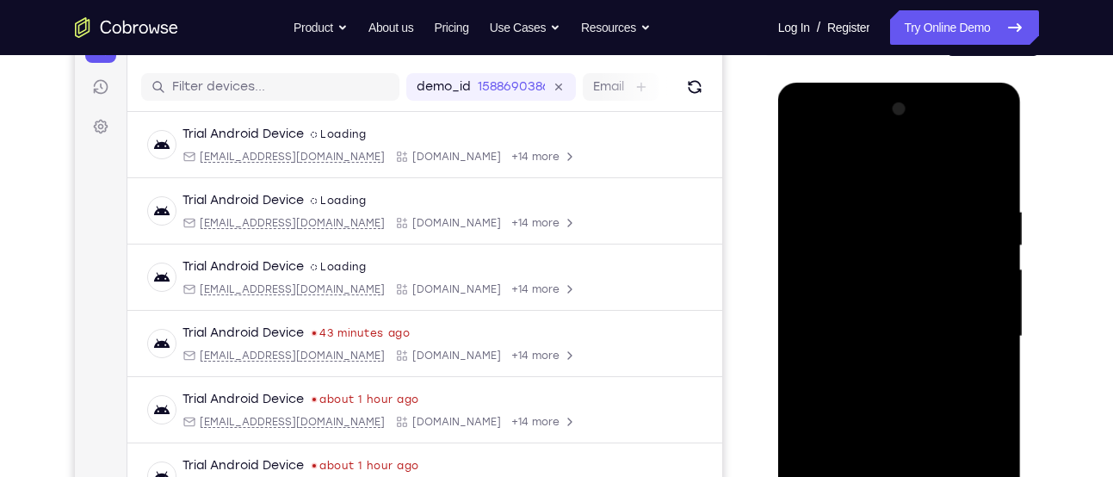
click at [901, 395] on div at bounding box center [899, 337] width 217 height 482
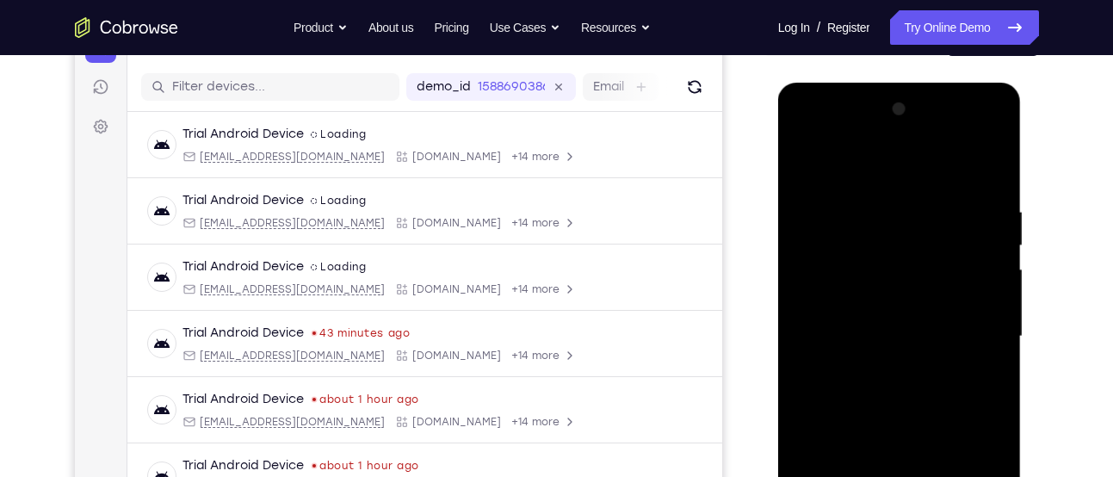
click at [901, 395] on div at bounding box center [899, 337] width 217 height 482
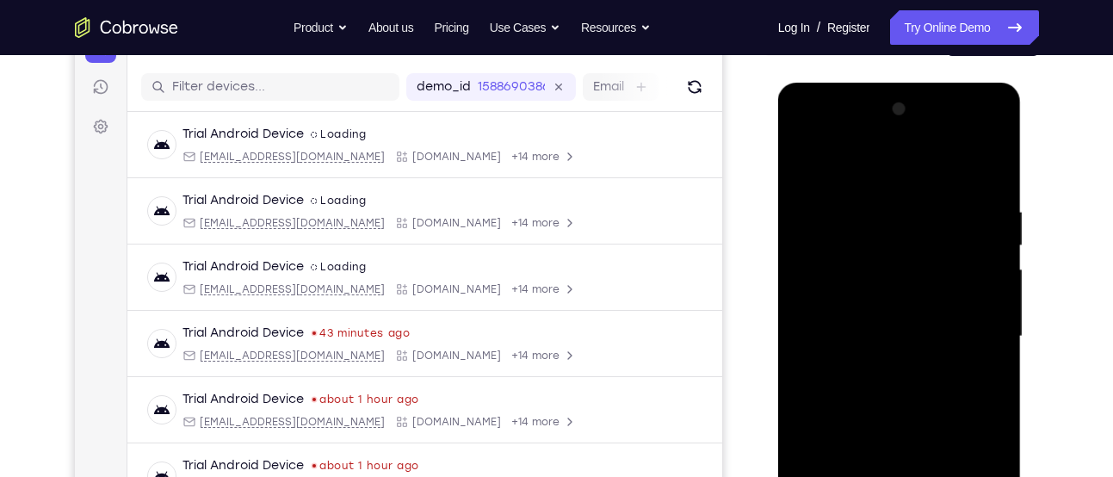
click at [901, 395] on div at bounding box center [899, 337] width 217 height 482
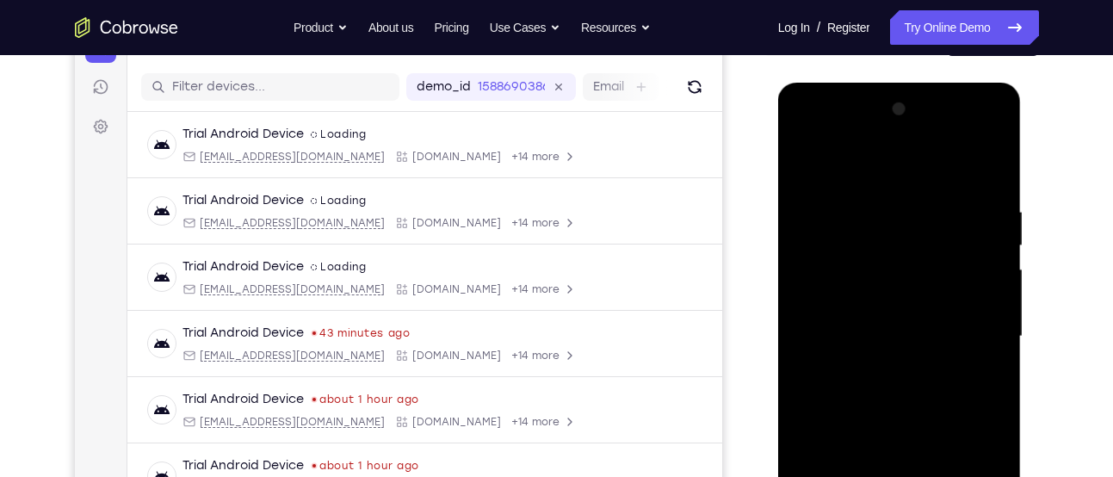
click at [901, 395] on div at bounding box center [899, 337] width 217 height 482
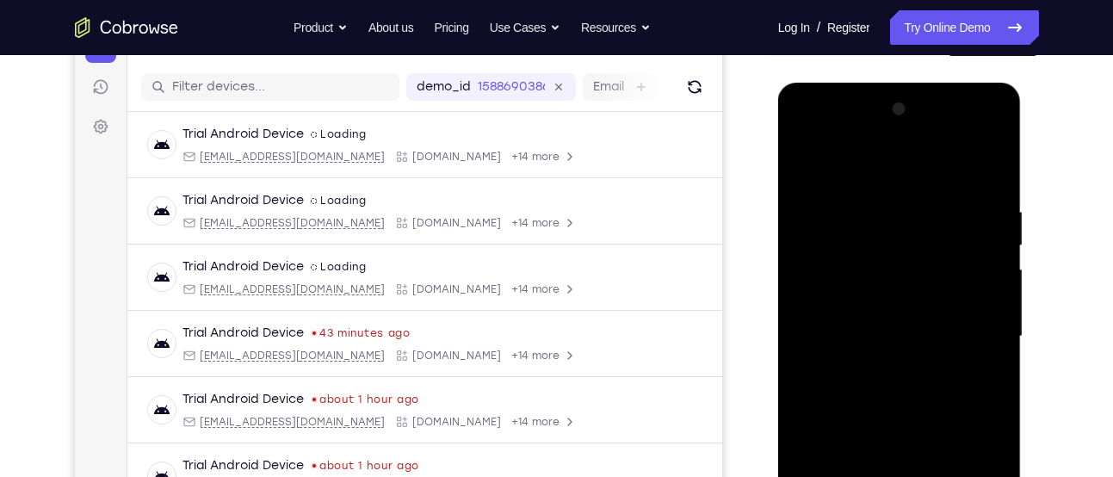
click at [901, 395] on div at bounding box center [899, 337] width 217 height 482
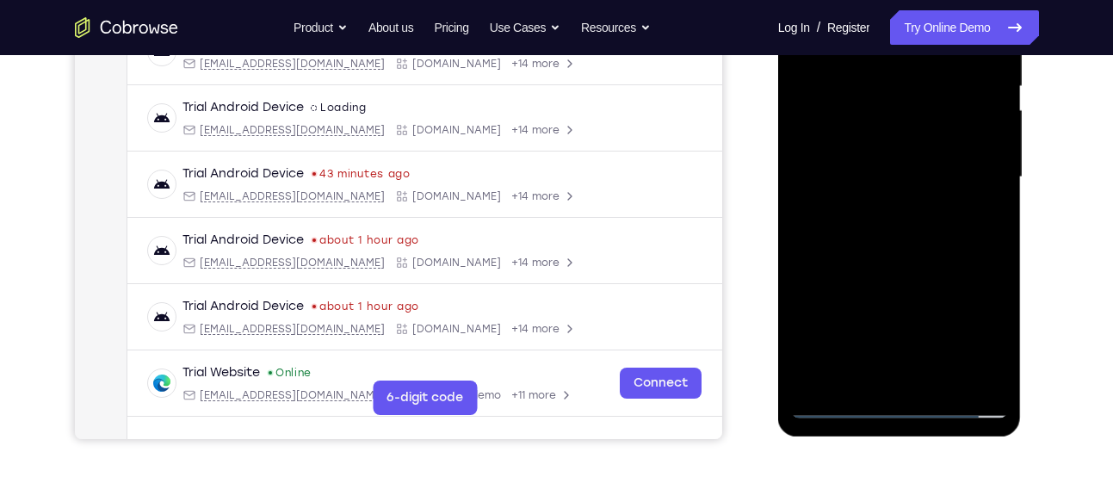
scroll to position [362, 0]
click at [885, 255] on div at bounding box center [899, 176] width 217 height 482
click at [945, 377] on div at bounding box center [899, 176] width 217 height 482
click at [912, 269] on div at bounding box center [899, 176] width 217 height 482
click at [901, 267] on div at bounding box center [899, 176] width 217 height 482
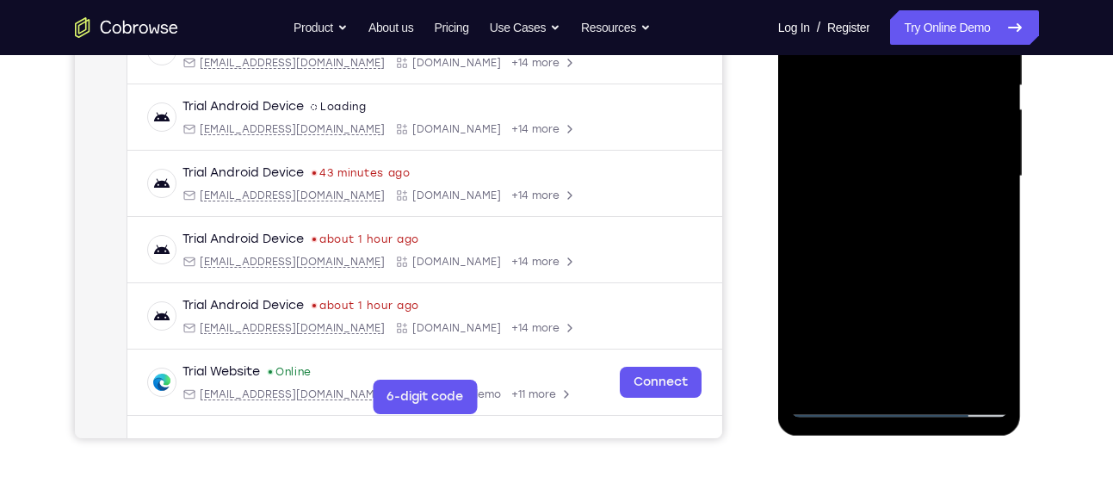
click at [836, 404] on div at bounding box center [899, 176] width 217 height 482
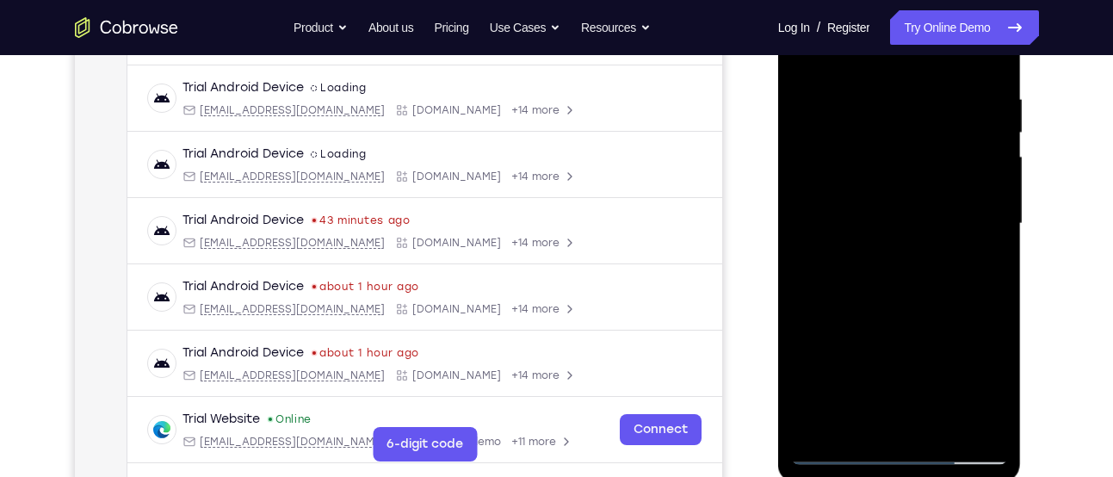
scroll to position [238, 0]
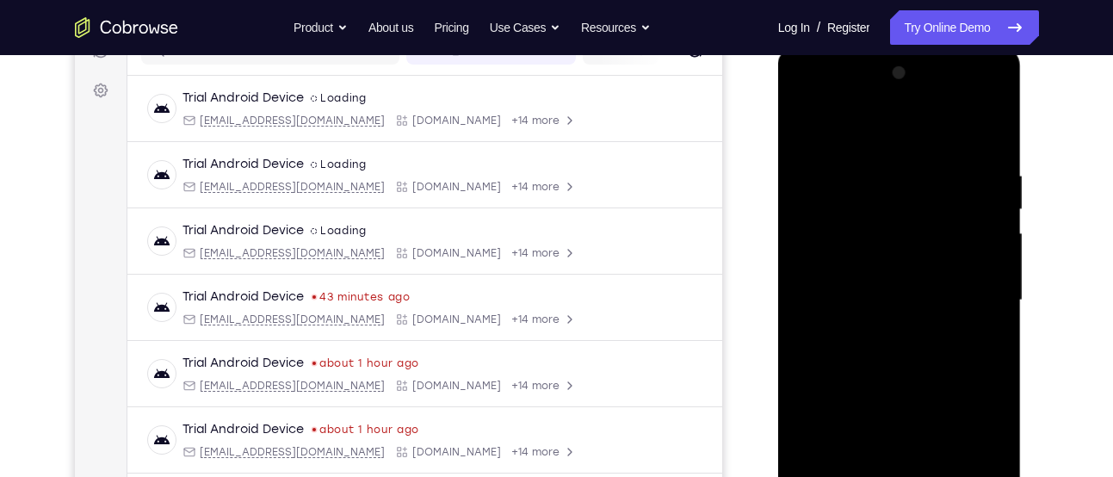
click at [802, 123] on div at bounding box center [899, 300] width 217 height 482
click at [996, 121] on div at bounding box center [899, 300] width 217 height 482
click at [808, 121] on div at bounding box center [899, 300] width 217 height 482
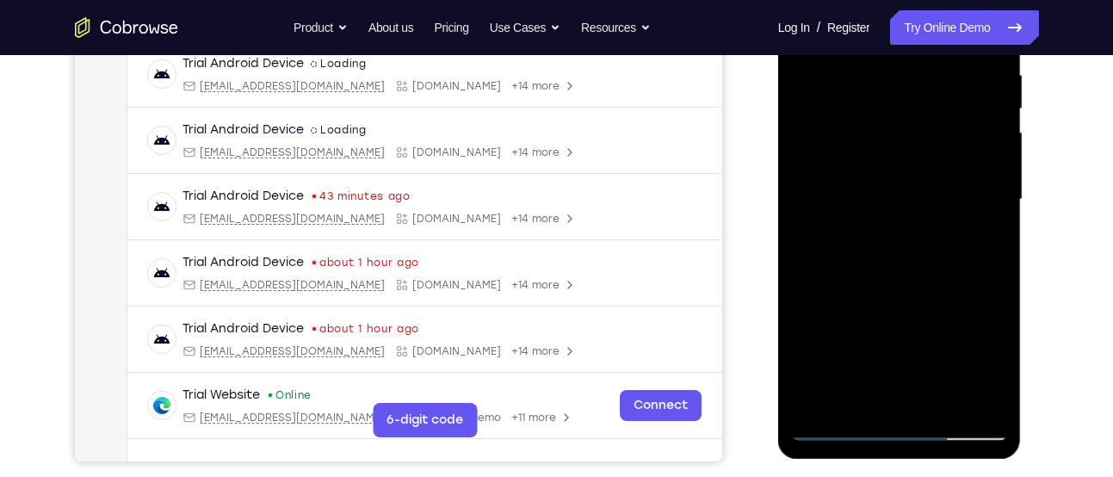
scroll to position [340, 0]
click at [938, 403] on div at bounding box center [899, 199] width 217 height 482
click at [898, 219] on div at bounding box center [899, 199] width 217 height 482
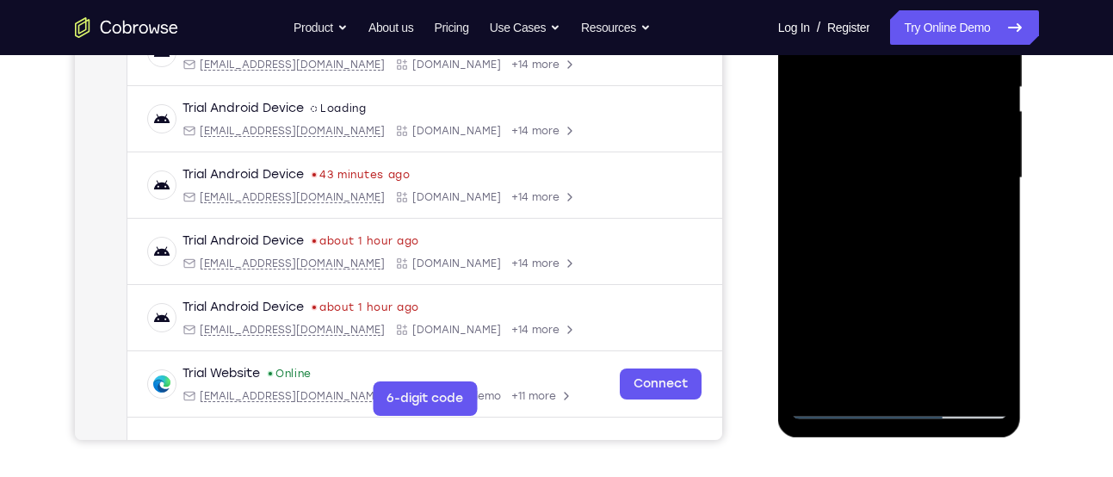
scroll to position [362, 0]
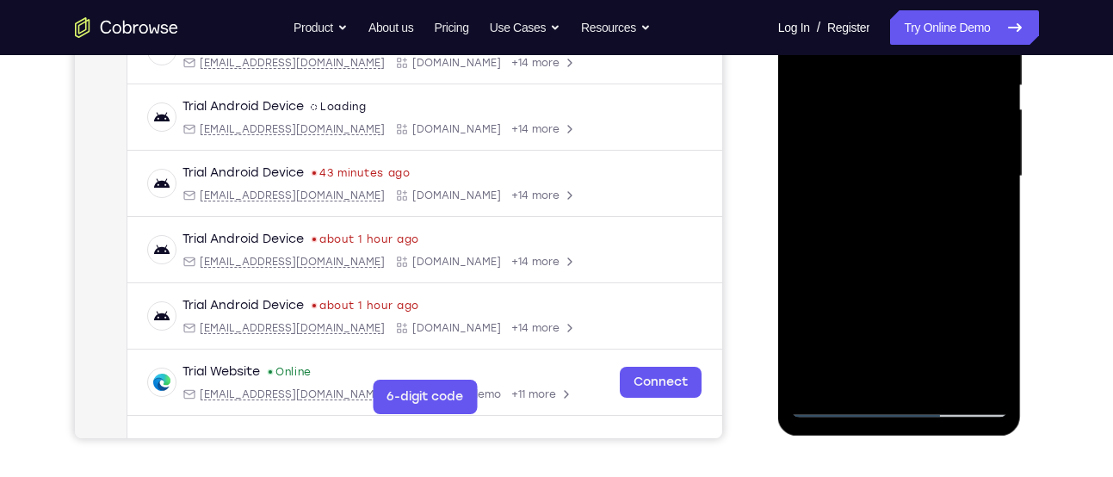
click at [858, 369] on div at bounding box center [899, 176] width 217 height 482
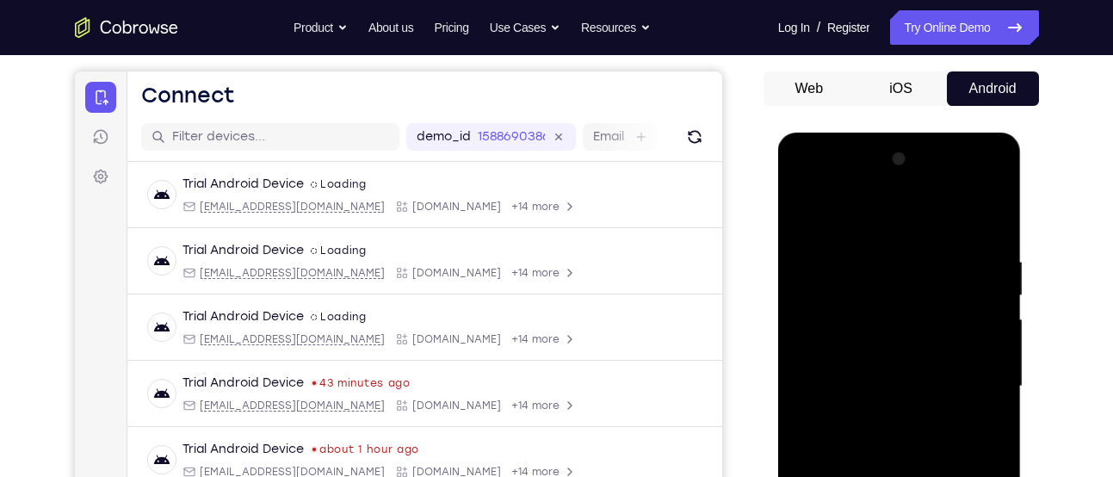
scroll to position [145, 0]
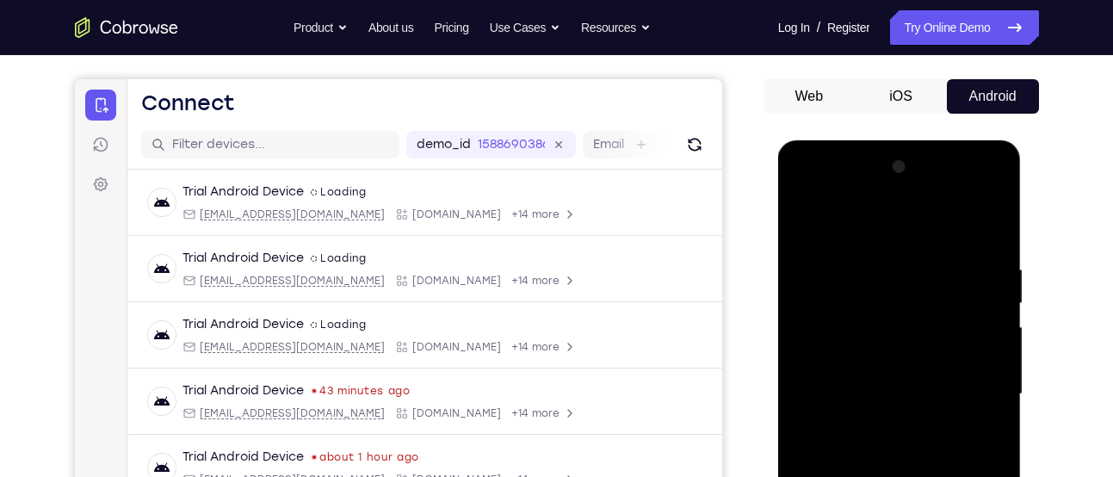
click at [805, 226] on div at bounding box center [899, 394] width 217 height 482
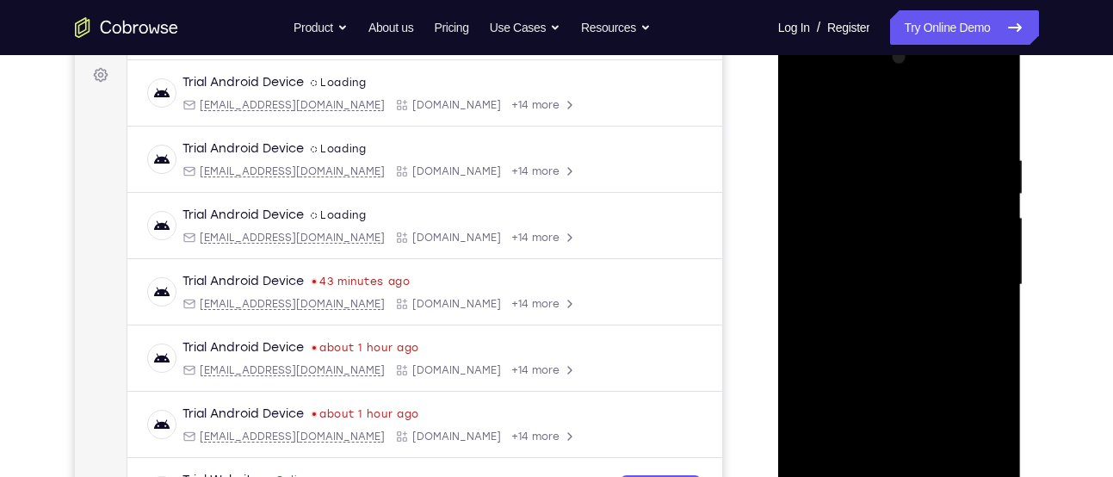
scroll to position [255, 0]
click at [807, 110] on div at bounding box center [899, 284] width 217 height 482
drag, startPoint x: 898, startPoint y: 179, endPoint x: 886, endPoint y: 425, distance: 246.5
click at [886, 425] on div at bounding box center [899, 284] width 217 height 482
click at [901, 159] on div at bounding box center [899, 284] width 217 height 482
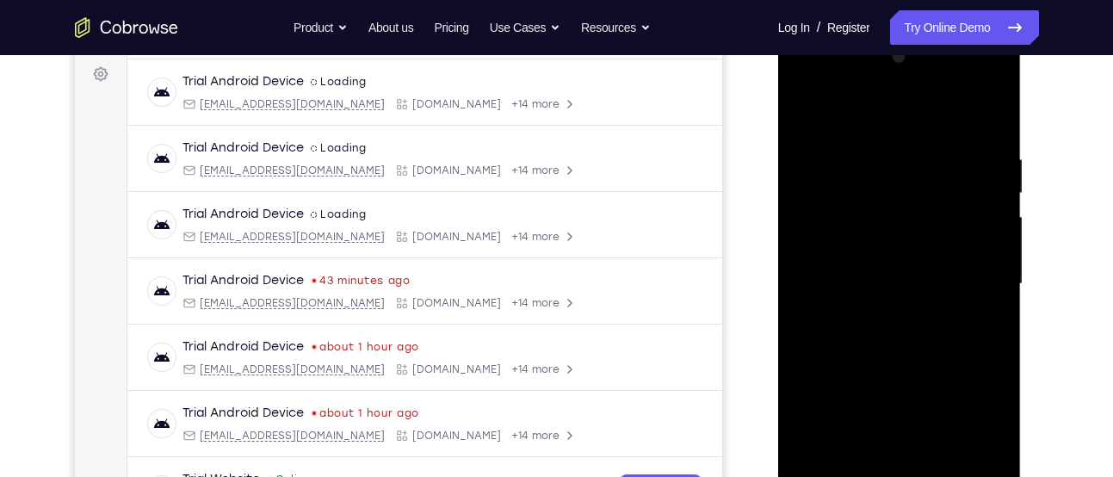
drag, startPoint x: 901, startPoint y: 159, endPoint x: 893, endPoint y: 425, distance: 266.2
click at [893, 425] on div at bounding box center [899, 284] width 217 height 482
click at [895, 357] on div at bounding box center [899, 284] width 217 height 482
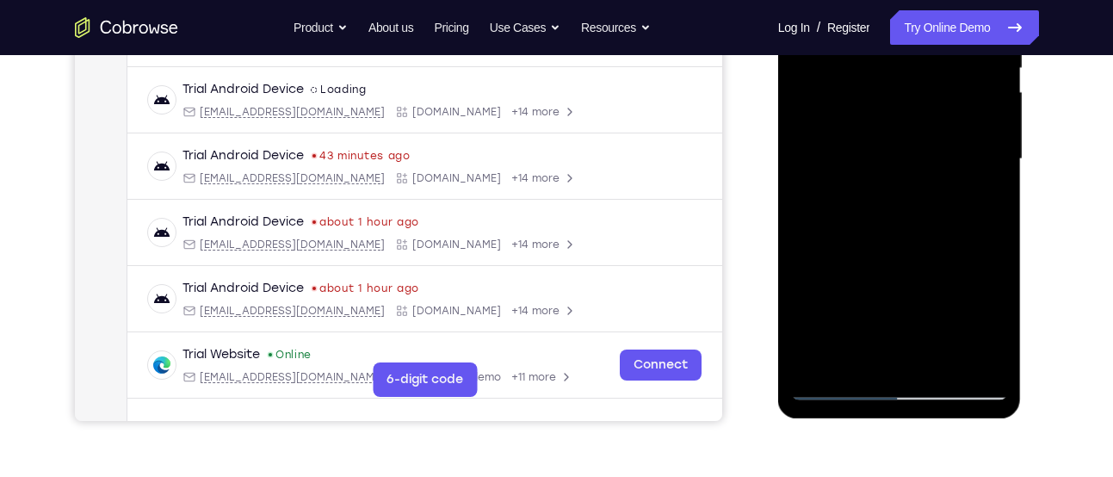
scroll to position [381, 0]
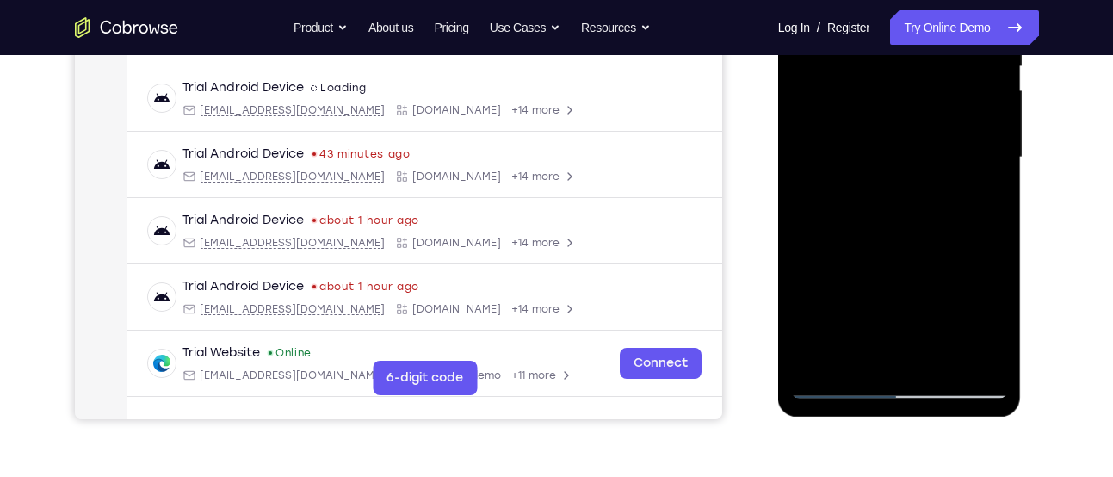
click at [840, 386] on div at bounding box center [899, 157] width 217 height 482
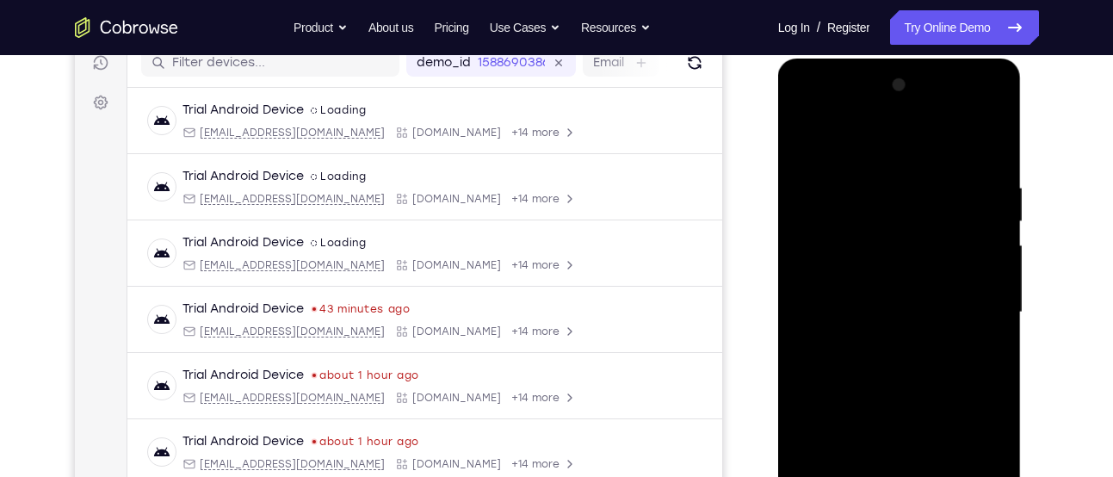
scroll to position [220, 0]
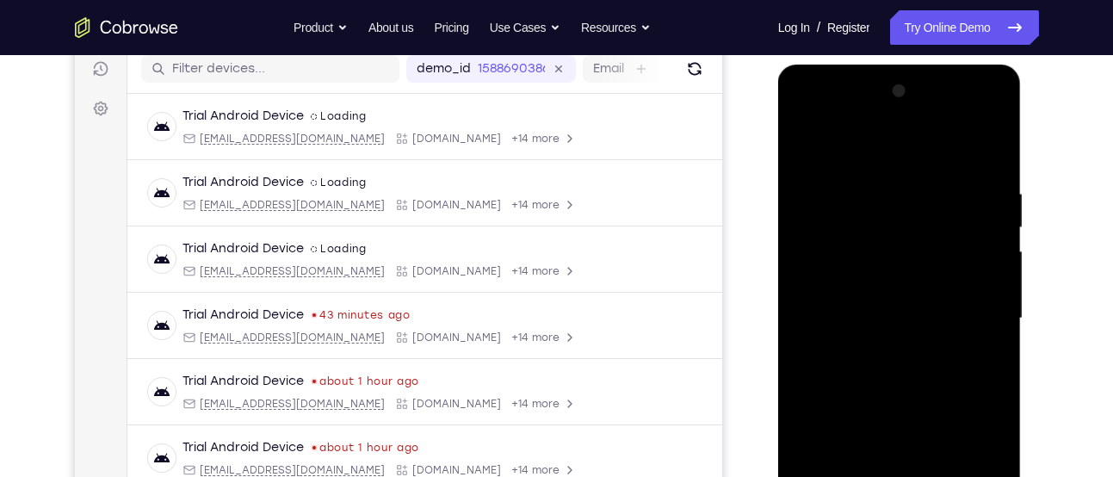
click at [884, 187] on div at bounding box center [899, 318] width 217 height 482
click at [987, 153] on div at bounding box center [899, 318] width 217 height 482
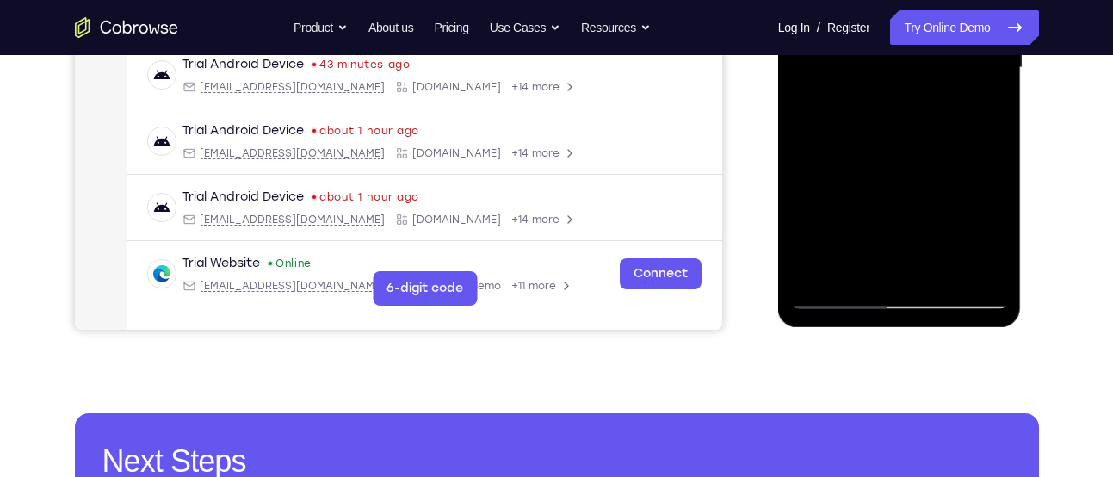
scroll to position [516, 0]
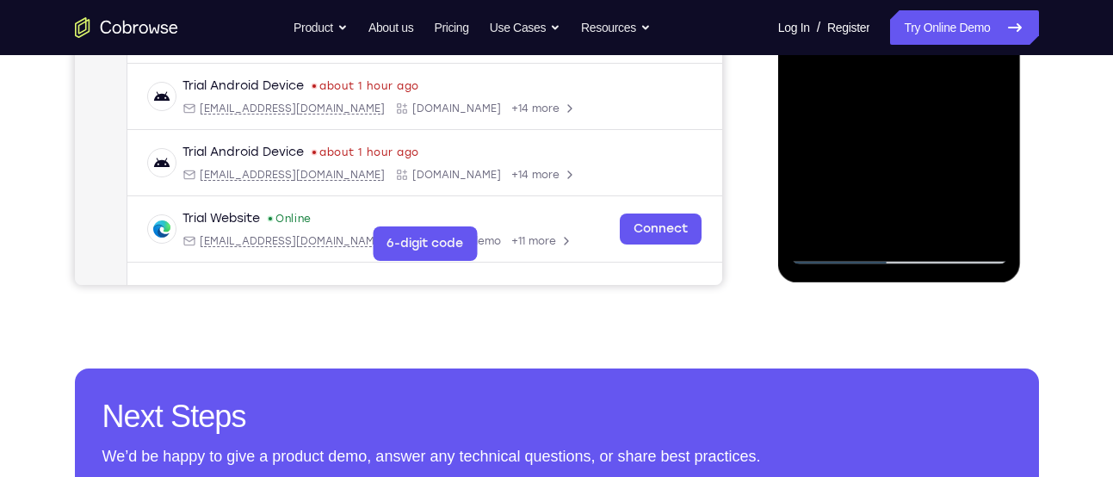
click at [935, 226] on div at bounding box center [899, 23] width 217 height 482
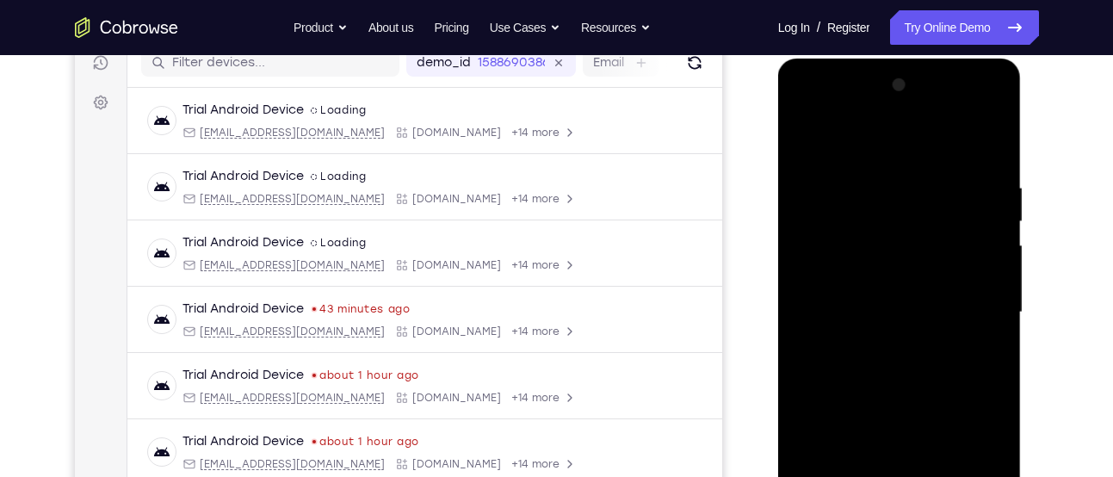
scroll to position [221, 0]
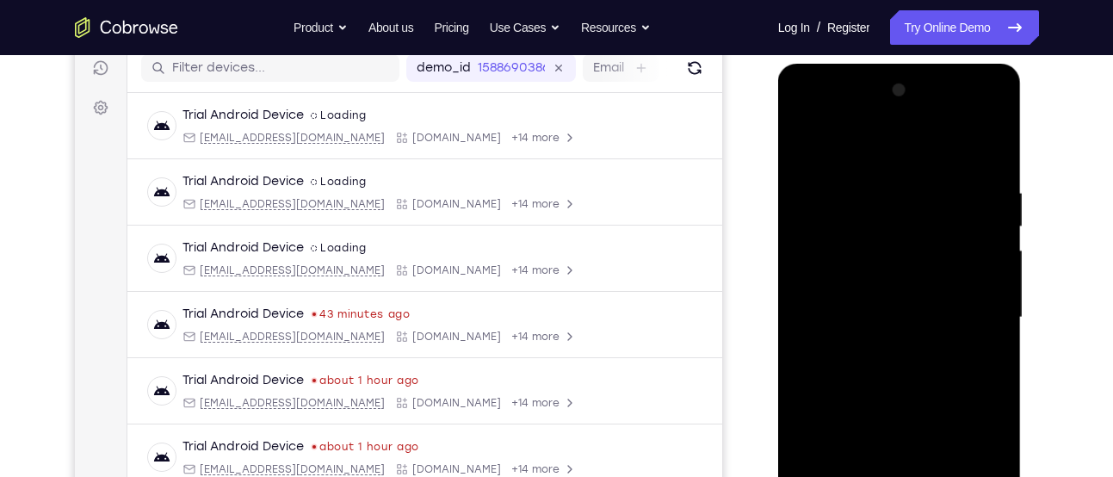
click at [809, 140] on div at bounding box center [899, 318] width 217 height 482
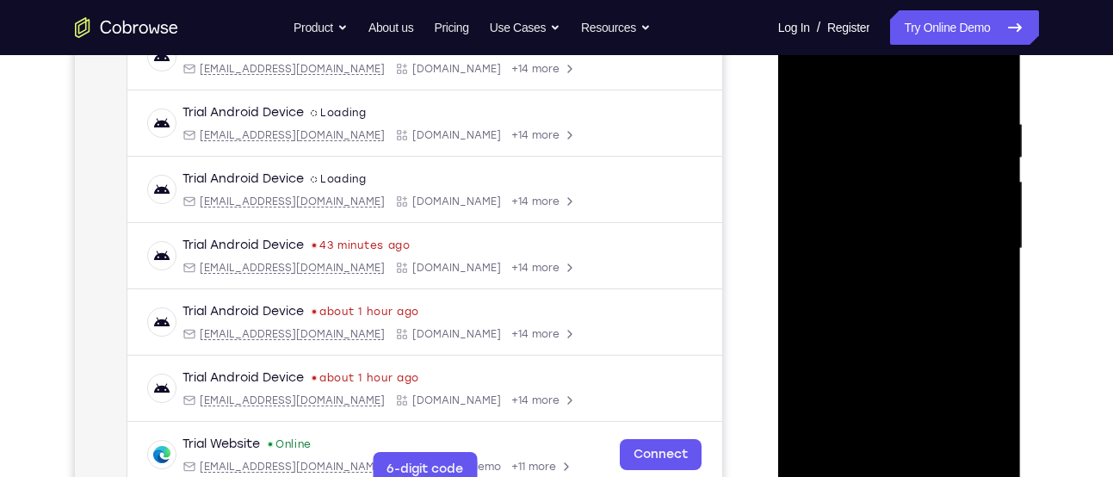
scroll to position [225, 0]
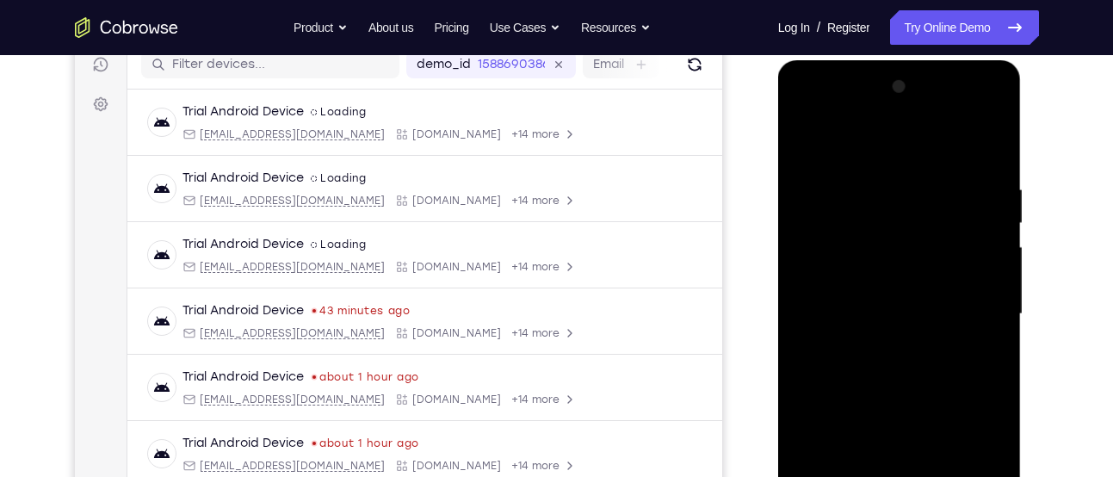
click at [979, 180] on div at bounding box center [899, 314] width 217 height 482
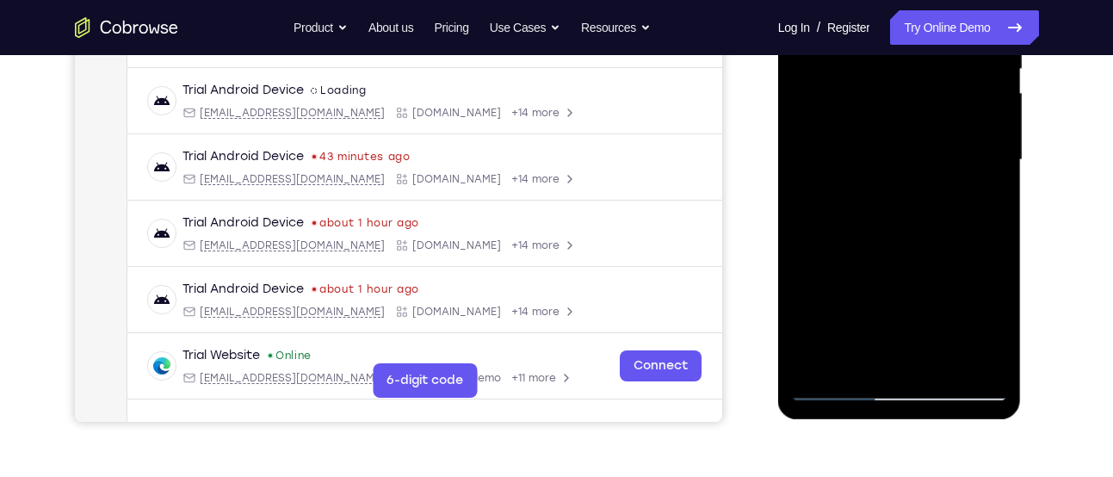
scroll to position [386, 0]
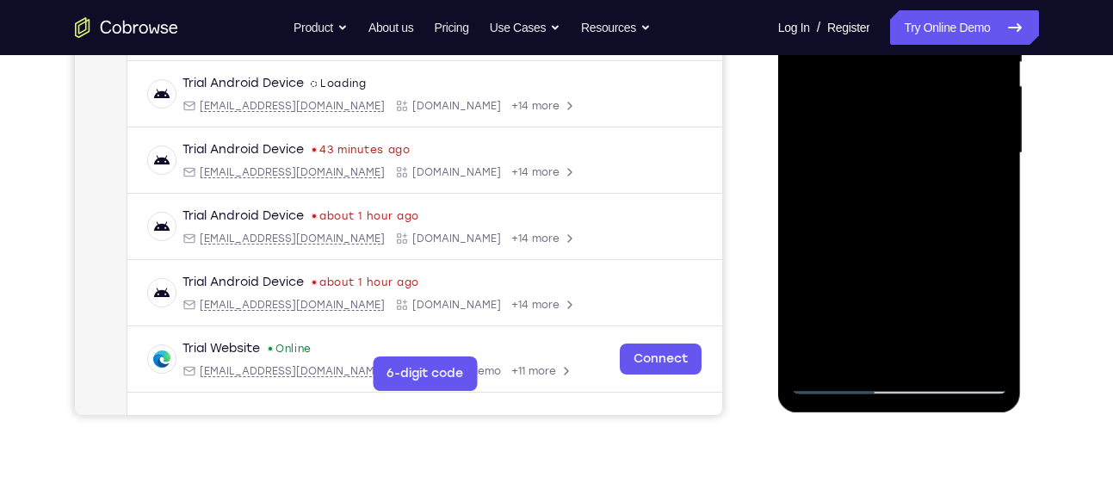
click at [967, 346] on div at bounding box center [899, 153] width 217 height 482
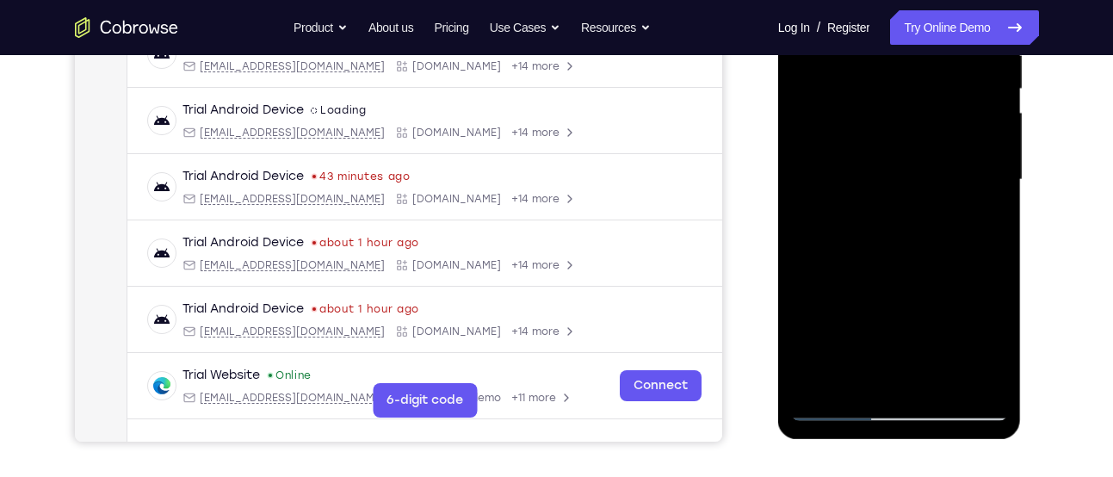
scroll to position [362, 0]
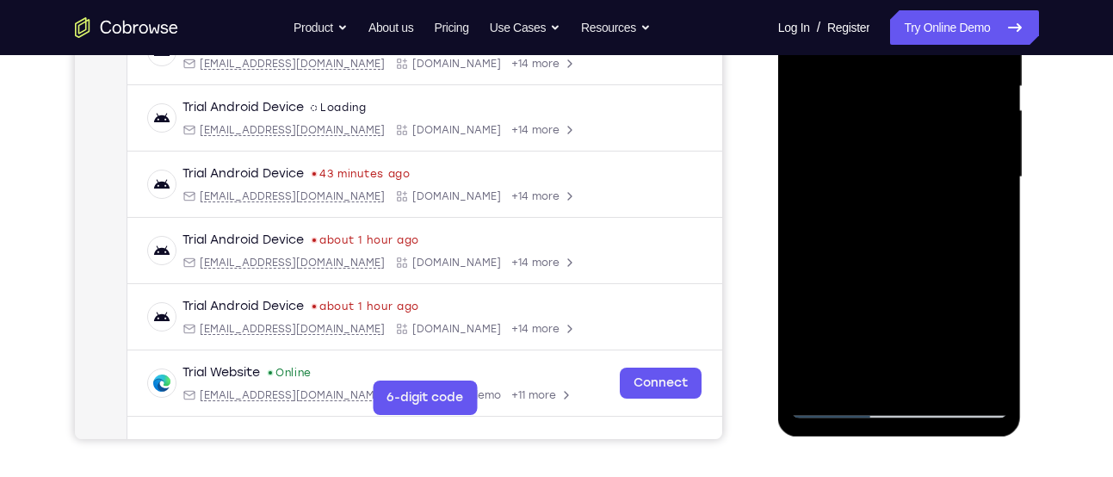
click at [875, 368] on div at bounding box center [899, 177] width 217 height 482
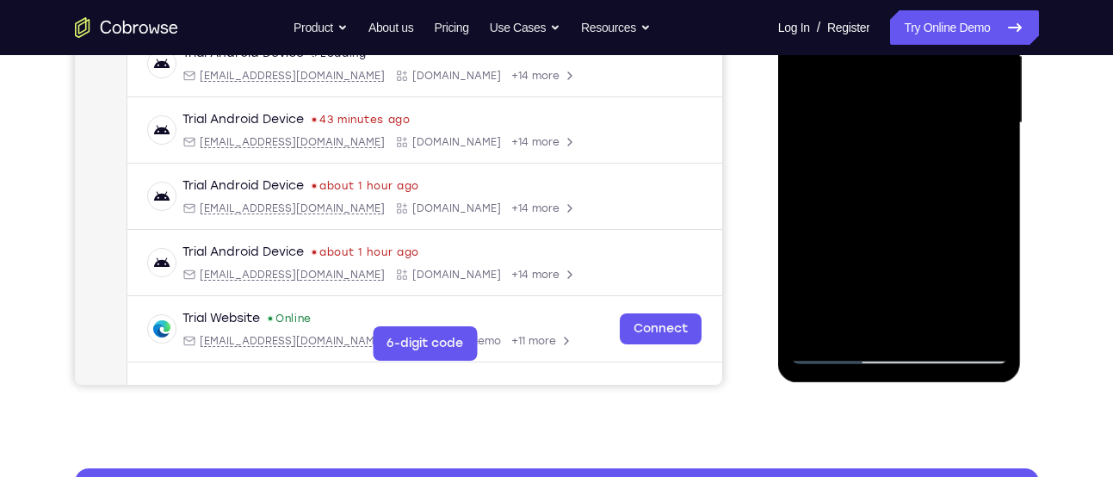
scroll to position [417, 0]
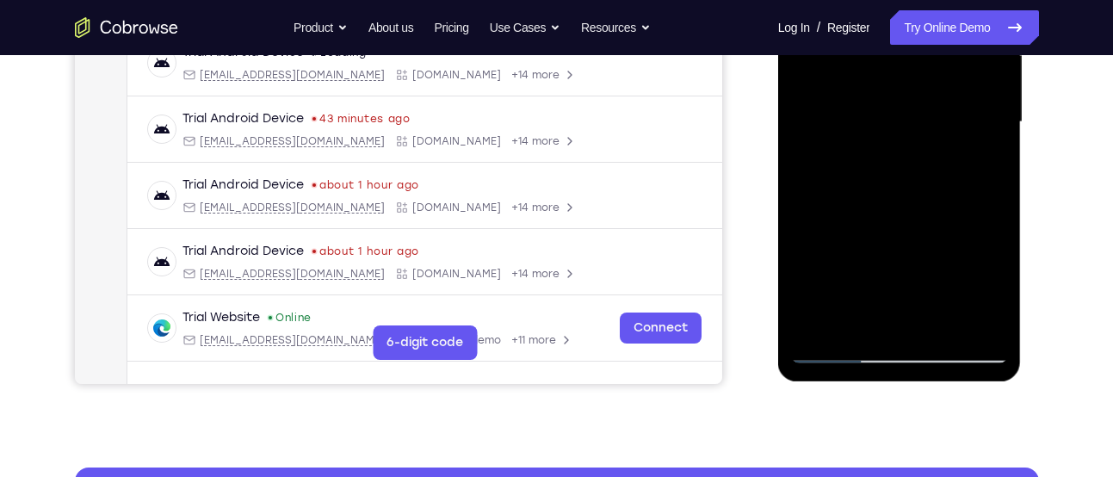
click at [857, 325] on div at bounding box center [899, 122] width 217 height 482
click at [969, 244] on div at bounding box center [899, 122] width 217 height 482
click at [900, 242] on div at bounding box center [899, 122] width 217 height 482
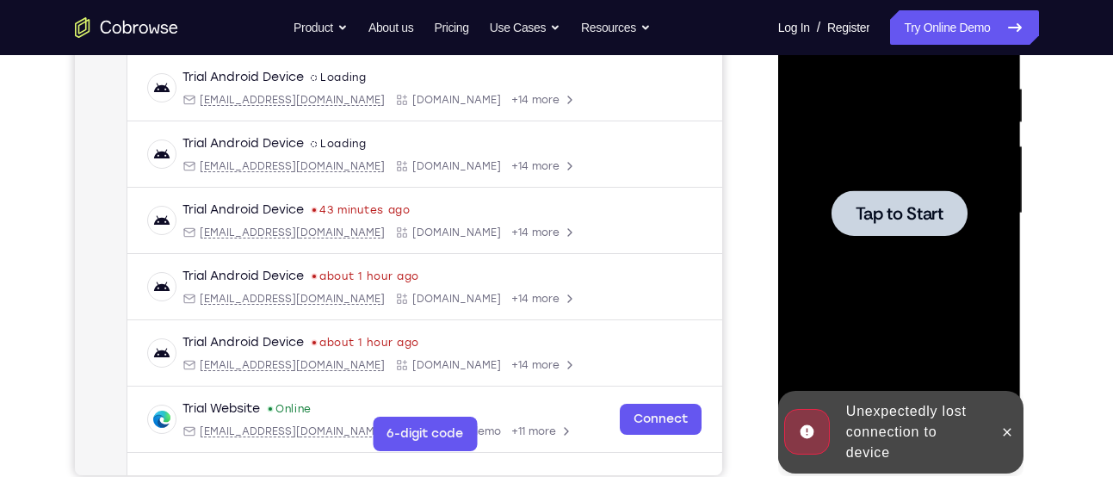
scroll to position [324, 0]
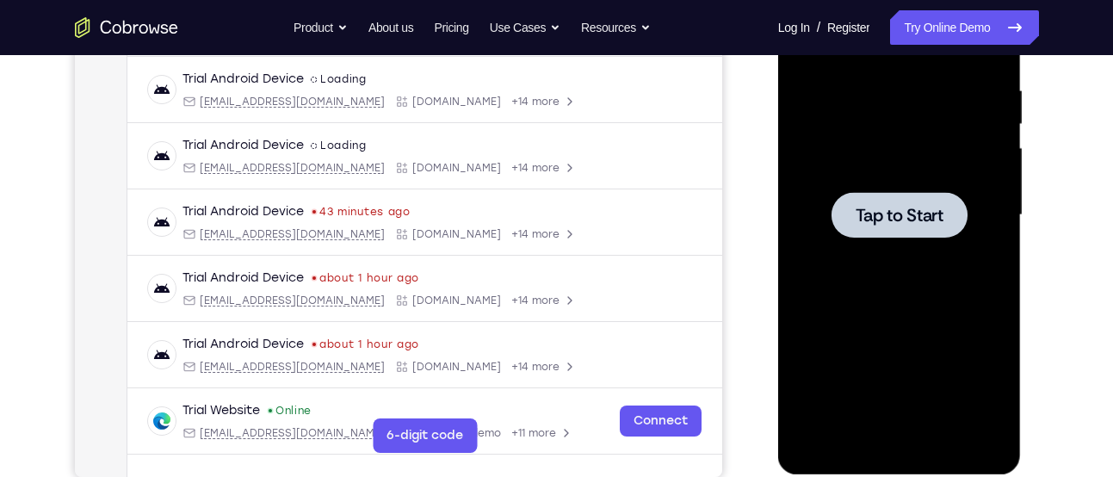
click at [920, 207] on span "Tap to Start" at bounding box center [900, 215] width 88 height 17
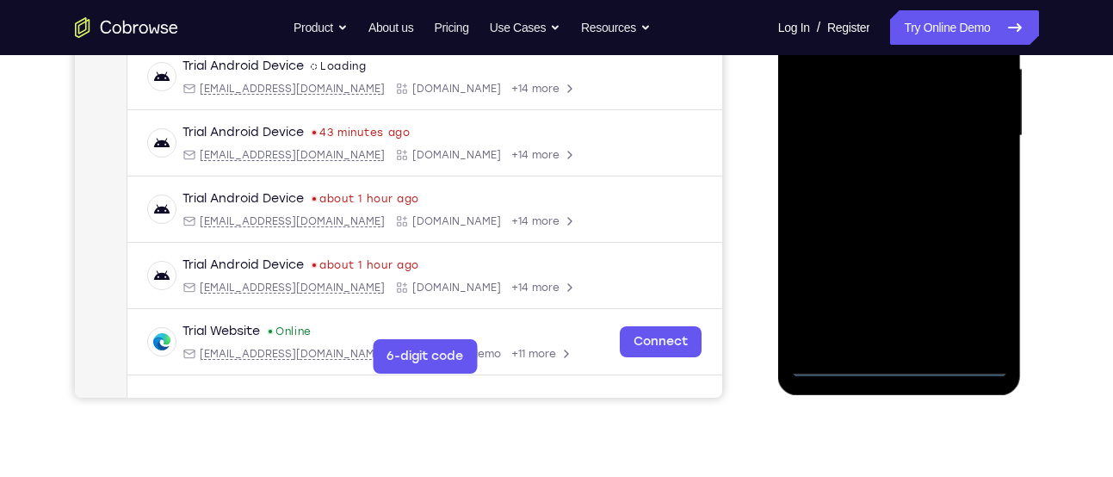
scroll to position [405, 0]
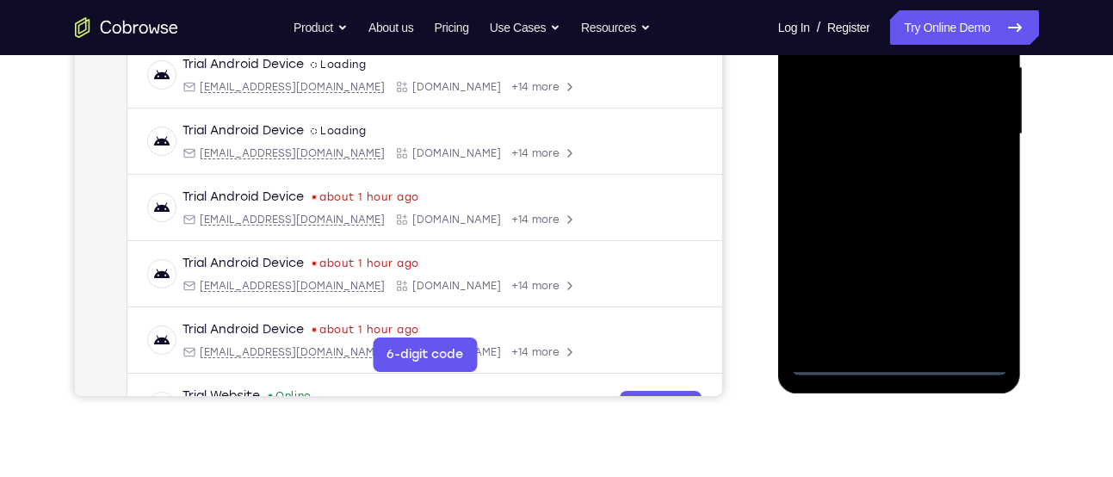
click at [895, 360] on div at bounding box center [899, 134] width 217 height 482
click at [970, 288] on div at bounding box center [899, 134] width 217 height 482
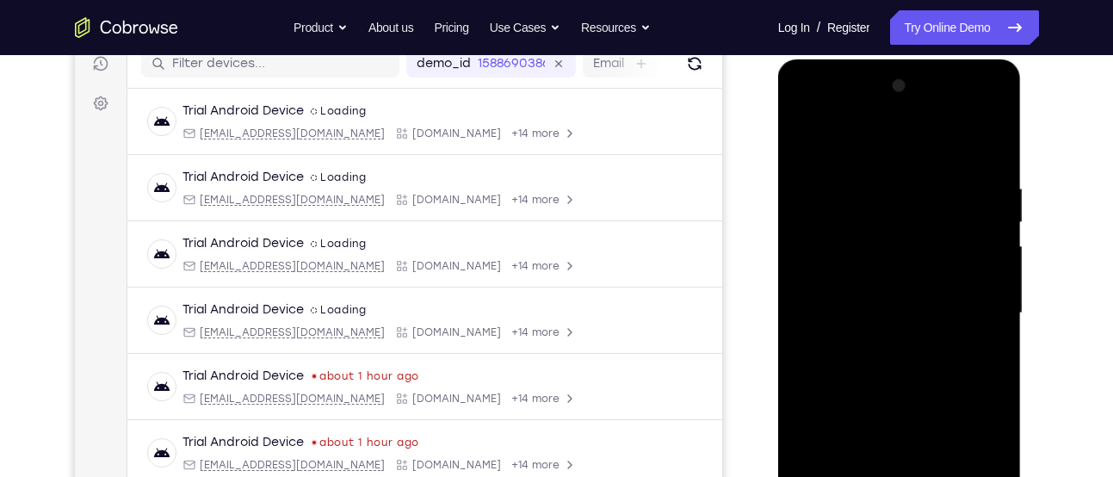
scroll to position [225, 0]
click at [824, 108] on div at bounding box center [899, 314] width 217 height 482
click at [969, 307] on div at bounding box center [899, 314] width 217 height 482
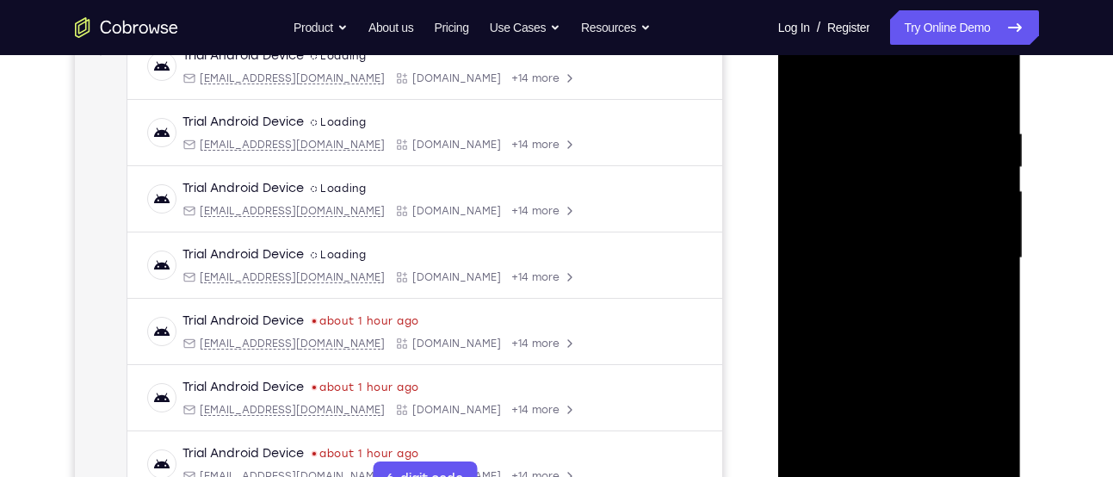
scroll to position [282, 0]
click at [882, 289] on div at bounding box center [899, 257] width 217 height 482
click at [882, 240] on div at bounding box center [899, 257] width 217 height 482
click at [888, 221] on div at bounding box center [899, 257] width 217 height 482
click at [900, 260] on div at bounding box center [899, 257] width 217 height 482
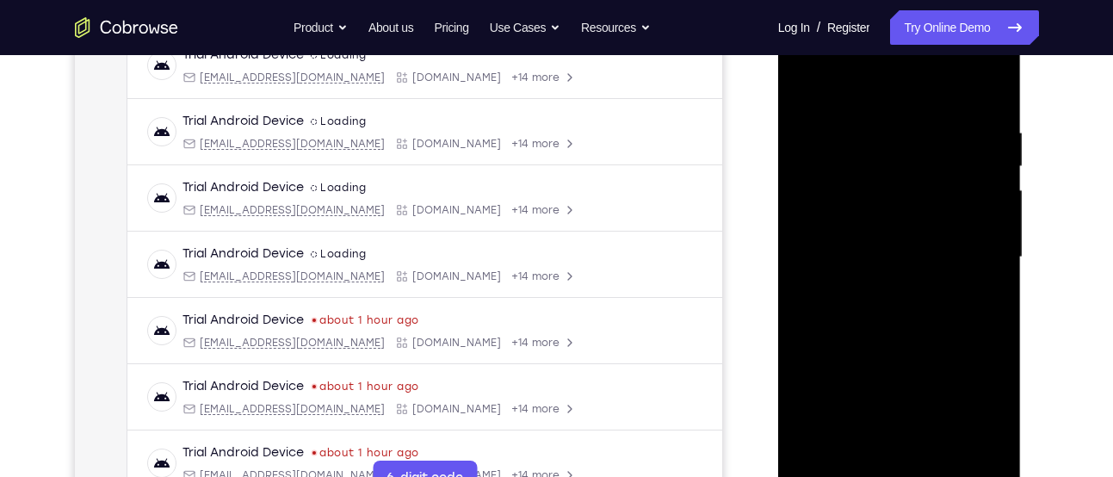
click at [897, 313] on div at bounding box center [899, 257] width 217 height 482
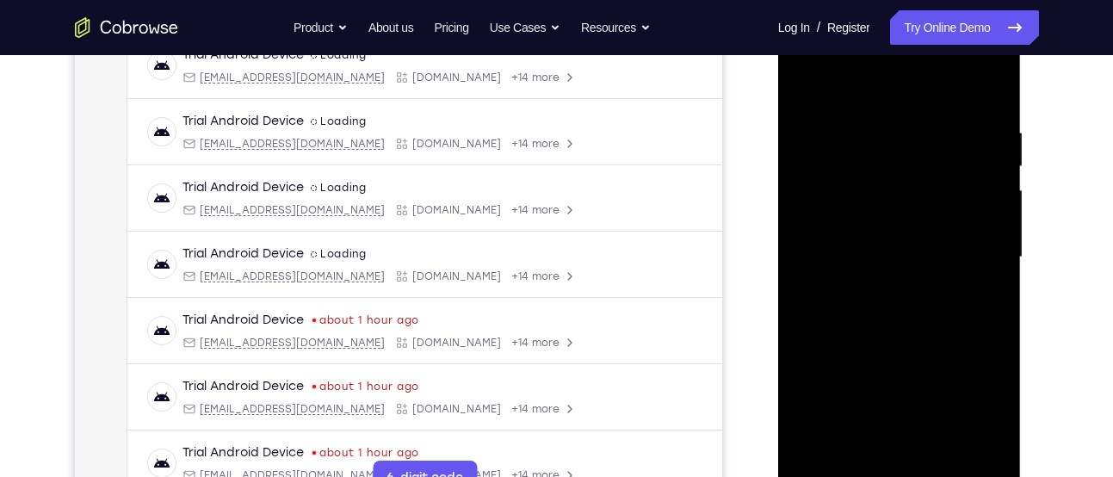
click at [897, 313] on div at bounding box center [899, 257] width 217 height 482
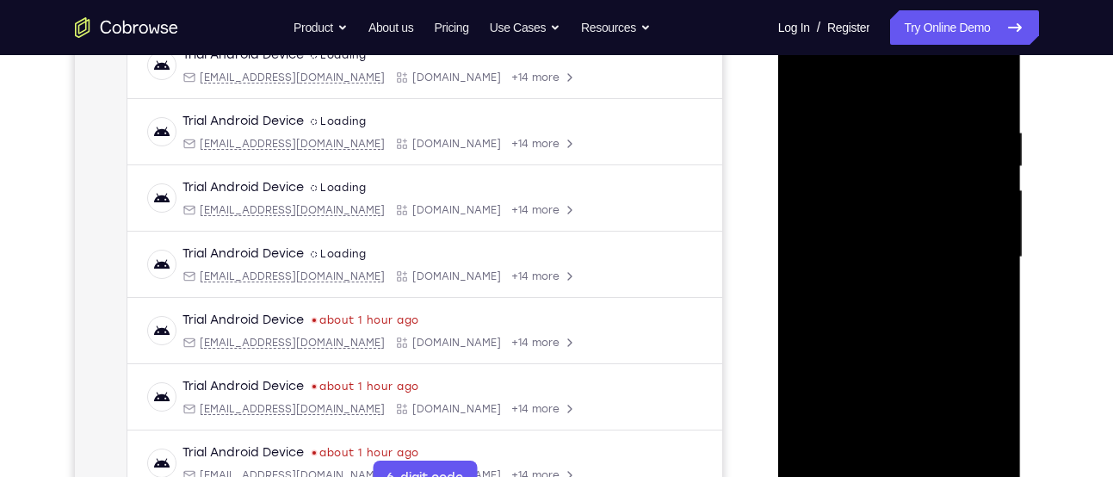
click at [897, 313] on div at bounding box center [899, 257] width 217 height 482
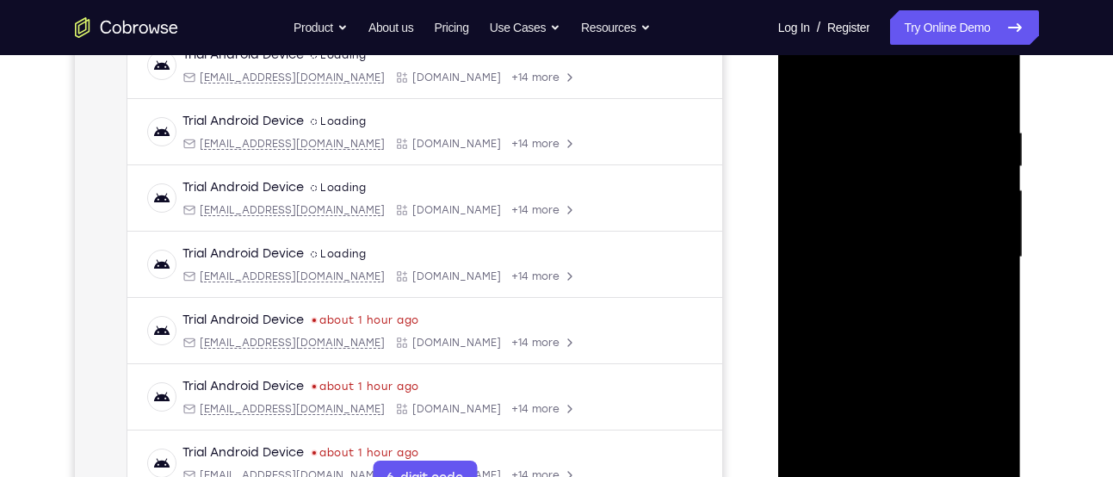
click at [897, 313] on div at bounding box center [899, 257] width 217 height 482
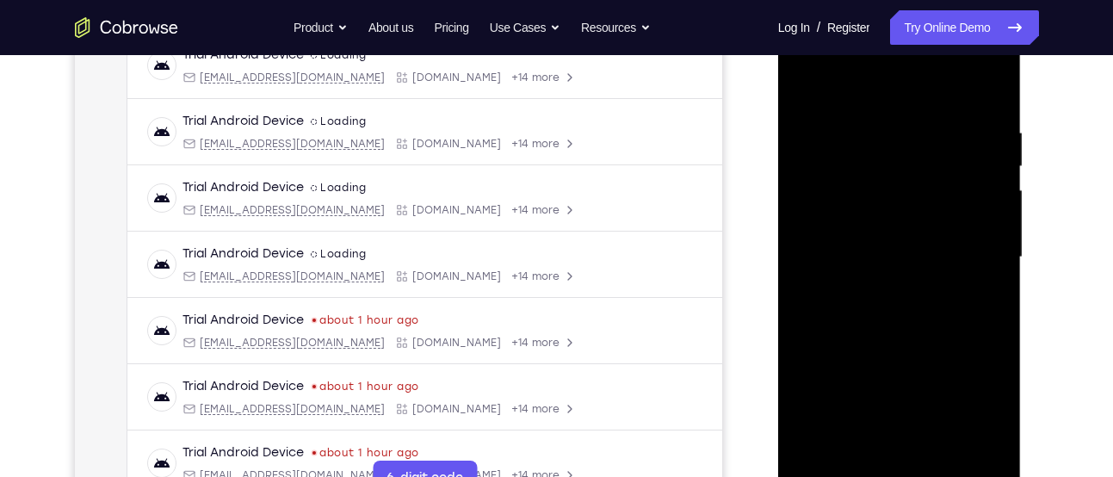
click at [897, 313] on div at bounding box center [899, 257] width 217 height 482
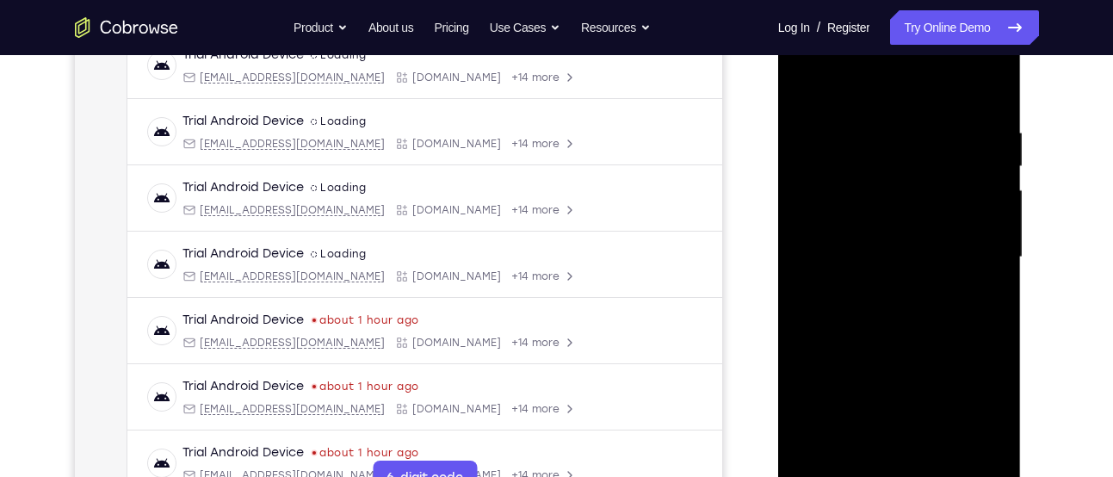
click at [897, 313] on div at bounding box center [899, 257] width 217 height 482
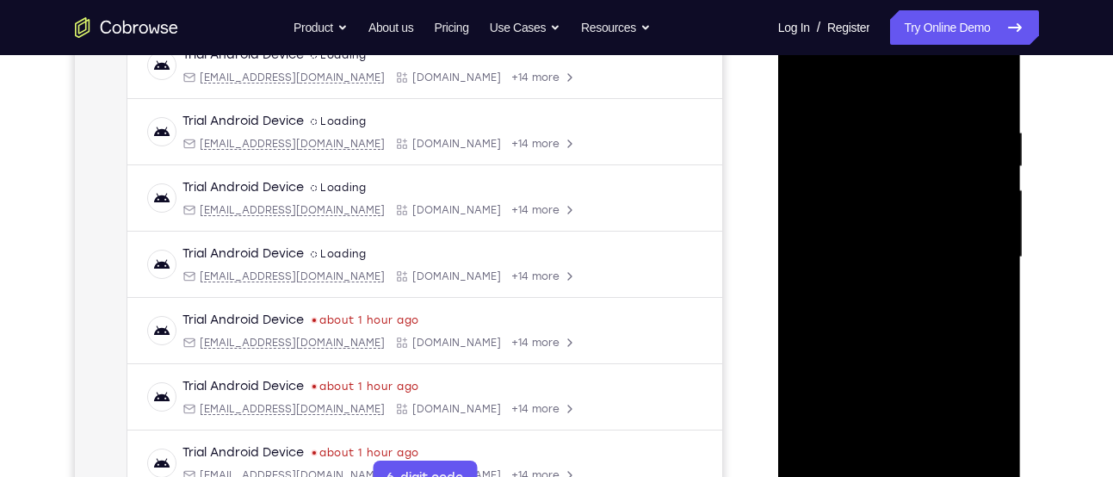
click at [897, 313] on div at bounding box center [899, 257] width 217 height 482
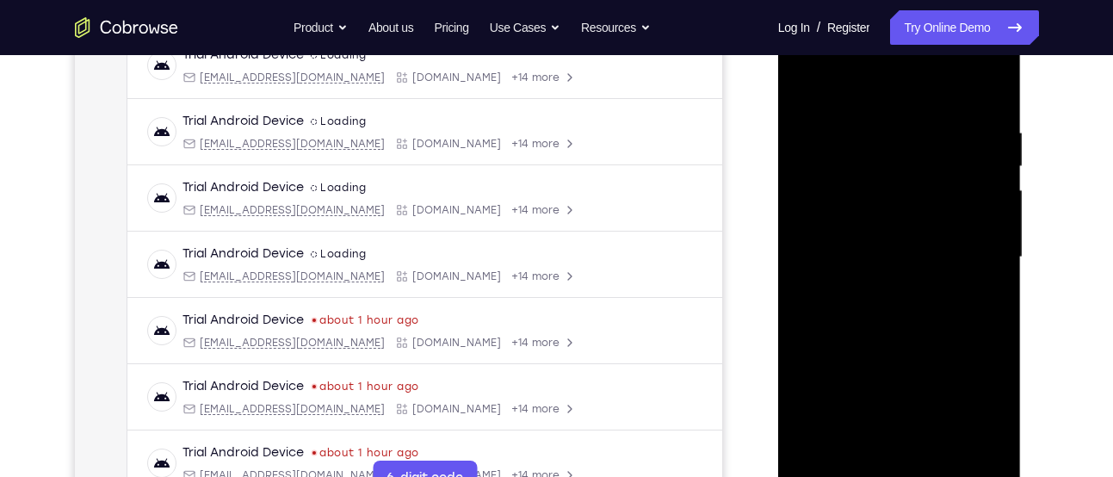
click at [893, 119] on div at bounding box center [899, 257] width 217 height 482
drag, startPoint x: 893, startPoint y: 119, endPoint x: 845, endPoint y: 420, distance: 305.0
click at [845, 420] on div at bounding box center [899, 257] width 217 height 482
click at [903, 330] on div at bounding box center [899, 257] width 217 height 482
click at [919, 116] on div at bounding box center [899, 257] width 217 height 482
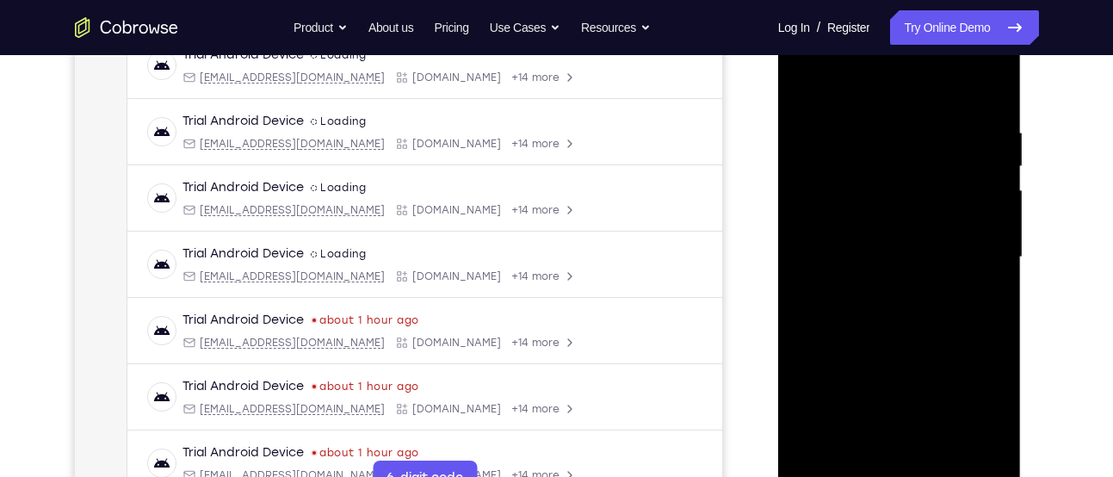
drag, startPoint x: 920, startPoint y: 91, endPoint x: 902, endPoint y: 10, distance: 82.7
click at [902, 10] on div at bounding box center [900, 259] width 244 height 513
click at [988, 89] on div at bounding box center [899, 257] width 217 height 482
click at [874, 130] on div at bounding box center [899, 257] width 217 height 482
click at [987, 201] on div at bounding box center [899, 257] width 217 height 482
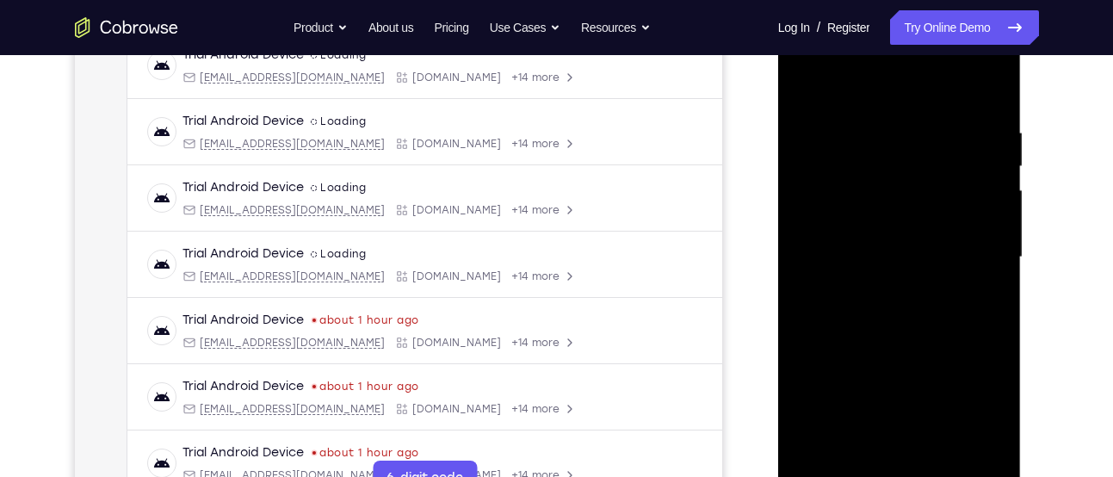
click at [987, 201] on div at bounding box center [899, 257] width 217 height 482
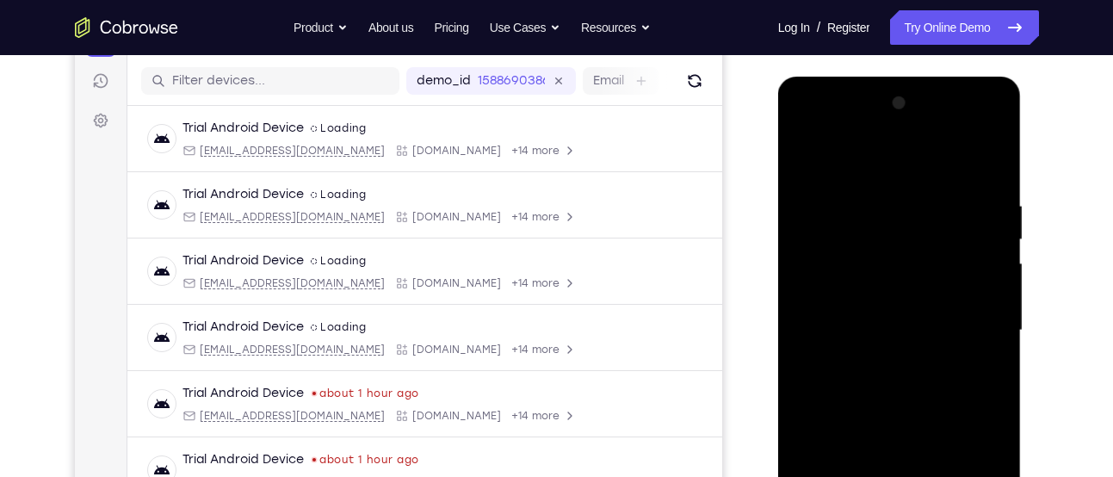
scroll to position [207, 0]
click at [988, 161] on div at bounding box center [899, 331] width 217 height 482
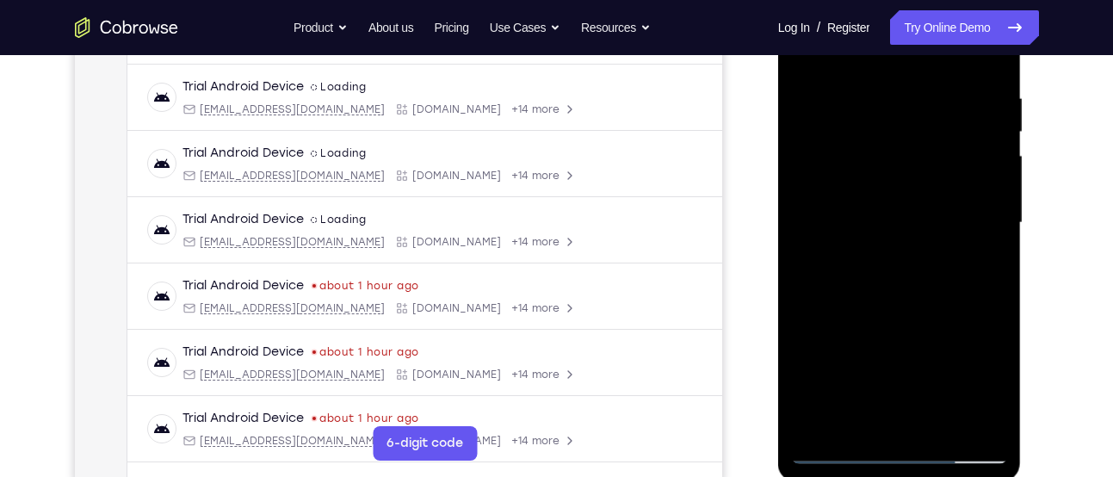
scroll to position [315, 0]
click at [871, 83] on div at bounding box center [899, 224] width 217 height 482
click at [978, 190] on div at bounding box center [899, 224] width 217 height 482
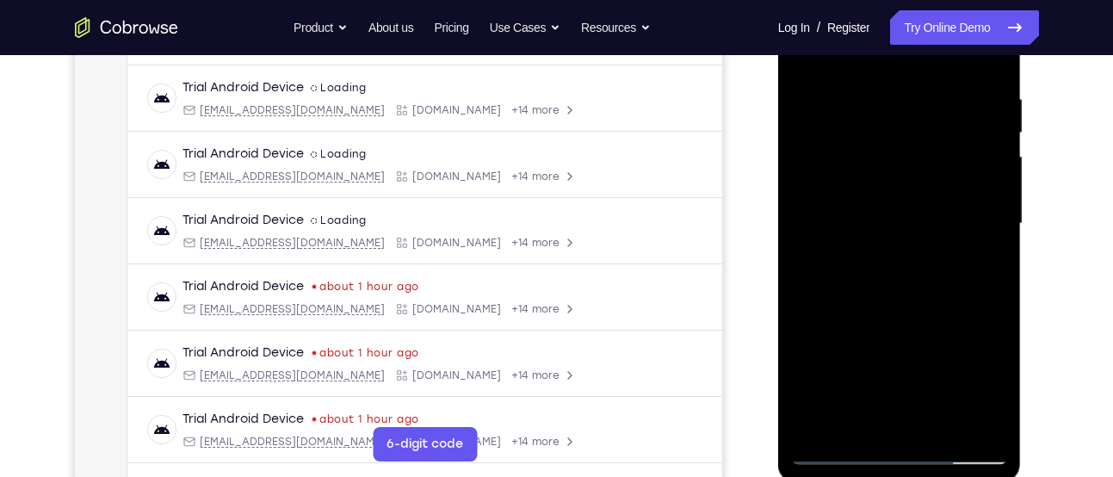
click at [978, 190] on div at bounding box center [899, 224] width 217 height 482
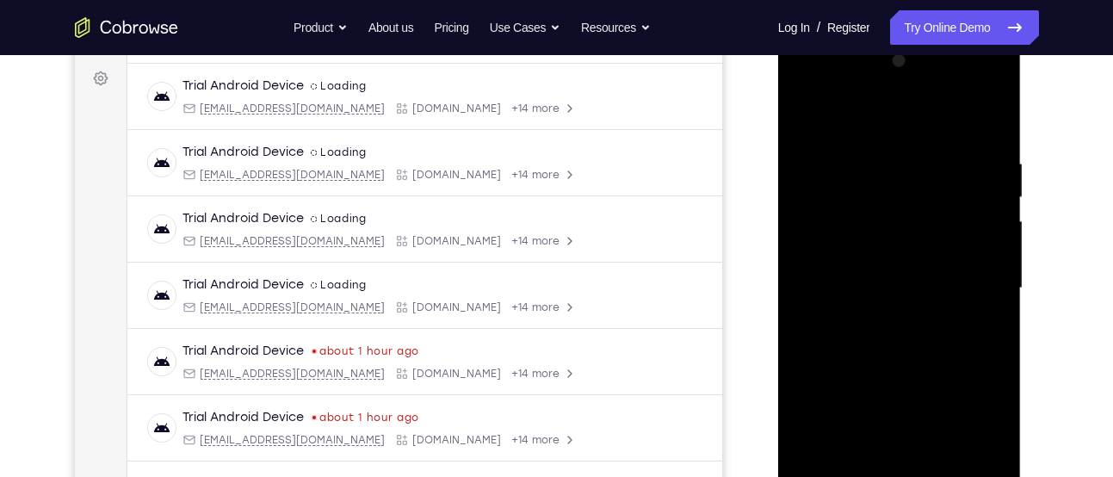
scroll to position [250, 0]
click at [988, 214] on div at bounding box center [899, 289] width 217 height 482
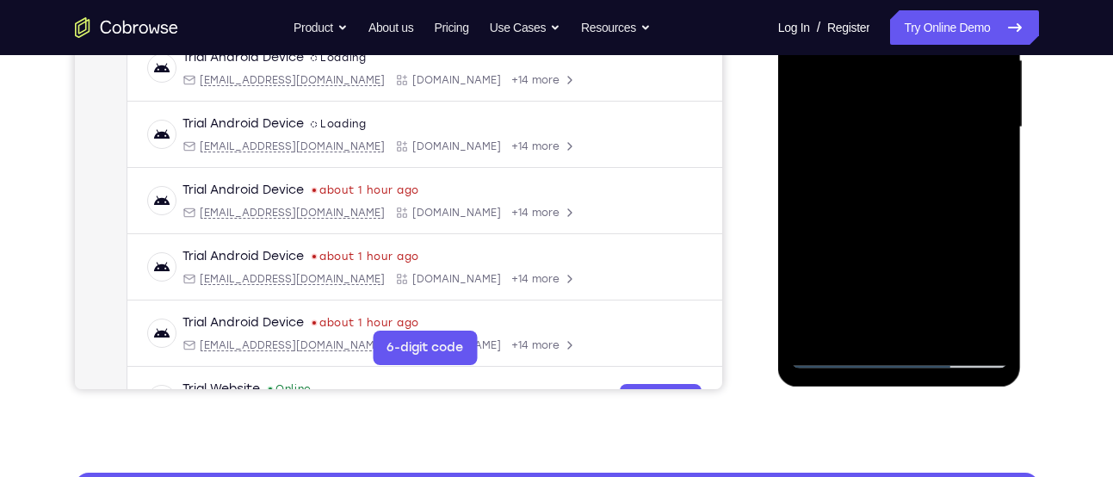
scroll to position [412, 0]
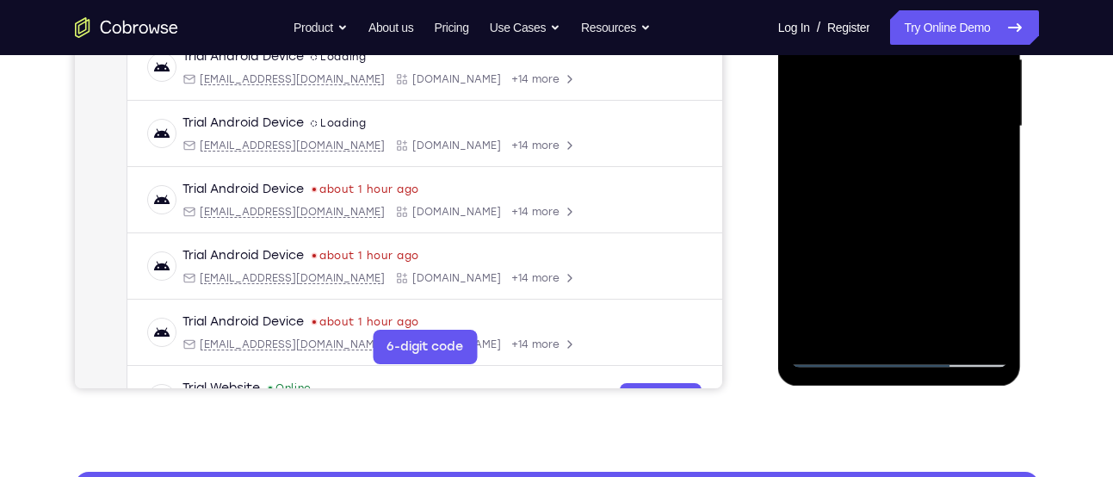
click at [888, 313] on div at bounding box center [899, 126] width 217 height 482
click at [861, 325] on div at bounding box center [899, 126] width 217 height 482
click at [967, 244] on div at bounding box center [899, 126] width 217 height 482
drag, startPoint x: 967, startPoint y: 244, endPoint x: 900, endPoint y: 249, distance: 67.4
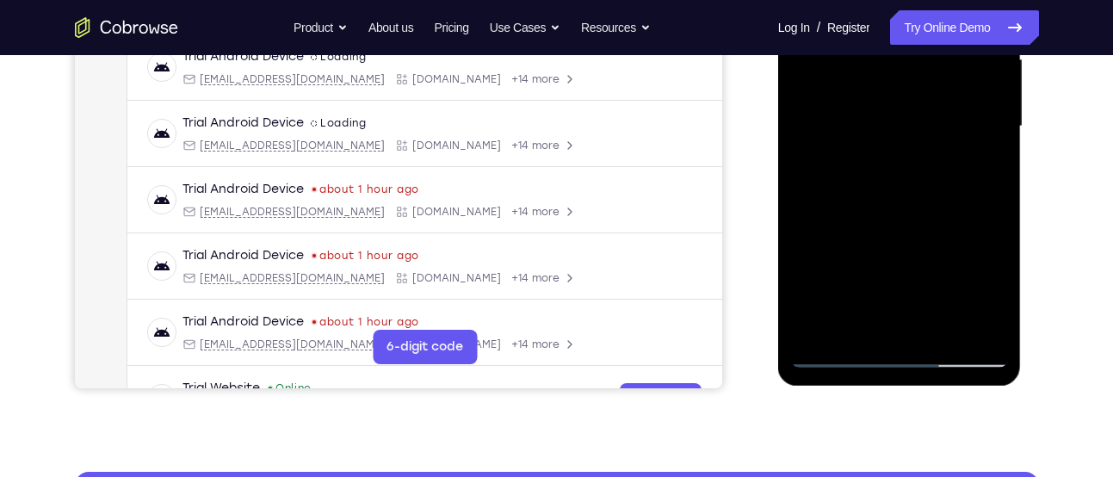
click at [900, 249] on div at bounding box center [899, 126] width 217 height 482
click at [833, 353] on div at bounding box center [899, 126] width 217 height 482
click at [986, 322] on div at bounding box center [899, 126] width 217 height 482
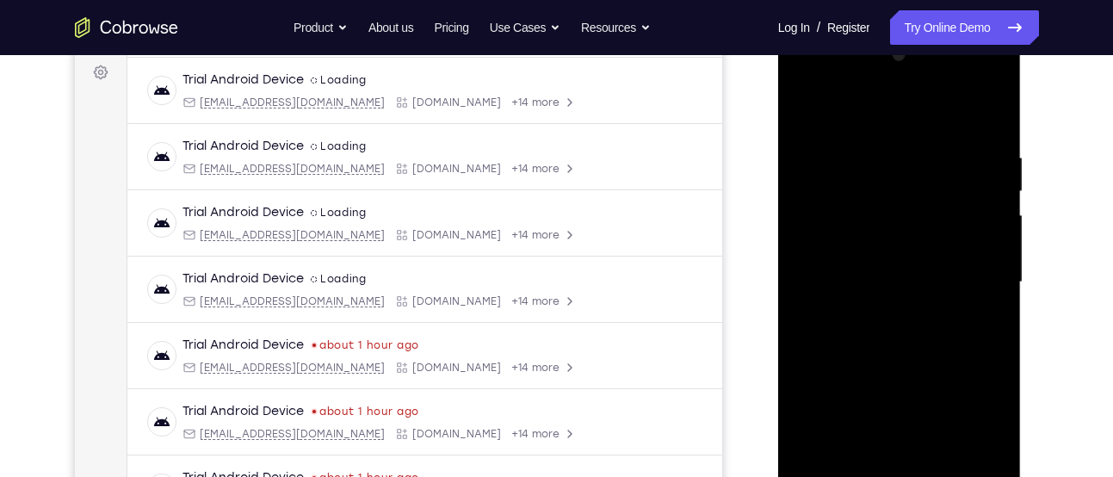
scroll to position [253, 0]
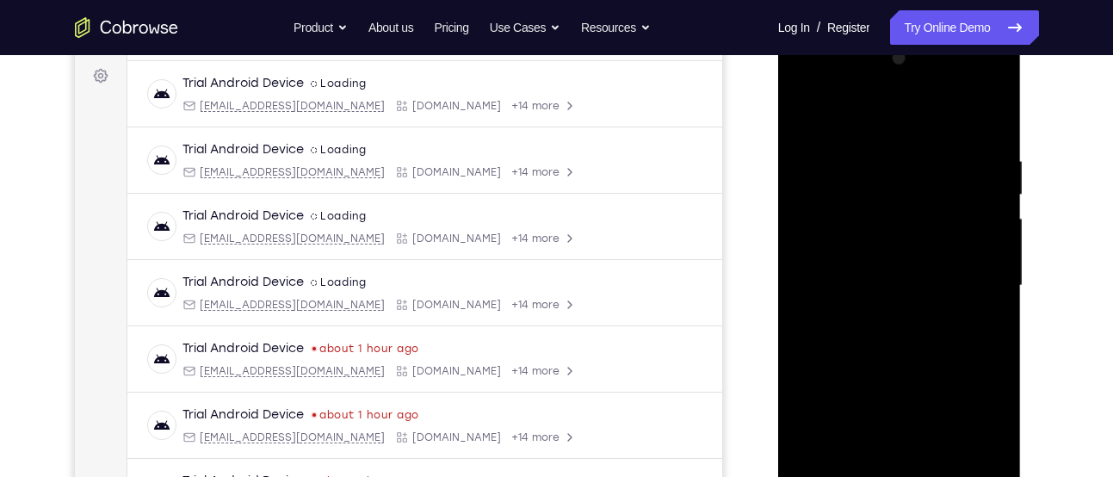
click at [977, 260] on div at bounding box center [899, 286] width 217 height 482
click at [990, 120] on div at bounding box center [899, 286] width 217 height 482
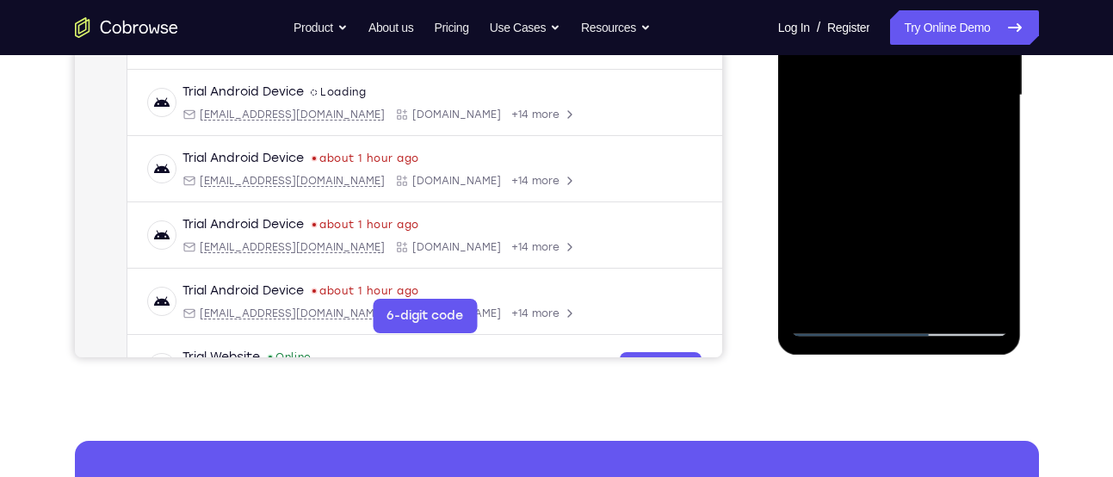
scroll to position [444, 0]
click at [938, 291] on div at bounding box center [899, 95] width 217 height 482
click at [895, 179] on div at bounding box center [899, 95] width 217 height 482
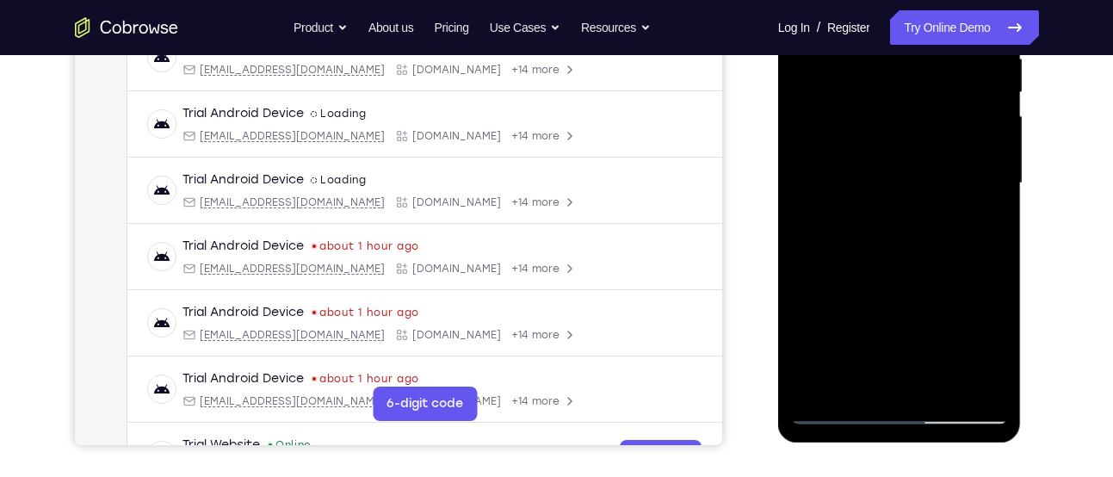
scroll to position [350, 0]
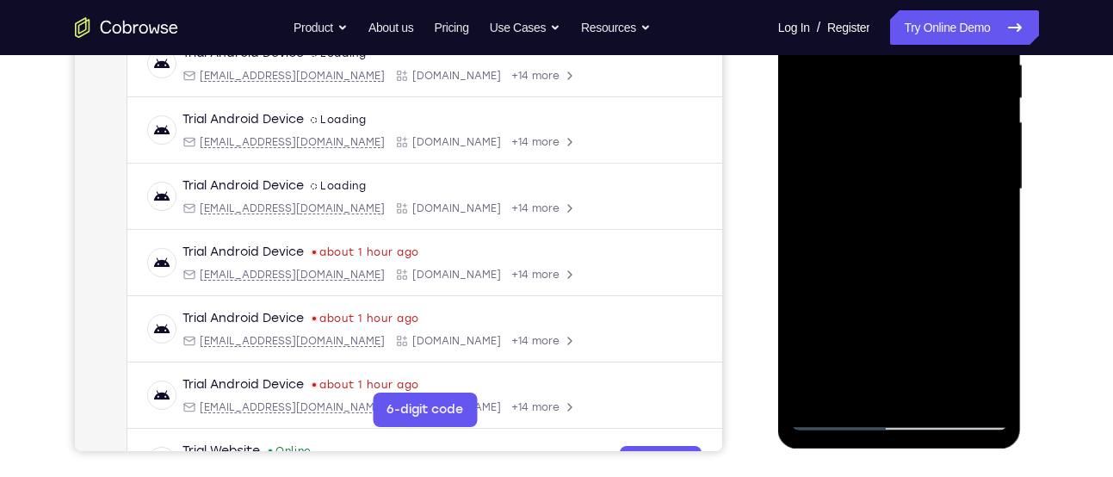
click at [870, 167] on div at bounding box center [899, 189] width 217 height 482
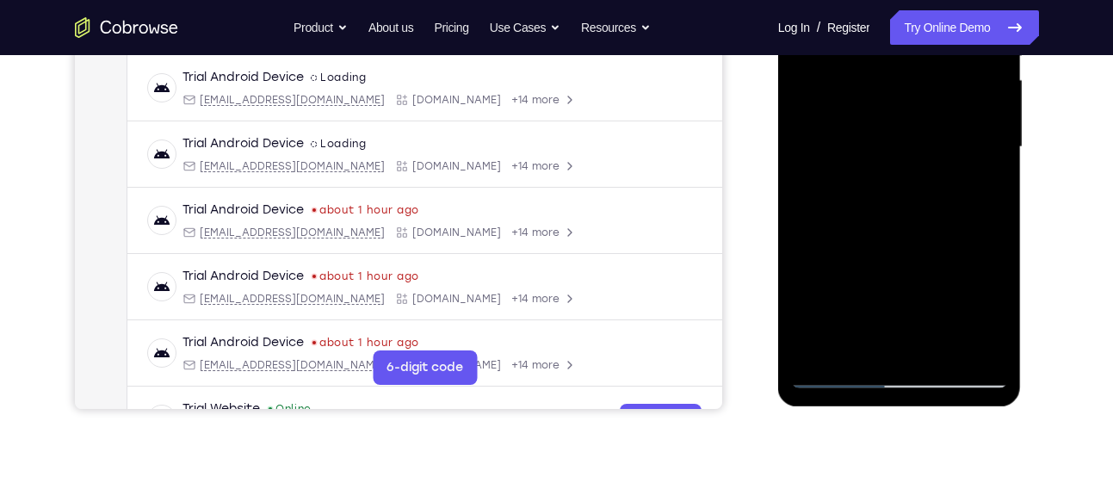
scroll to position [393, 0]
click at [882, 333] on div at bounding box center [899, 146] width 217 height 482
click at [858, 344] on div at bounding box center [899, 146] width 217 height 482
click at [994, 282] on div at bounding box center [899, 146] width 217 height 482
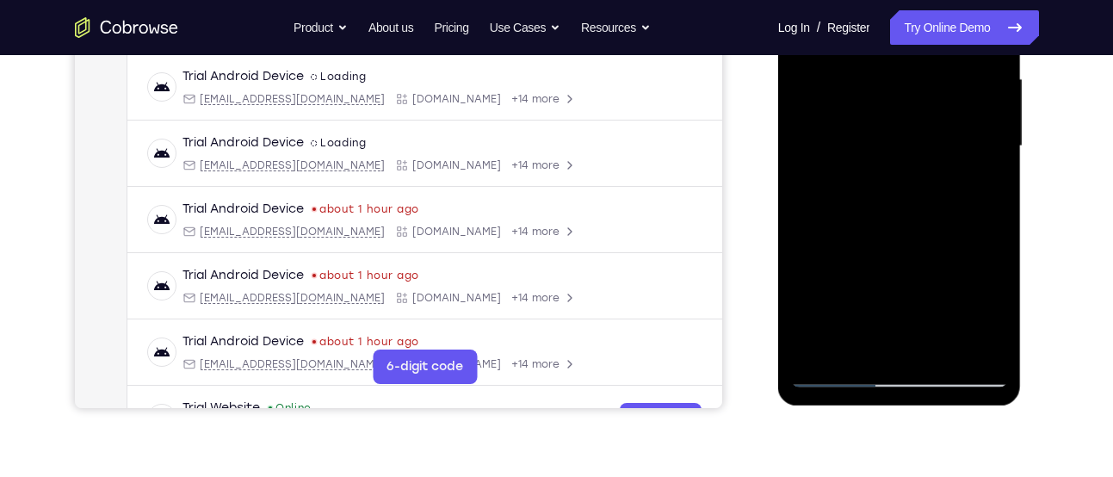
click at [994, 282] on div at bounding box center [899, 146] width 217 height 482
click at [981, 173] on div at bounding box center [899, 146] width 217 height 482
click at [873, 190] on div at bounding box center [899, 146] width 217 height 482
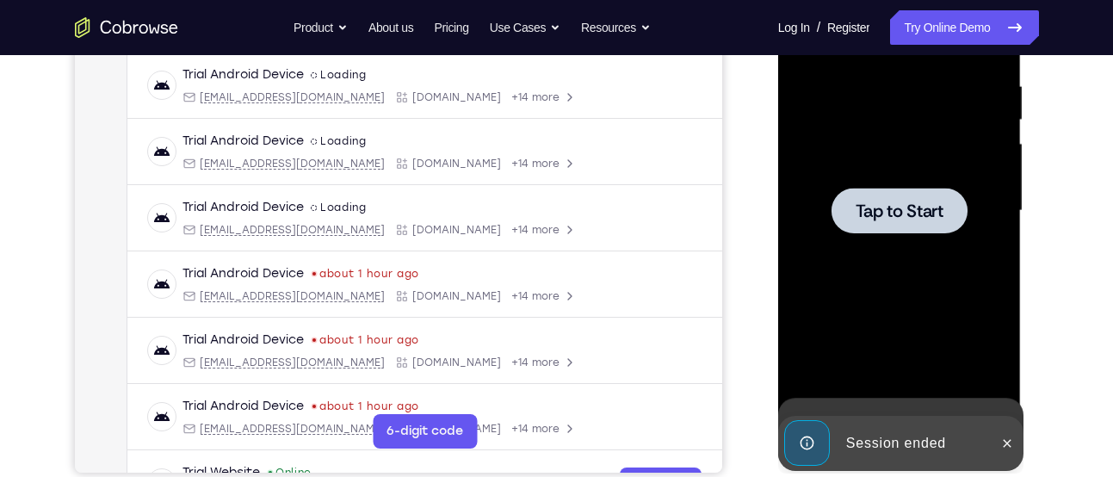
scroll to position [327, 0]
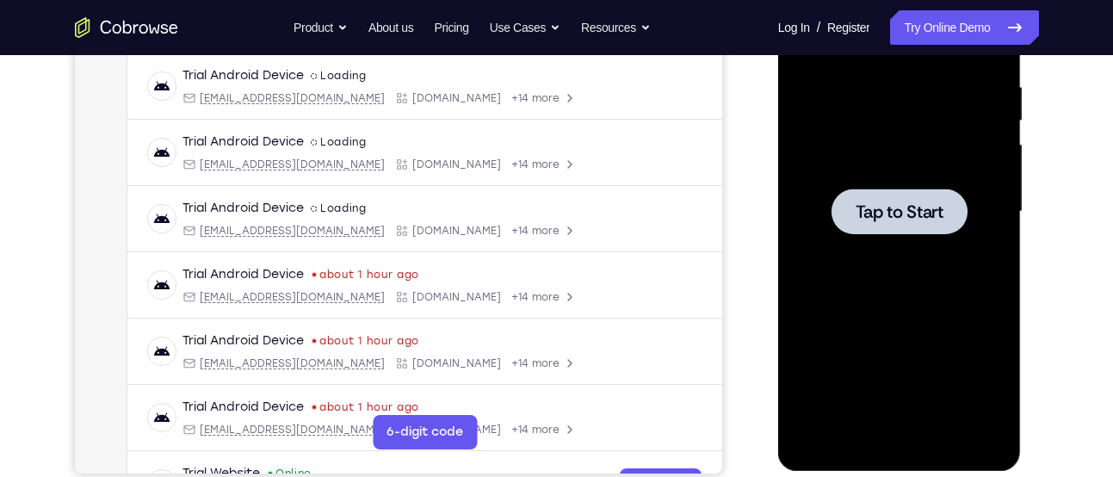
click at [909, 214] on span "Tap to Start" at bounding box center [900, 211] width 88 height 17
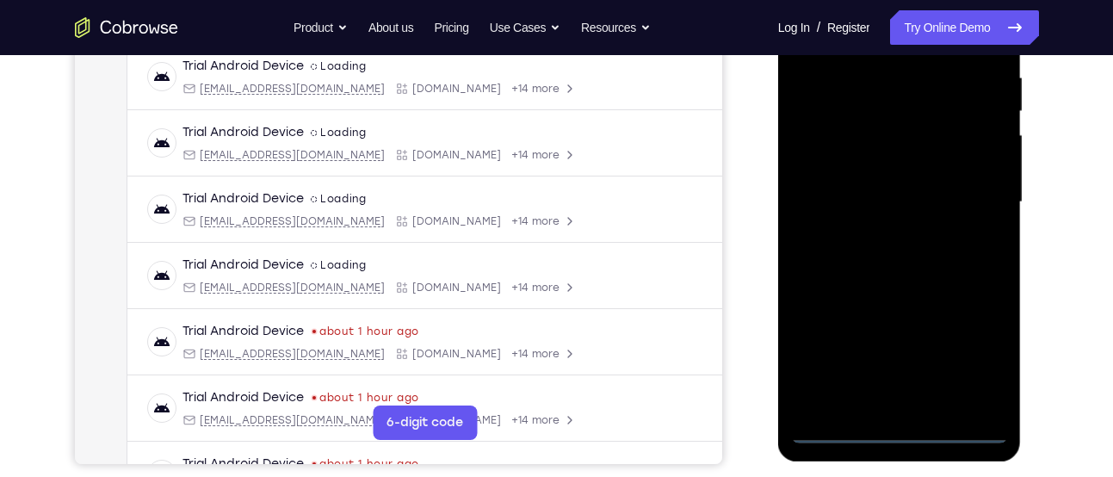
scroll to position [422, 0]
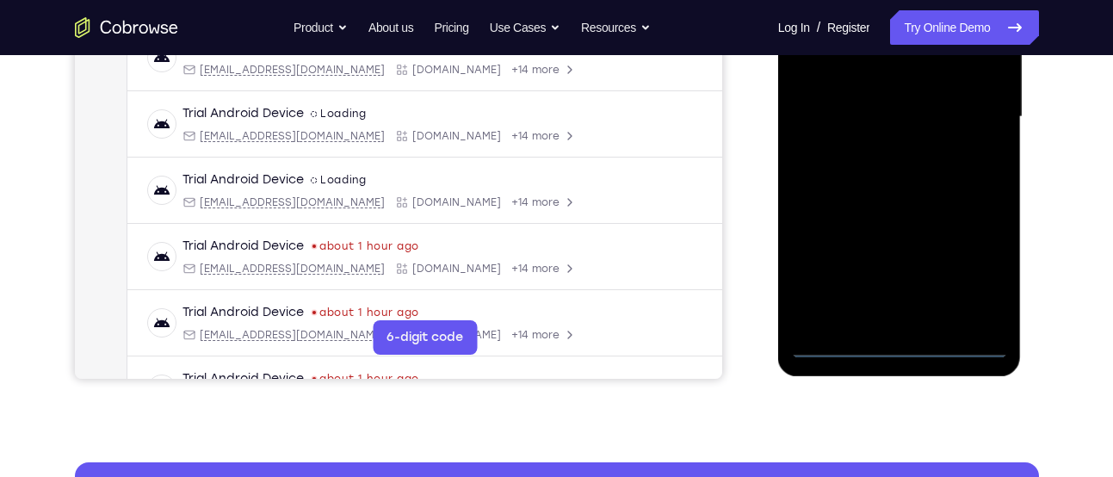
click at [902, 345] on div at bounding box center [899, 117] width 217 height 482
click at [973, 276] on div at bounding box center [899, 117] width 217 height 482
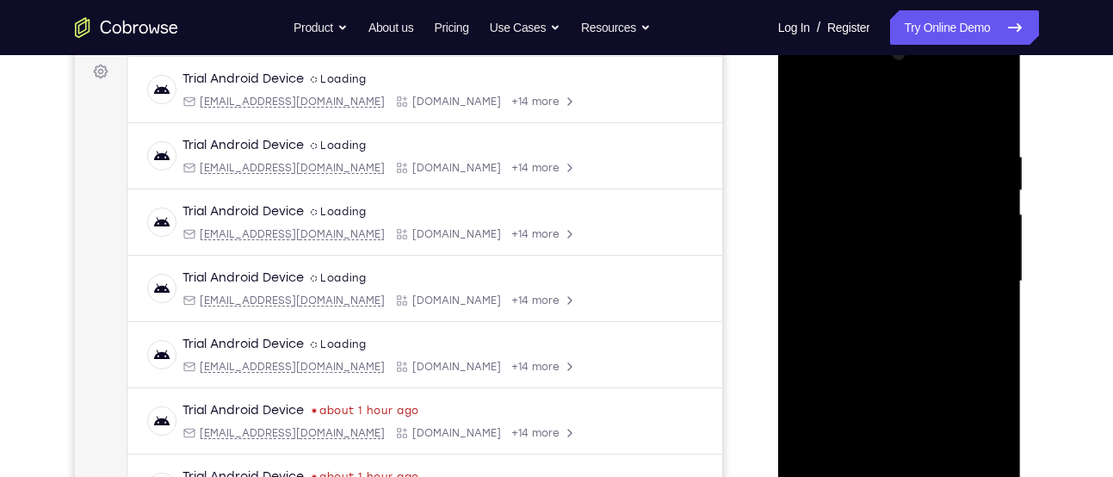
scroll to position [257, 0]
click at [846, 104] on div at bounding box center [899, 282] width 217 height 482
click at [980, 276] on div at bounding box center [899, 282] width 217 height 482
click at [878, 313] on div at bounding box center [899, 282] width 217 height 482
click at [924, 260] on div at bounding box center [899, 282] width 217 height 482
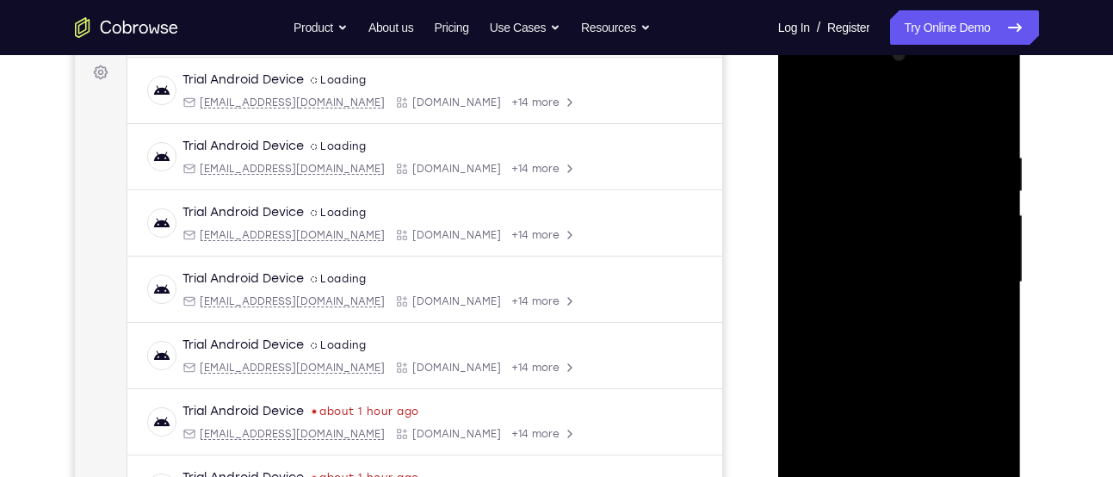
click at [921, 252] on div at bounding box center [899, 282] width 217 height 482
click at [899, 283] on div at bounding box center [899, 282] width 217 height 482
click at [895, 338] on div at bounding box center [899, 282] width 217 height 482
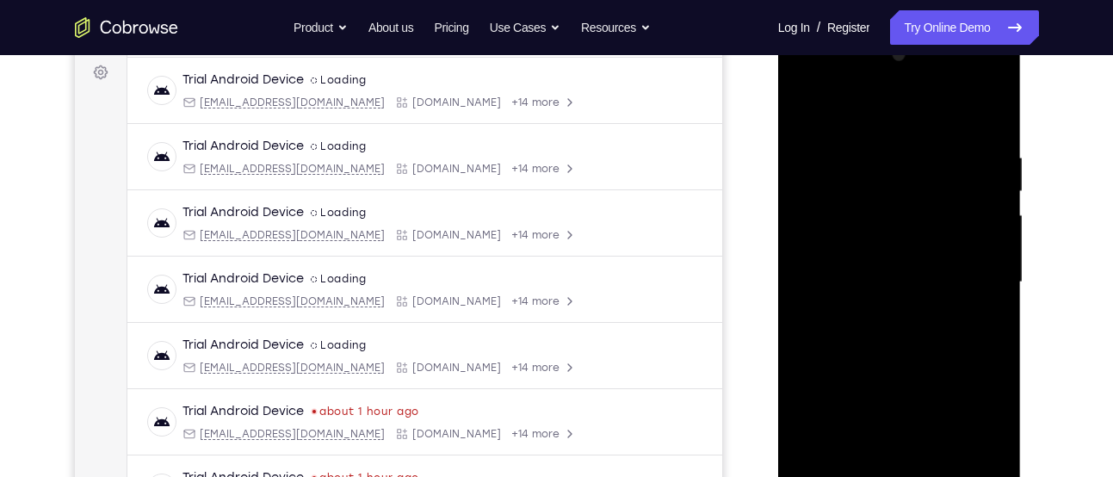
click at [895, 338] on div at bounding box center [899, 282] width 217 height 482
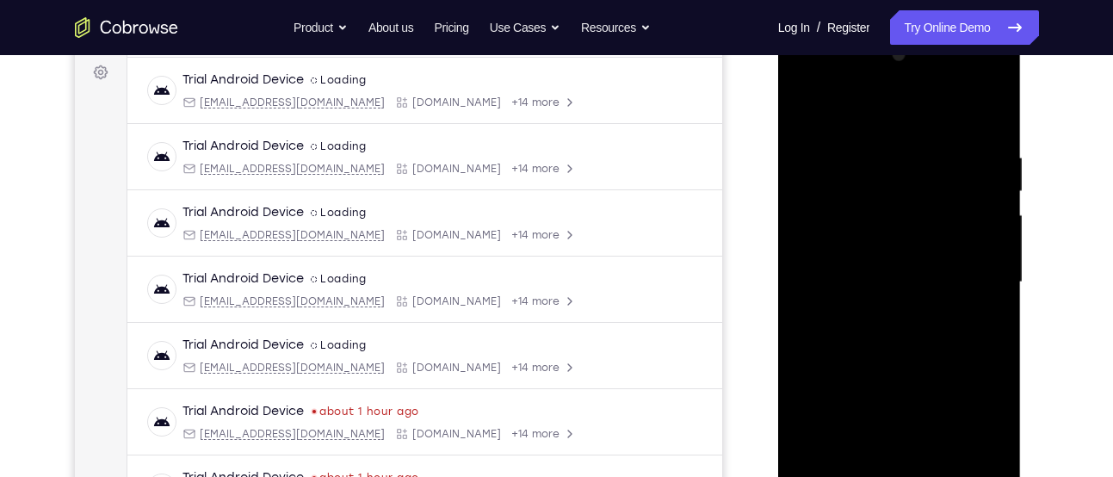
click at [895, 338] on div at bounding box center [899, 282] width 217 height 482
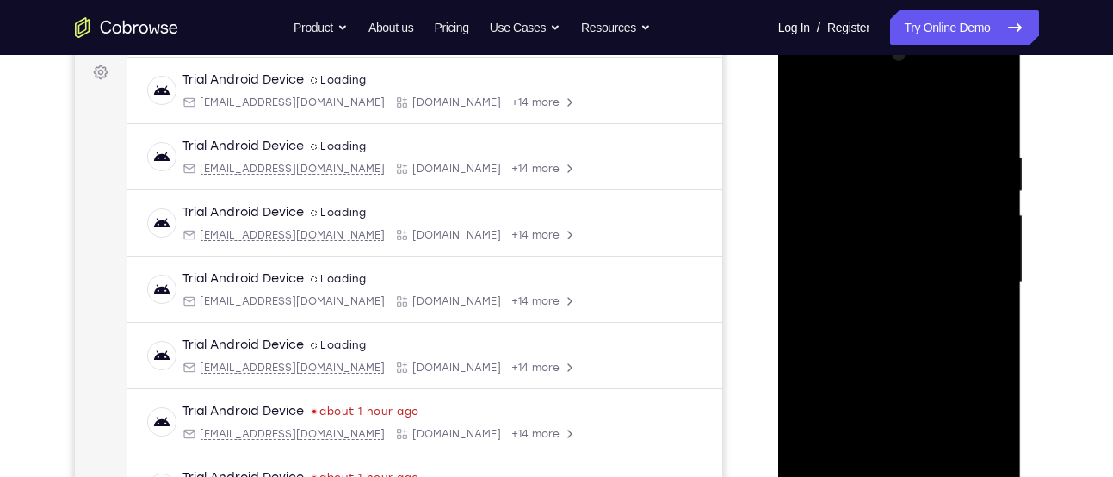
click at [896, 338] on div at bounding box center [899, 282] width 217 height 482
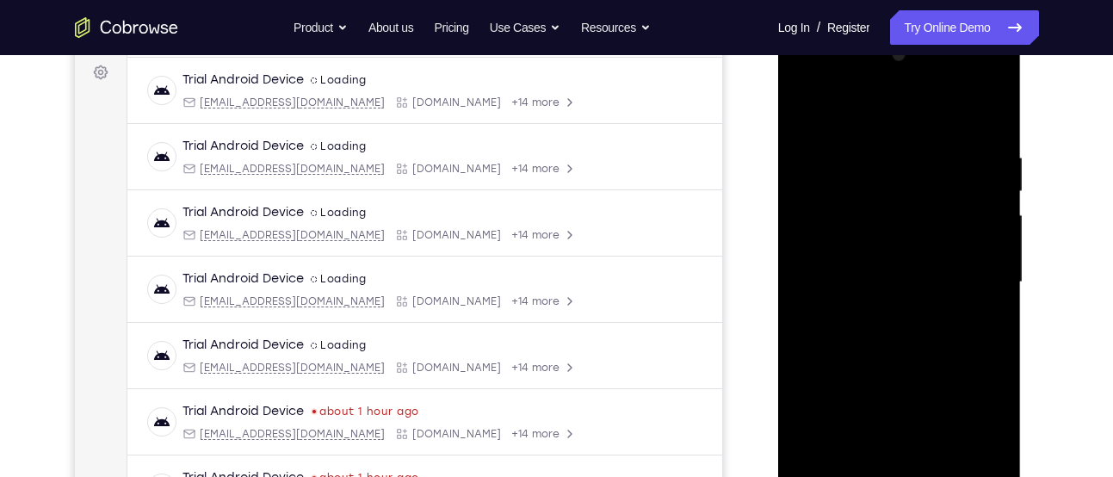
click at [896, 338] on div at bounding box center [899, 282] width 217 height 482
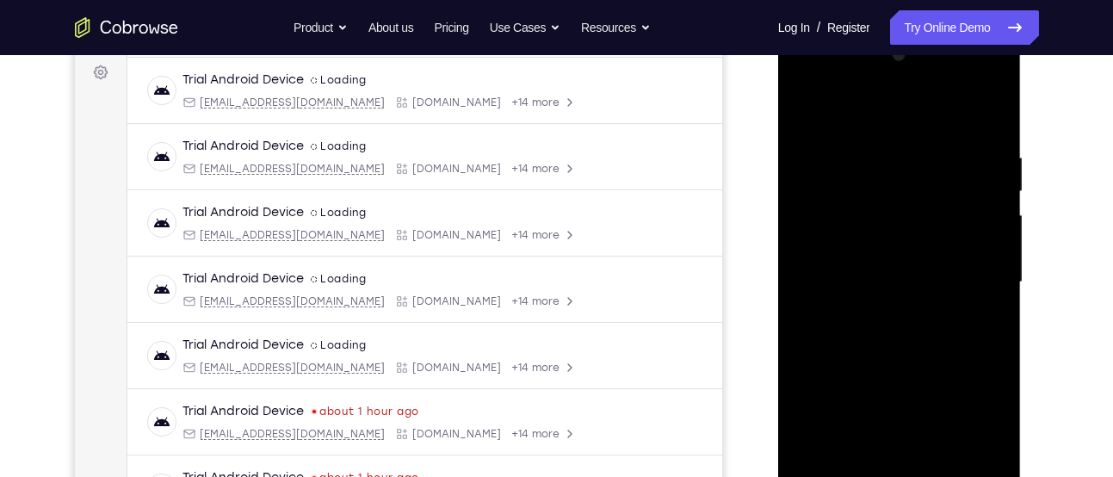
click at [900, 176] on div at bounding box center [899, 282] width 217 height 482
drag, startPoint x: 900, startPoint y: 176, endPoint x: 866, endPoint y: 455, distance: 281.8
click at [866, 455] on div at bounding box center [899, 282] width 217 height 482
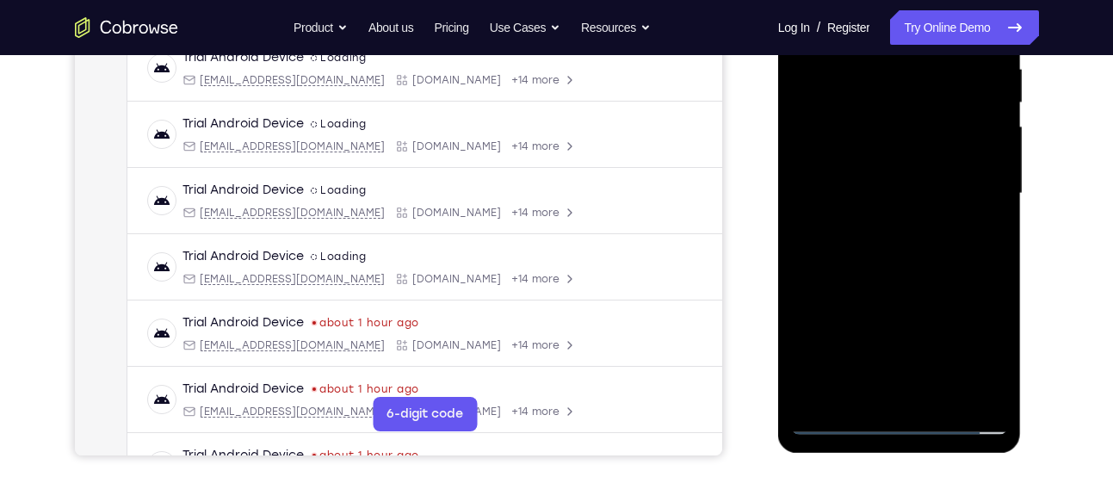
scroll to position [346, 0]
click at [918, 267] on div at bounding box center [899, 193] width 217 height 482
click at [936, 398] on div at bounding box center [899, 193] width 217 height 482
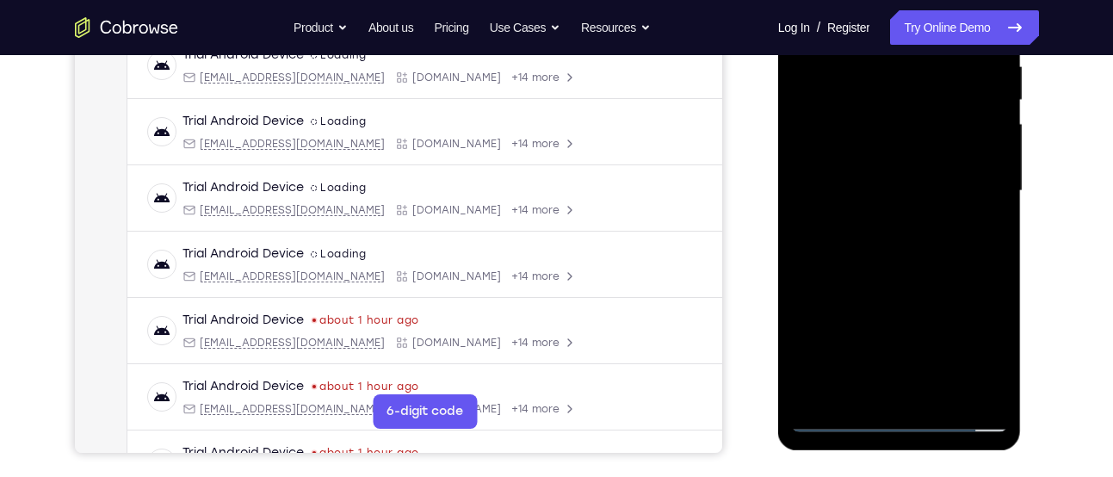
scroll to position [330, 0]
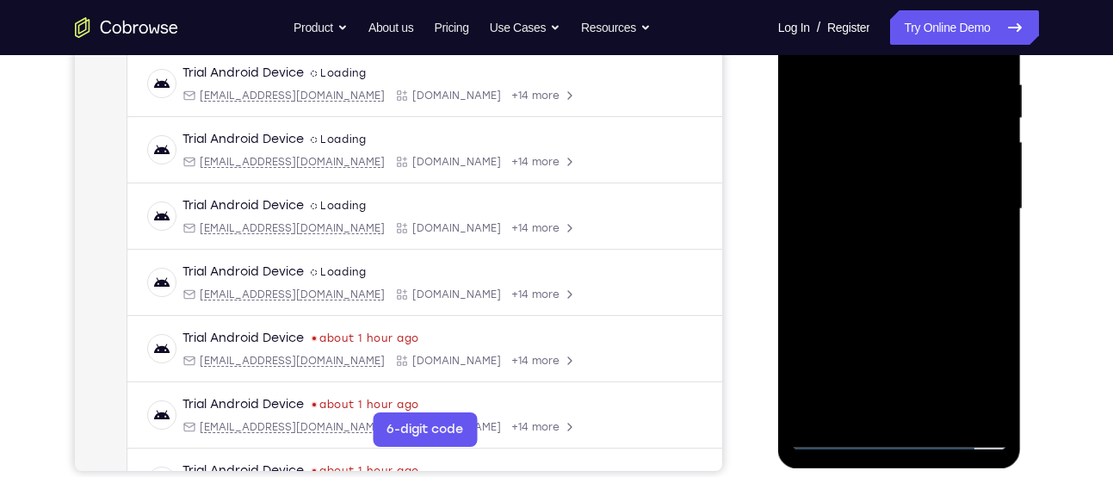
click at [903, 300] on div at bounding box center [899, 209] width 217 height 482
click at [891, 187] on div at bounding box center [899, 209] width 217 height 482
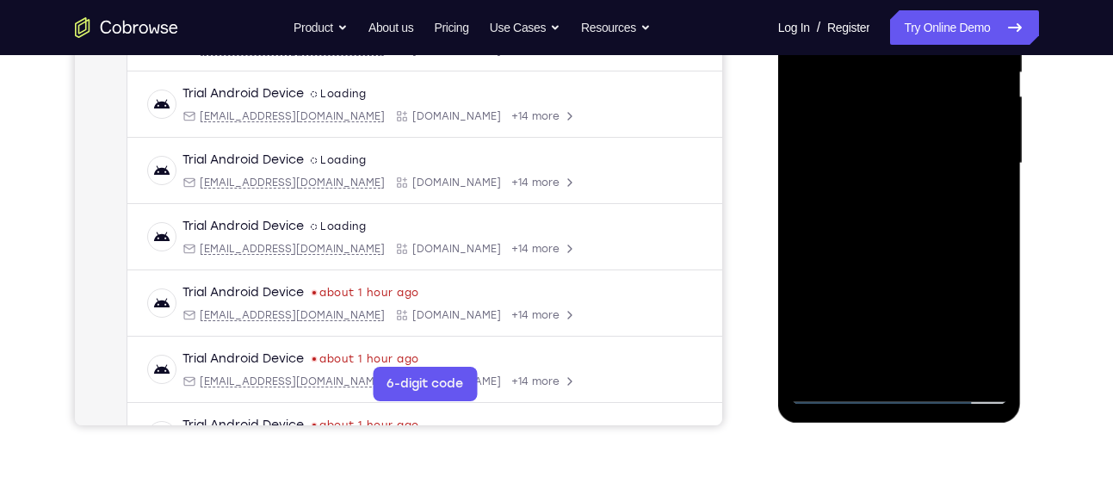
scroll to position [390, 0]
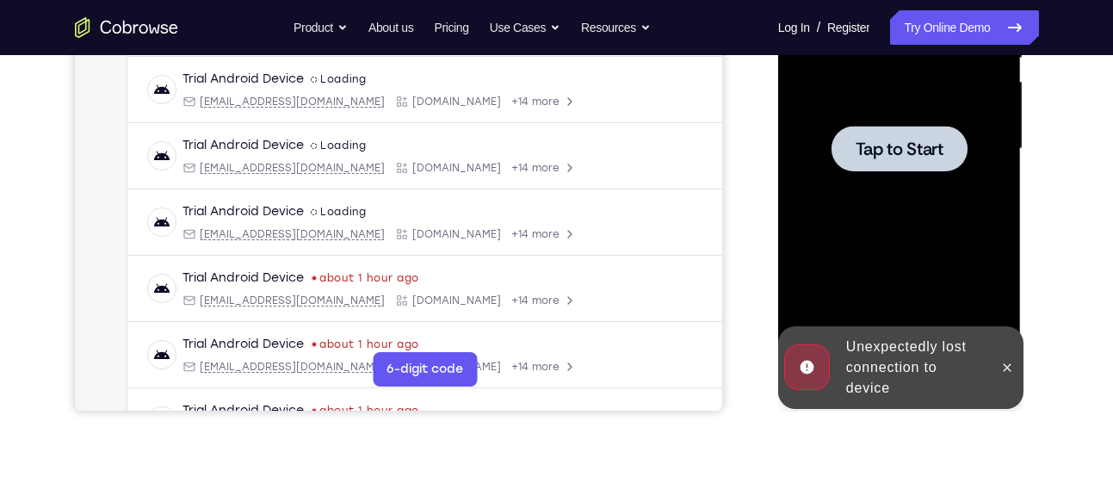
click at [903, 189] on div at bounding box center [899, 149] width 217 height 482
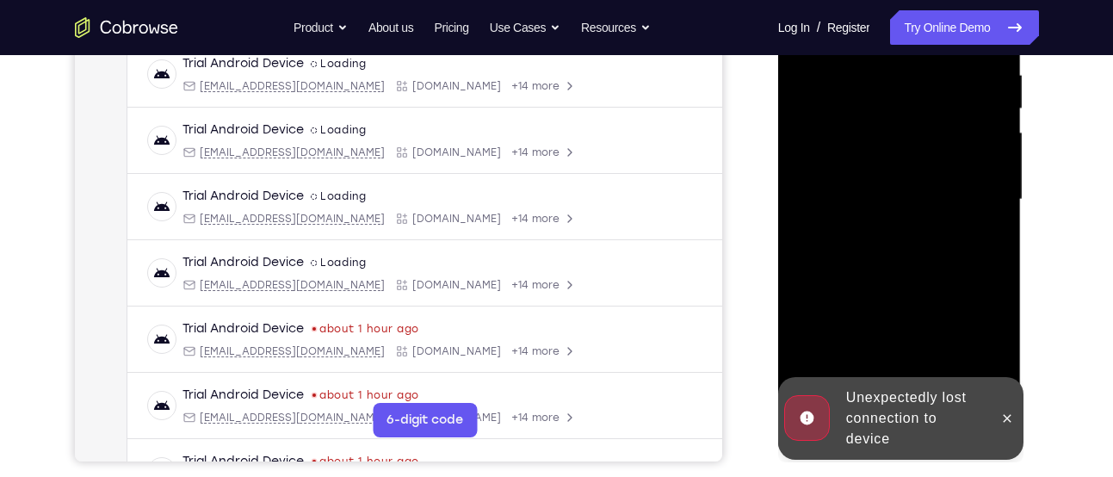
scroll to position [340, 0]
click at [1004, 414] on icon at bounding box center [1007, 418] width 14 height 14
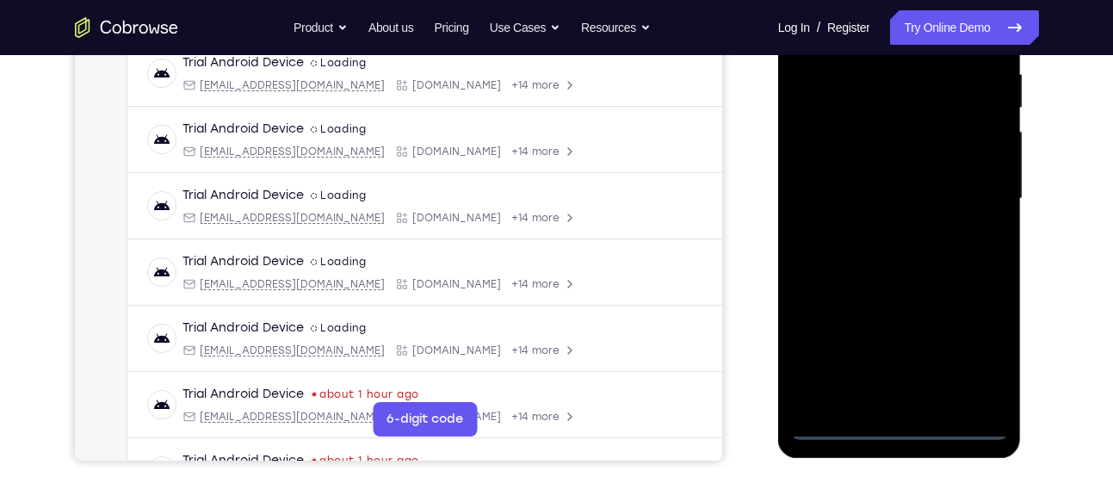
click at [897, 418] on div at bounding box center [899, 199] width 217 height 482
click at [898, 429] on div at bounding box center [899, 199] width 217 height 482
click at [976, 350] on div at bounding box center [899, 199] width 217 height 482
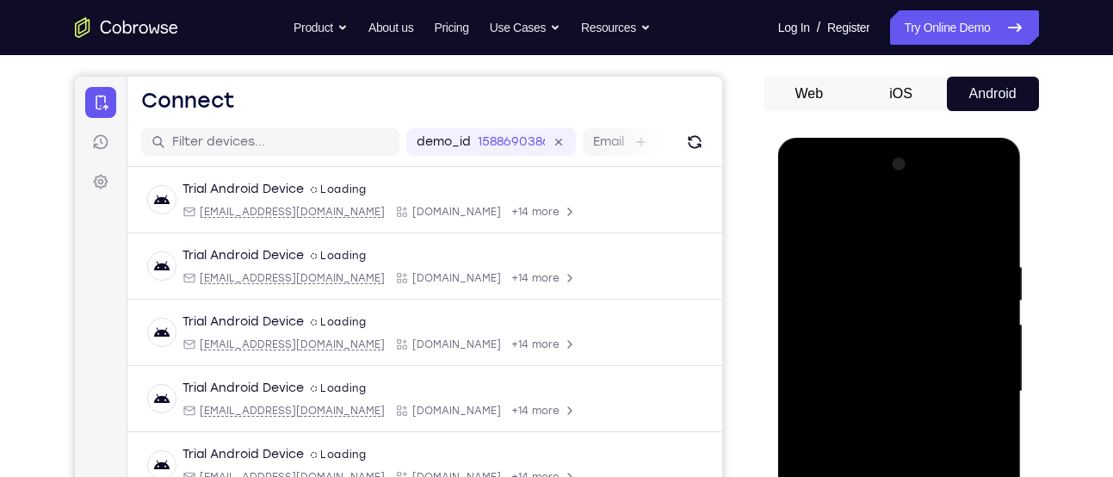
scroll to position [146, 0]
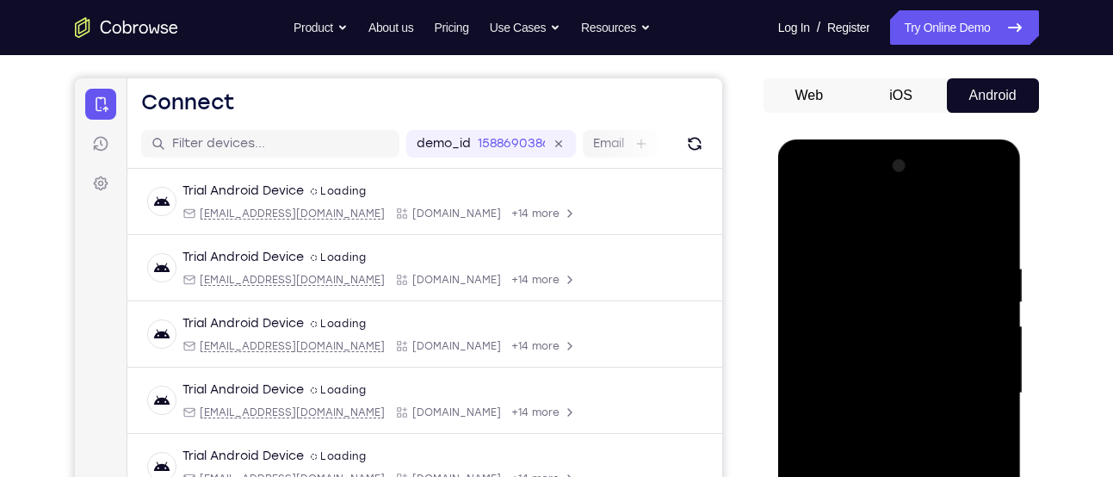
click at [851, 225] on div at bounding box center [899, 393] width 217 height 482
click at [975, 390] on div at bounding box center [899, 393] width 217 height 482
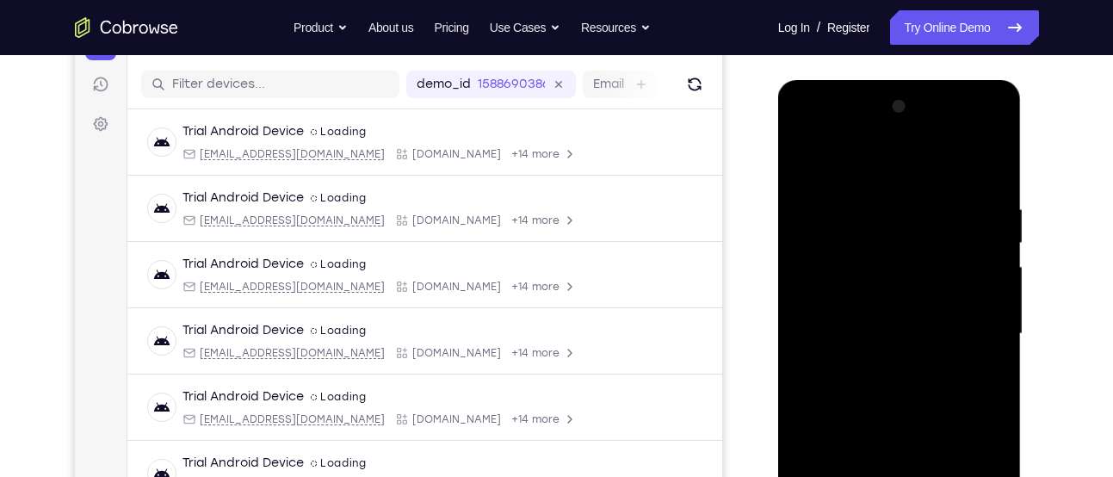
scroll to position [206, 0]
click at [883, 363] on div at bounding box center [899, 333] width 217 height 482
click at [865, 295] on div at bounding box center [899, 333] width 217 height 482
click at [865, 317] on div at bounding box center [899, 333] width 217 height 482
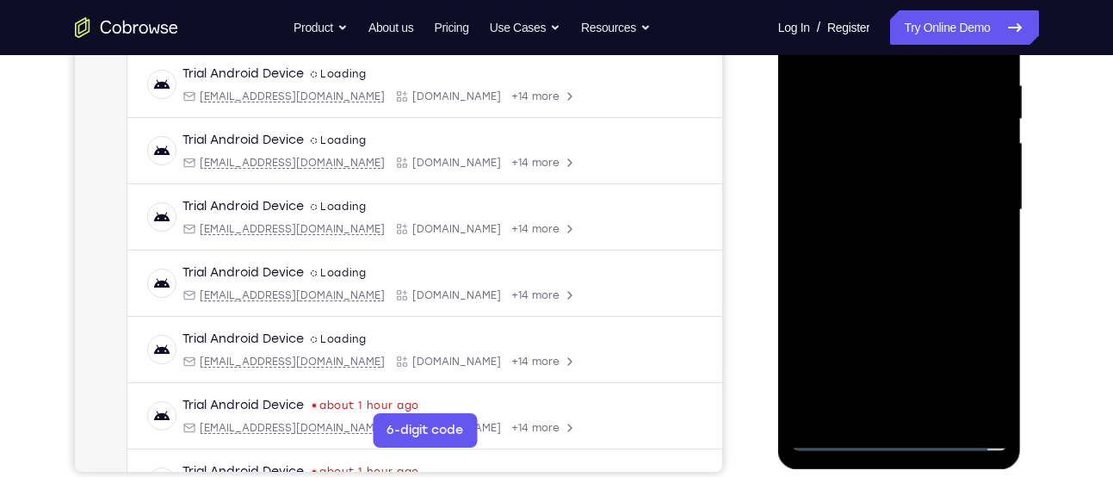
scroll to position [330, 0]
click at [992, 399] on div at bounding box center [899, 209] width 217 height 482
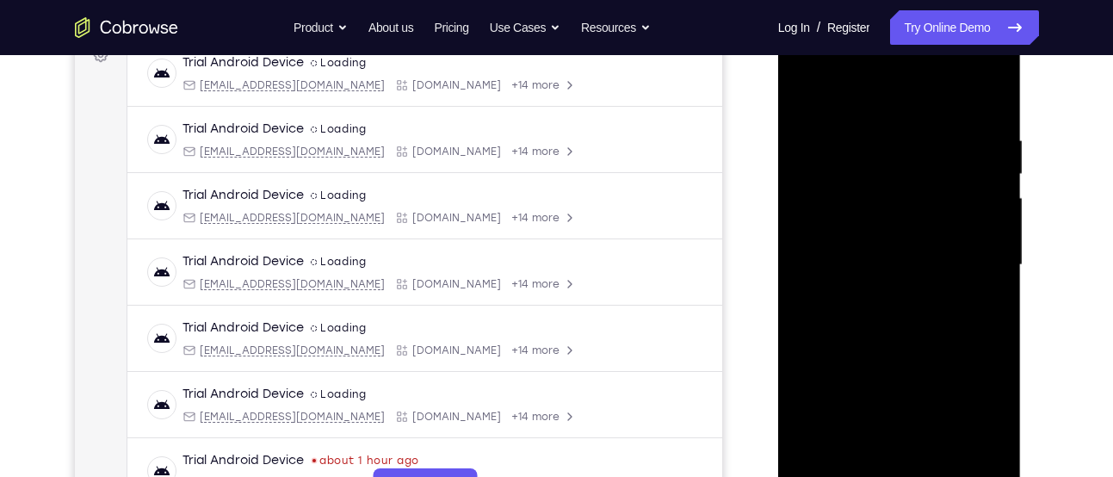
scroll to position [273, 0]
drag, startPoint x: 899, startPoint y: 141, endPoint x: 831, endPoint y: 520, distance: 384.9
click at [831, 476] on div at bounding box center [900, 268] width 244 height 513
click at [879, 298] on div at bounding box center [899, 266] width 217 height 482
click at [888, 226] on div at bounding box center [899, 266] width 217 height 482
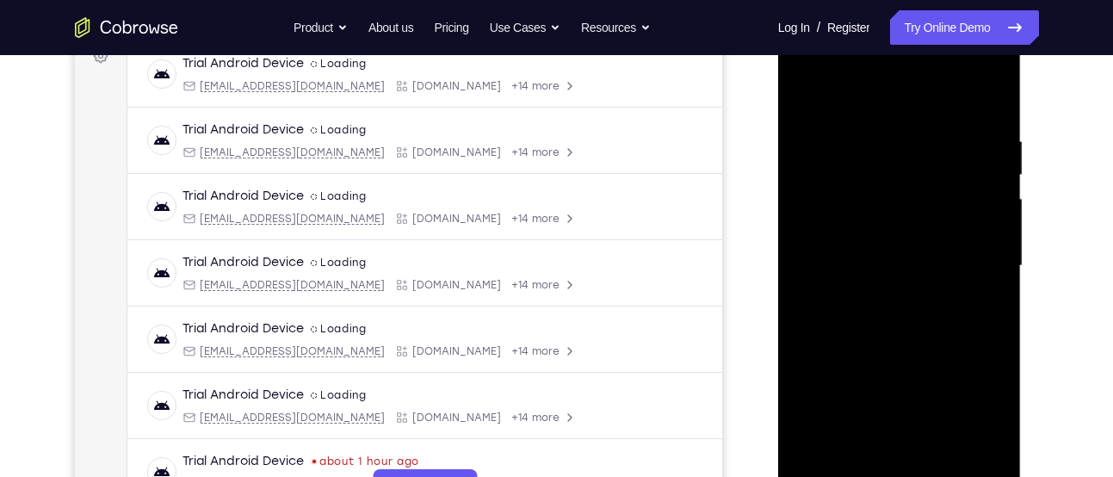
click at [881, 251] on div at bounding box center [899, 266] width 217 height 482
click at [901, 297] on div at bounding box center [899, 266] width 217 height 482
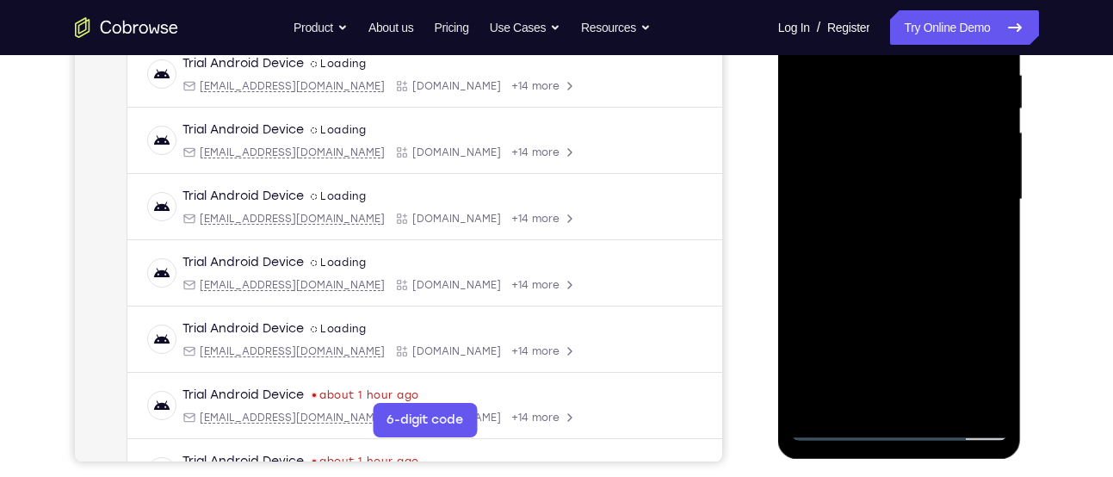
scroll to position [343, 0]
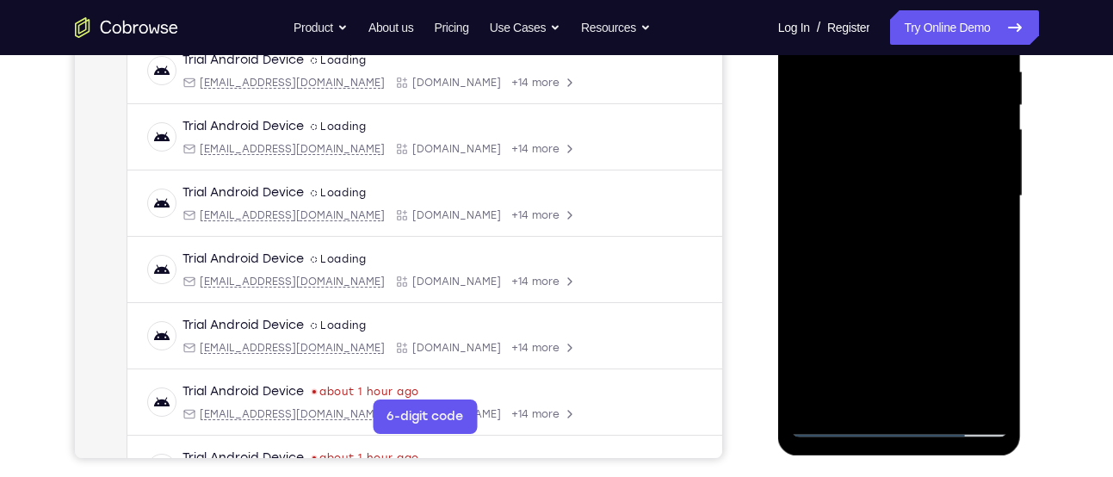
click at [907, 201] on div at bounding box center [899, 196] width 217 height 482
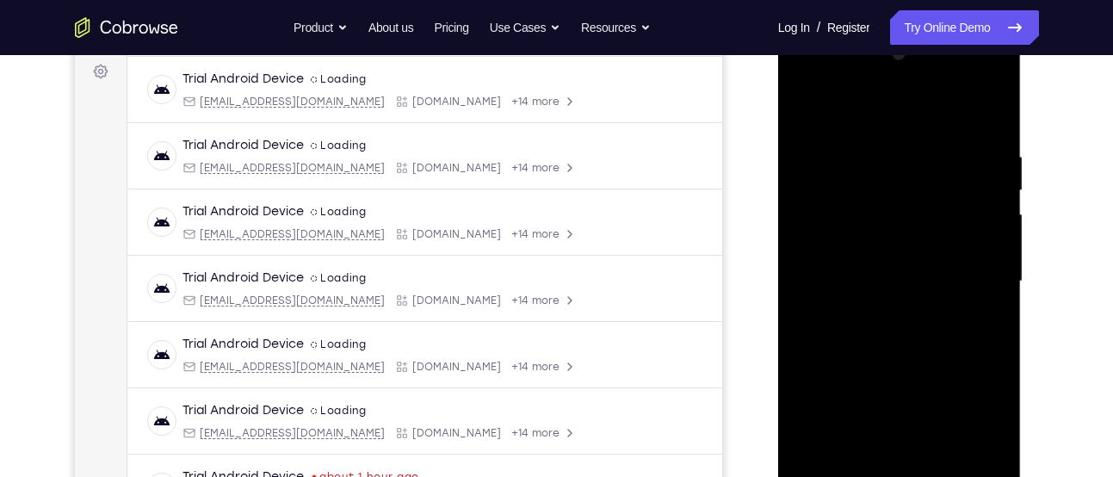
scroll to position [257, 0]
click at [876, 288] on div at bounding box center [899, 282] width 217 height 482
click at [893, 140] on div at bounding box center [899, 282] width 217 height 482
drag, startPoint x: 893, startPoint y: 140, endPoint x: 849, endPoint y: 480, distance: 342.9
click at [849, 476] on div at bounding box center [899, 282] width 217 height 482
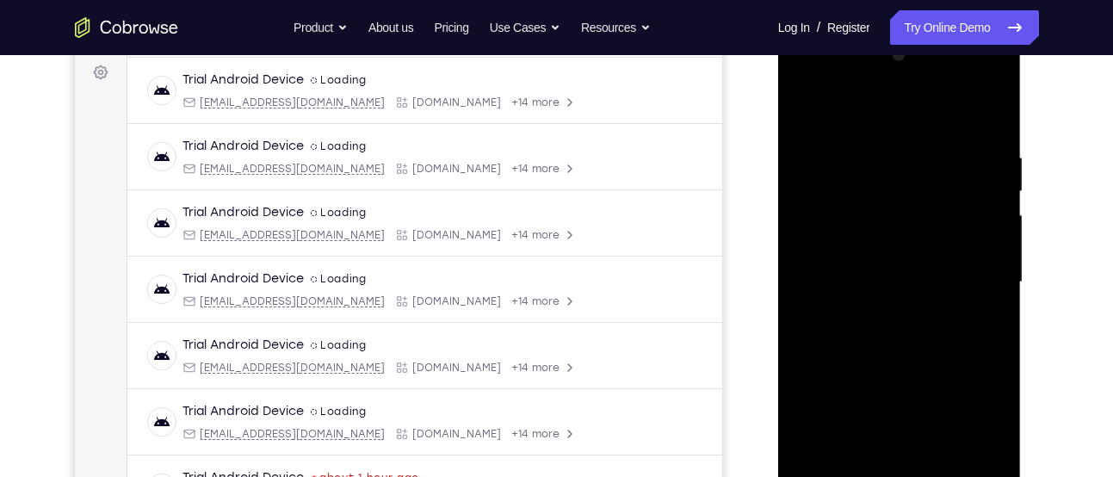
drag, startPoint x: 878, startPoint y: 120, endPoint x: 875, endPoint y: -14, distance: 133.5
click at [875, 28] on html "Online web based iOS Simulators and Android Emulators. Run iPhone, iPad, Mobile…" at bounding box center [900, 286] width 245 height 517
click at [875, 313] on div at bounding box center [899, 282] width 217 height 482
drag, startPoint x: 910, startPoint y: 106, endPoint x: 908, endPoint y: 294, distance: 188.6
click at [908, 294] on div at bounding box center [899, 282] width 217 height 482
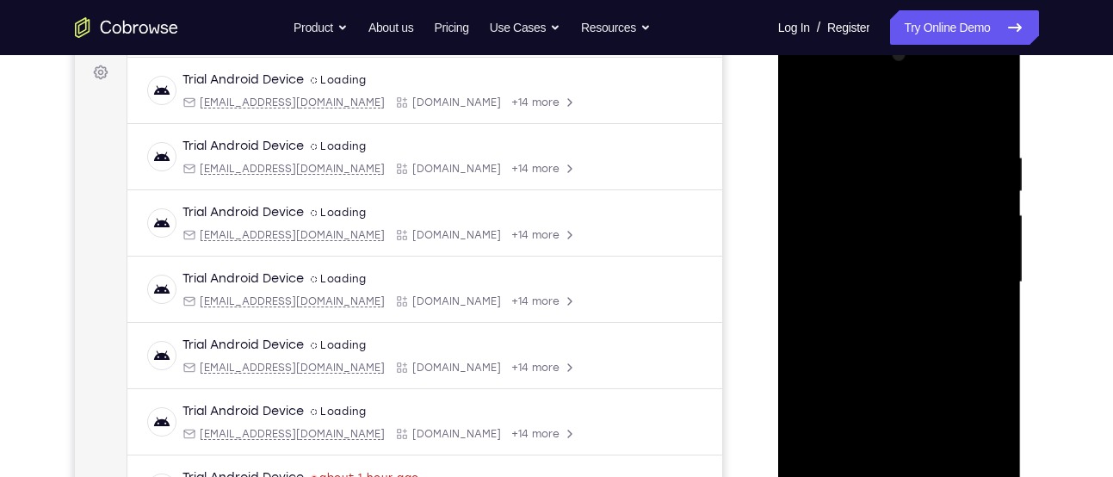
click at [912, 383] on div at bounding box center [899, 282] width 217 height 482
click at [902, 248] on div at bounding box center [899, 282] width 217 height 482
click at [899, 246] on div at bounding box center [899, 282] width 217 height 482
click at [876, 226] on div at bounding box center [899, 282] width 217 height 482
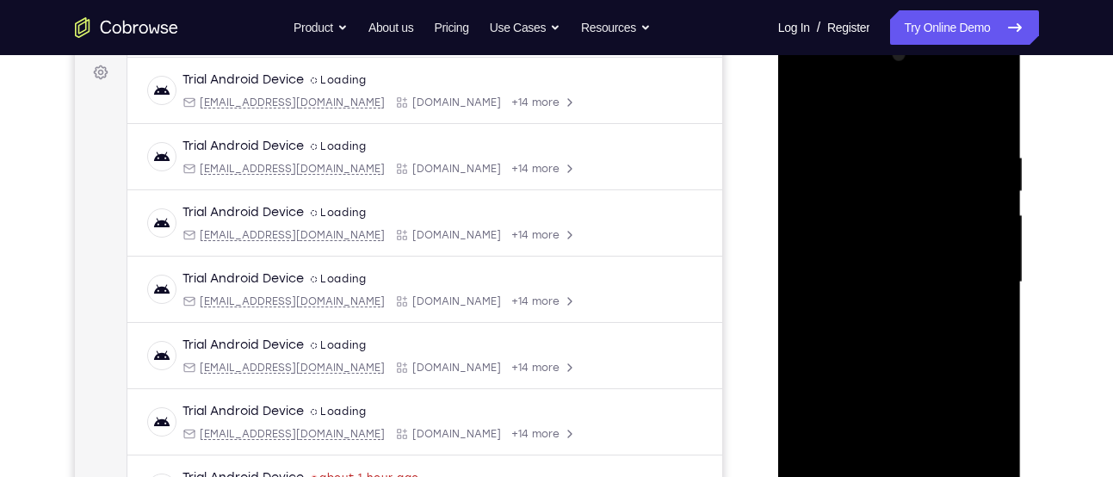
click at [882, 271] on div at bounding box center [899, 282] width 217 height 482
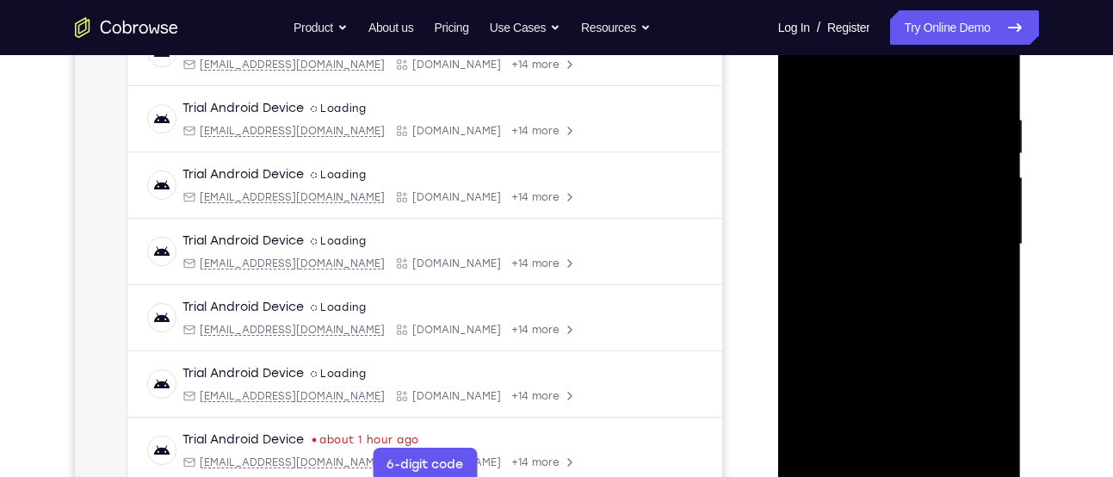
scroll to position [297, 0]
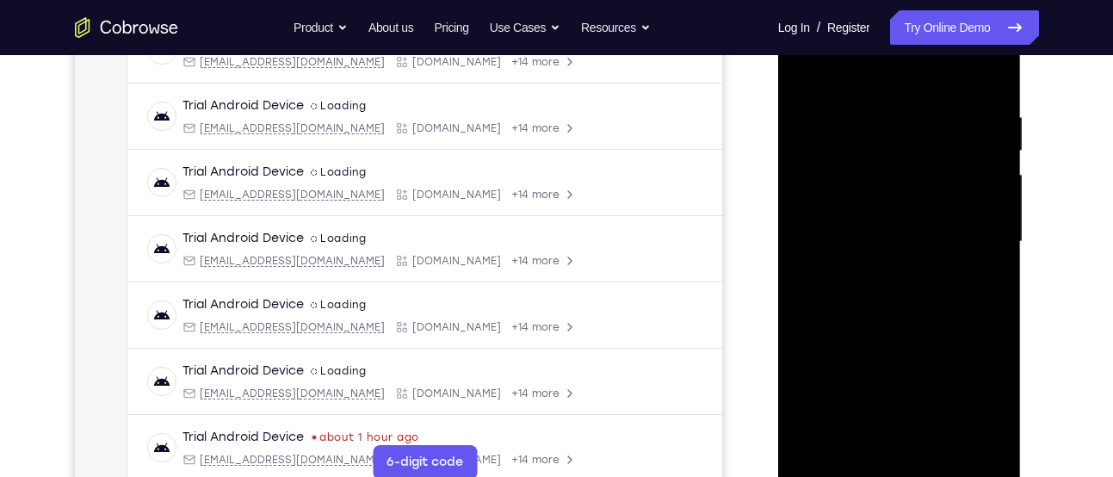
click at [883, 276] on div at bounding box center [899, 242] width 217 height 482
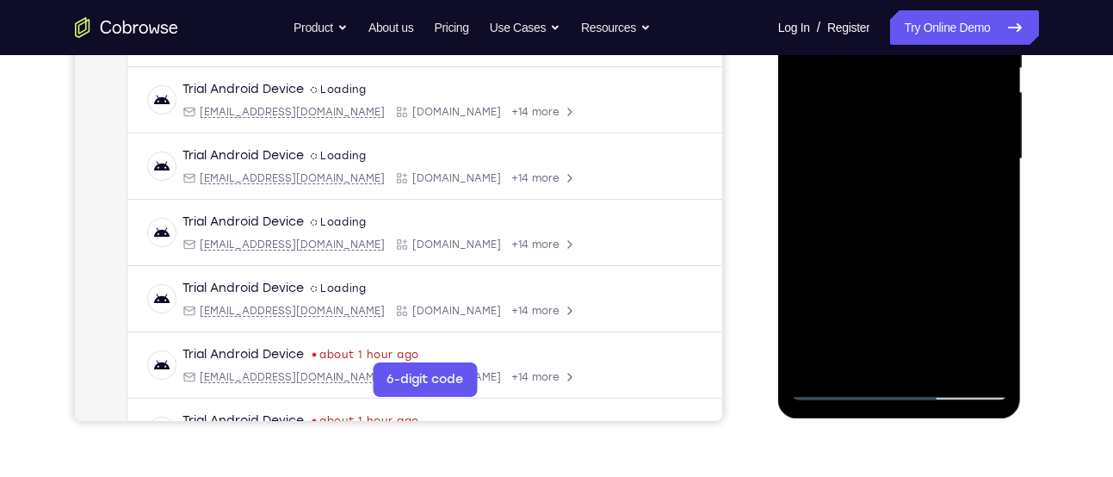
click at [982, 361] on div at bounding box center [899, 159] width 217 height 482
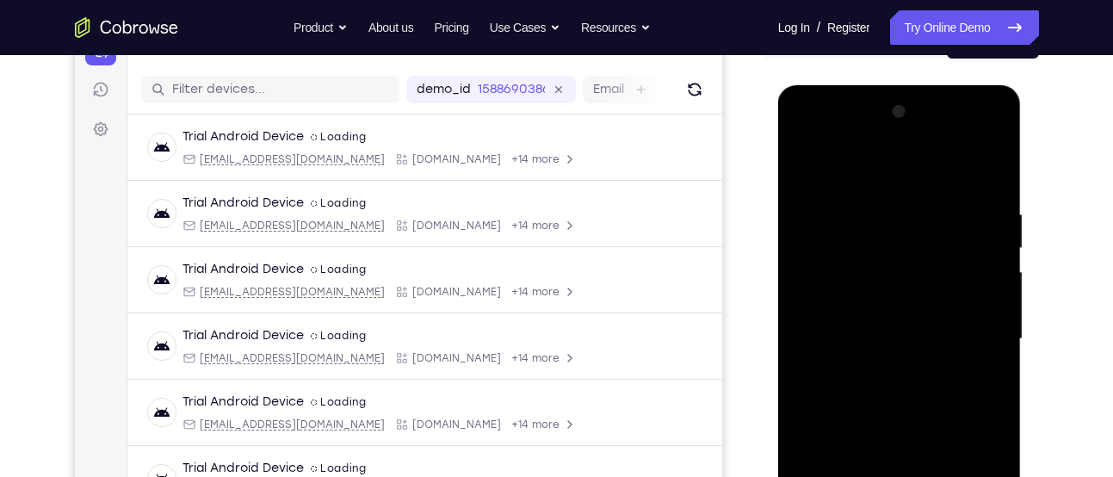
scroll to position [197, 0]
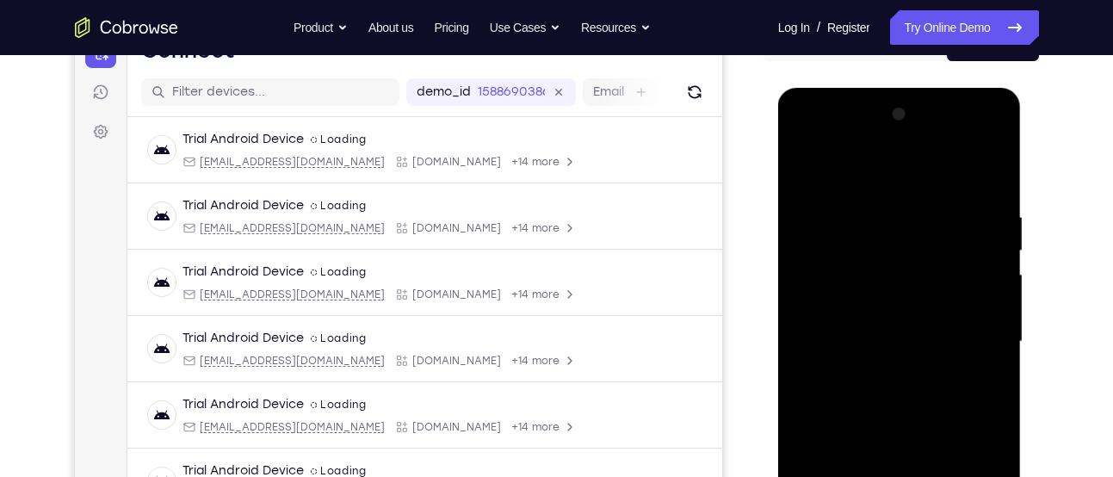
click at [801, 139] on div at bounding box center [899, 342] width 217 height 482
click at [824, 287] on div at bounding box center [899, 342] width 217 height 482
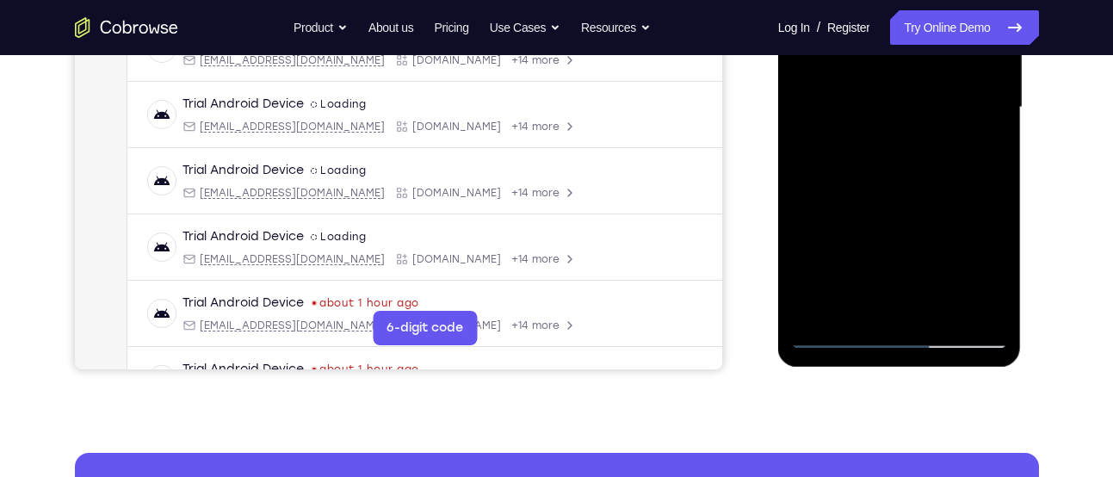
scroll to position [442, 0]
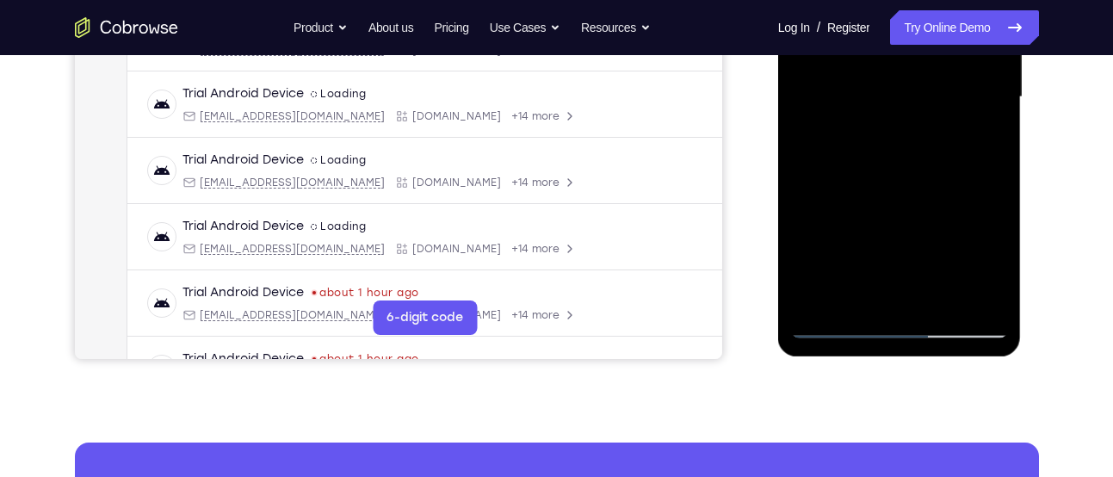
click at [817, 300] on div at bounding box center [899, 97] width 217 height 482
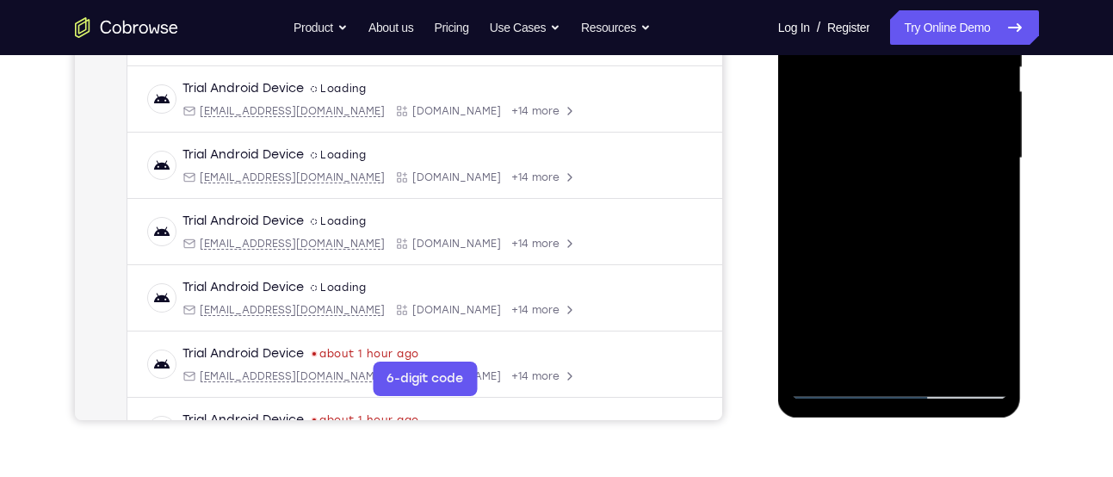
scroll to position [372, 0]
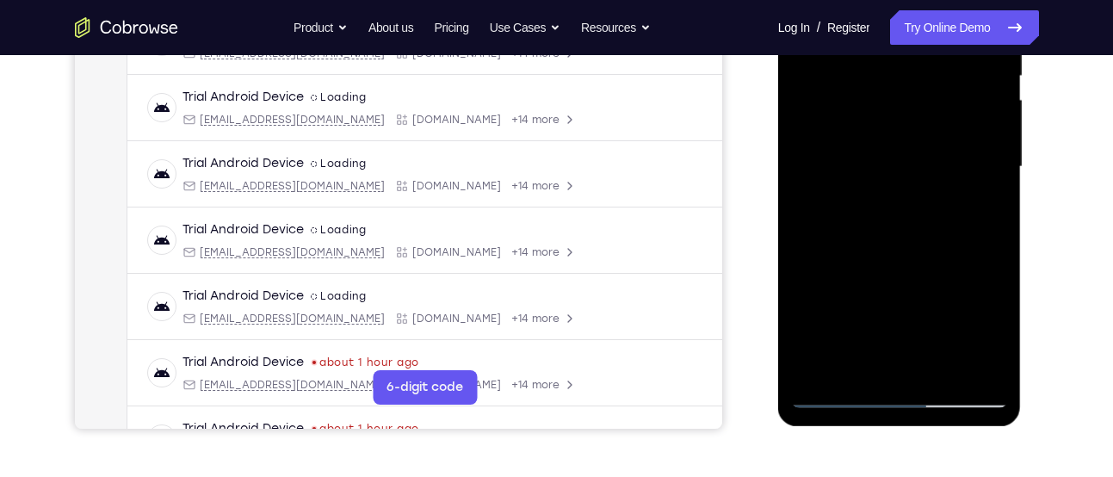
click at [888, 196] on div at bounding box center [899, 167] width 217 height 482
click at [902, 127] on div at bounding box center [899, 167] width 217 height 482
click at [894, 156] on div at bounding box center [899, 167] width 217 height 482
click at [994, 368] on div at bounding box center [899, 167] width 217 height 482
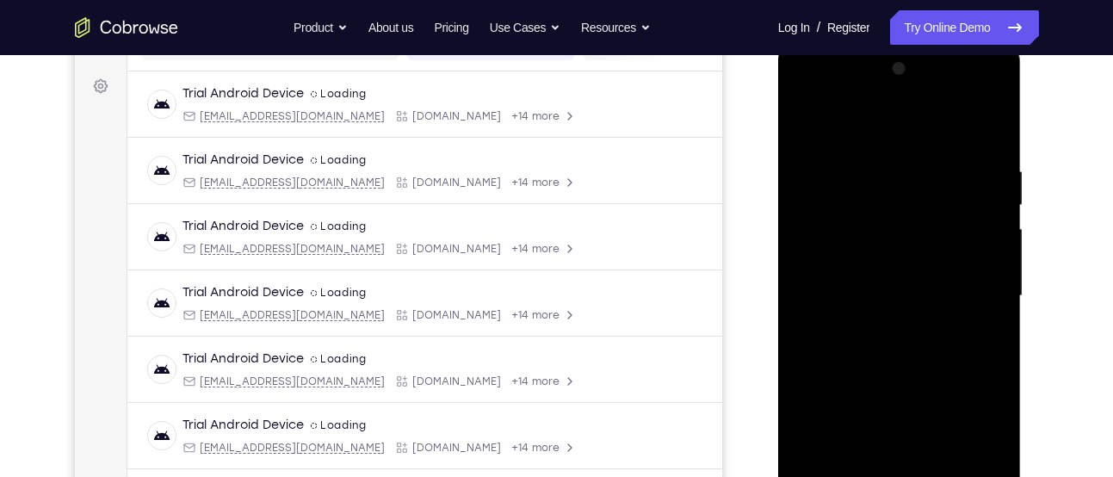
scroll to position [242, 0]
click at [970, 96] on div at bounding box center [899, 297] width 217 height 482
click at [902, 125] on div at bounding box center [899, 297] width 217 height 482
click at [841, 126] on div at bounding box center [899, 297] width 217 height 482
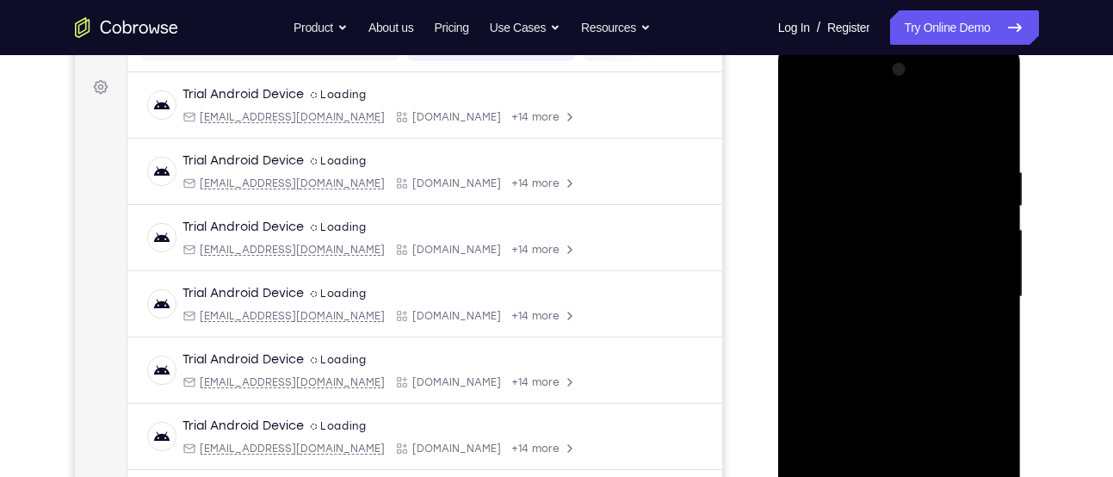
scroll to position [376, 0]
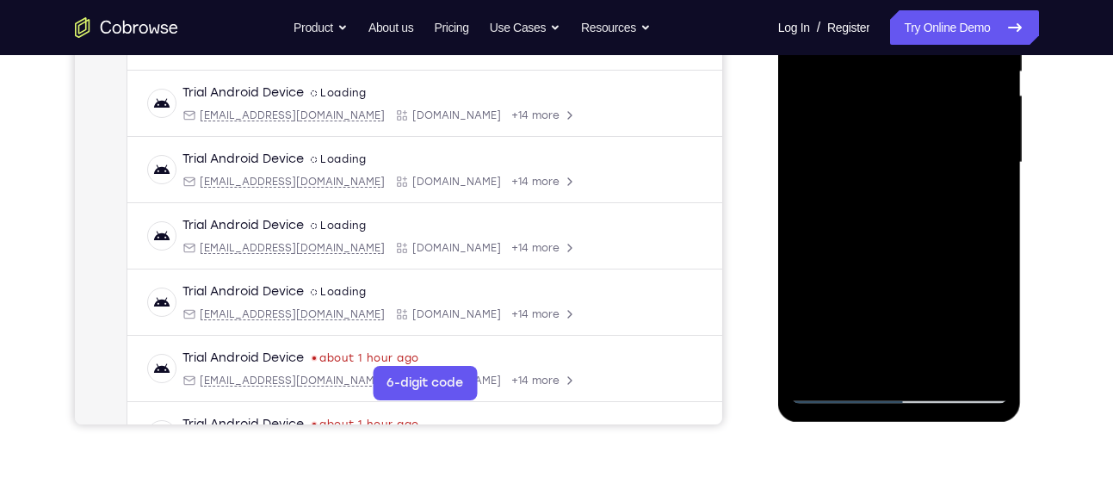
click at [877, 189] on div at bounding box center [899, 163] width 217 height 482
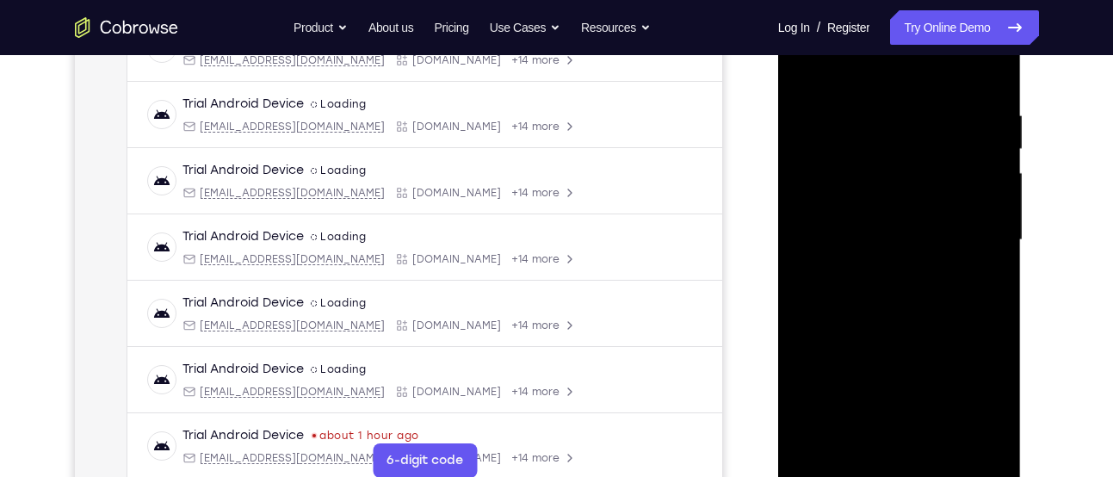
scroll to position [255, 0]
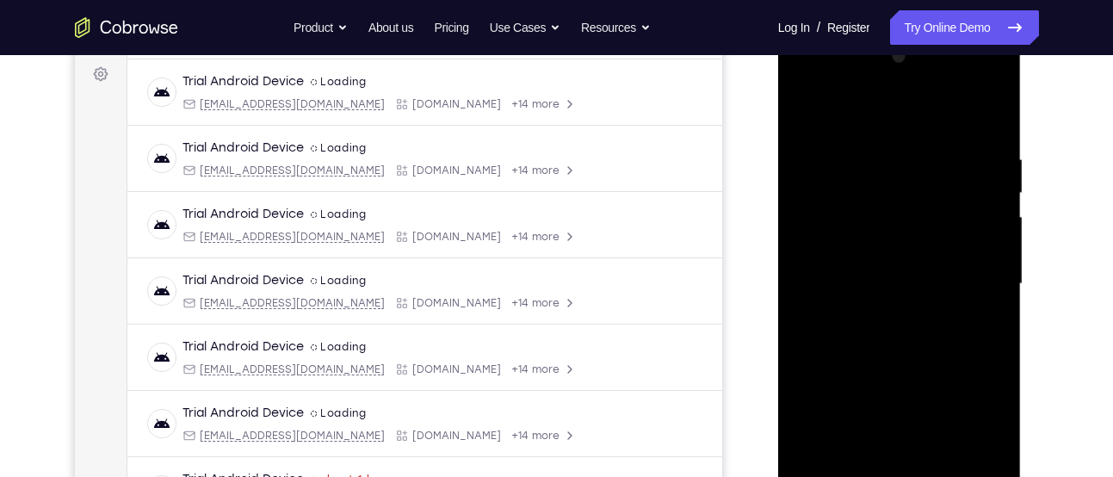
drag, startPoint x: 839, startPoint y: 123, endPoint x: 820, endPoint y: 26, distance: 99.1
click at [820, 30] on html "Online web based iOS Simulators and Android Emulators. Run iPhone, iPad, Mobile…" at bounding box center [900, 288] width 245 height 517
click at [807, 87] on div at bounding box center [899, 284] width 217 height 482
click at [891, 82] on div at bounding box center [899, 284] width 217 height 482
drag, startPoint x: 891, startPoint y: 82, endPoint x: 812, endPoint y: 461, distance: 387.0
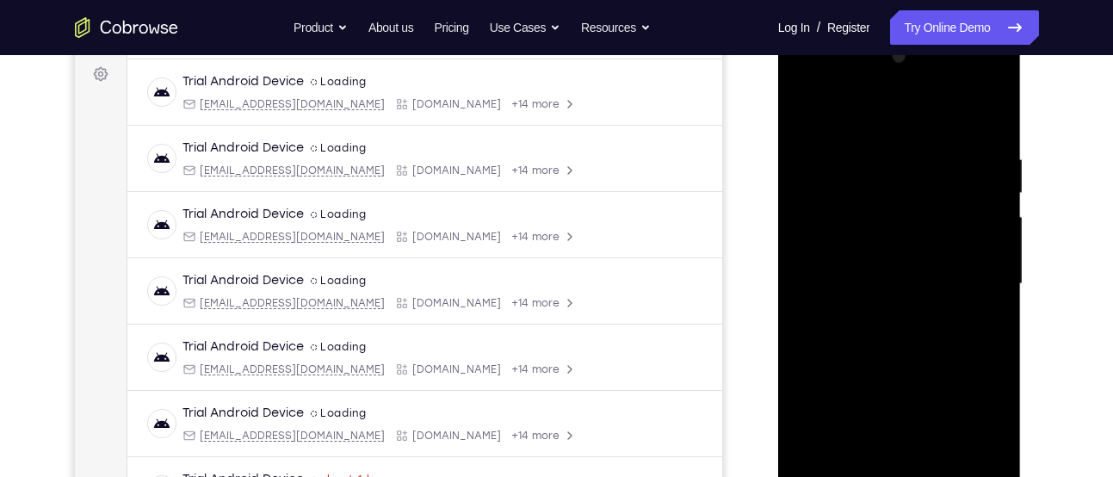
click at [812, 461] on div at bounding box center [899, 284] width 217 height 482
click at [900, 121] on div at bounding box center [899, 284] width 217 height 482
drag, startPoint x: 900, startPoint y: 121, endPoint x: 870, endPoint y: 480, distance: 359.4
click at [870, 476] on div at bounding box center [899, 284] width 217 height 482
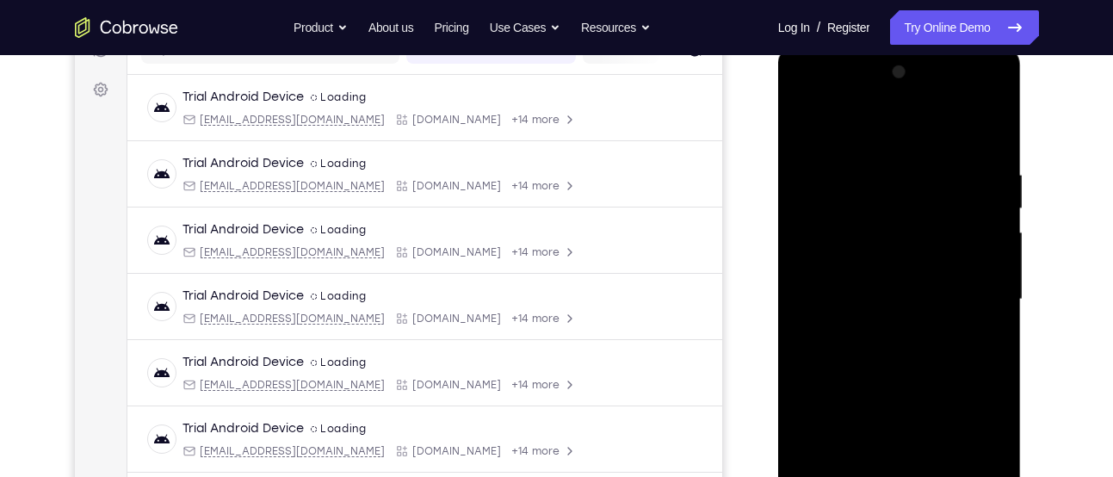
scroll to position [238, 0]
click at [828, 246] on div at bounding box center [899, 300] width 217 height 482
click at [877, 332] on div at bounding box center [899, 300] width 217 height 482
click at [899, 261] on div at bounding box center [899, 300] width 217 height 482
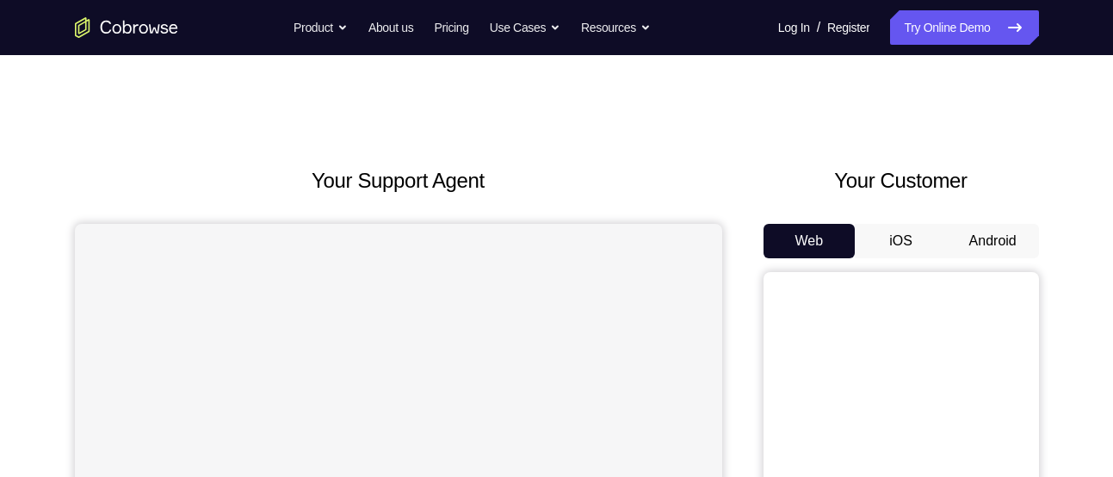
click at [979, 239] on button "Android" at bounding box center [993, 241] width 92 height 34
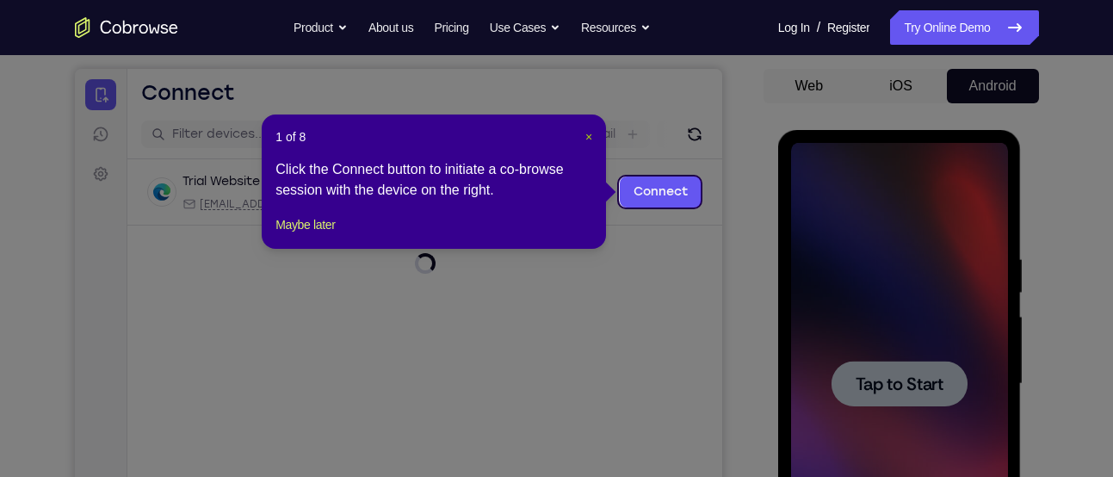
click at [589, 137] on span "×" at bounding box center [588, 137] width 7 height 14
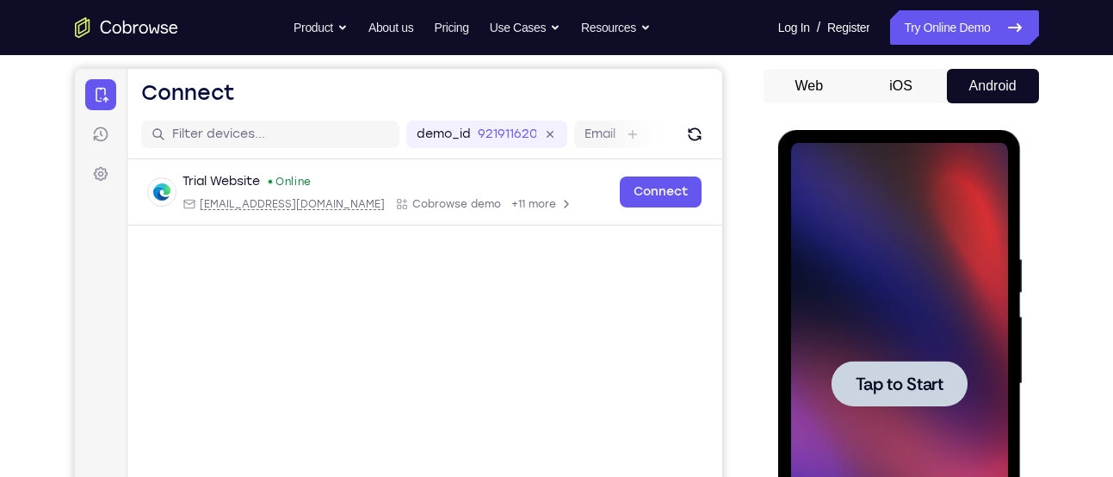
click at [978, 412] on div at bounding box center [899, 384] width 217 height 482
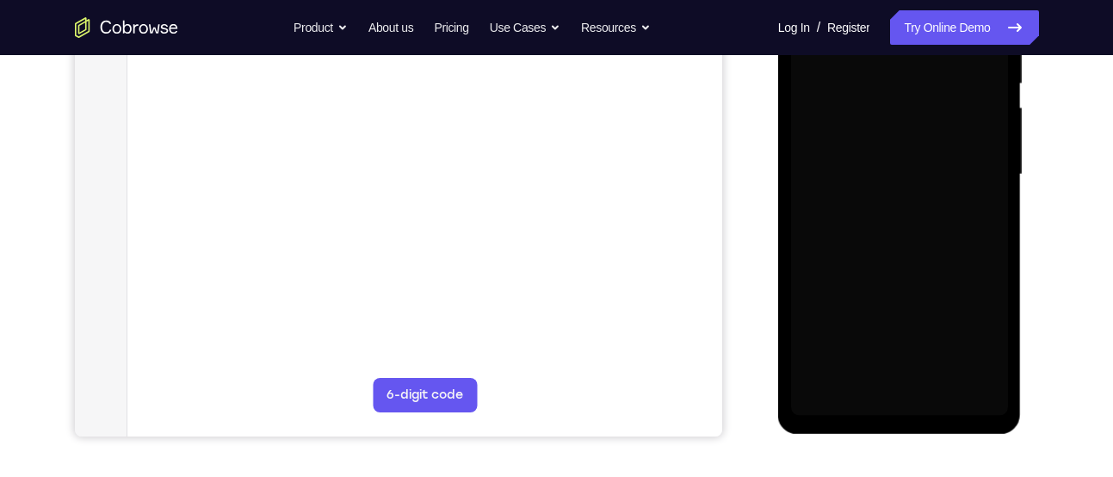
scroll to position [365, 0]
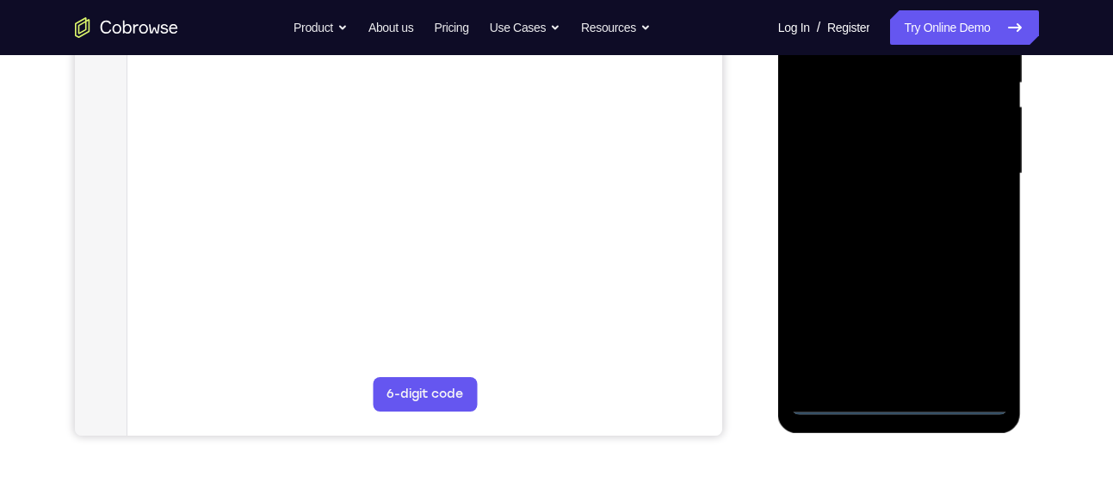
click at [903, 400] on div at bounding box center [899, 174] width 217 height 482
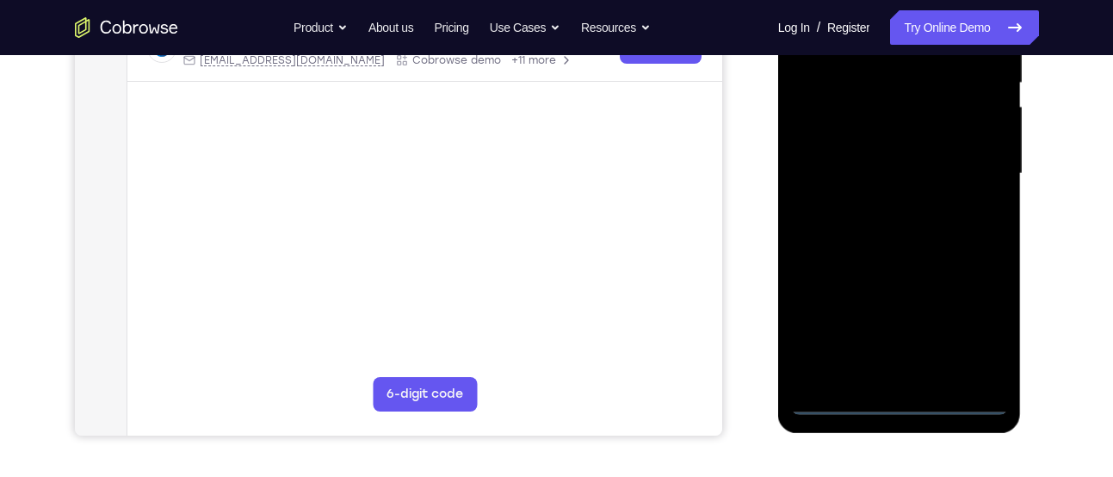
click at [979, 331] on div at bounding box center [899, 174] width 217 height 482
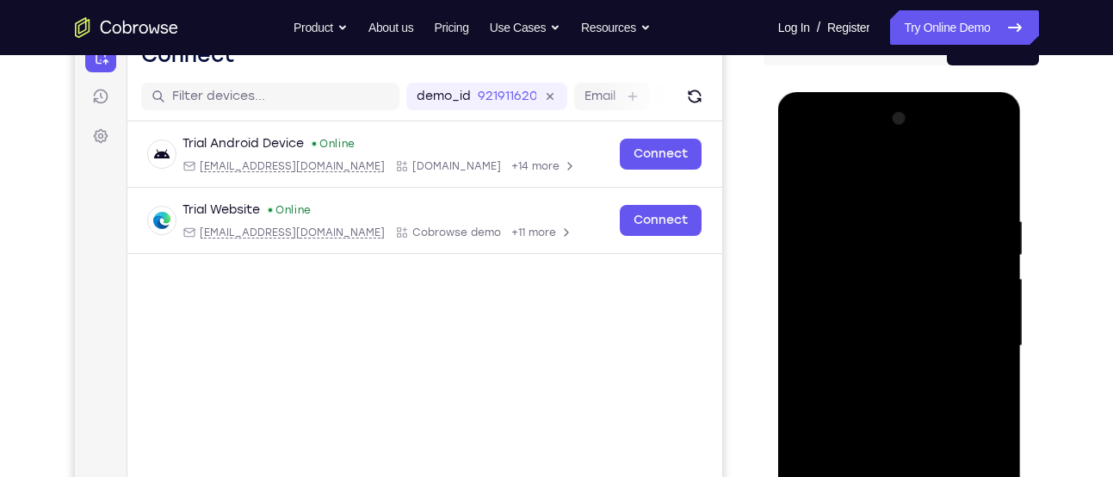
scroll to position [192, 0]
click at [848, 176] on div at bounding box center [899, 347] width 217 height 482
click at [975, 331] on div at bounding box center [899, 347] width 217 height 482
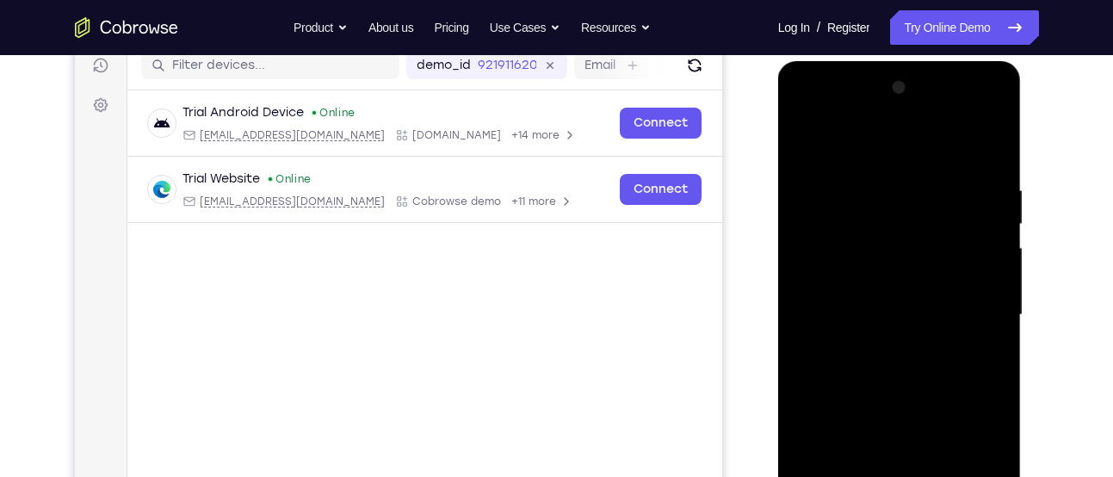
scroll to position [225, 0]
click at [883, 342] on div at bounding box center [899, 314] width 217 height 482
click at [878, 297] on div at bounding box center [899, 314] width 217 height 482
click at [879, 281] on div at bounding box center [899, 314] width 217 height 482
click at [887, 310] on div at bounding box center [899, 314] width 217 height 482
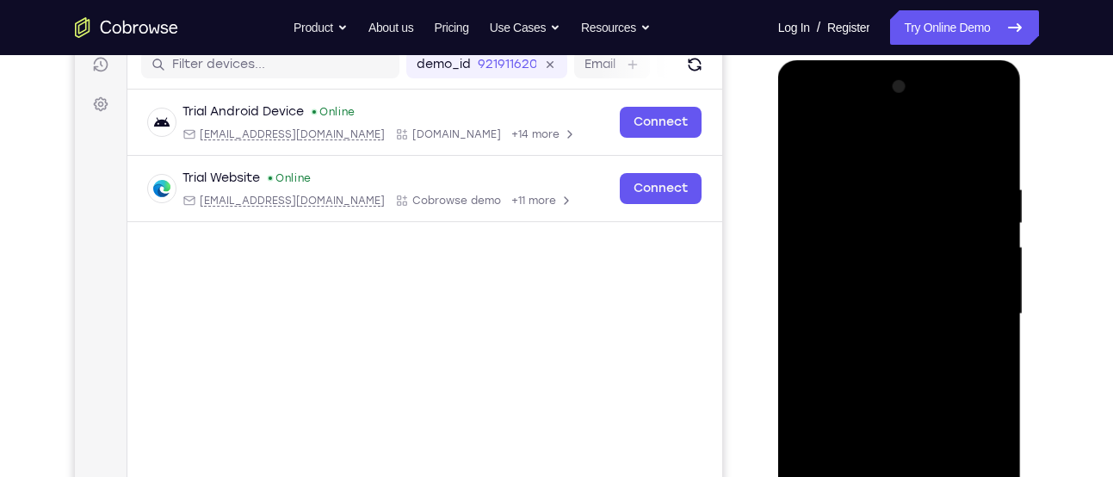
click at [889, 319] on div at bounding box center [899, 314] width 217 height 482
click at [895, 317] on div at bounding box center [899, 314] width 217 height 482
click at [905, 368] on div at bounding box center [899, 314] width 217 height 482
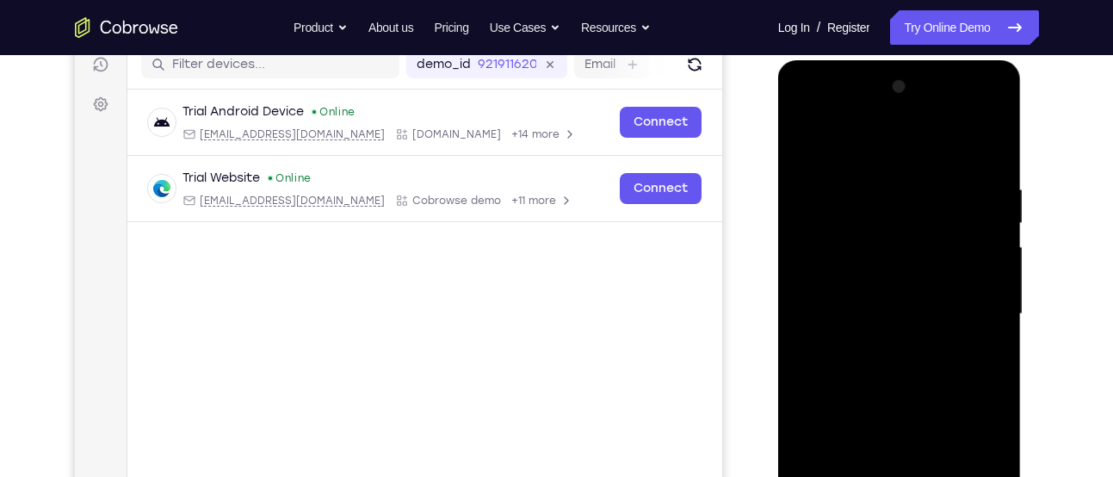
click at [905, 368] on div at bounding box center [899, 314] width 217 height 482
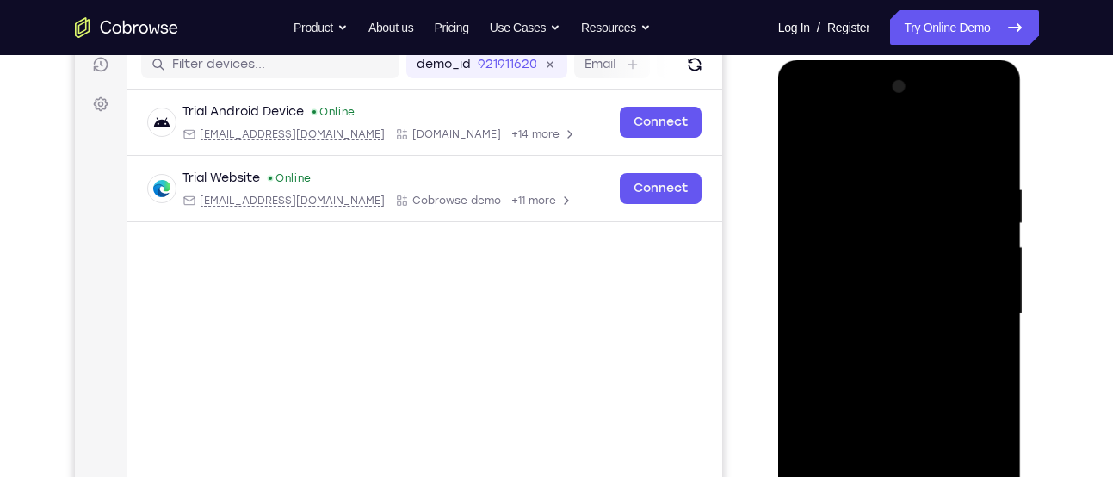
click at [905, 368] on div at bounding box center [899, 314] width 217 height 482
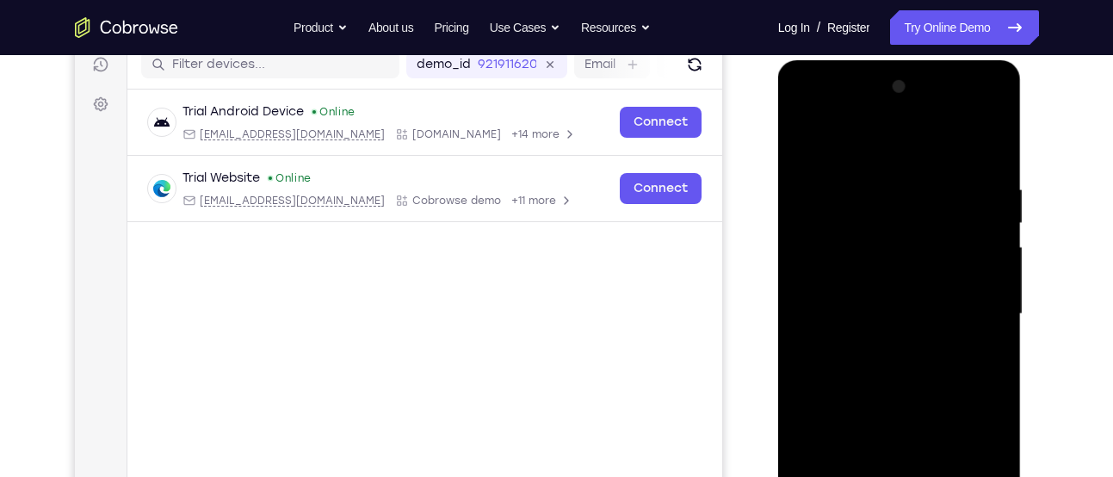
click at [905, 368] on div at bounding box center [899, 314] width 217 height 482
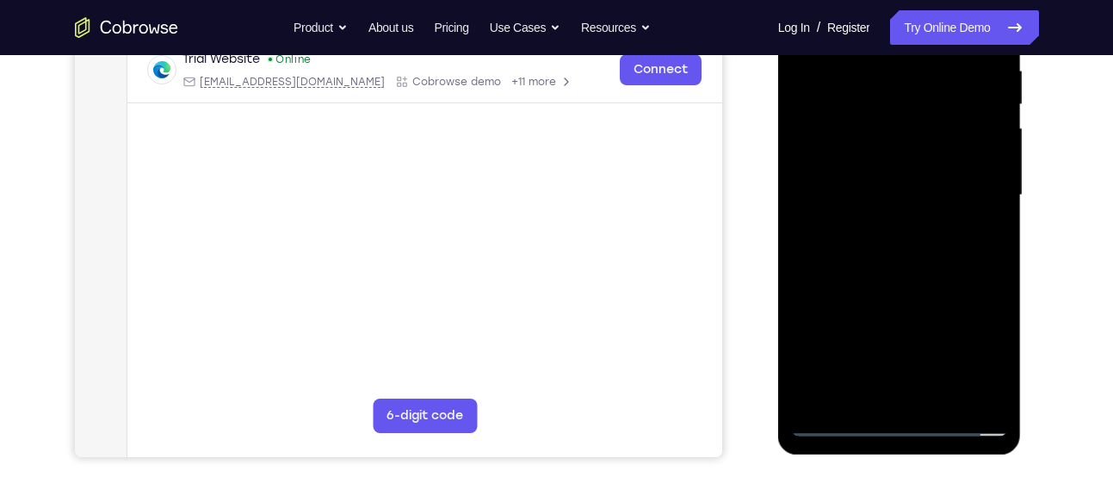
scroll to position [344, 0]
click at [943, 396] on div at bounding box center [899, 195] width 217 height 482
click at [903, 278] on div at bounding box center [899, 195] width 217 height 482
click at [945, 393] on div at bounding box center [899, 195] width 217 height 482
click at [893, 289] on div at bounding box center [899, 195] width 217 height 482
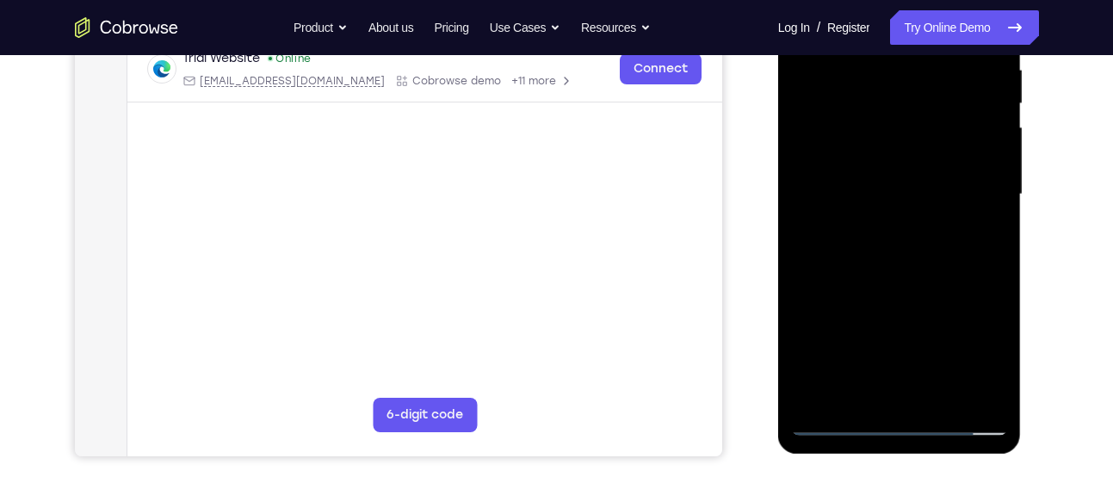
click at [876, 170] on div at bounding box center [899, 195] width 217 height 482
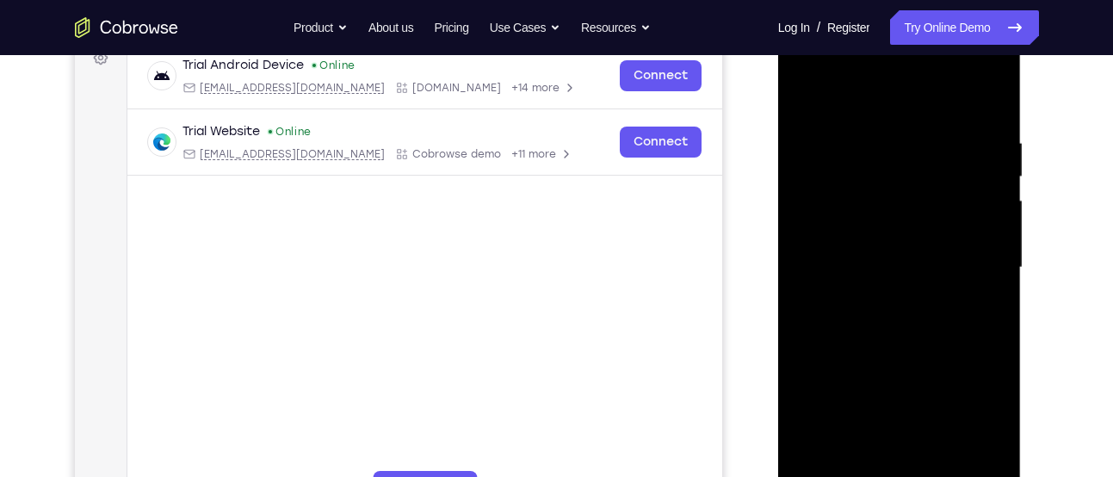
scroll to position [268, 0]
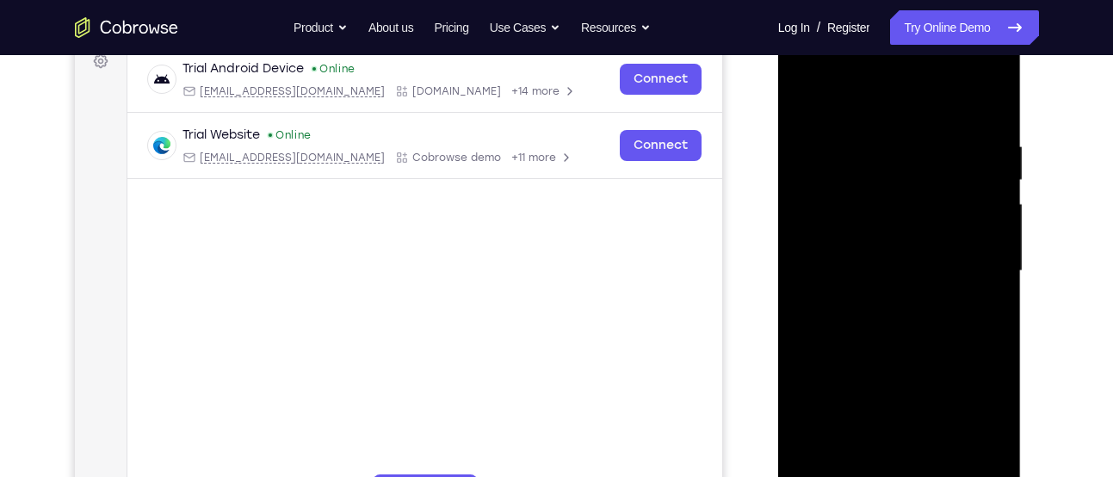
click at [888, 263] on div at bounding box center [899, 271] width 217 height 482
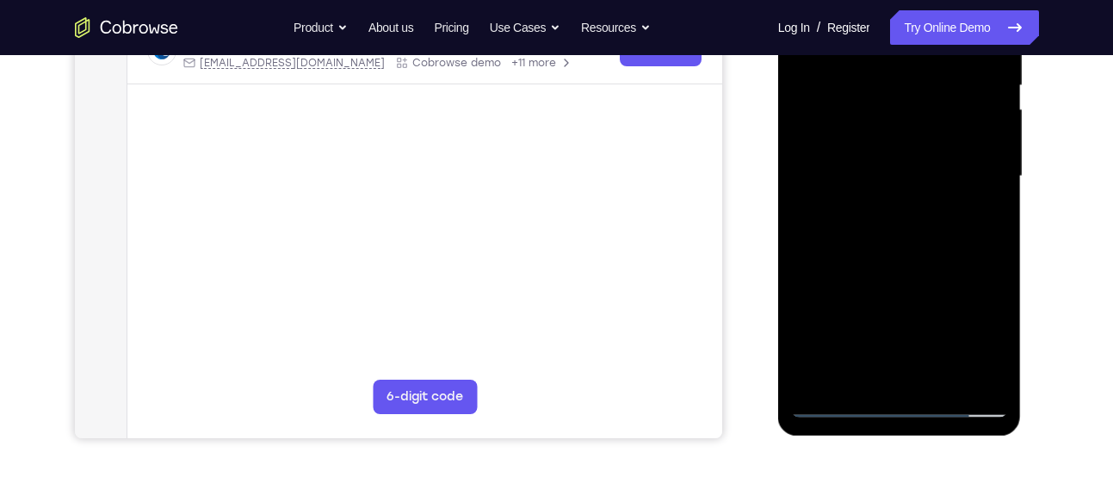
scroll to position [363, 0]
click at [871, 362] on div at bounding box center [899, 176] width 217 height 482
click at [895, 218] on div at bounding box center [899, 176] width 217 height 482
click at [993, 344] on div at bounding box center [899, 176] width 217 height 482
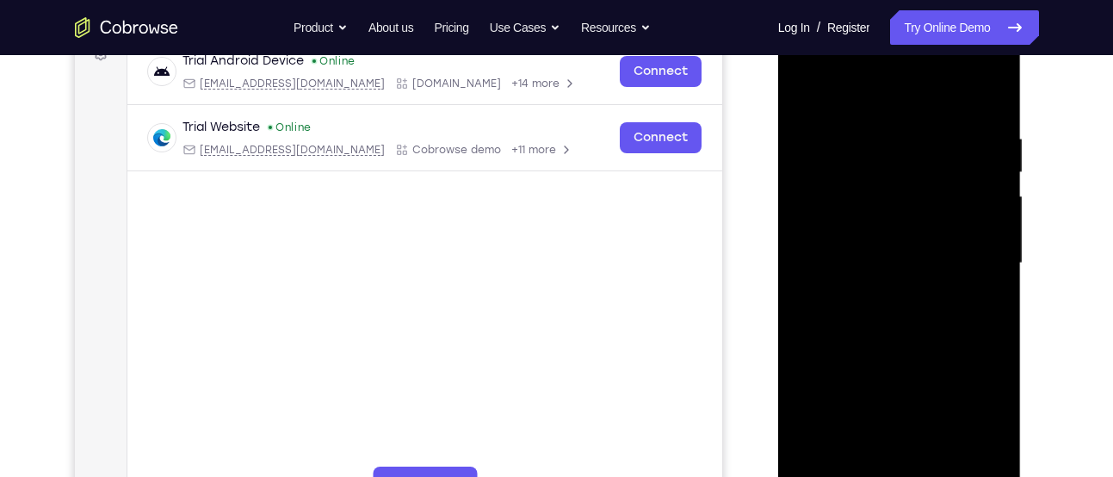
scroll to position [270, 0]
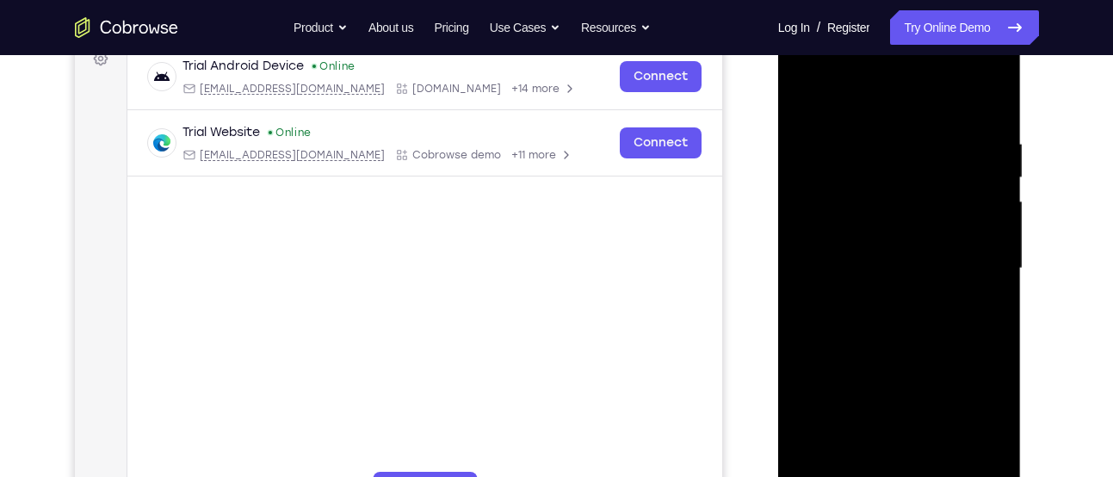
click at [806, 96] on div at bounding box center [899, 269] width 217 height 482
click at [868, 228] on div at bounding box center [899, 269] width 217 height 482
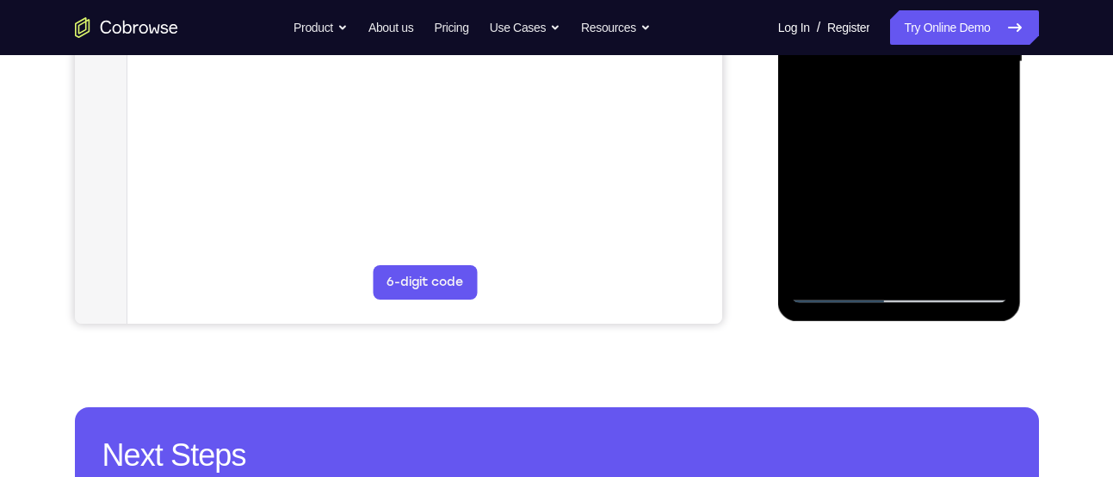
scroll to position [478, 0]
click at [875, 264] on div at bounding box center [899, 61] width 217 height 482
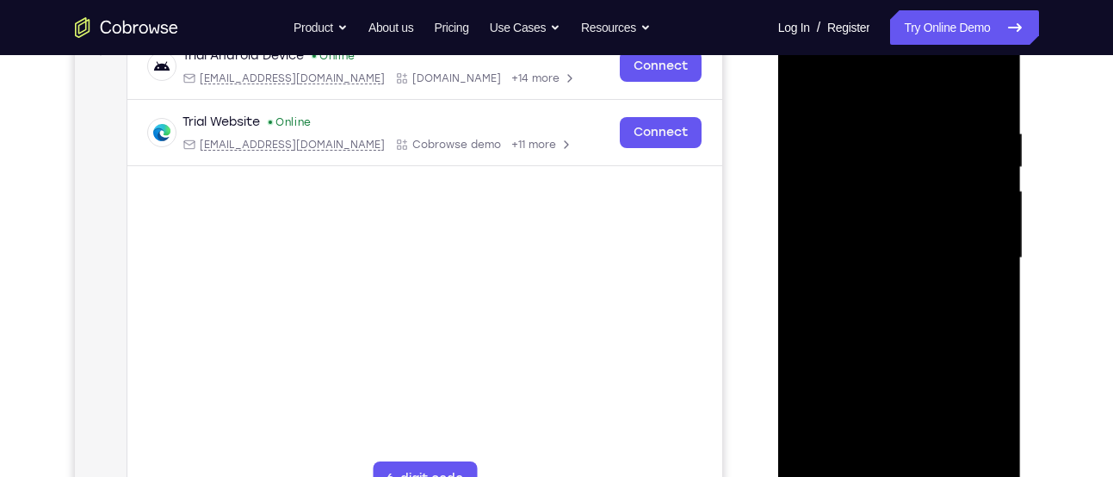
scroll to position [275, 0]
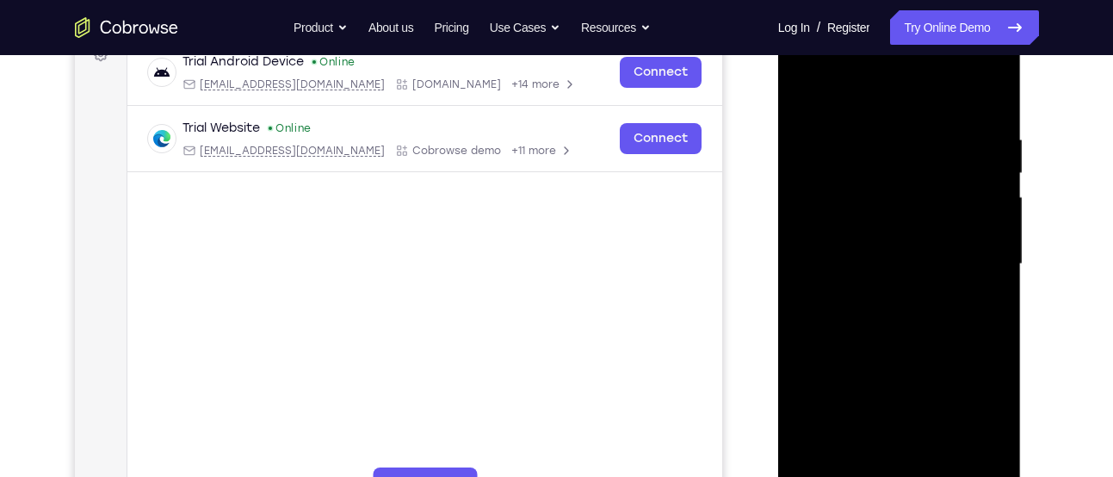
click at [807, 92] on div at bounding box center [899, 264] width 217 height 482
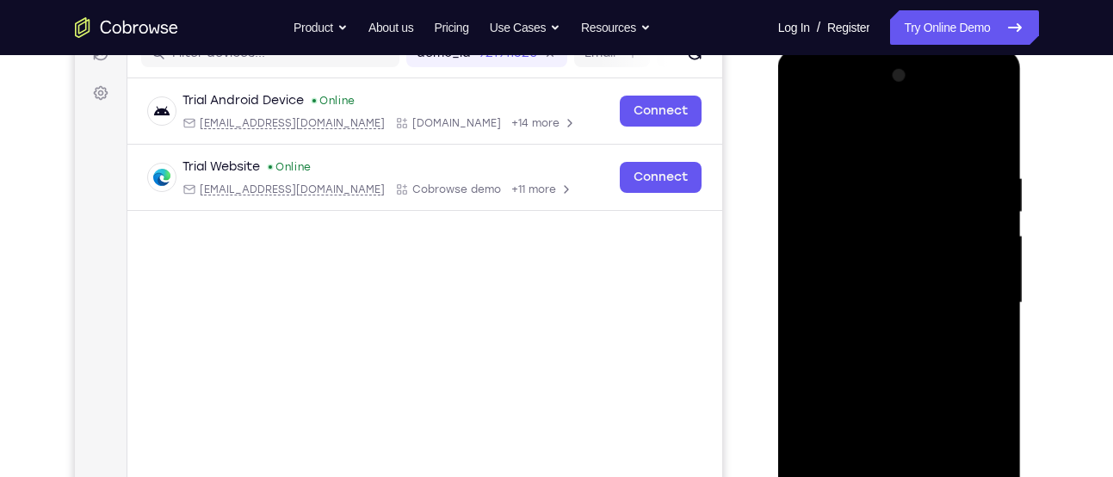
scroll to position [235, 0]
click at [806, 129] on div at bounding box center [899, 304] width 217 height 482
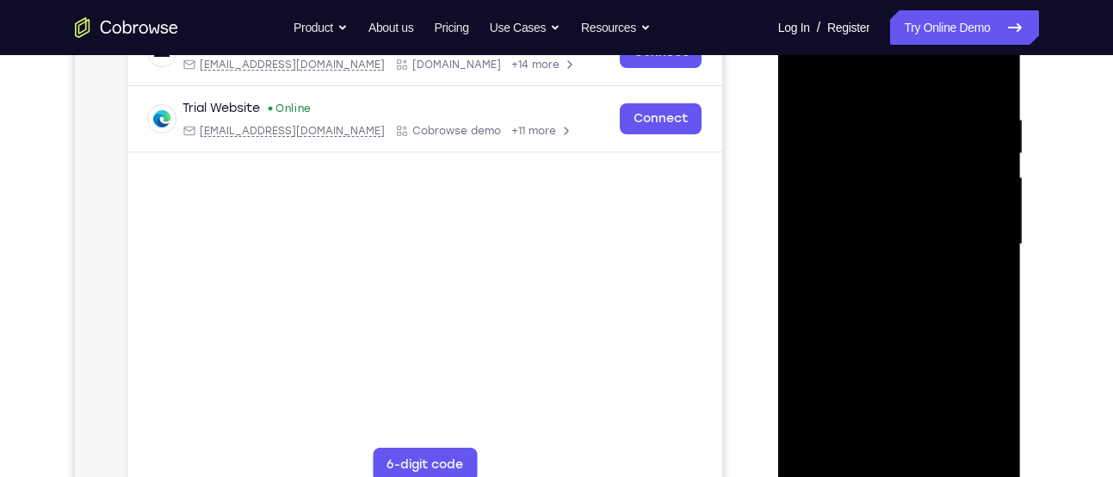
scroll to position [300, 0]
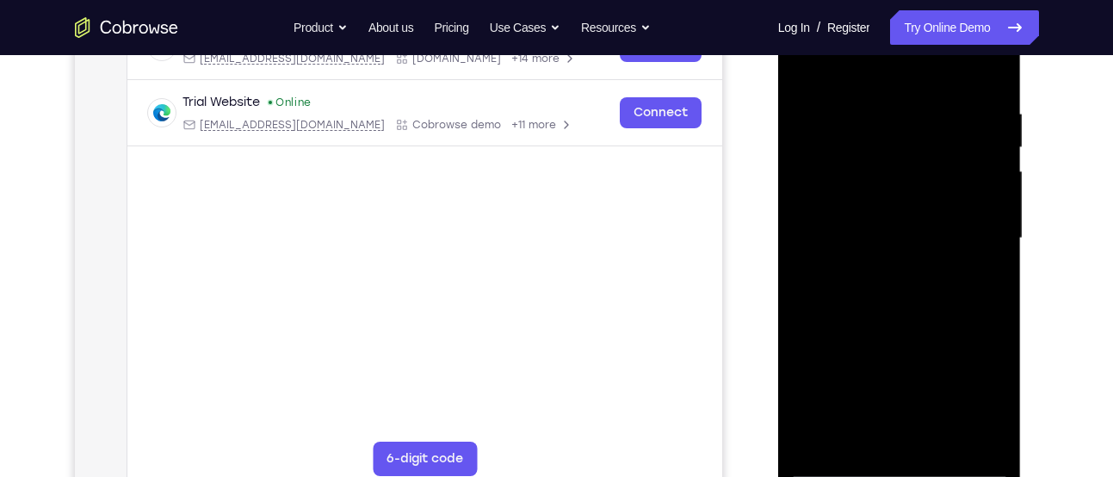
click at [994, 313] on div at bounding box center [899, 238] width 217 height 482
drag, startPoint x: 941, startPoint y: 300, endPoint x: 894, endPoint y: 123, distance: 182.7
click at [894, 123] on div at bounding box center [899, 238] width 217 height 482
click at [807, 298] on div at bounding box center [899, 238] width 217 height 482
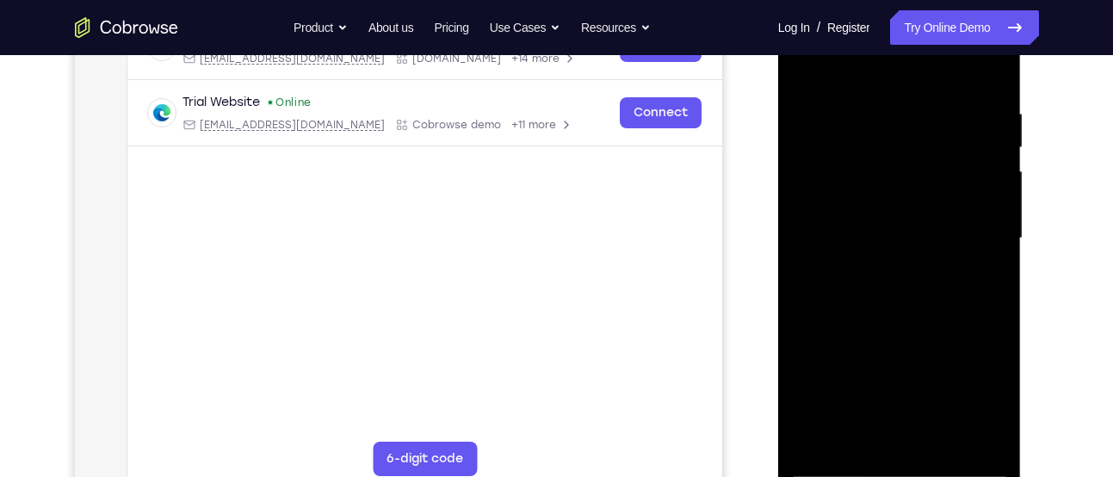
drag, startPoint x: 932, startPoint y: 331, endPoint x: 895, endPoint y: 150, distance: 184.6
click at [895, 150] on div at bounding box center [899, 238] width 217 height 482
drag, startPoint x: 924, startPoint y: 296, endPoint x: 896, endPoint y: 109, distance: 188.9
click at [896, 109] on div at bounding box center [899, 238] width 217 height 482
drag, startPoint x: 920, startPoint y: 319, endPoint x: 901, endPoint y: 145, distance: 175.9
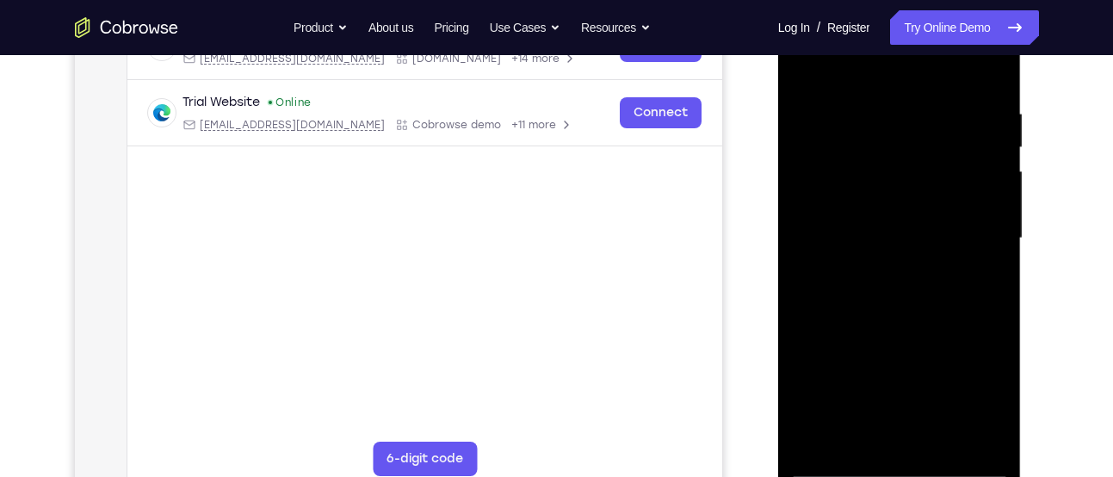
click at [901, 145] on div at bounding box center [899, 238] width 217 height 482
drag, startPoint x: 947, startPoint y: 335, endPoint x: 933, endPoint y: 140, distance: 195.1
click at [933, 140] on div at bounding box center [899, 238] width 217 height 482
drag, startPoint x: 958, startPoint y: 278, endPoint x: 909, endPoint y: 108, distance: 176.6
click at [909, 108] on div at bounding box center [899, 238] width 217 height 482
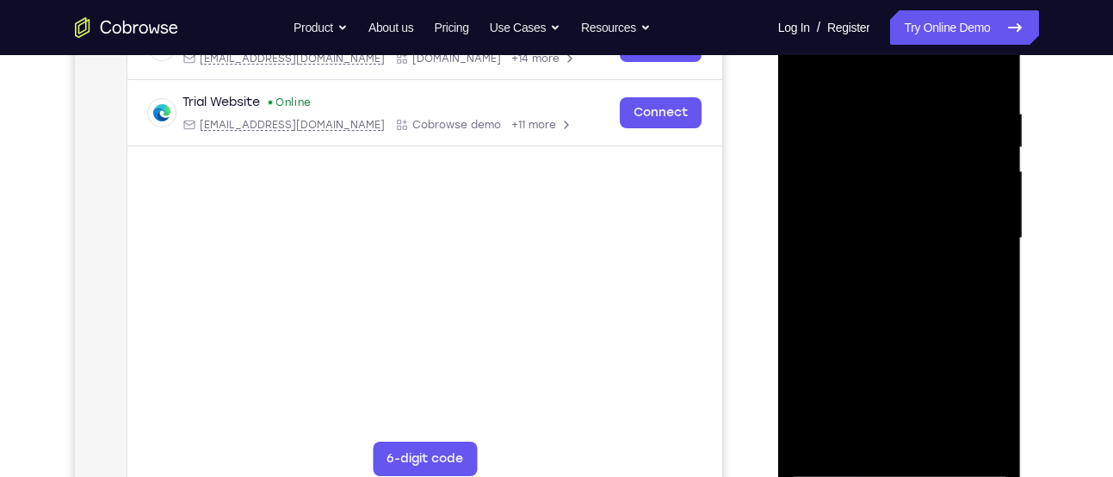
drag, startPoint x: 945, startPoint y: 261, endPoint x: 874, endPoint y: 54, distance: 218.4
click at [874, 54] on div at bounding box center [899, 238] width 217 height 482
drag, startPoint x: 947, startPoint y: 271, endPoint x: 918, endPoint y: 183, distance: 92.6
click at [918, 183] on div at bounding box center [899, 238] width 217 height 482
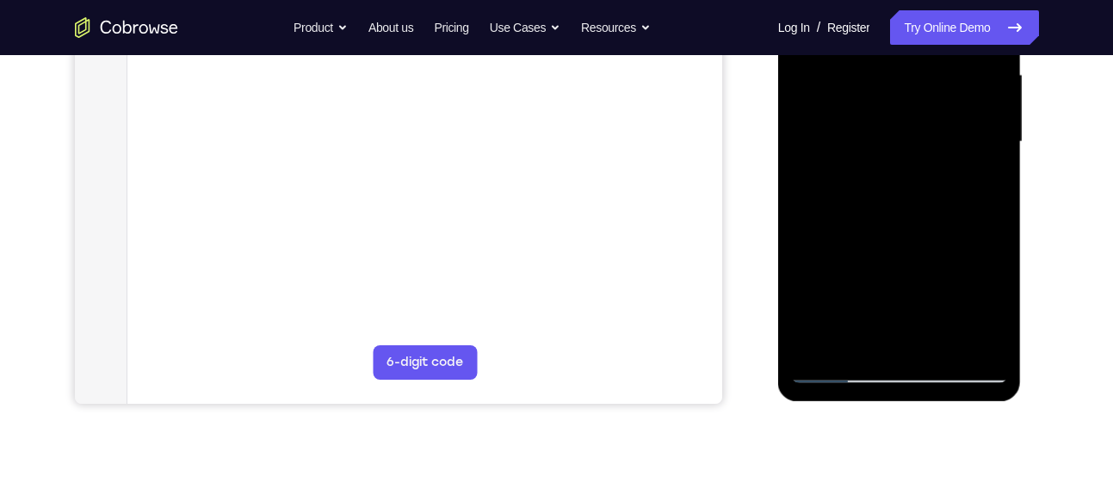
scroll to position [398, 0]
click at [942, 341] on div at bounding box center [899, 141] width 217 height 482
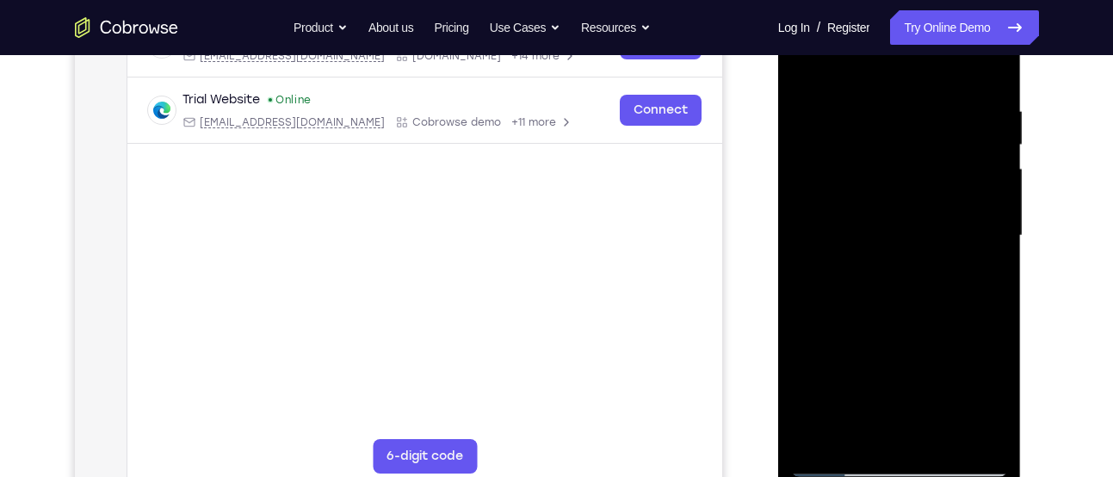
scroll to position [252, 0]
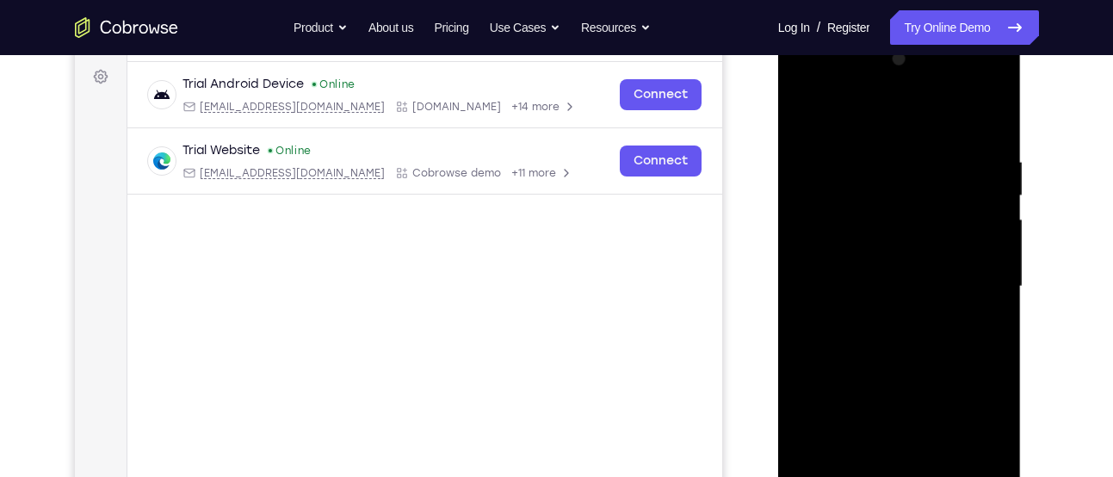
click at [808, 108] on div at bounding box center [899, 287] width 217 height 482
drag, startPoint x: 896, startPoint y: 164, endPoint x: 904, endPoint y: 372, distance: 207.6
click at [904, 372] on div at bounding box center [899, 287] width 217 height 482
click at [899, 136] on div at bounding box center [899, 287] width 217 height 482
drag, startPoint x: 899, startPoint y: 136, endPoint x: 897, endPoint y: 462, distance: 326.3
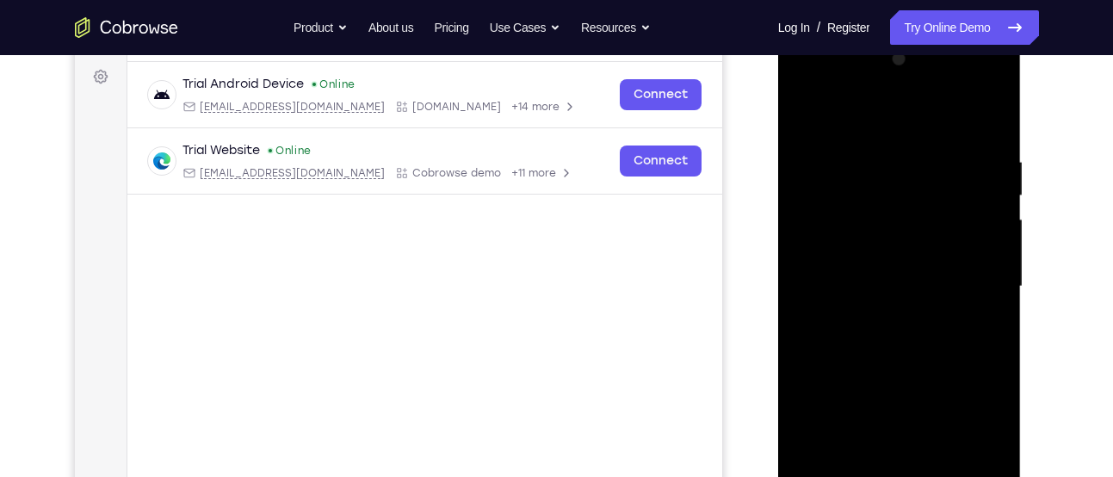
click at [897, 462] on div at bounding box center [899, 287] width 217 height 482
drag, startPoint x: 903, startPoint y: 190, endPoint x: 917, endPoint y: 462, distance: 272.4
click at [917, 462] on div at bounding box center [899, 287] width 217 height 482
click at [990, 119] on div at bounding box center [899, 287] width 217 height 482
drag, startPoint x: 985, startPoint y: 168, endPoint x: 901, endPoint y: 179, distance: 84.3
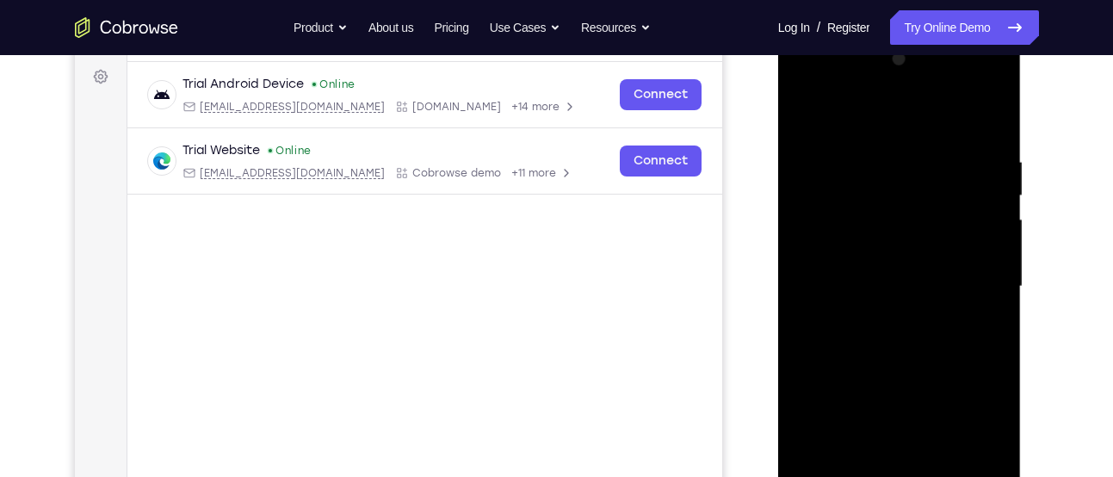
click at [901, 179] on div at bounding box center [899, 287] width 217 height 482
click at [909, 154] on div at bounding box center [899, 287] width 217 height 482
click at [980, 151] on div at bounding box center [899, 287] width 217 height 482
click at [985, 185] on div at bounding box center [899, 287] width 217 height 482
click at [994, 245] on div at bounding box center [899, 287] width 217 height 482
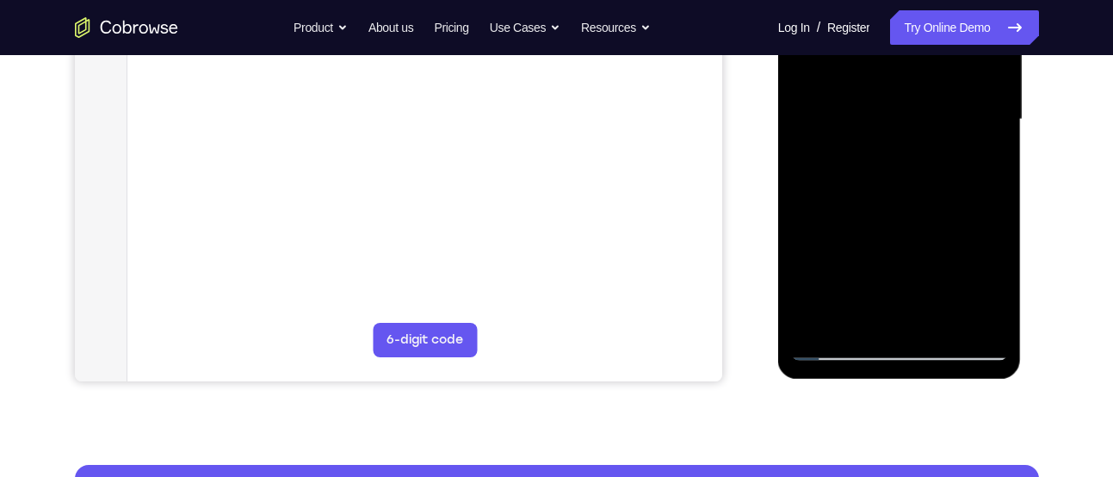
click at [994, 245] on div at bounding box center [899, 120] width 217 height 482
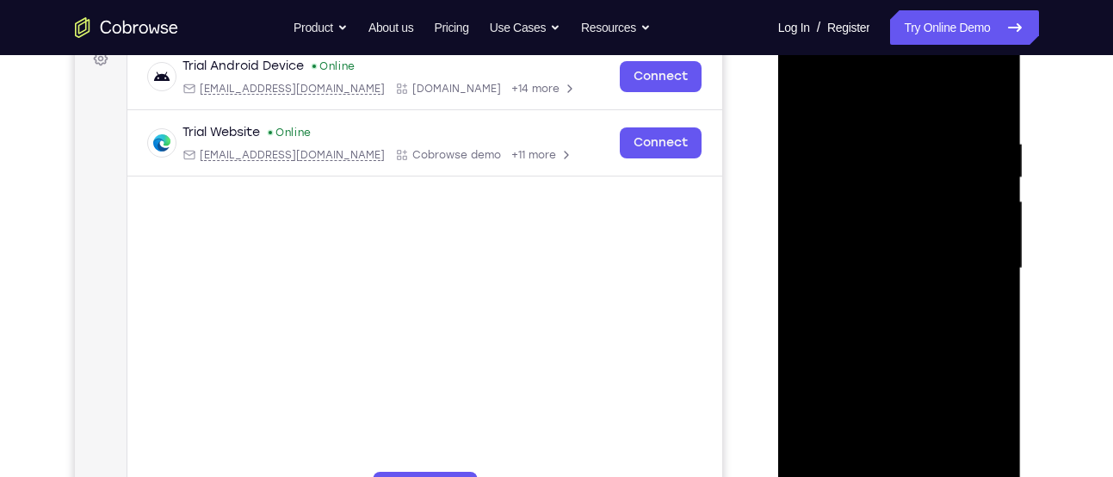
scroll to position [265, 0]
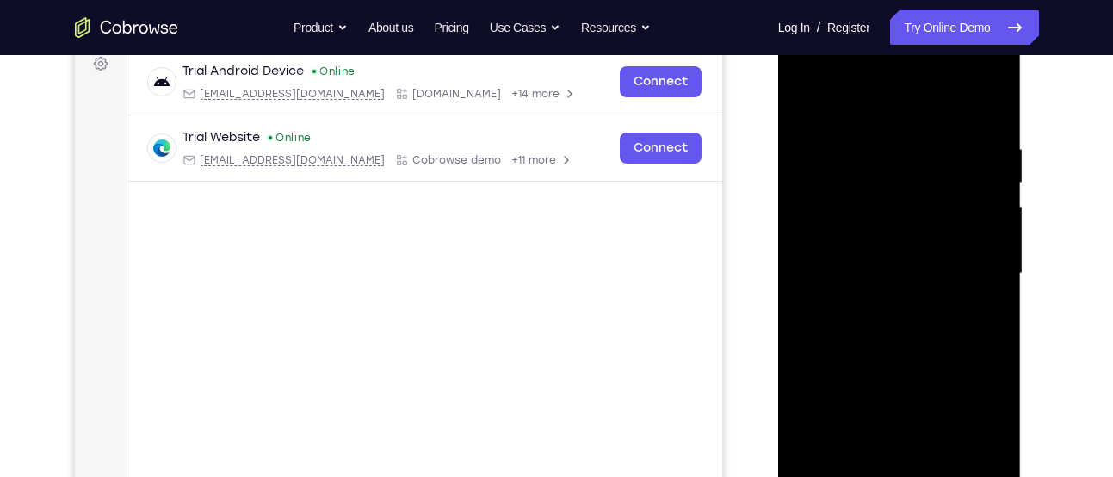
click at [988, 108] on div at bounding box center [899, 274] width 217 height 482
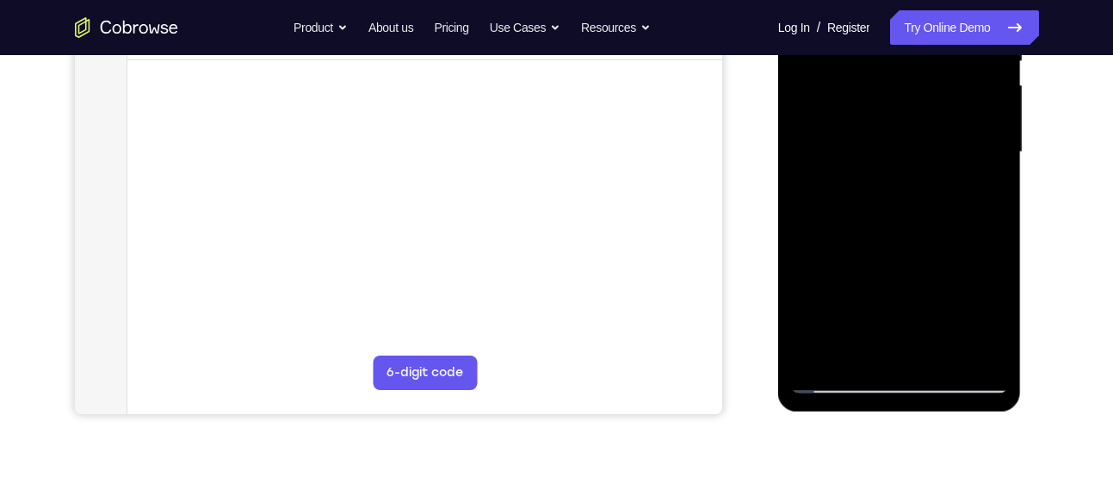
scroll to position [389, 0]
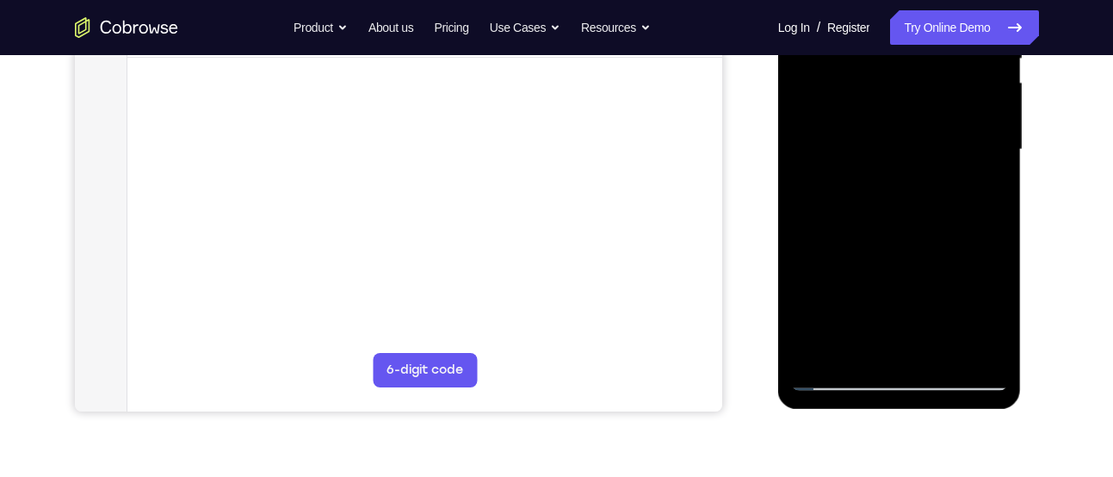
click at [939, 348] on div at bounding box center [899, 150] width 217 height 482
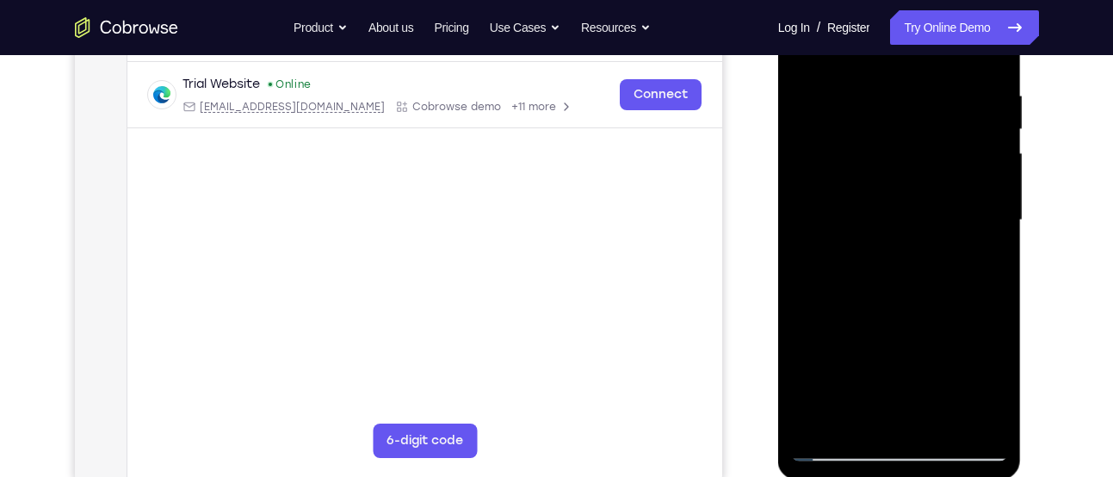
scroll to position [308, 0]
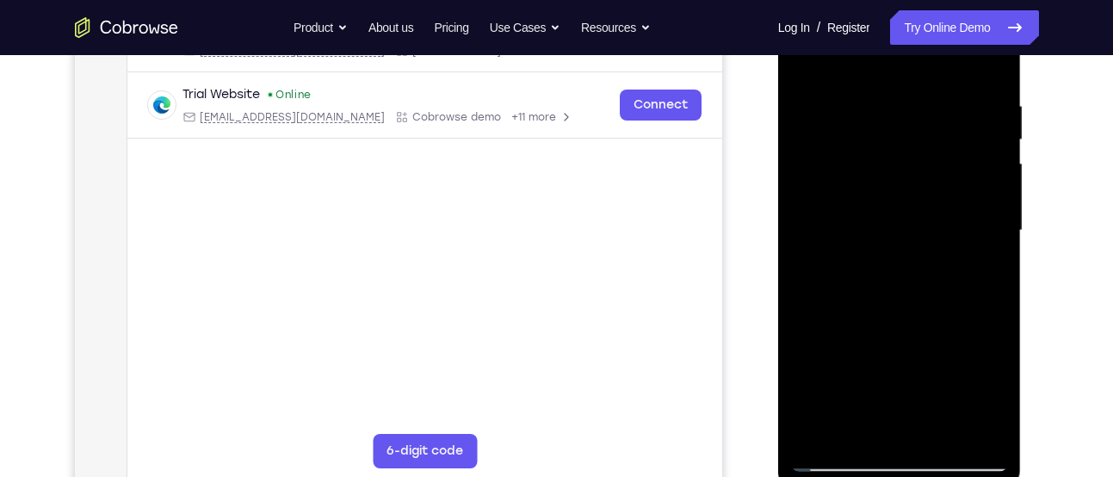
click at [900, 215] on div at bounding box center [899, 231] width 217 height 482
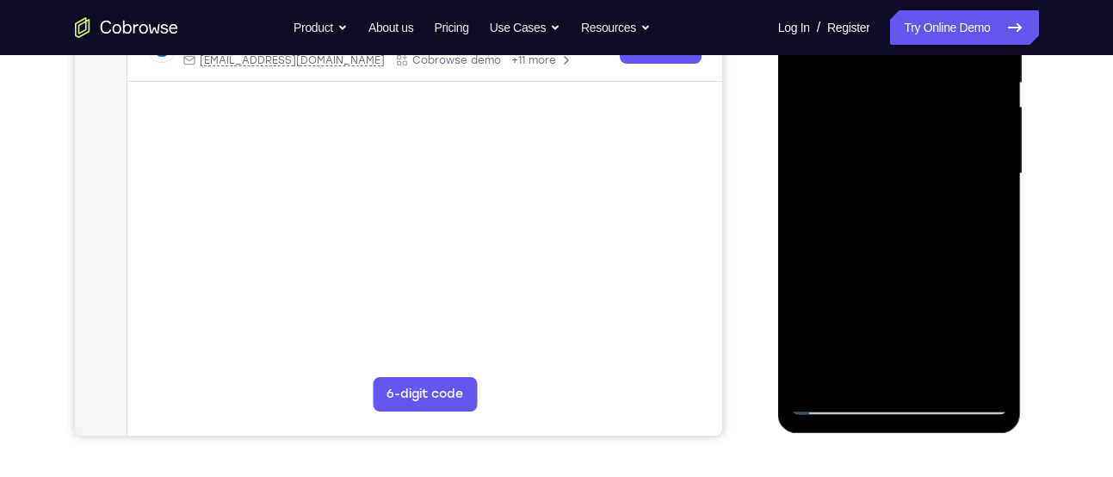
scroll to position [373, 0]
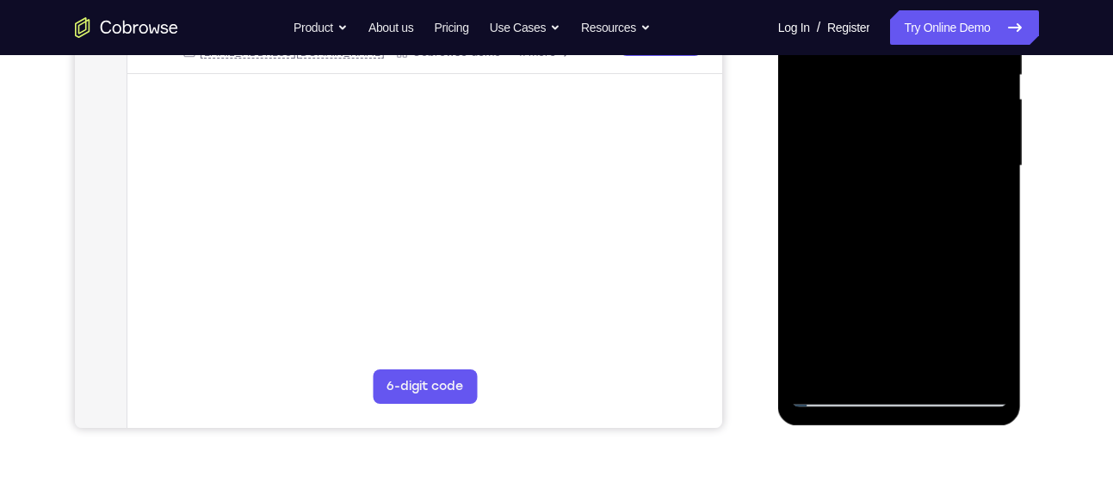
click at [837, 396] on div at bounding box center [899, 166] width 217 height 482
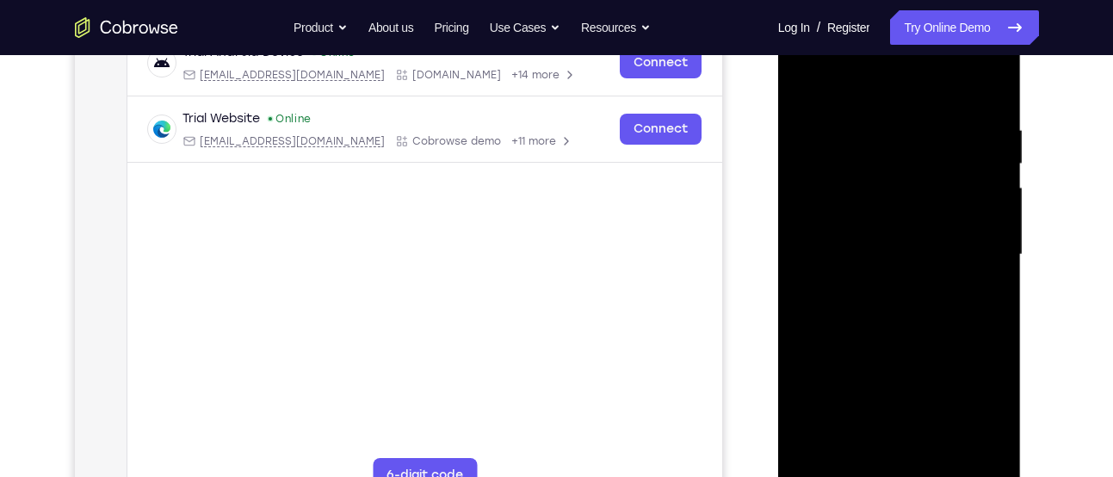
scroll to position [283, 0]
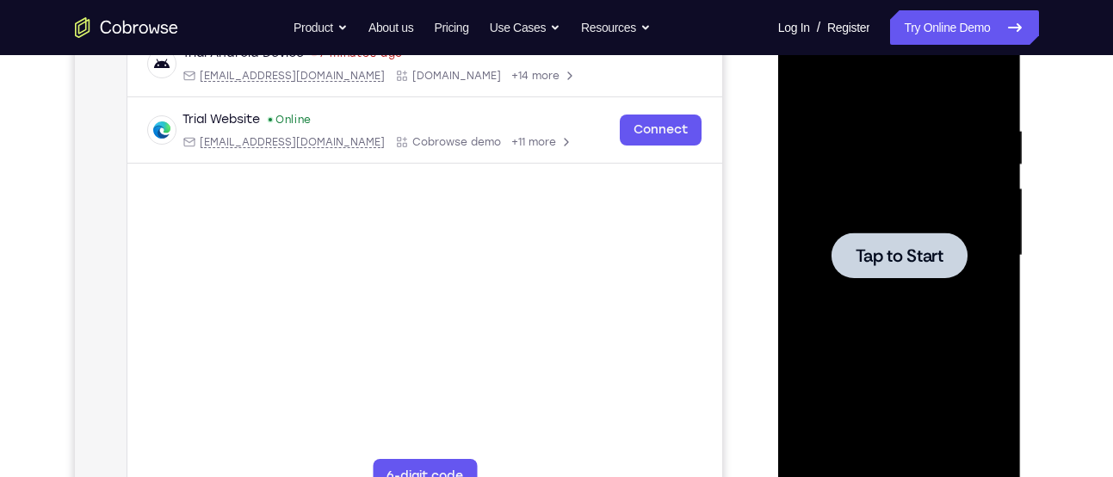
click at [870, 188] on div at bounding box center [899, 256] width 217 height 482
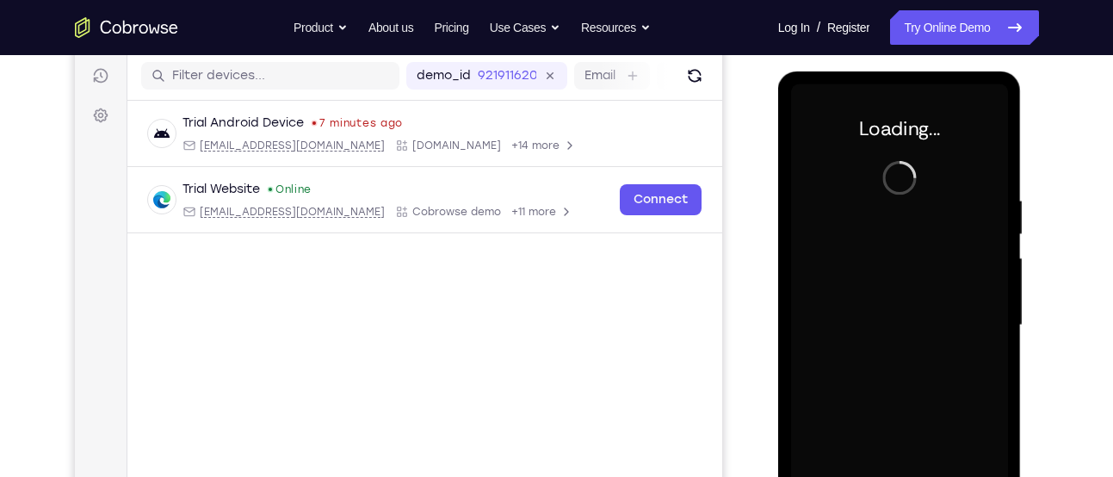
scroll to position [213, 0]
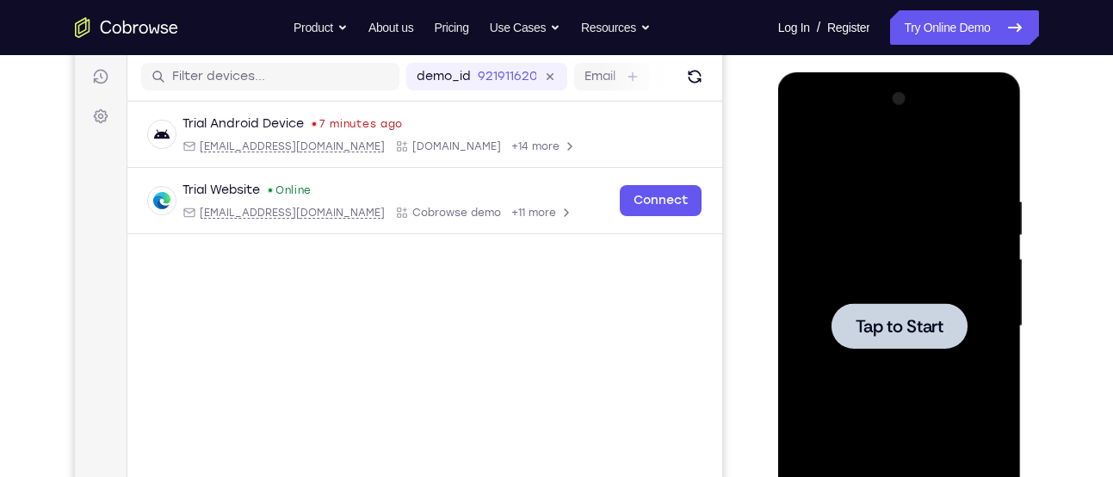
click at [936, 310] on div at bounding box center [900, 326] width 136 height 46
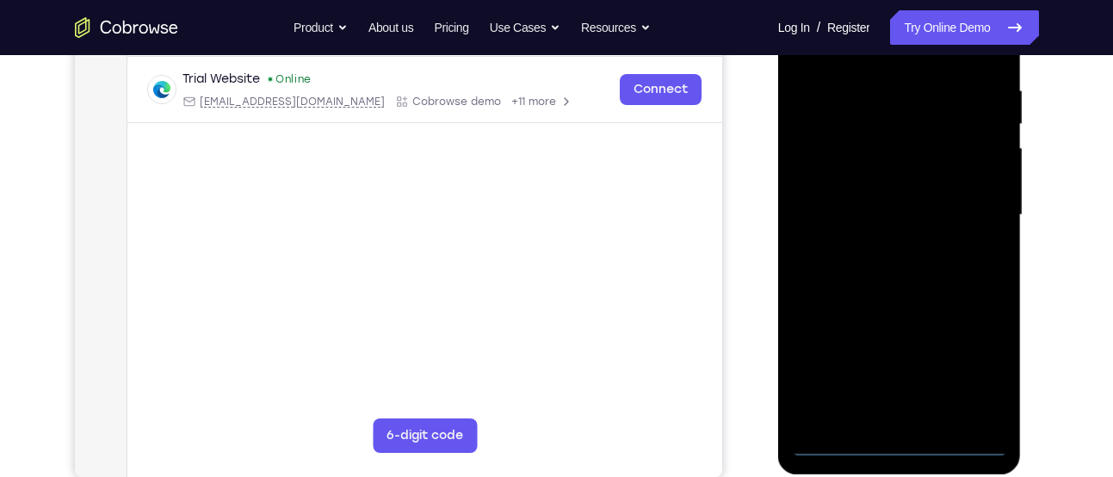
scroll to position [325, 0]
click at [901, 443] on div at bounding box center [899, 214] width 217 height 482
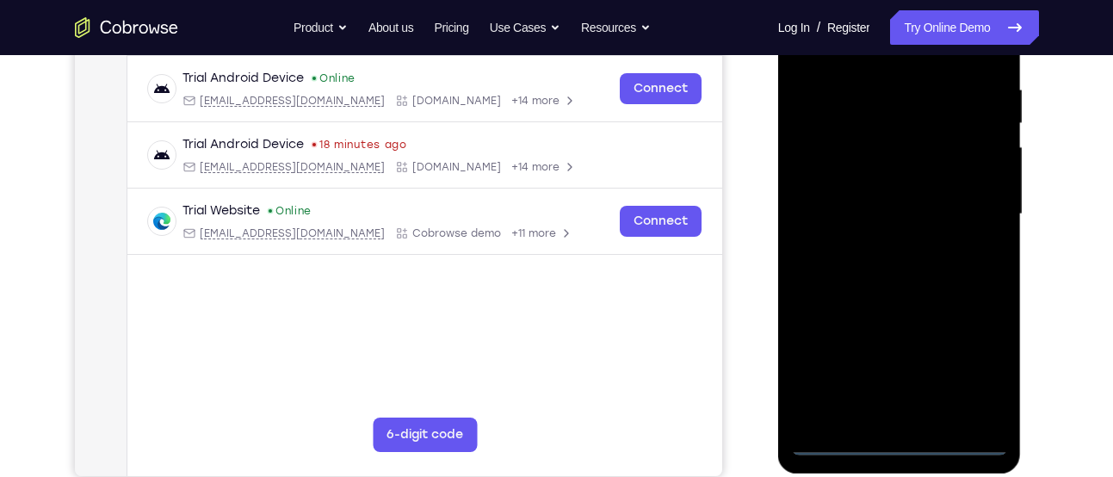
click at [987, 362] on div at bounding box center [899, 214] width 217 height 482
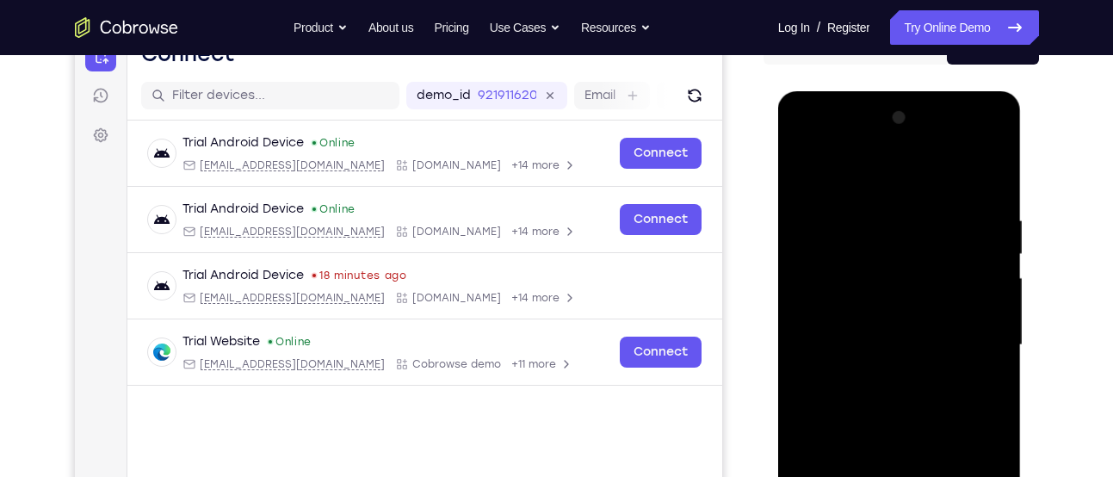
scroll to position [193, 0]
click at [821, 149] on div at bounding box center [899, 346] width 217 height 482
click at [981, 333] on div at bounding box center [899, 346] width 217 height 482
click at [876, 374] on div at bounding box center [899, 346] width 217 height 482
click at [879, 319] on div at bounding box center [899, 346] width 217 height 482
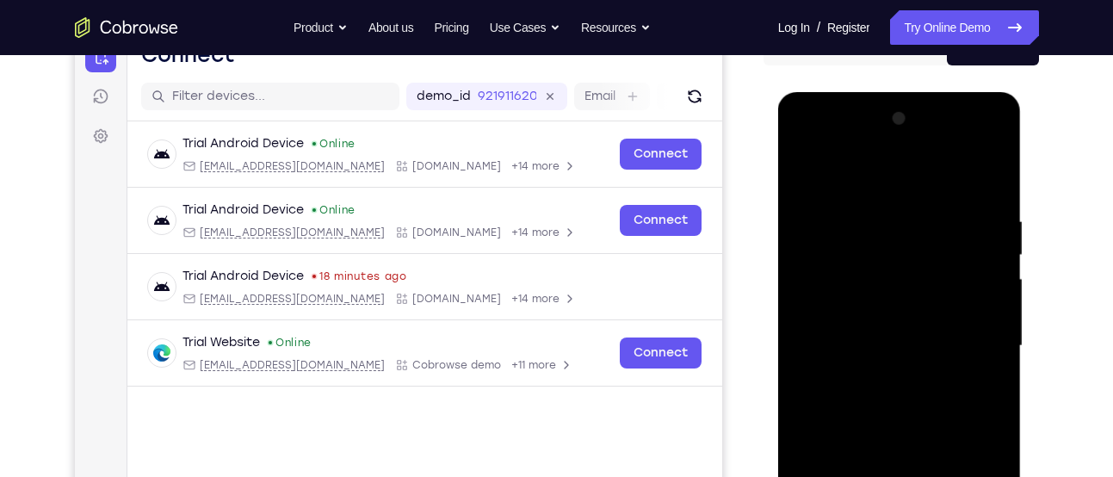
click at [880, 309] on div at bounding box center [899, 346] width 217 height 482
click at [889, 342] on div at bounding box center [899, 346] width 217 height 482
click at [904, 398] on div at bounding box center [899, 346] width 217 height 482
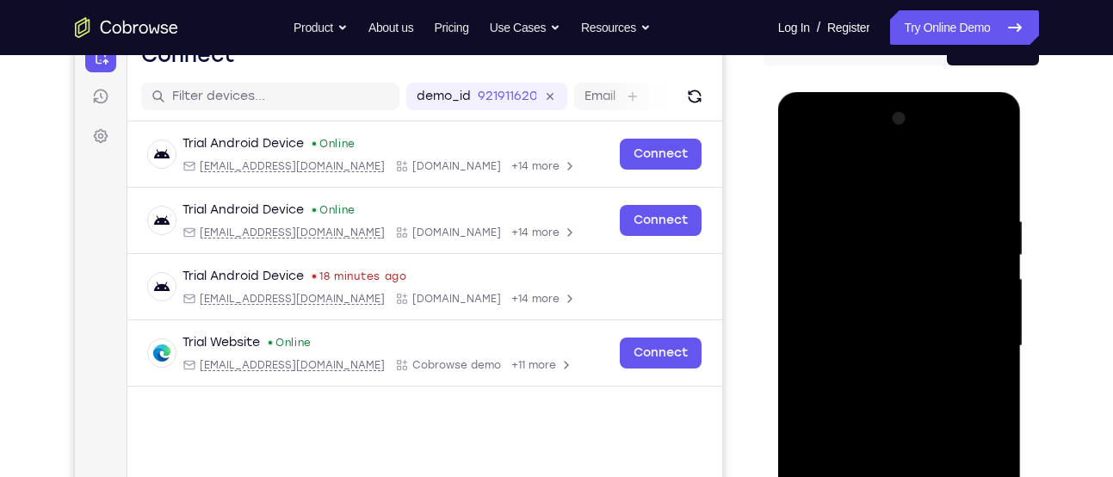
click at [904, 398] on div at bounding box center [899, 346] width 217 height 482
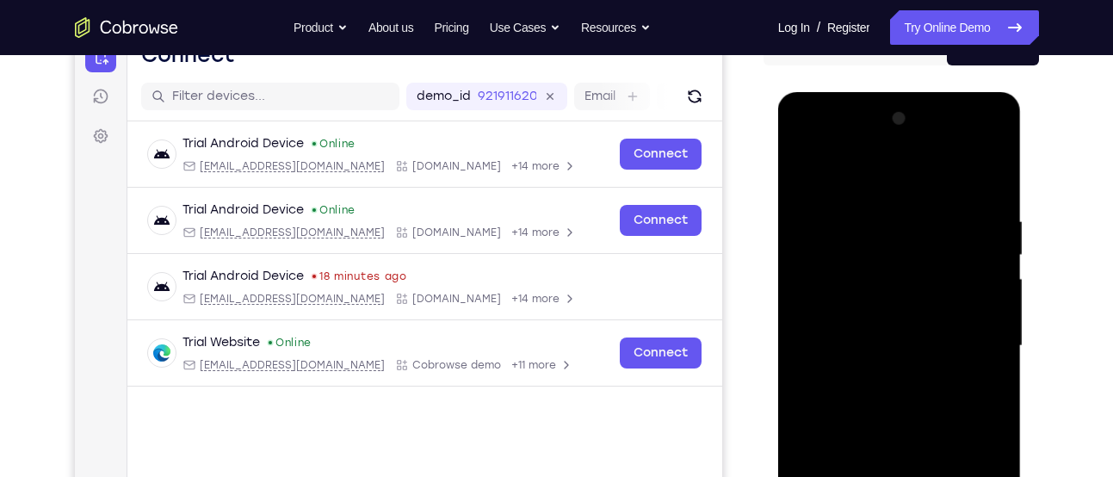
click at [904, 398] on div at bounding box center [899, 346] width 217 height 482
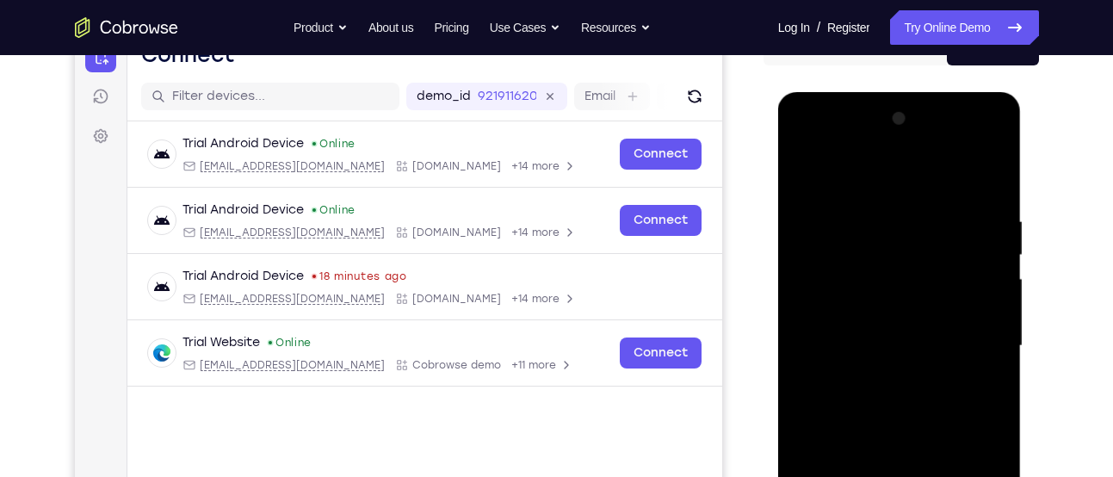
click at [904, 398] on div at bounding box center [899, 346] width 217 height 482
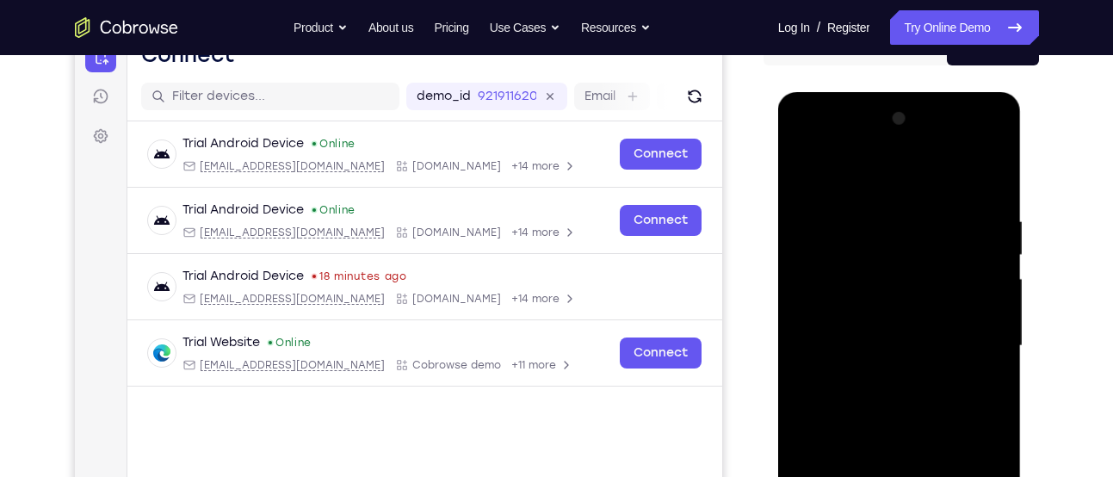
click at [904, 398] on div at bounding box center [899, 346] width 217 height 482
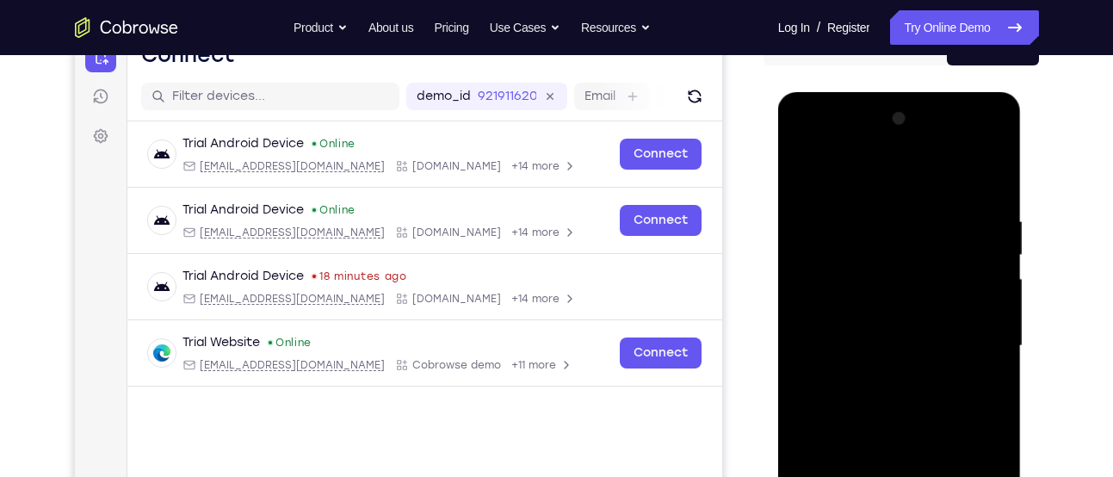
click at [904, 398] on div at bounding box center [899, 346] width 217 height 482
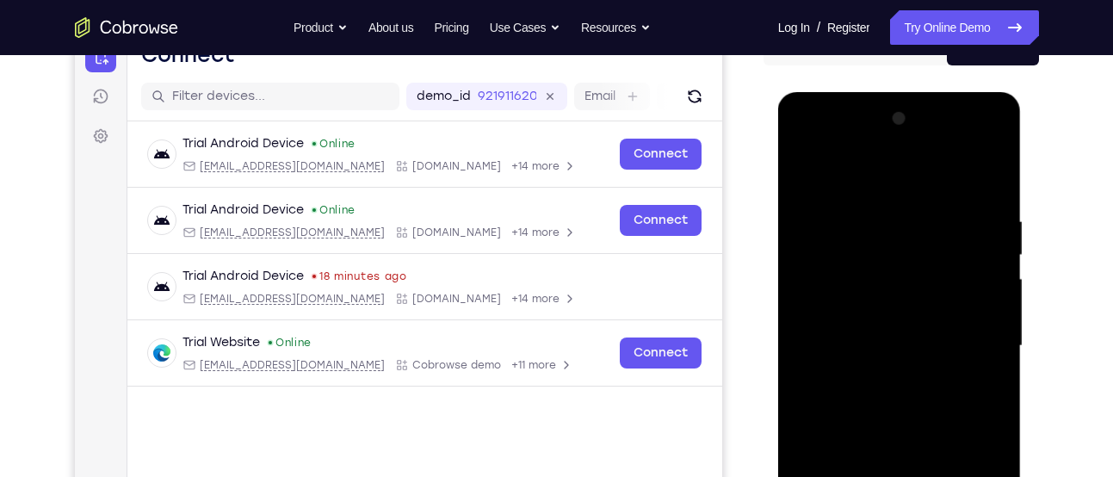
click at [904, 398] on div at bounding box center [899, 346] width 217 height 482
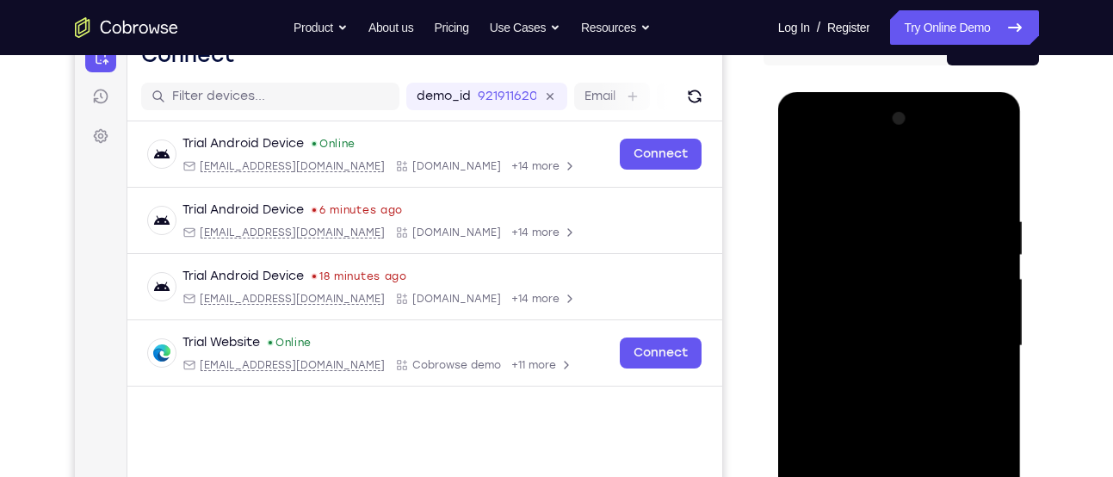
drag, startPoint x: 883, startPoint y: 183, endPoint x: 883, endPoint y: 72, distance: 111.1
click at [883, 92] on html "Online web based iOS Simulators and Android Emulators. Run iPhone, iPad, Mobile…" at bounding box center [900, 350] width 245 height 517
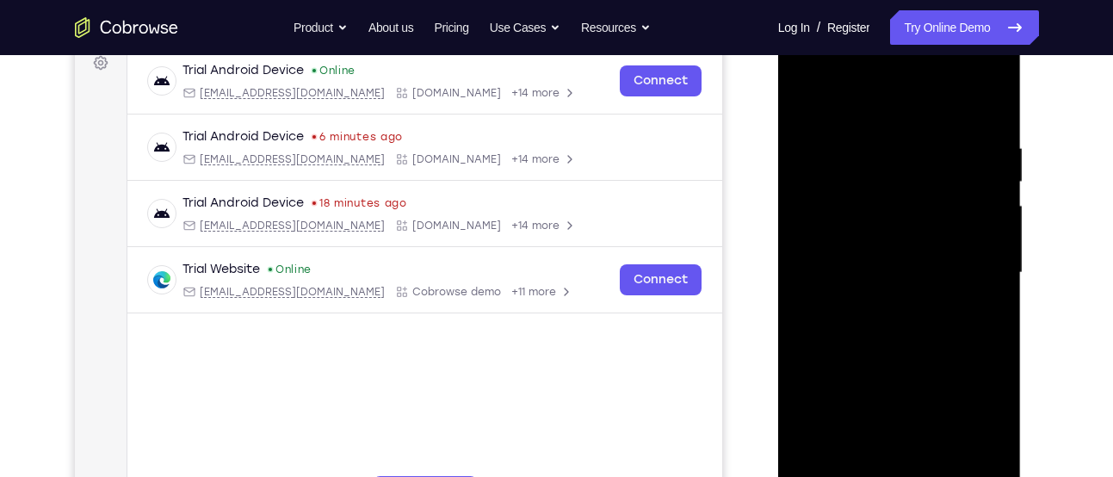
scroll to position [267, 0]
drag, startPoint x: 889, startPoint y: 138, endPoint x: 886, endPoint y: 520, distance: 382.3
click at [886, 476] on div at bounding box center [900, 274] width 244 height 513
click at [901, 250] on div at bounding box center [899, 272] width 217 height 482
click at [870, 177] on div at bounding box center [899, 272] width 217 height 482
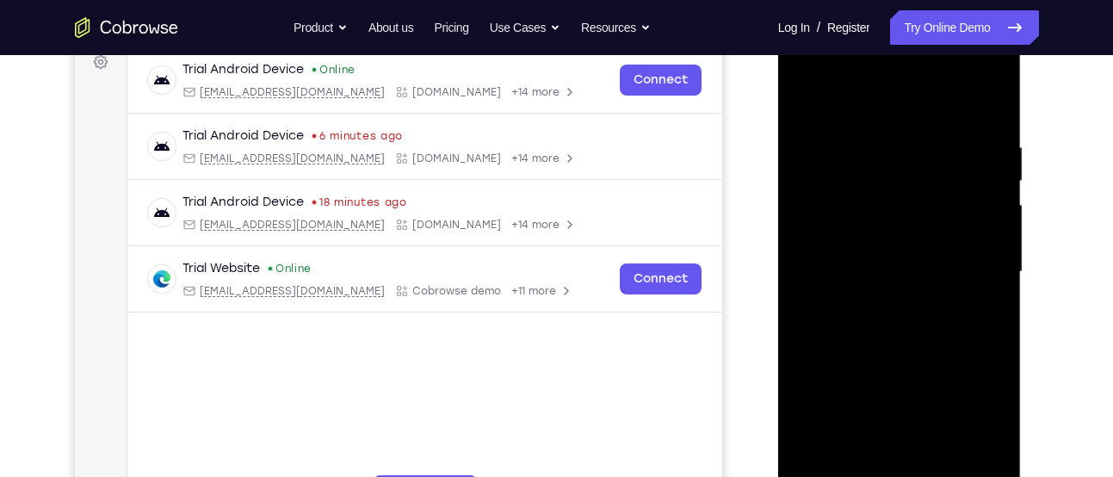
click at [871, 236] on div at bounding box center [899, 272] width 217 height 482
click at [891, 273] on div at bounding box center [899, 272] width 217 height 482
click at [895, 328] on div at bounding box center [899, 272] width 217 height 482
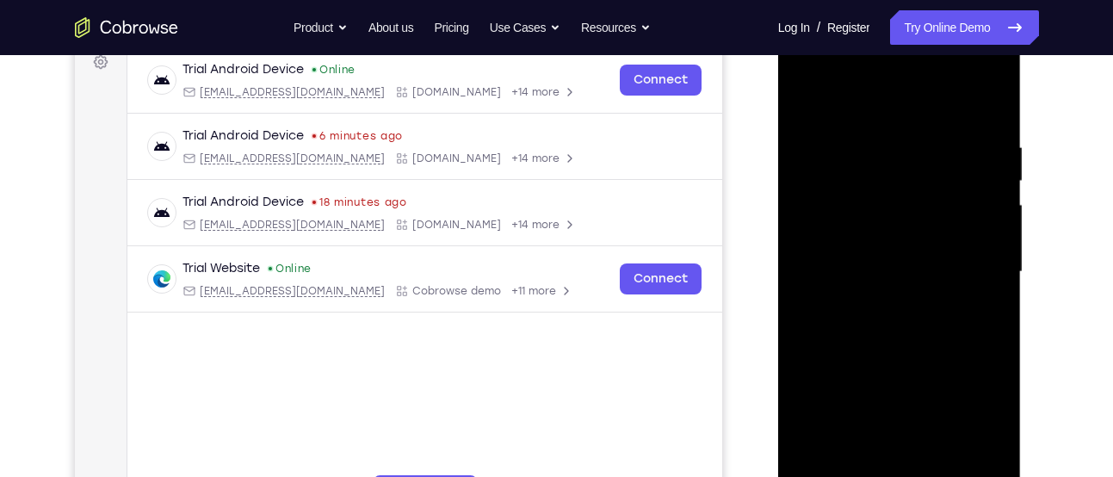
click at [895, 328] on div at bounding box center [899, 272] width 217 height 482
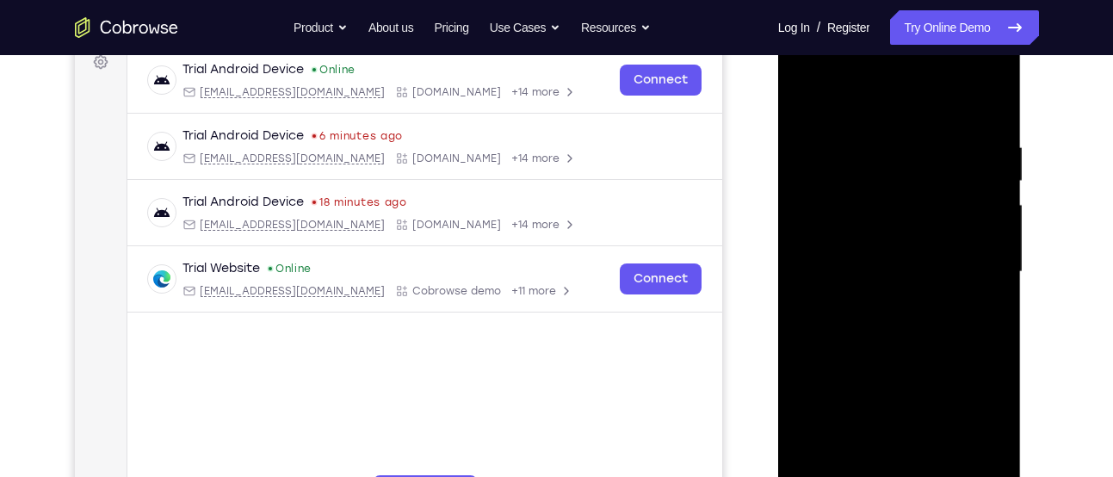
click at [895, 328] on div at bounding box center [899, 272] width 217 height 482
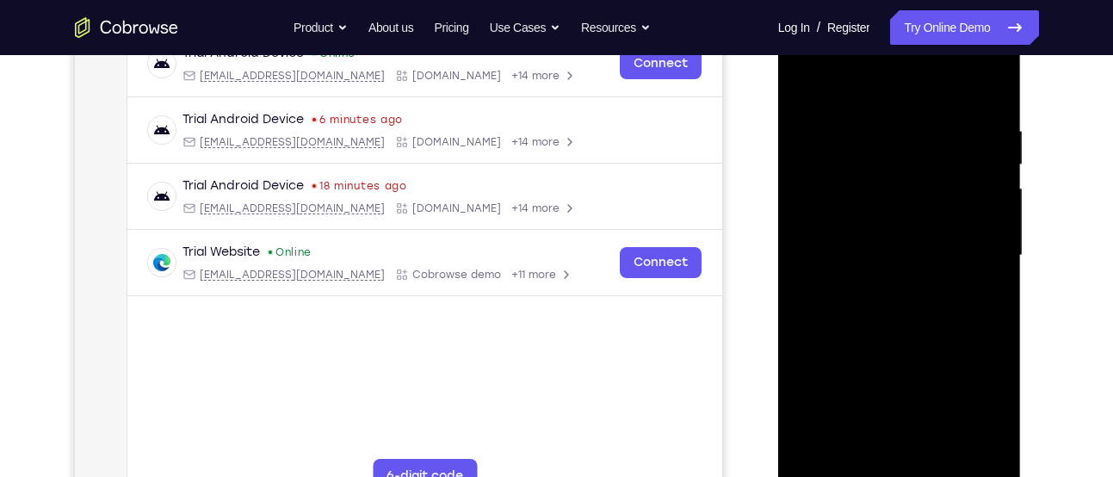
scroll to position [284, 0]
click at [922, 333] on div at bounding box center [899, 255] width 217 height 482
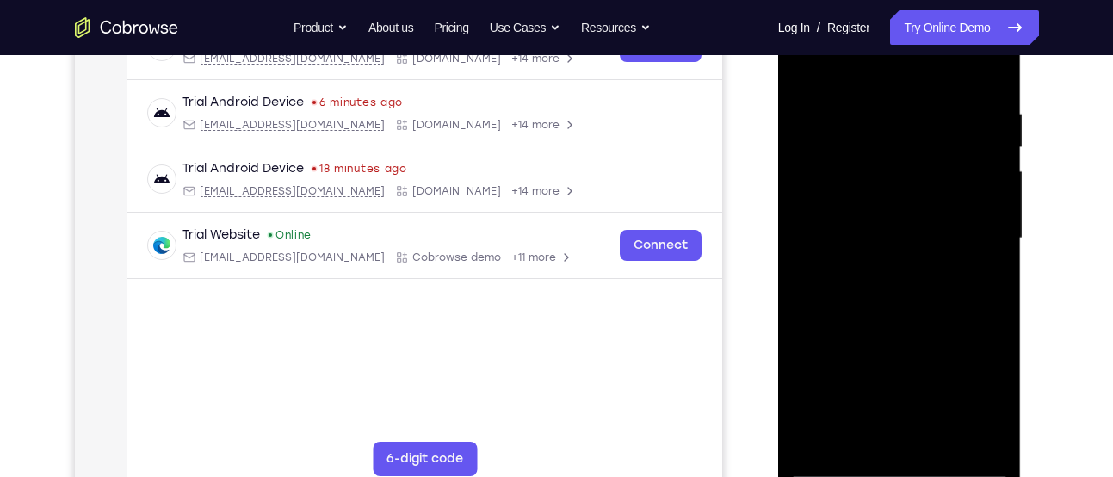
scroll to position [301, 0]
click at [946, 436] on div at bounding box center [899, 238] width 217 height 482
click at [875, 332] on div at bounding box center [899, 238] width 217 height 482
click at [870, 222] on div at bounding box center [899, 238] width 217 height 482
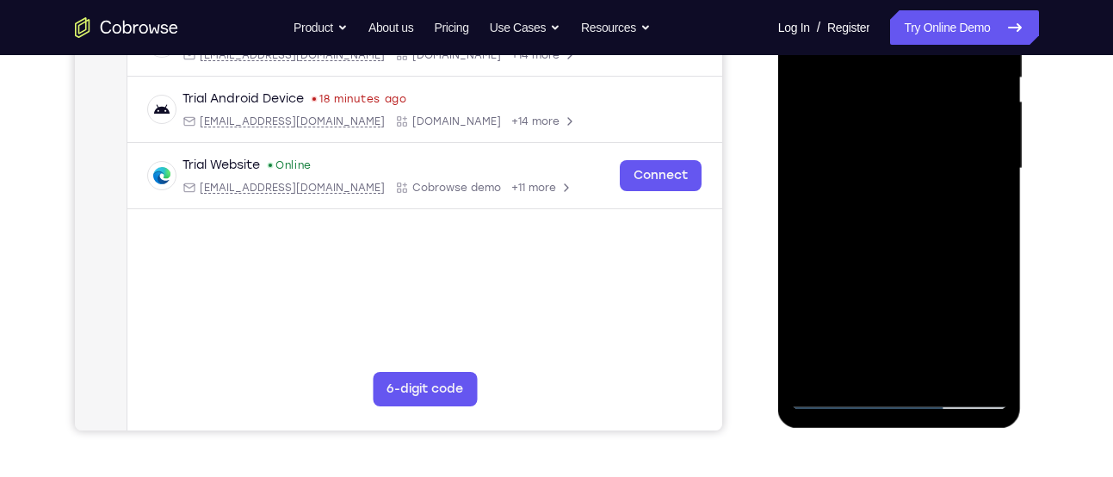
scroll to position [377, 0]
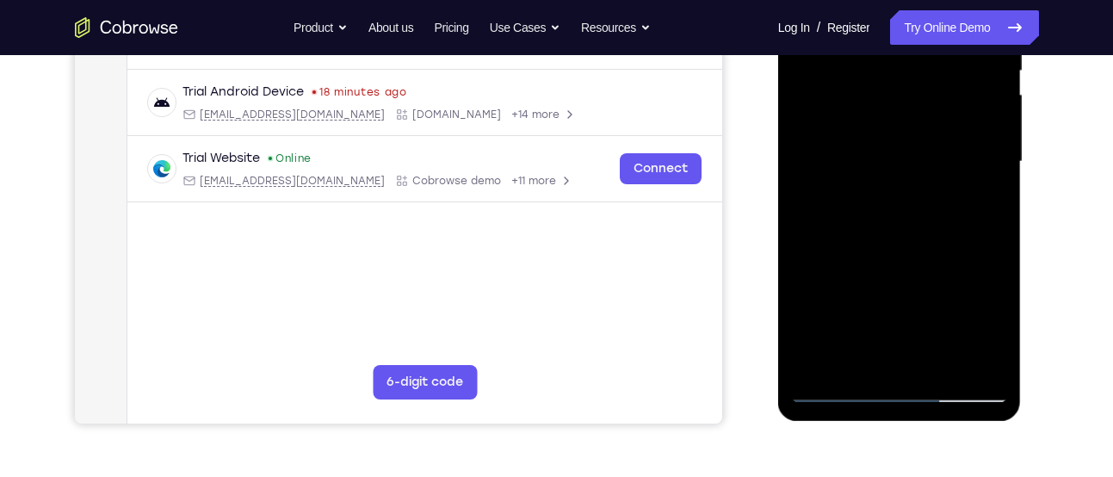
click at [859, 350] on div at bounding box center [899, 162] width 217 height 482
click at [987, 320] on div at bounding box center [899, 162] width 217 height 482
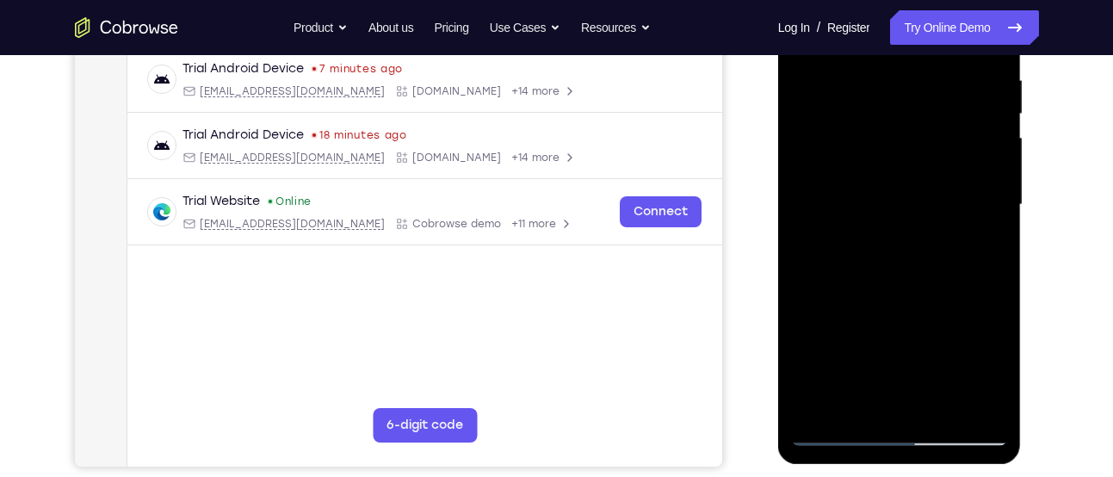
scroll to position [331, 0]
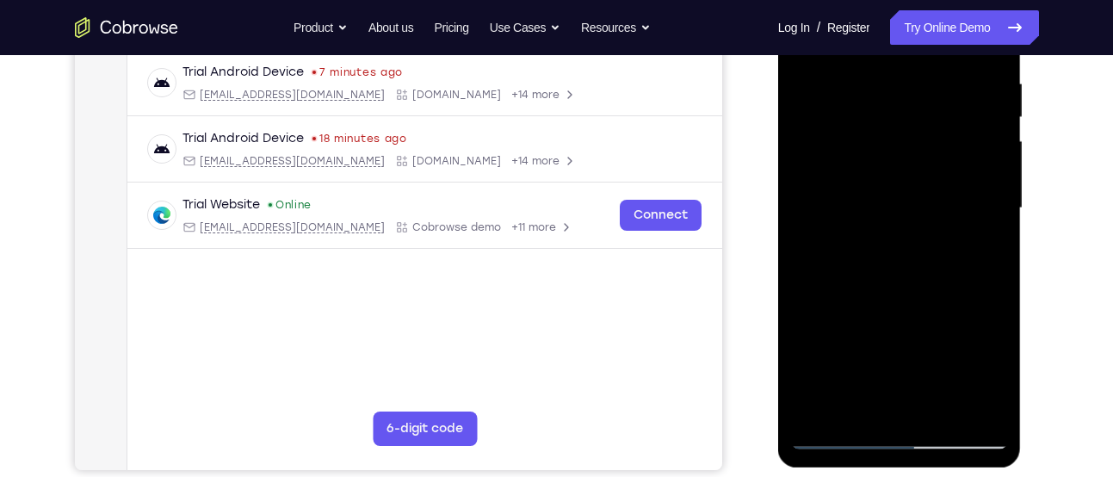
click at [892, 165] on div at bounding box center [899, 208] width 217 height 482
click at [924, 317] on div at bounding box center [899, 208] width 217 height 482
click at [987, 365] on div at bounding box center [899, 208] width 217 height 482
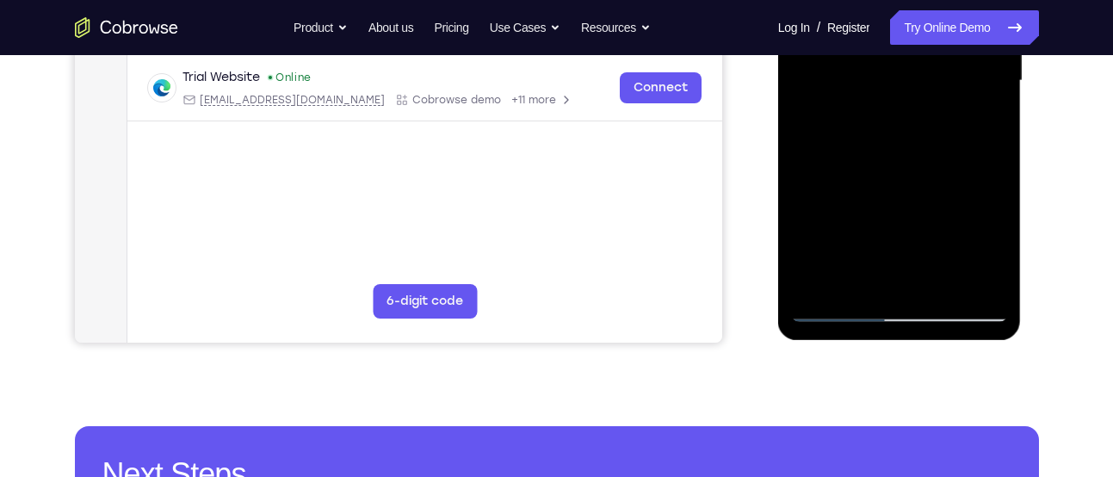
scroll to position [459, 0]
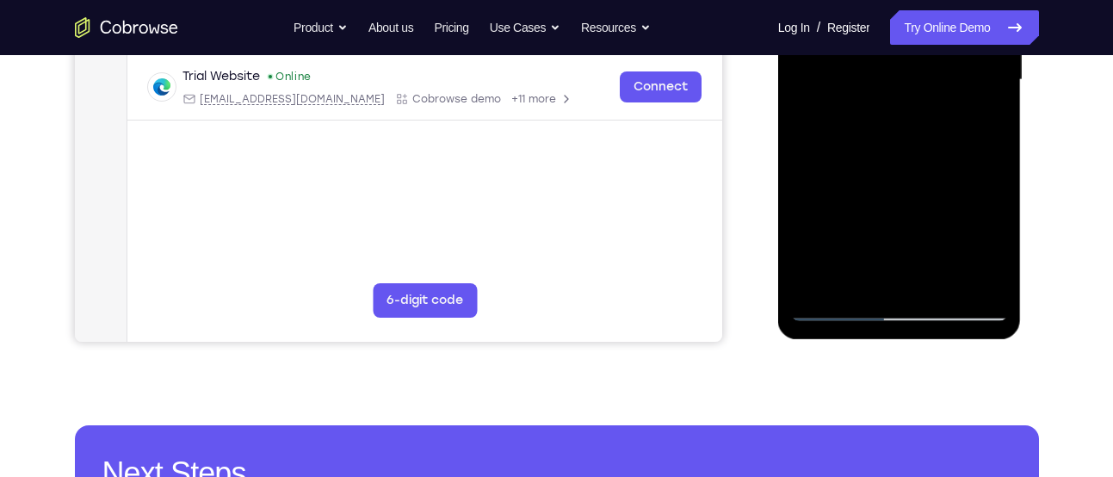
click at [839, 307] on div at bounding box center [899, 80] width 217 height 482
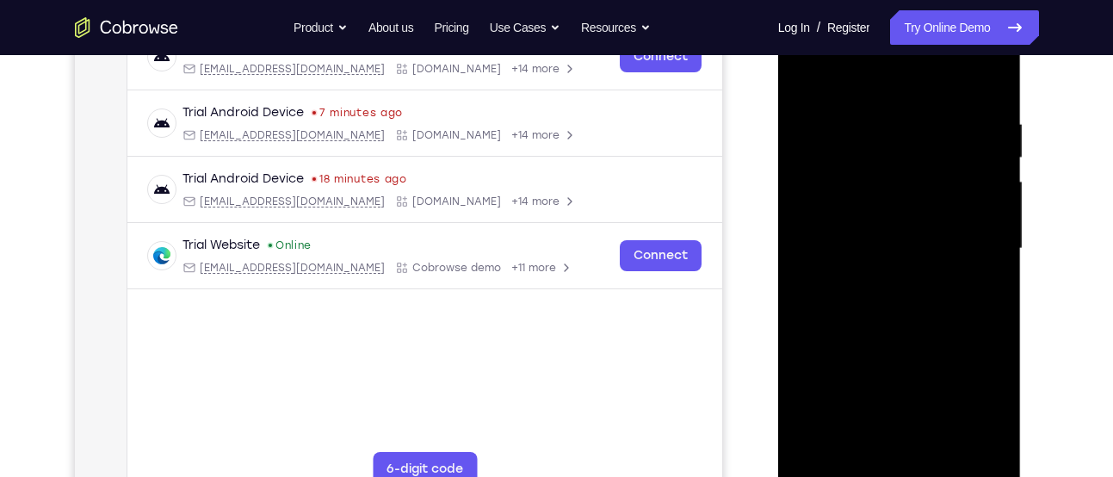
scroll to position [289, 0]
click at [808, 75] on div at bounding box center [899, 250] width 217 height 482
click at [876, 128] on div at bounding box center [899, 250] width 217 height 482
click at [987, 84] on div at bounding box center [899, 250] width 217 height 482
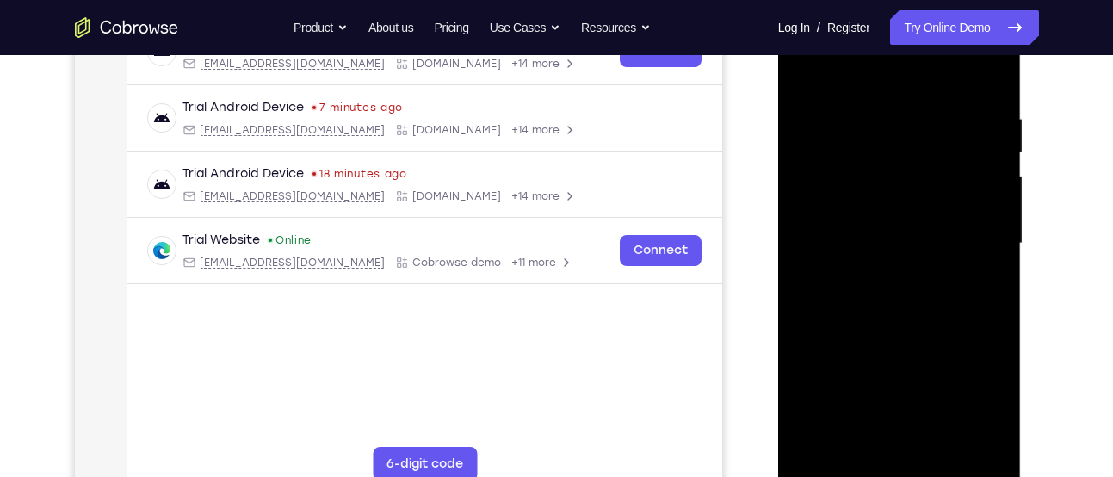
scroll to position [300, 0]
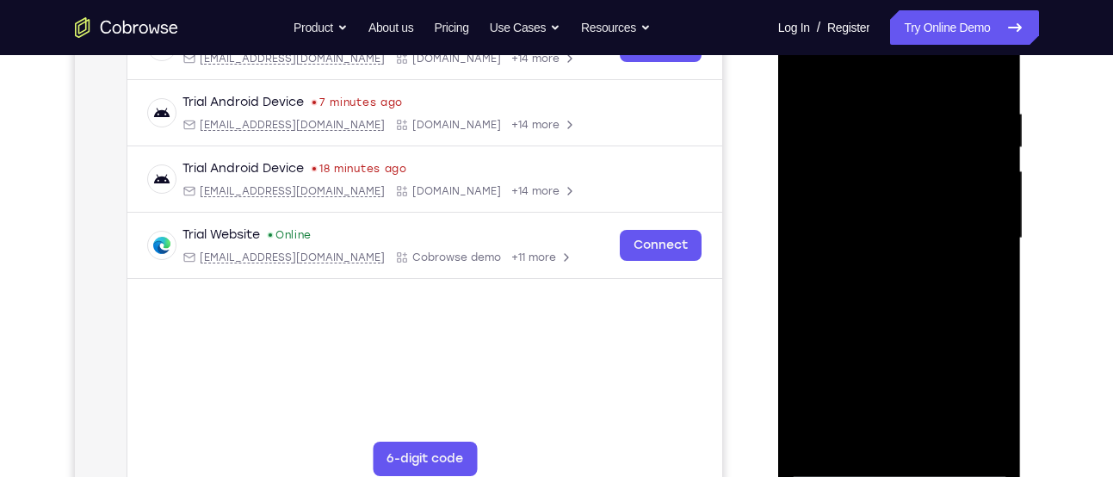
click at [932, 115] on div at bounding box center [899, 238] width 217 height 482
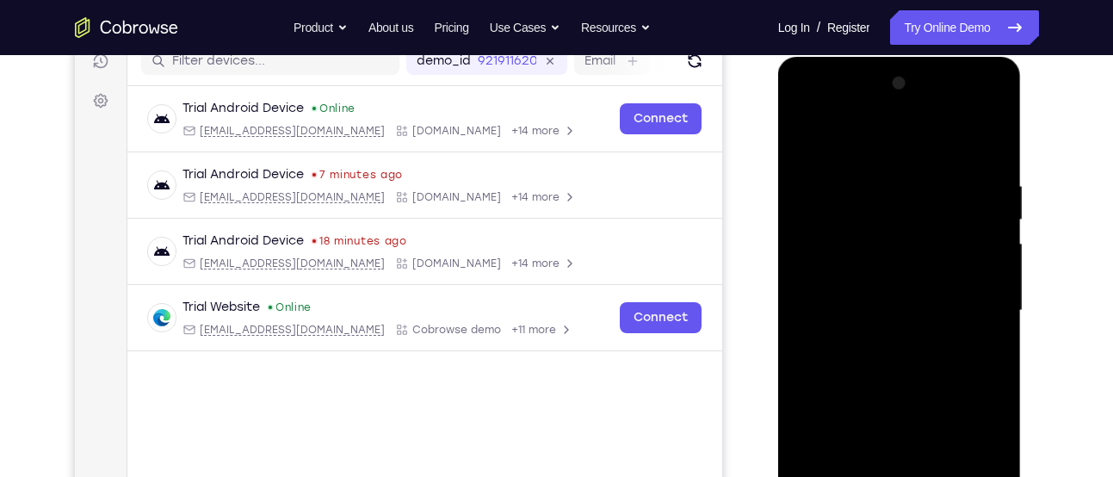
scroll to position [221, 0]
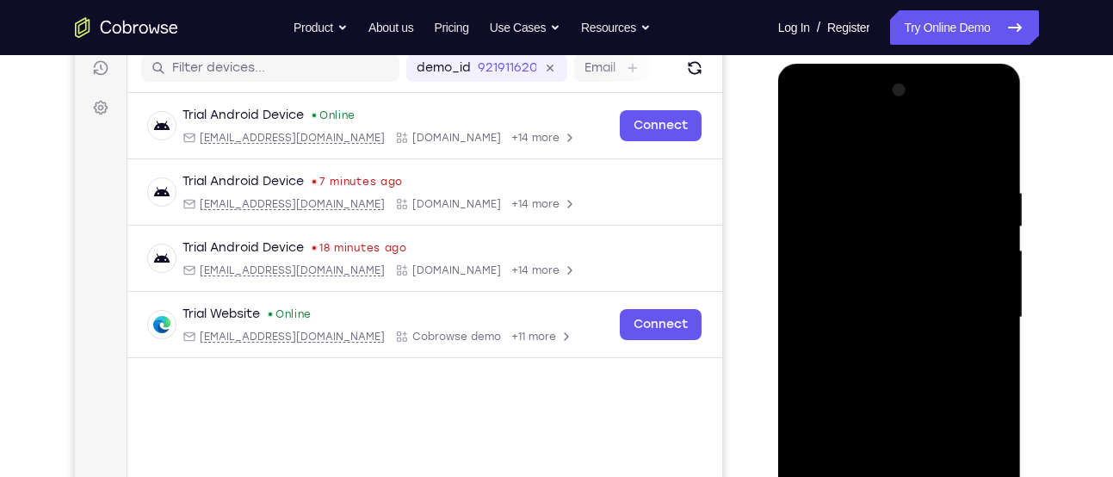
click at [988, 210] on div at bounding box center [899, 318] width 217 height 482
click at [994, 241] on div at bounding box center [899, 318] width 217 height 482
click at [988, 150] on div at bounding box center [899, 318] width 217 height 482
click at [900, 206] on div at bounding box center [899, 318] width 217 height 482
drag, startPoint x: 898, startPoint y: 176, endPoint x: 891, endPoint y: 410, distance: 234.3
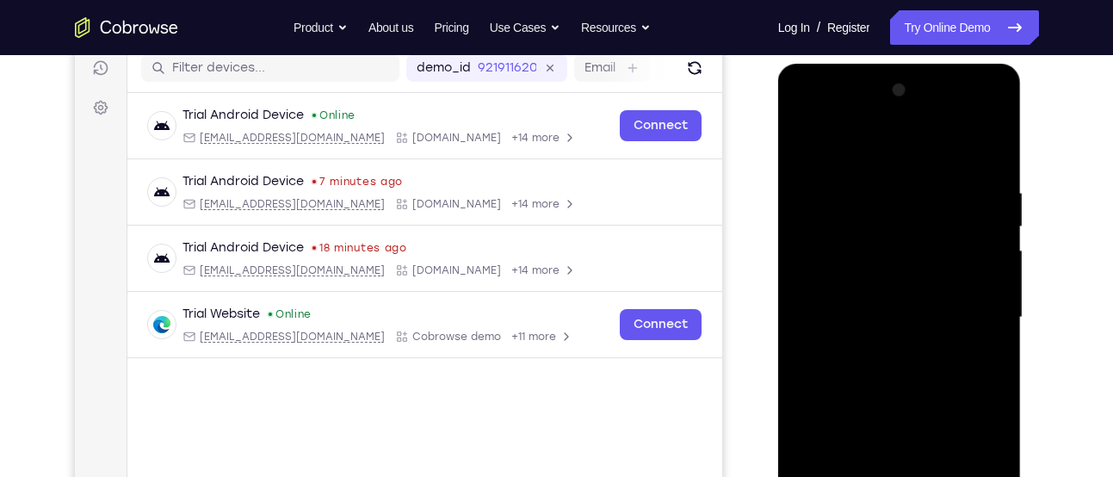
click at [891, 410] on div at bounding box center [899, 318] width 217 height 482
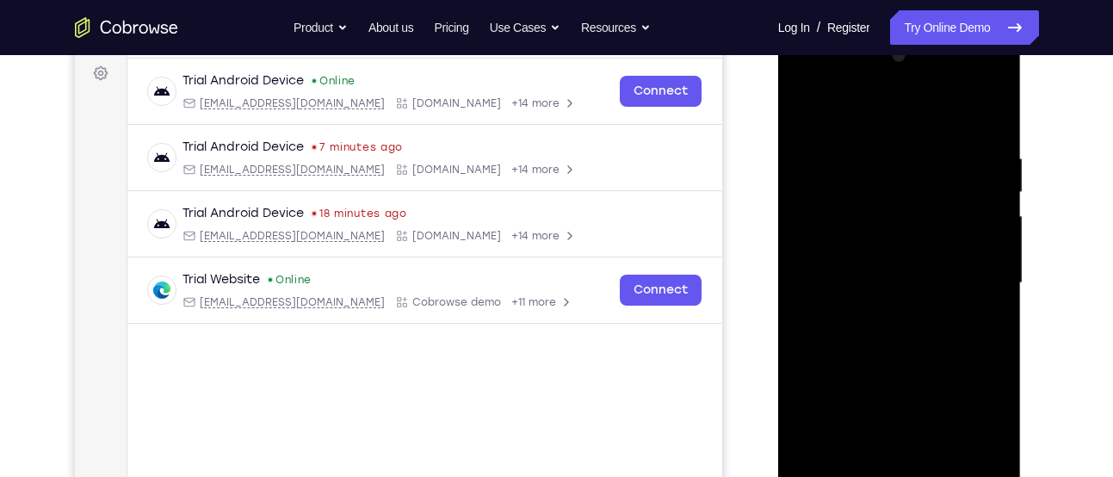
scroll to position [260, 0]
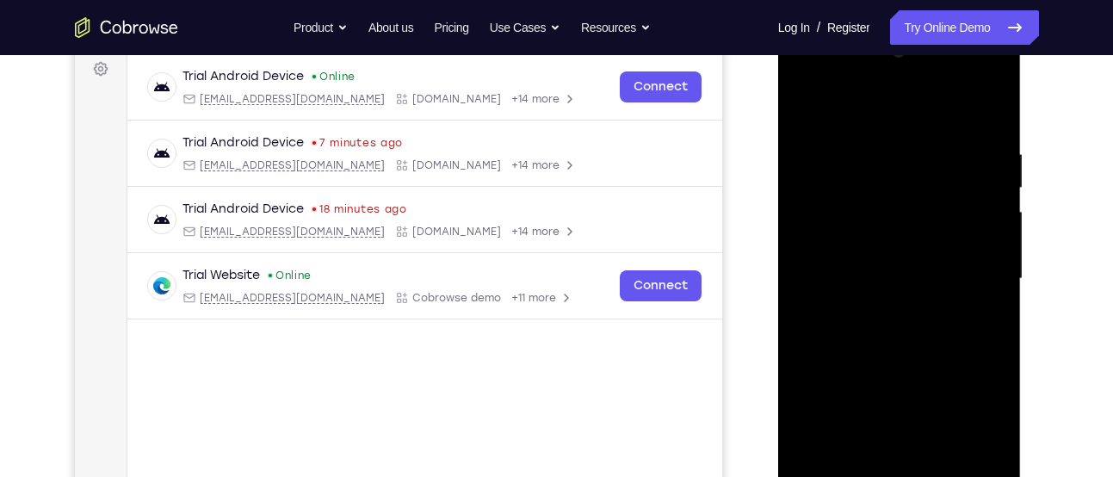
click at [928, 152] on div at bounding box center [899, 279] width 217 height 482
click at [986, 115] on div at bounding box center [899, 279] width 217 height 482
click at [887, 145] on div at bounding box center [899, 279] width 217 height 482
click at [989, 110] on div at bounding box center [899, 279] width 217 height 482
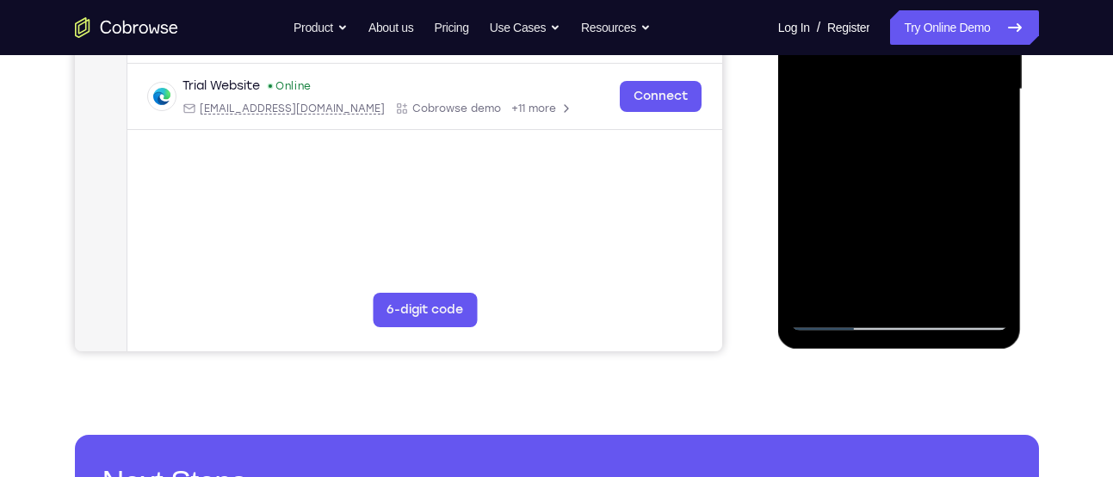
scroll to position [452, 0]
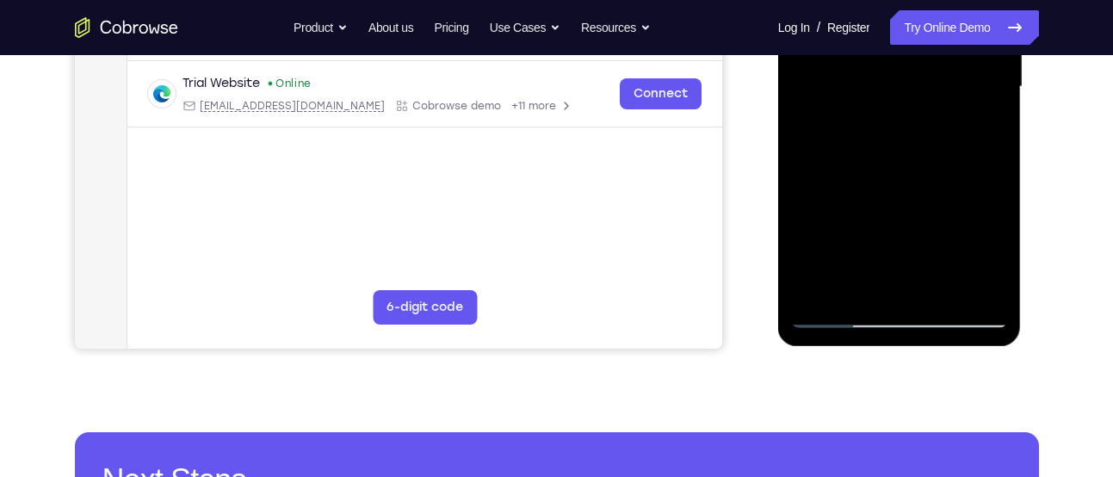
click at [944, 285] on div at bounding box center [899, 87] width 217 height 482
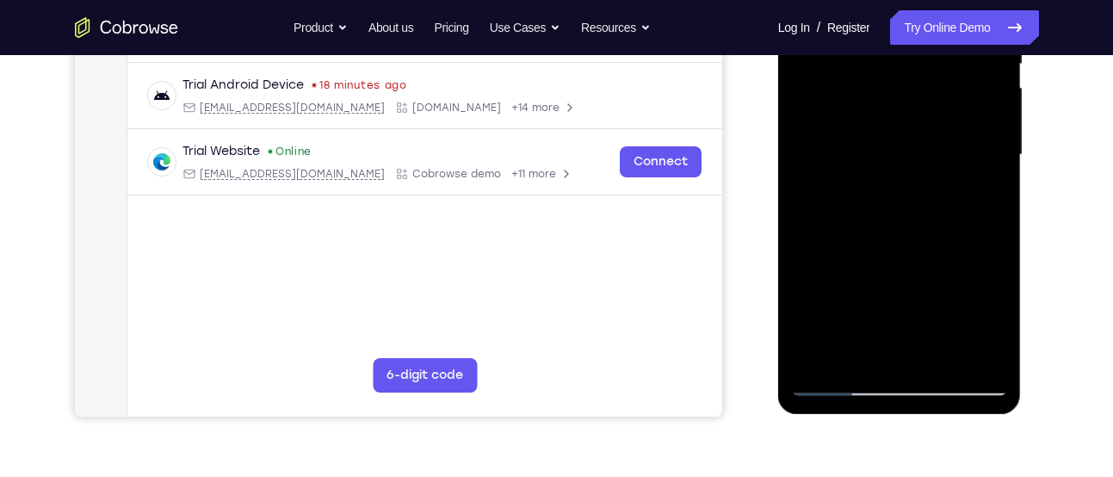
scroll to position [383, 0]
click at [899, 124] on div at bounding box center [899, 156] width 217 height 482
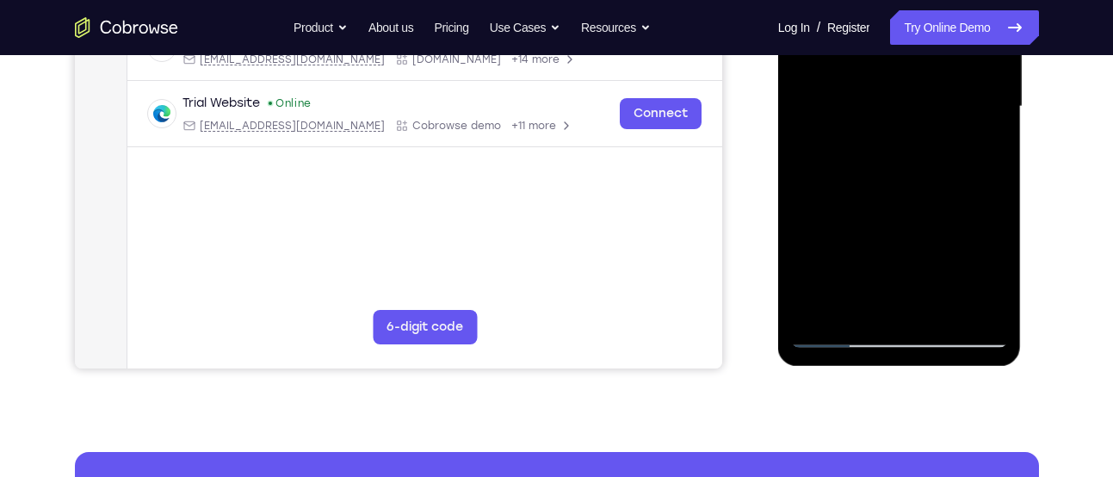
scroll to position [443, 0]
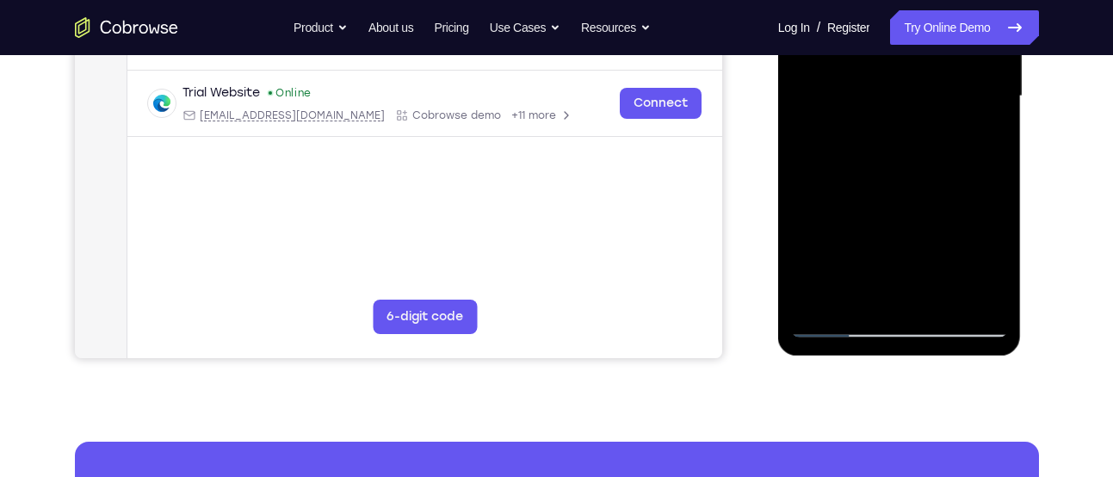
click at [885, 295] on div at bounding box center [899, 96] width 217 height 482
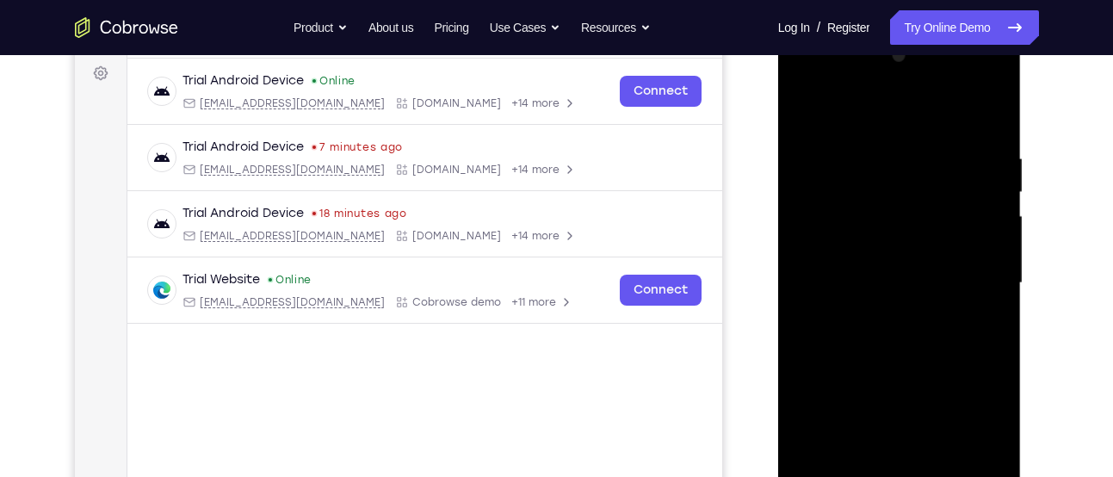
scroll to position [230, 0]
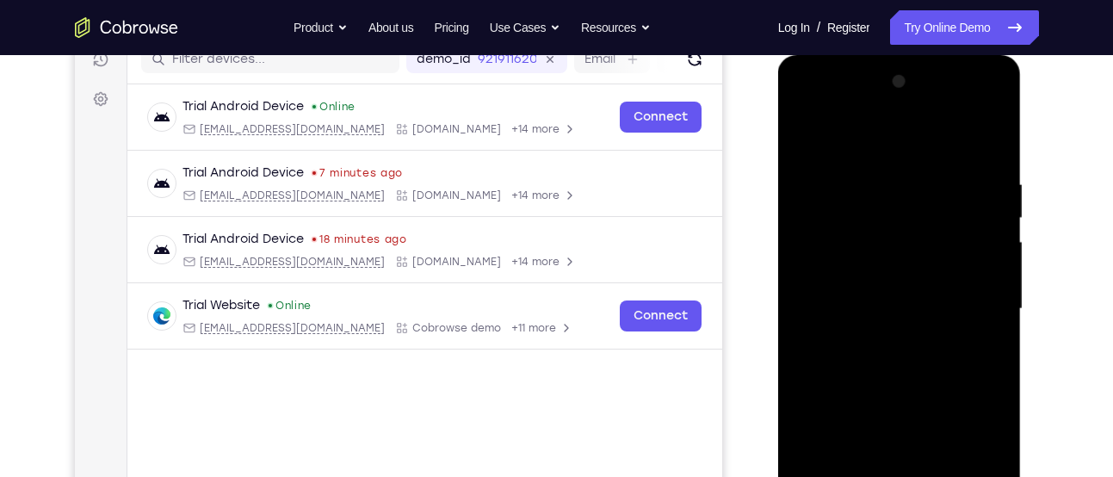
click at [802, 143] on div at bounding box center [899, 309] width 217 height 482
click at [996, 214] on div at bounding box center [899, 309] width 217 height 482
click at [999, 217] on div at bounding box center [899, 309] width 217 height 482
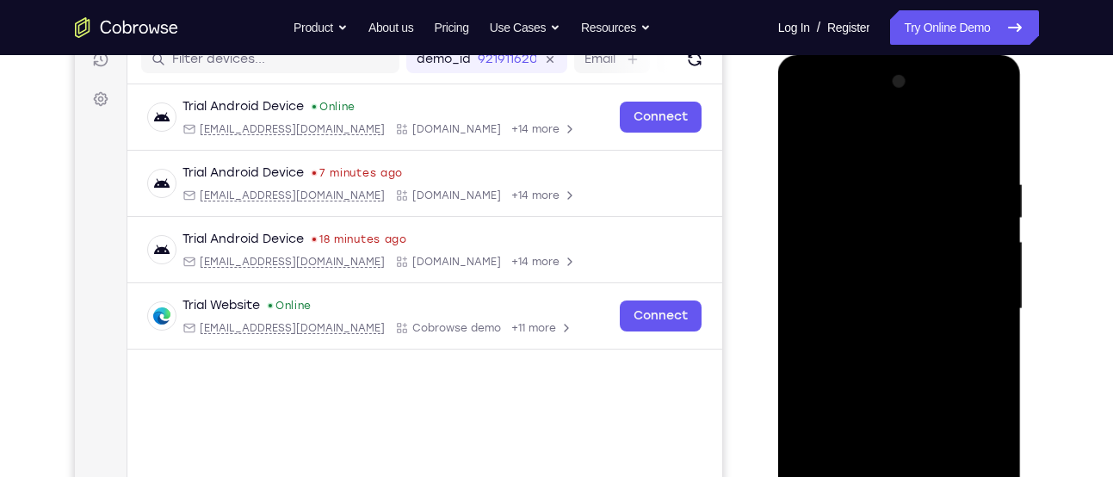
click at [999, 217] on div at bounding box center [899, 309] width 217 height 482
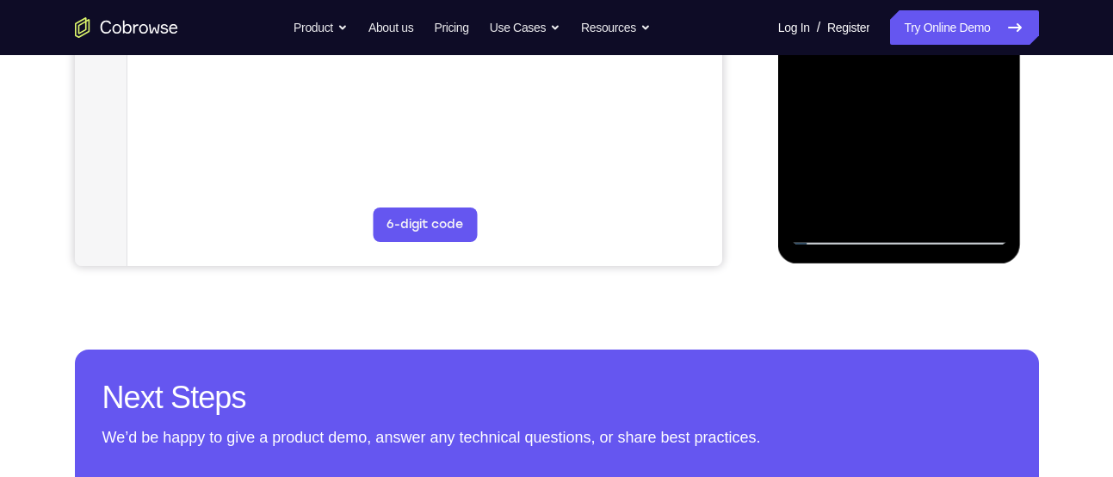
scroll to position [536, 0]
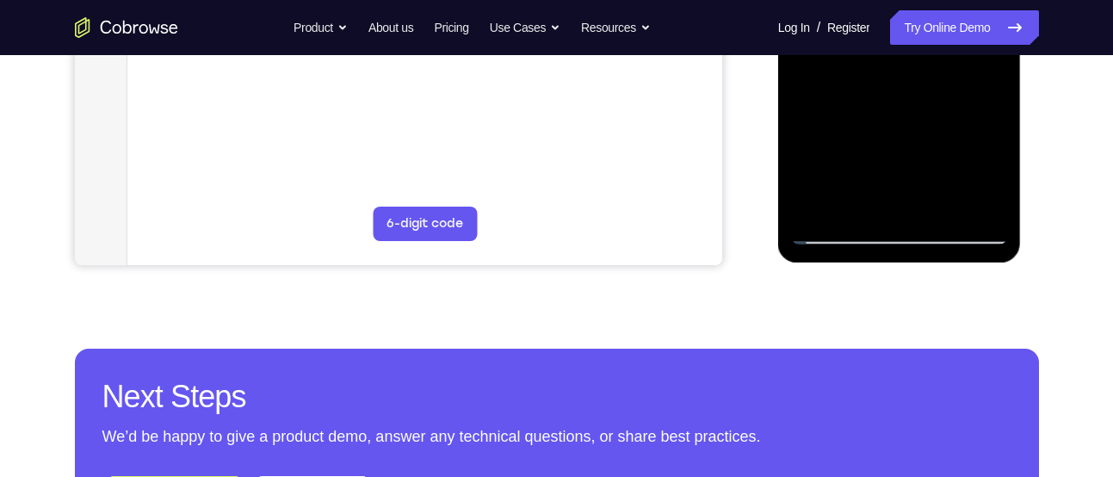
click at [839, 234] on div at bounding box center [899, 3] width 217 height 482
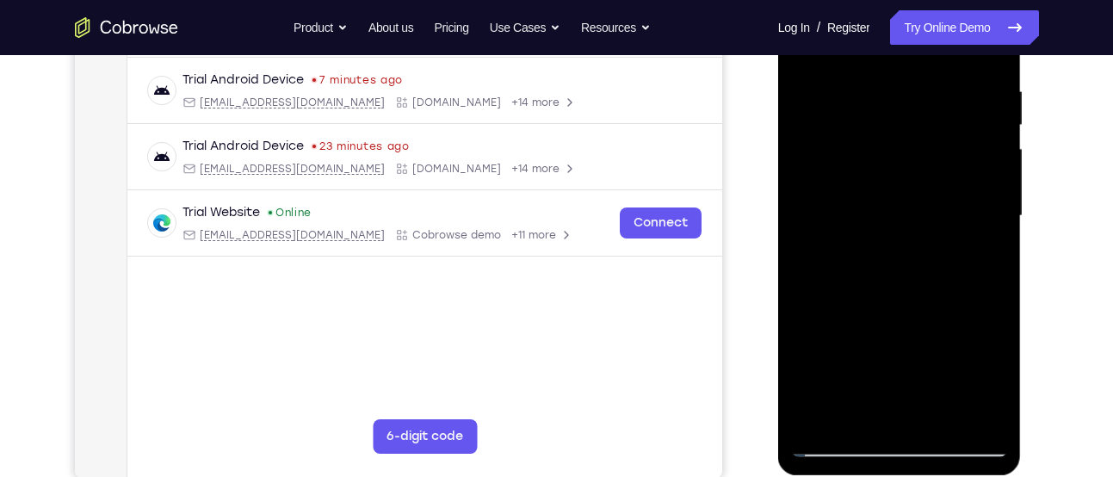
scroll to position [266, 0]
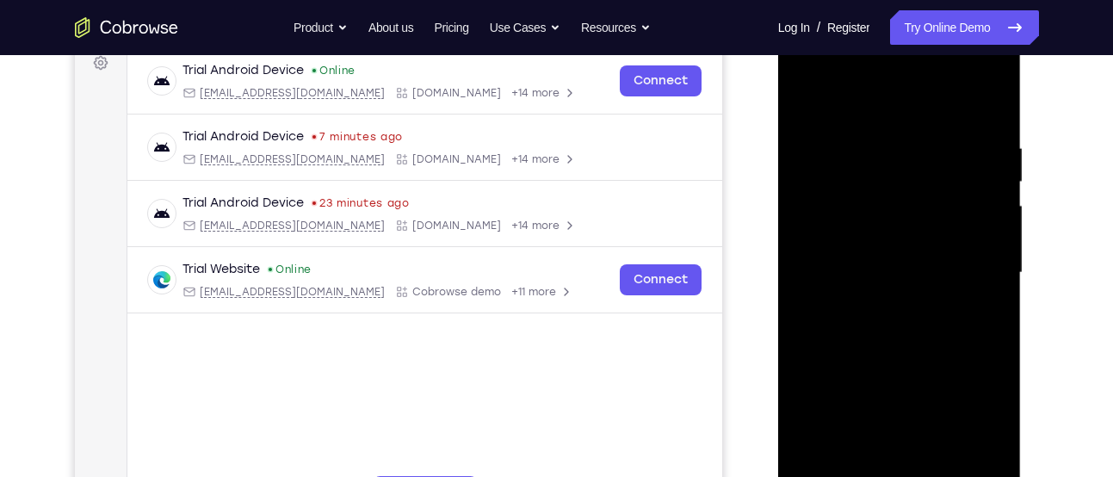
click at [807, 102] on div at bounding box center [899, 273] width 217 height 482
click at [903, 117] on div at bounding box center [899, 273] width 217 height 482
drag, startPoint x: 903, startPoint y: 117, endPoint x: 921, endPoint y: 381, distance: 264.1
click at [921, 381] on div at bounding box center [899, 273] width 217 height 482
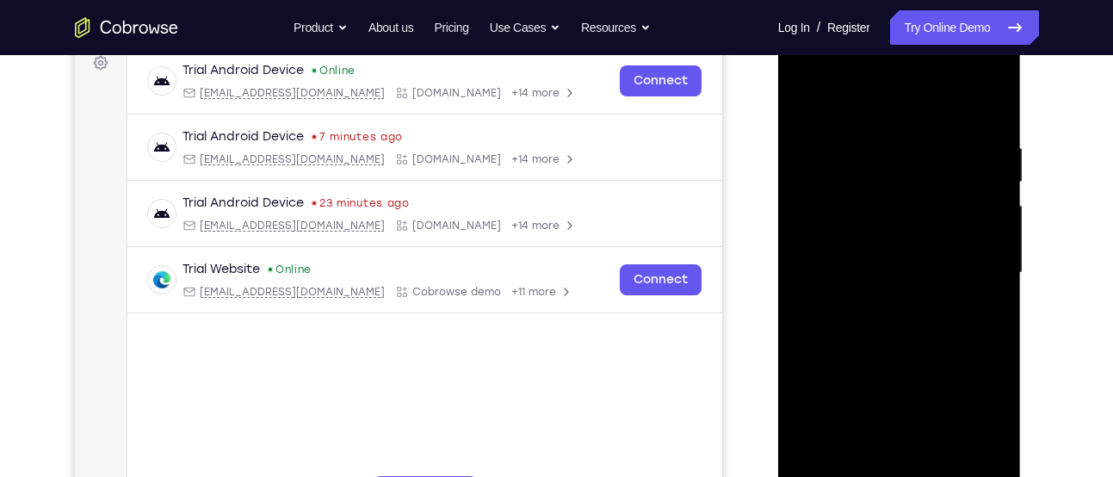
click at [986, 107] on div at bounding box center [899, 273] width 217 height 482
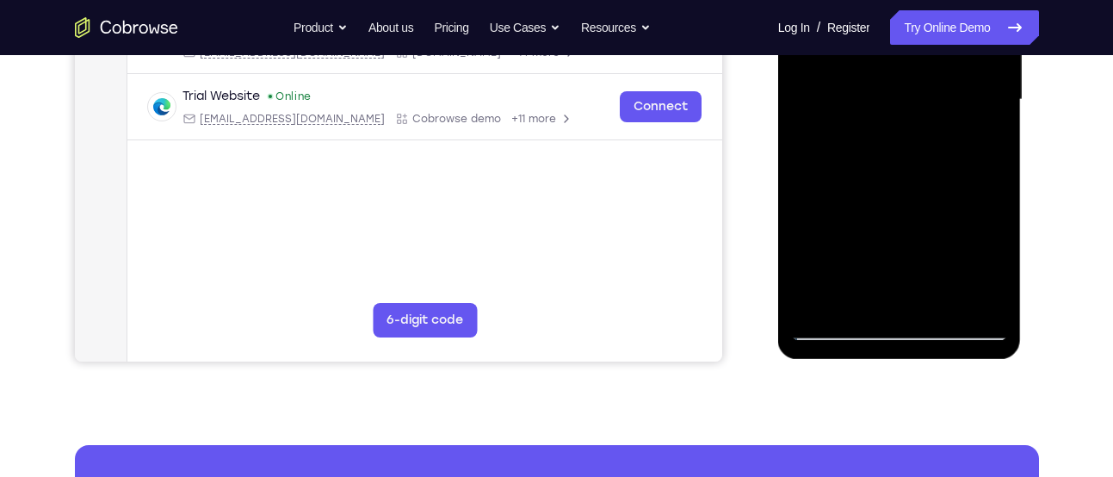
scroll to position [440, 0]
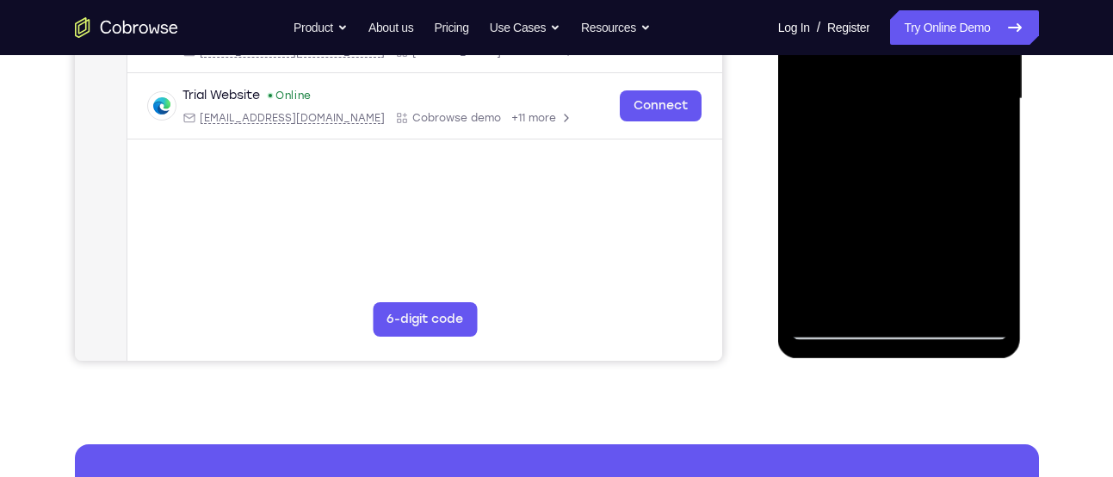
click at [941, 300] on div at bounding box center [899, 99] width 217 height 482
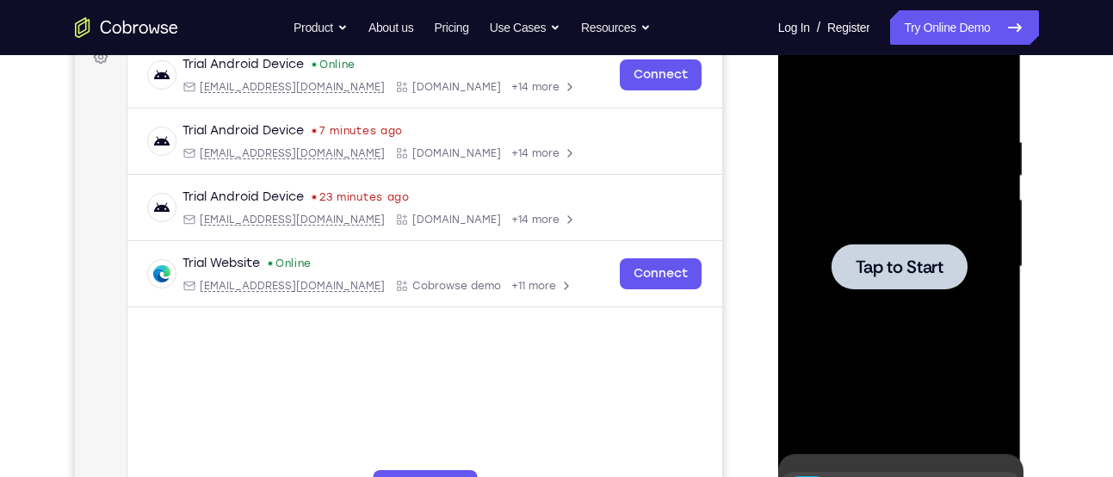
scroll to position [271, 0]
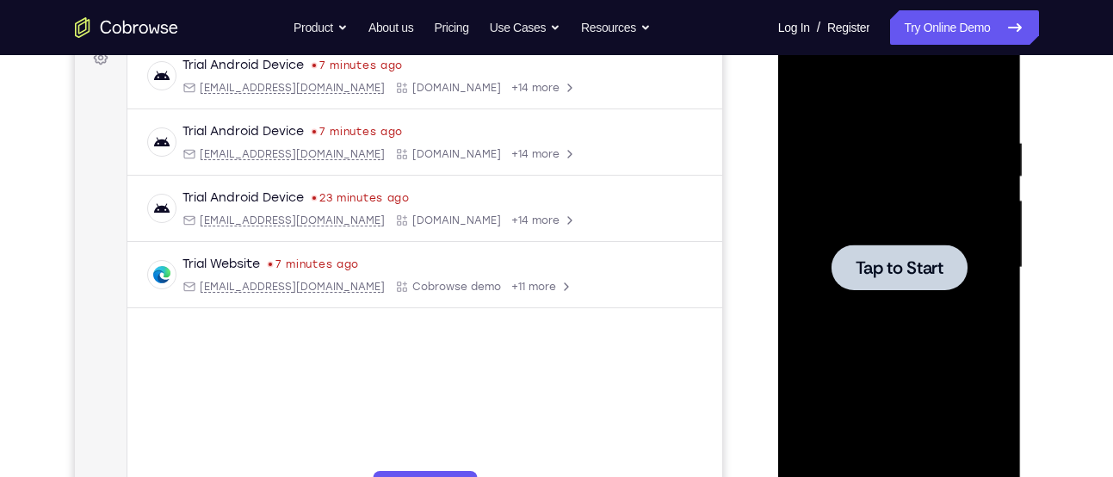
click at [946, 276] on div at bounding box center [900, 268] width 136 height 46
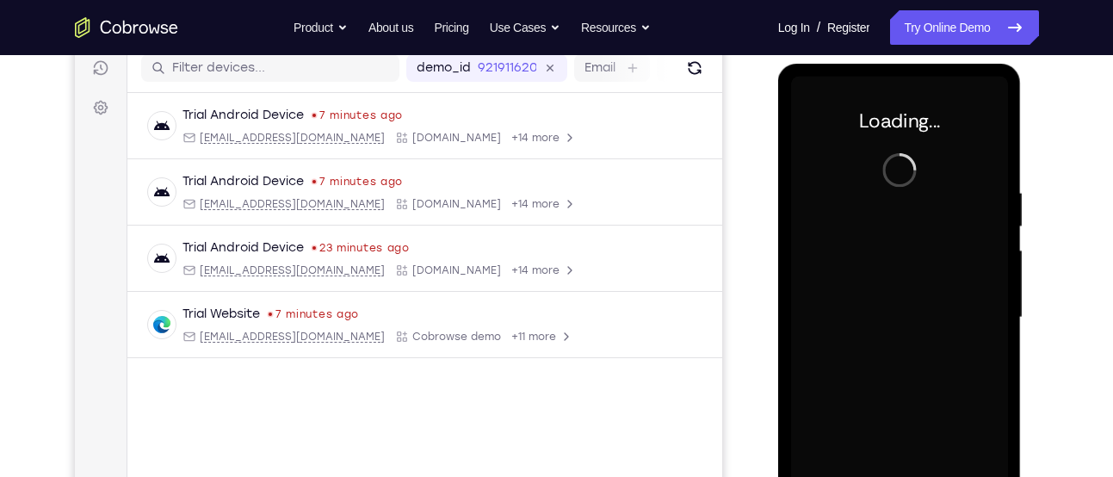
scroll to position [220, 0]
